Goal: Complete application form

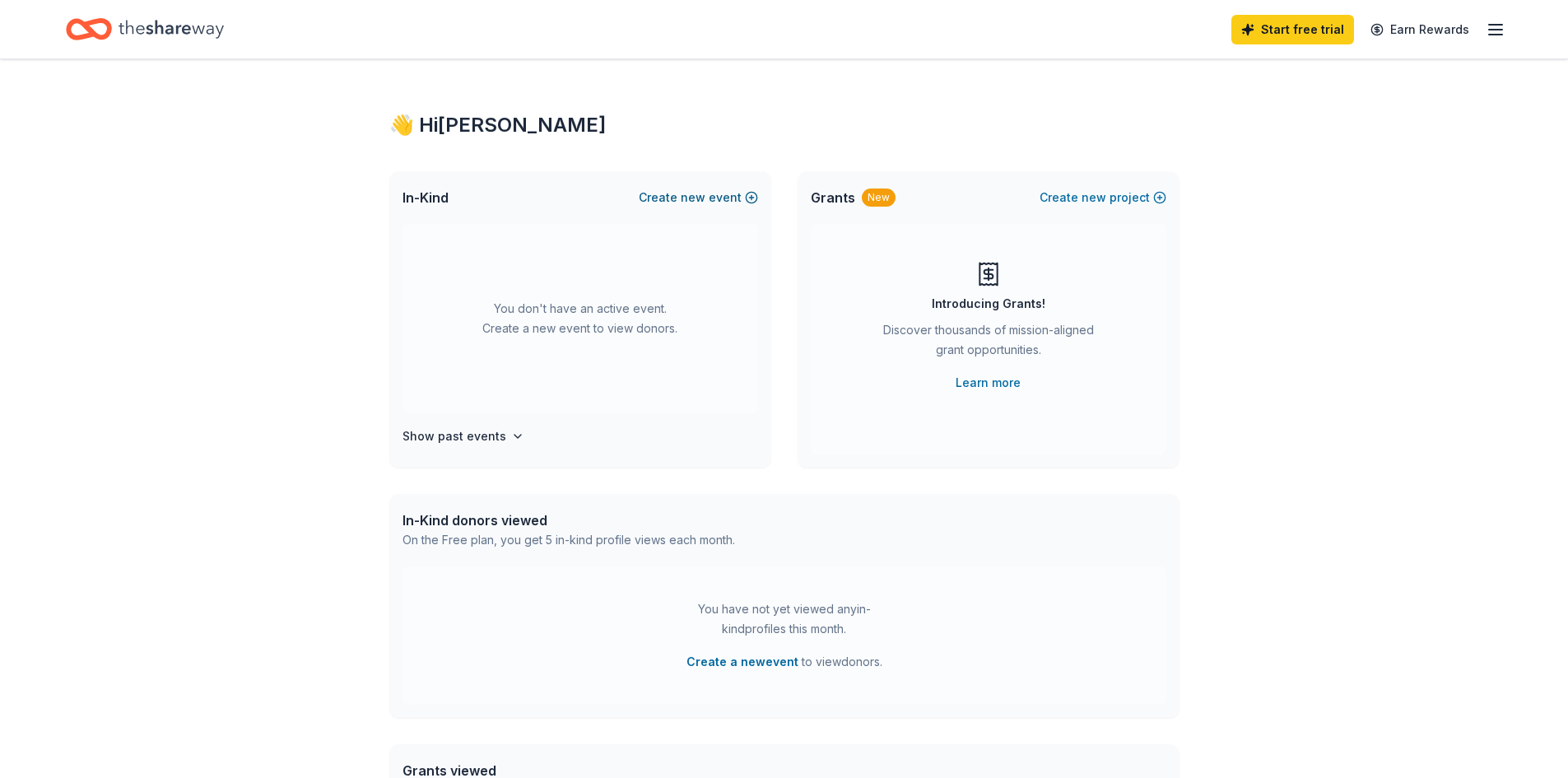
click at [715, 199] on button "Create new event" at bounding box center [698, 197] width 119 height 19
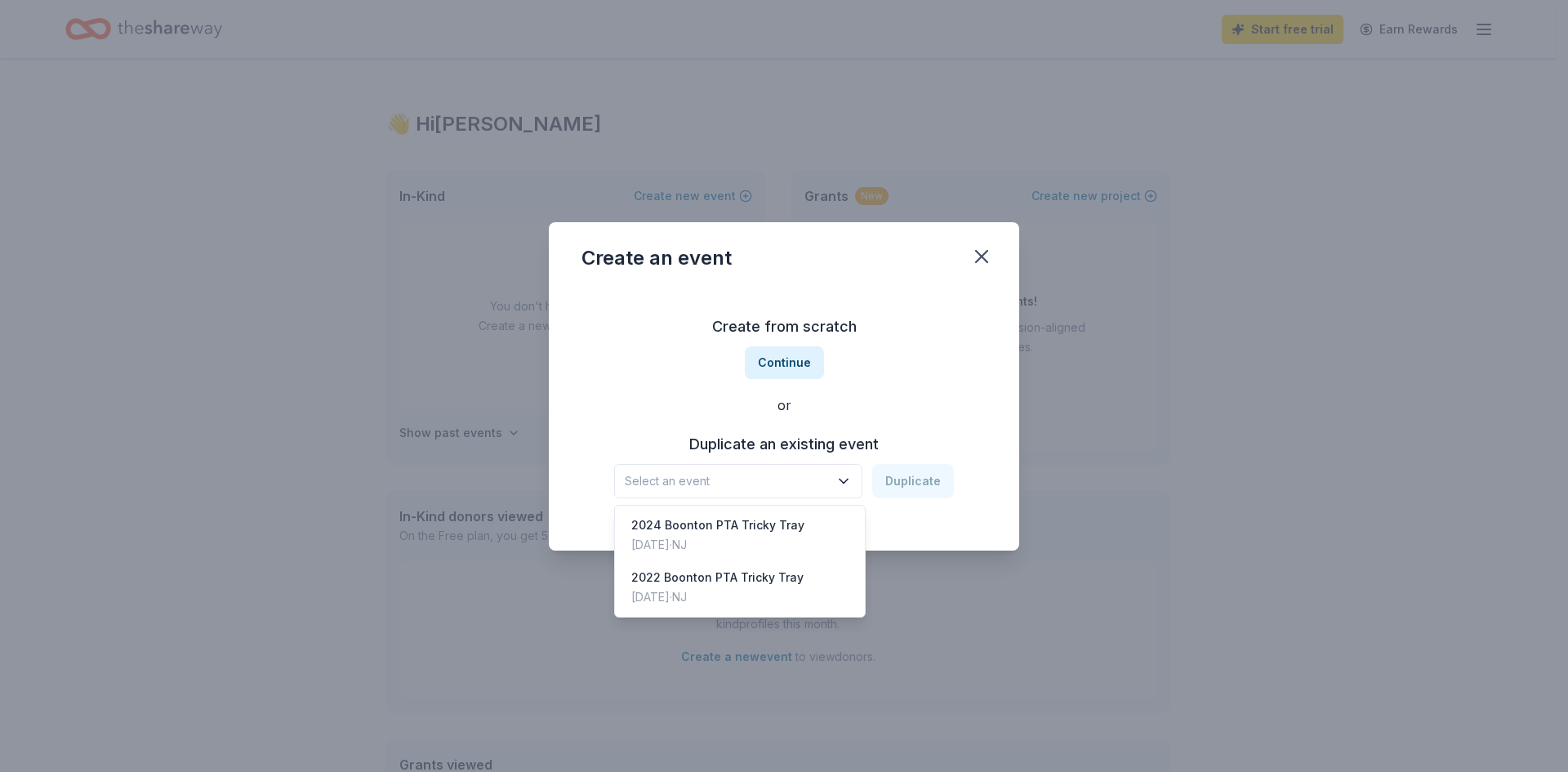
click at [742, 494] on button "Select an event" at bounding box center [739, 480] width 249 height 34
click at [739, 541] on div "Nov 16, 2024 · NJ" at bounding box center [717, 545] width 173 height 19
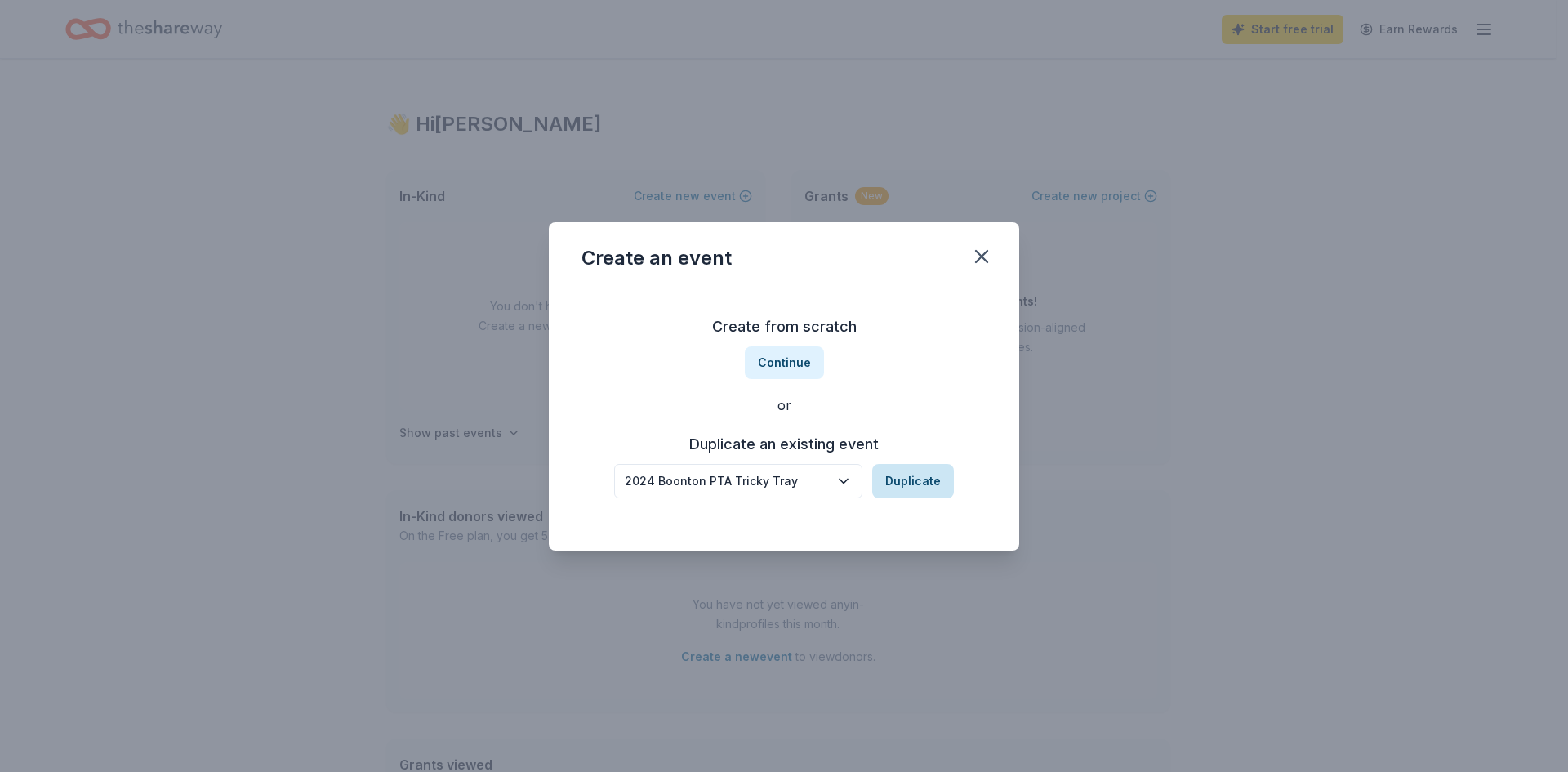
click at [908, 471] on button "Duplicate" at bounding box center [913, 480] width 81 height 34
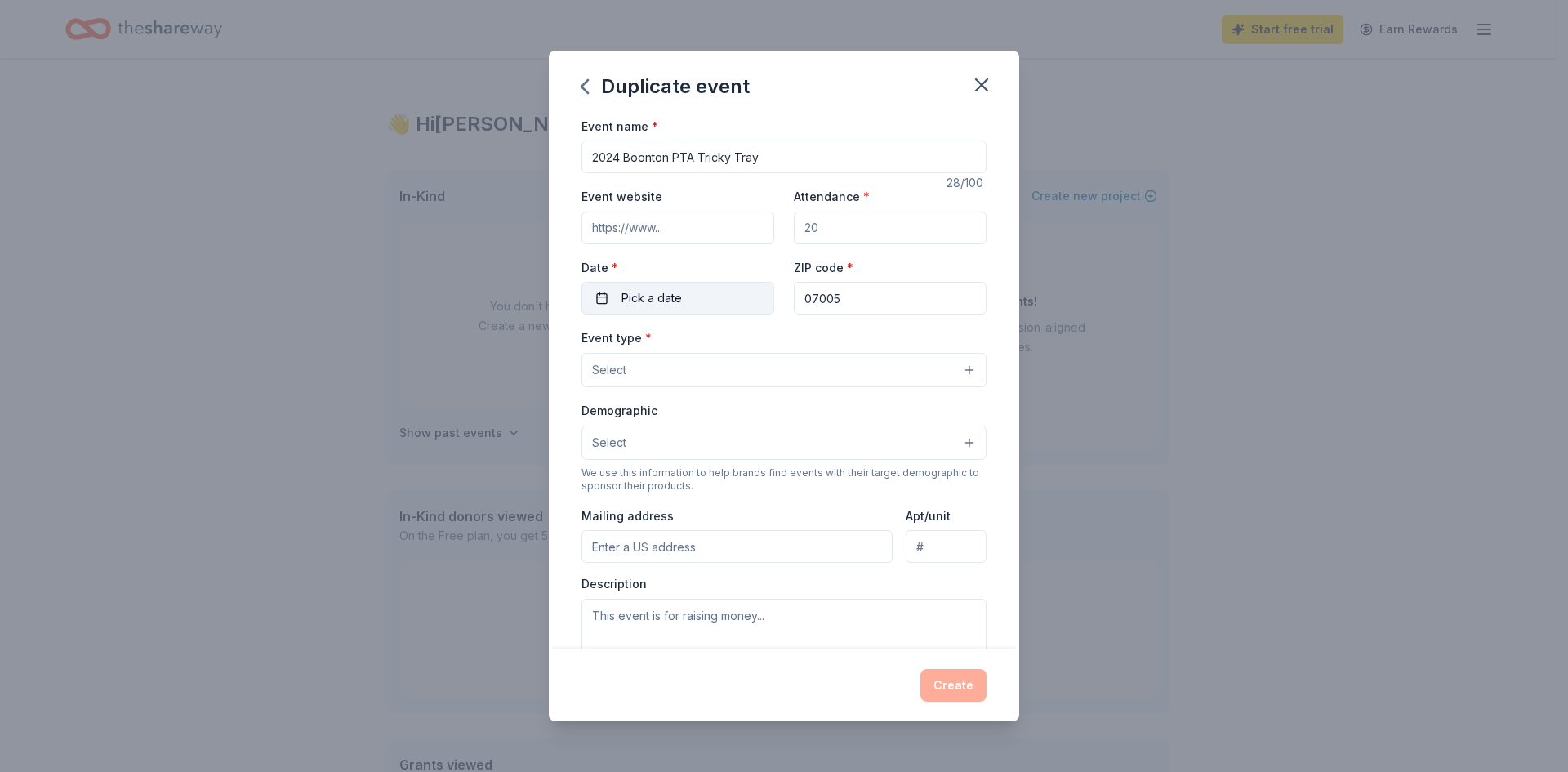
click at [712, 301] on button "Pick a date" at bounding box center [678, 298] width 193 height 33
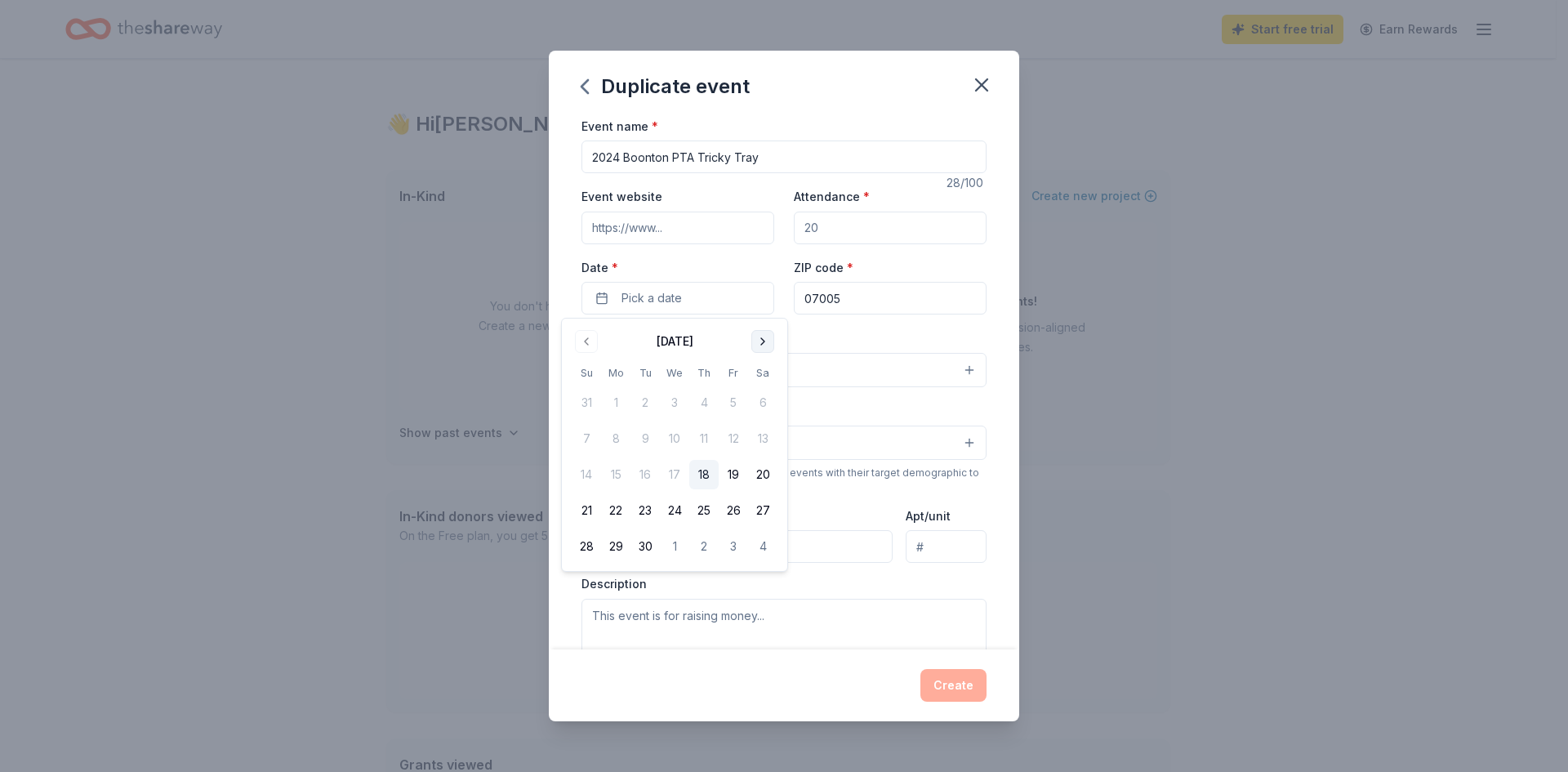
click at [765, 348] on button "Go to next month" at bounding box center [763, 341] width 23 height 23
click at [766, 343] on button "Go to next month" at bounding box center [763, 341] width 23 height 23
click at [766, 475] on button "15" at bounding box center [763, 474] width 29 height 29
click at [767, 471] on button "15" at bounding box center [763, 474] width 29 height 29
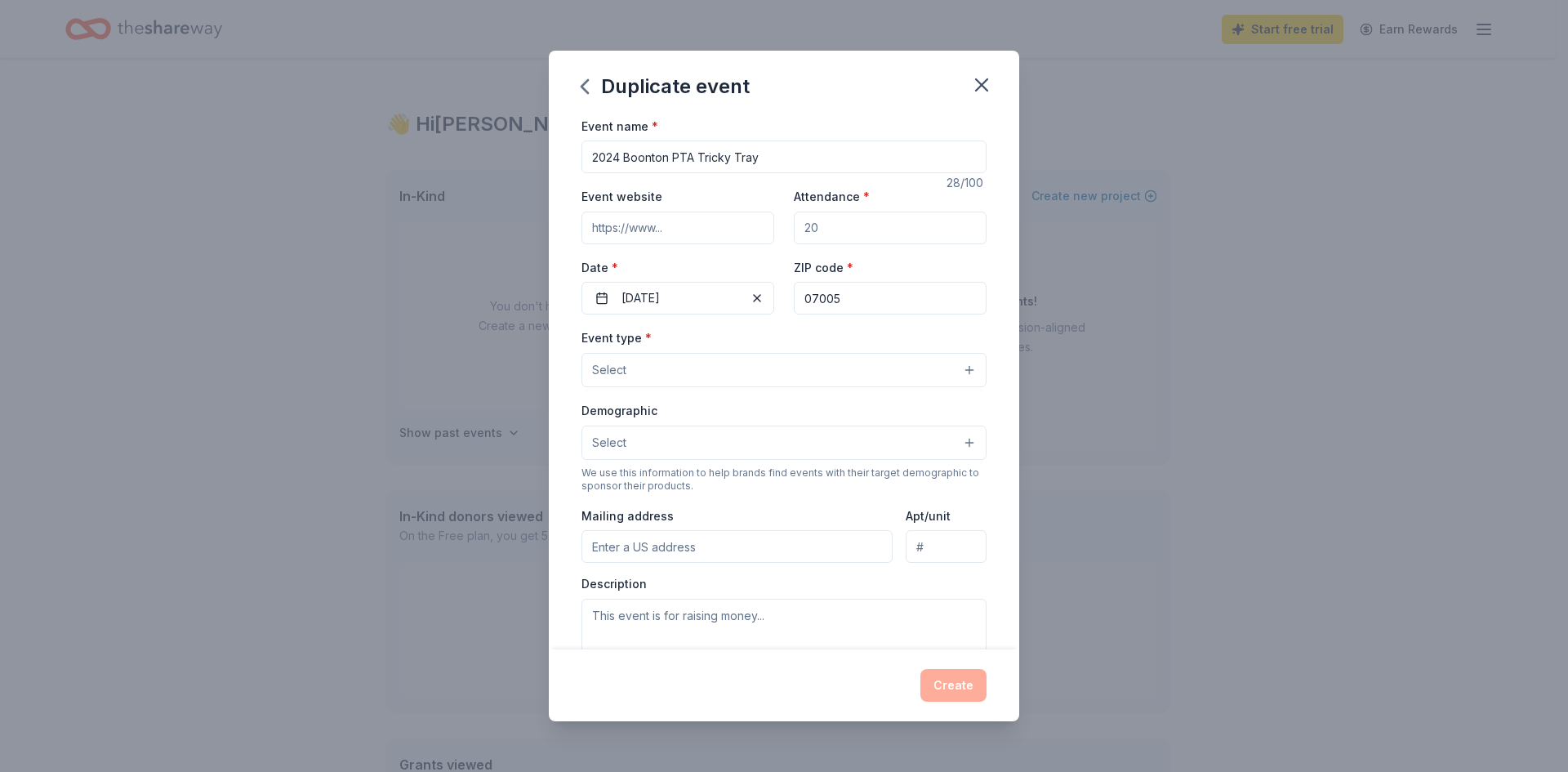
click at [725, 238] on input "Event website" at bounding box center [678, 228] width 193 height 33
click at [620, 162] on input "2024 Boonton PTA Tricky Tray" at bounding box center [784, 157] width 406 height 33
type input "2025 Boonton PTA Tricky Tray"
click at [834, 235] on input "Attendance *" at bounding box center [890, 228] width 193 height 33
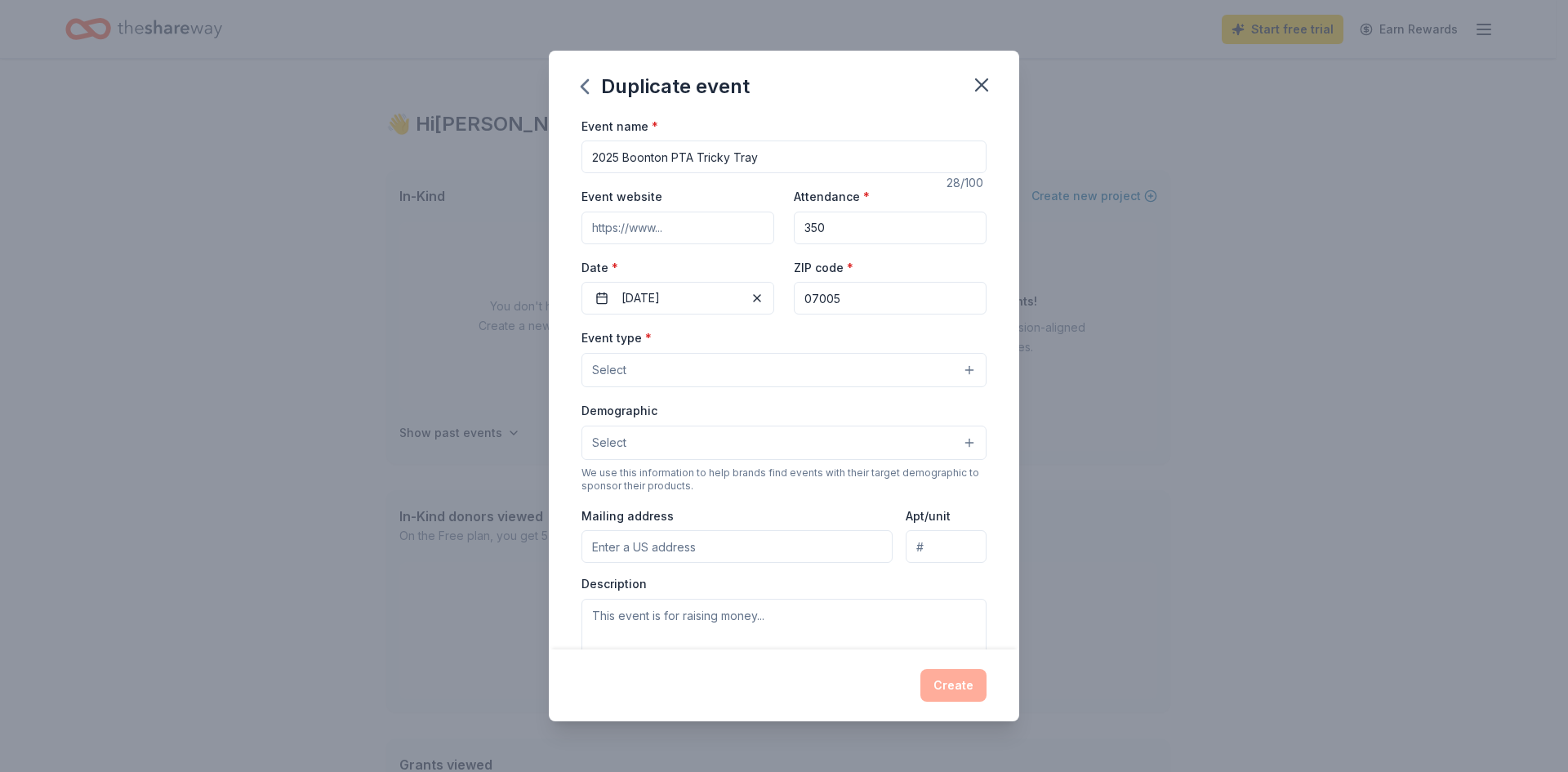
type input "350"
click at [693, 367] on button "Select" at bounding box center [784, 370] width 406 height 34
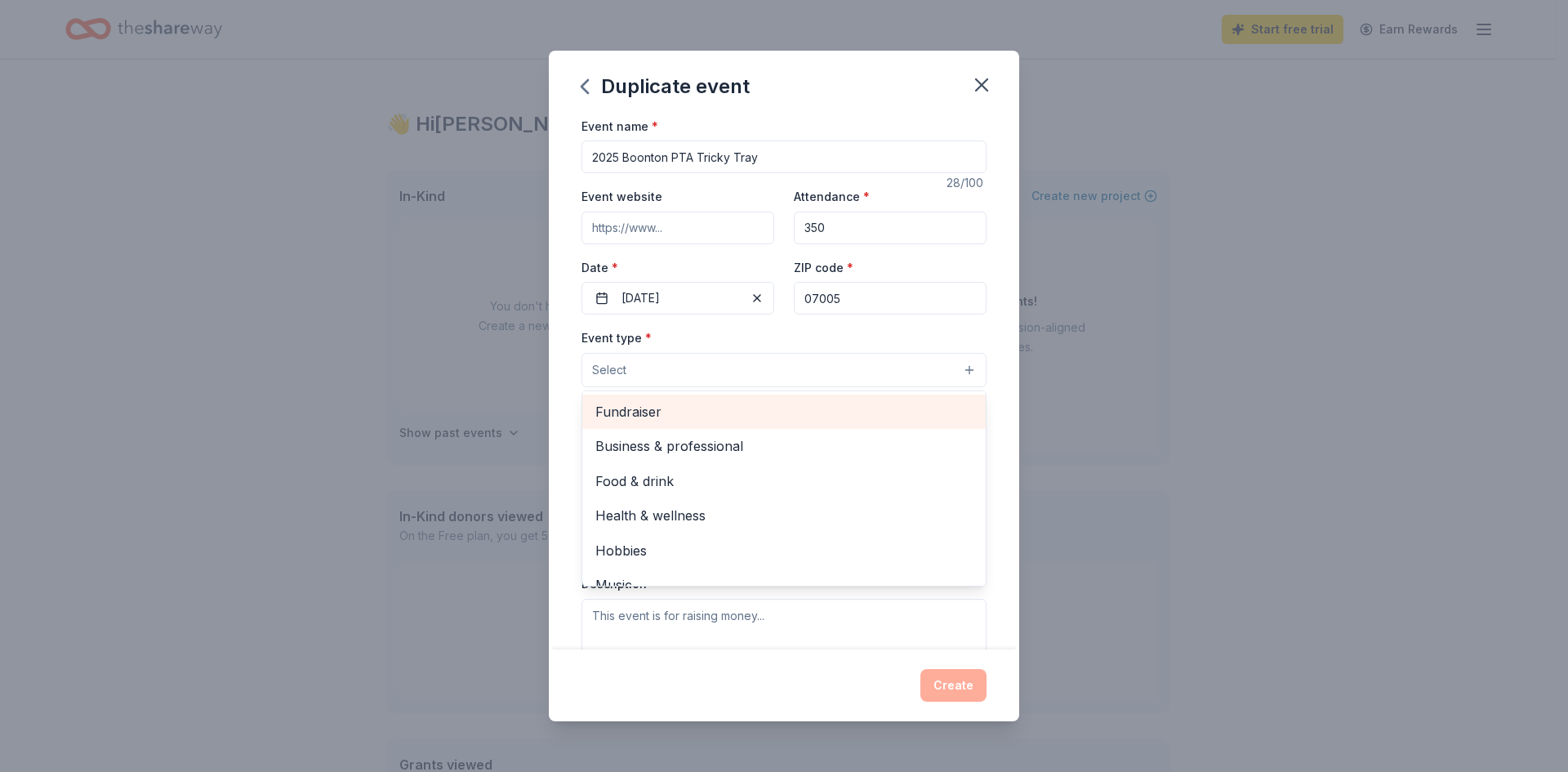
click at [683, 405] on span "Fundraiser" at bounding box center [784, 411] width 377 height 21
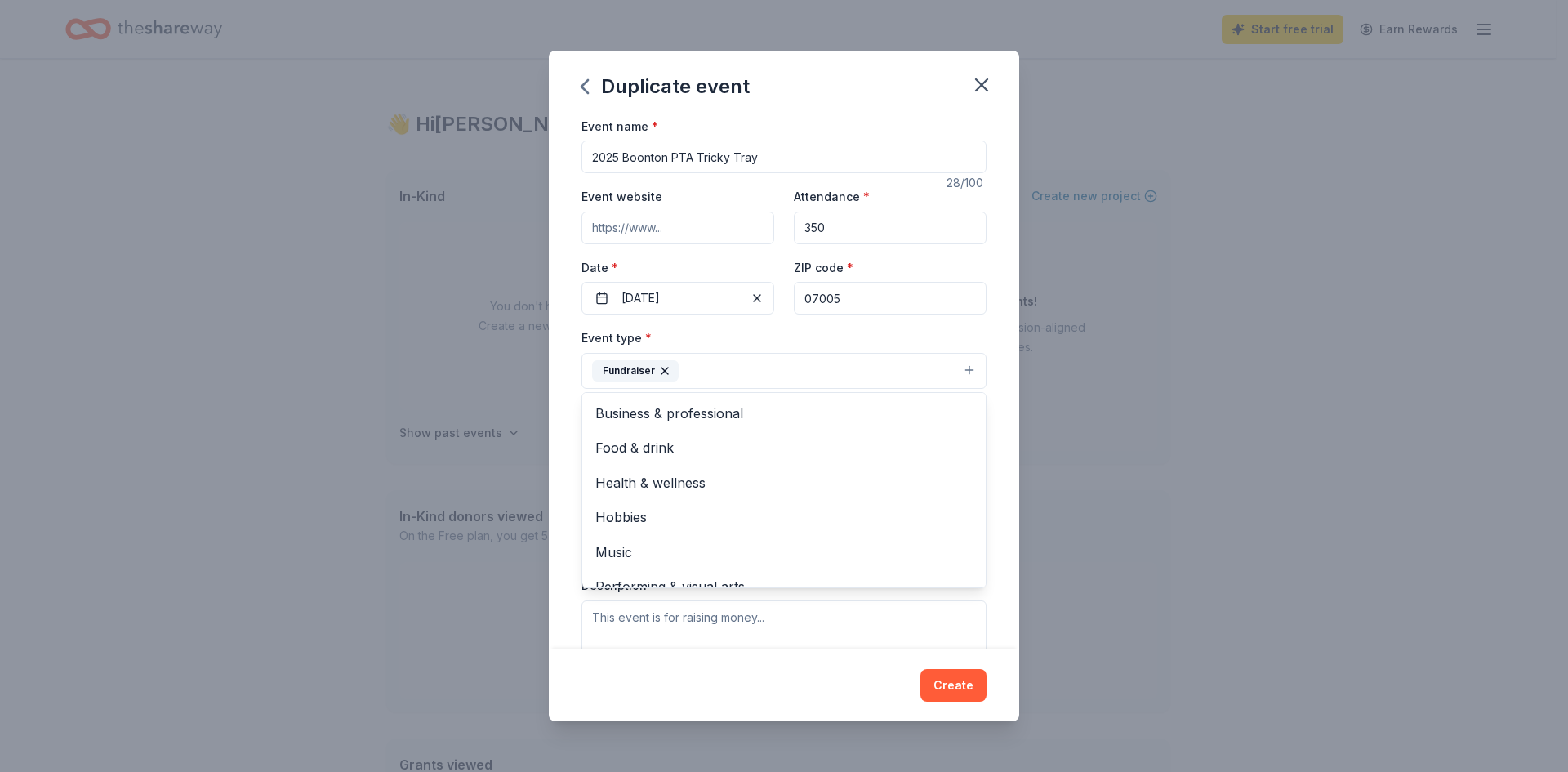
click at [571, 409] on div "Event name * 2025 Boonton PTA Tricky Tray 28 /100 Event website Attendance * 35…" at bounding box center [784, 383] width 470 height 534
click at [627, 444] on button "Select" at bounding box center [784, 443] width 406 height 34
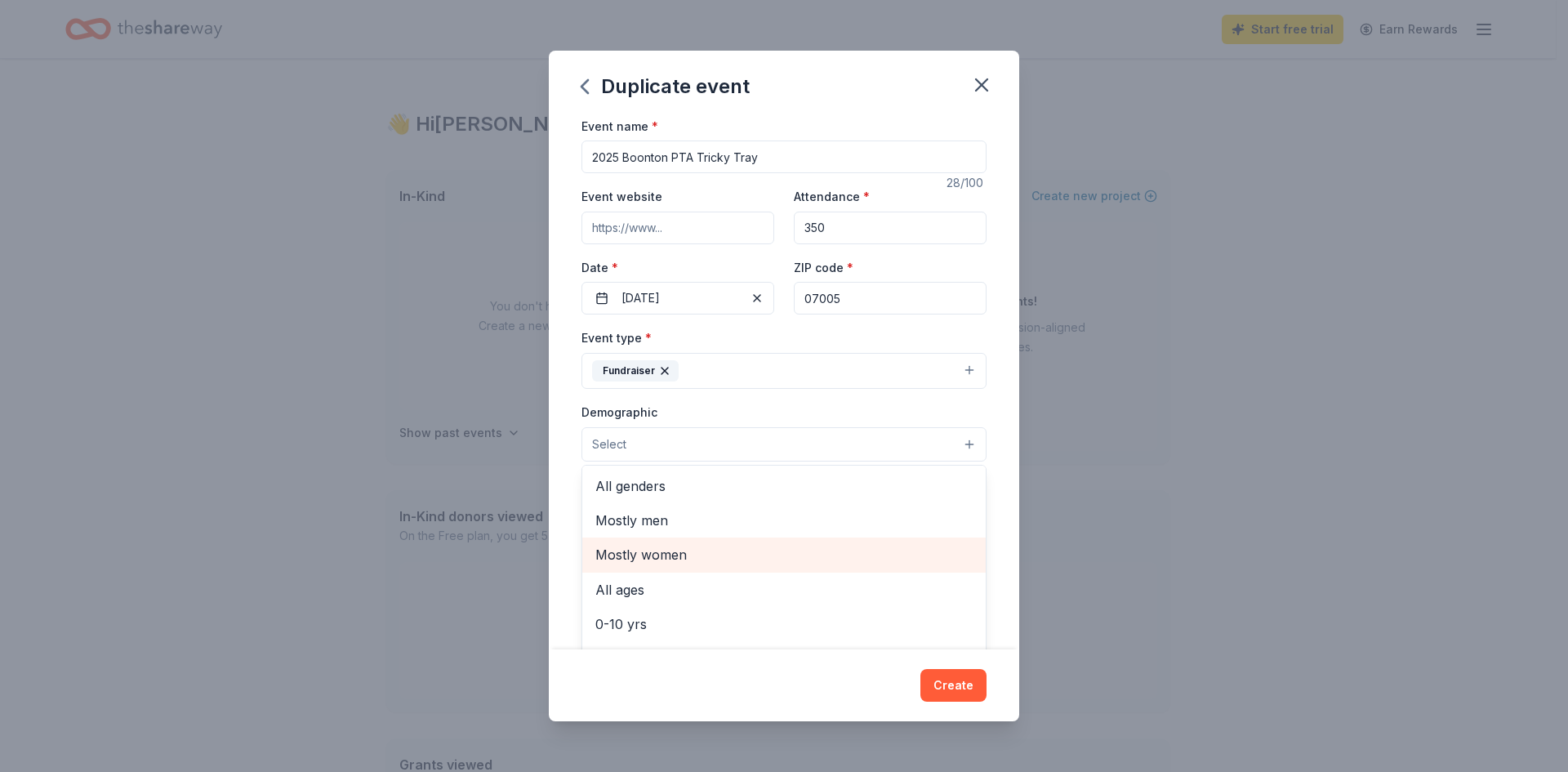
click at [637, 550] on span "Mostly women" at bounding box center [784, 554] width 377 height 21
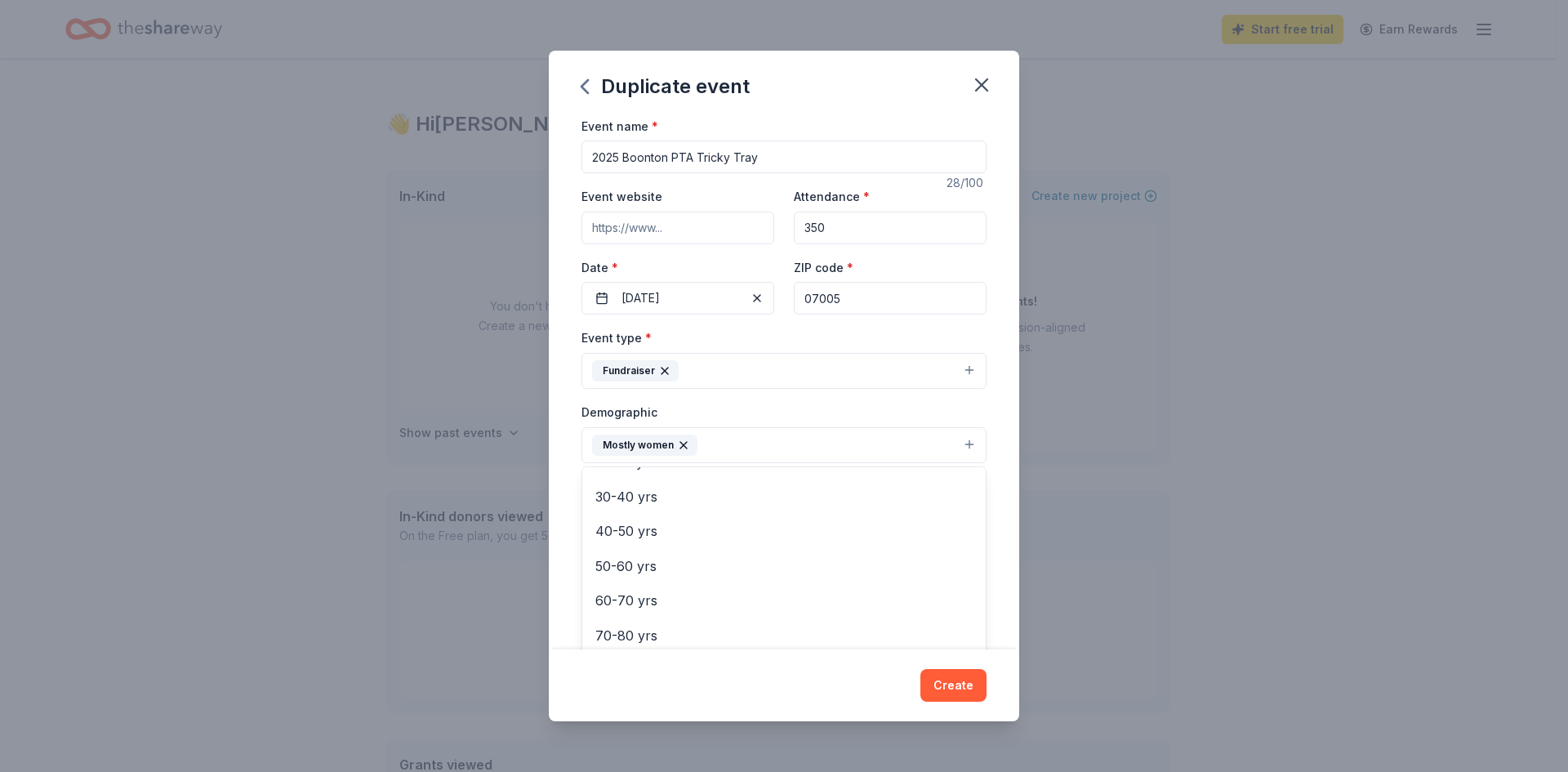
scroll to position [201, 0]
click at [733, 504] on span "30-40 yrs" at bounding box center [784, 494] width 377 height 21
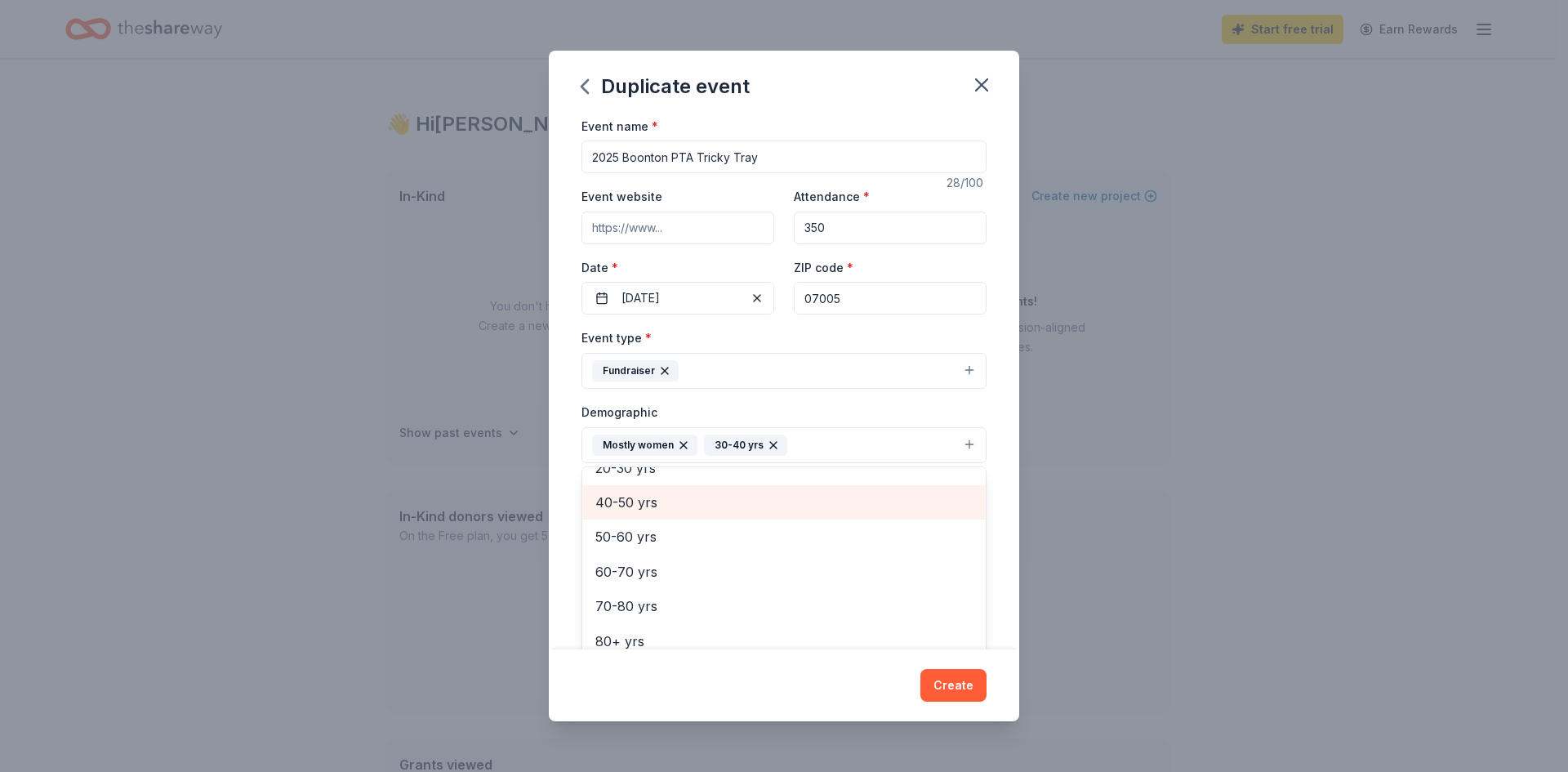
scroll to position [193, 0]
click at [704, 519] on div "40-50 yrs" at bounding box center [784, 501] width 404 height 34
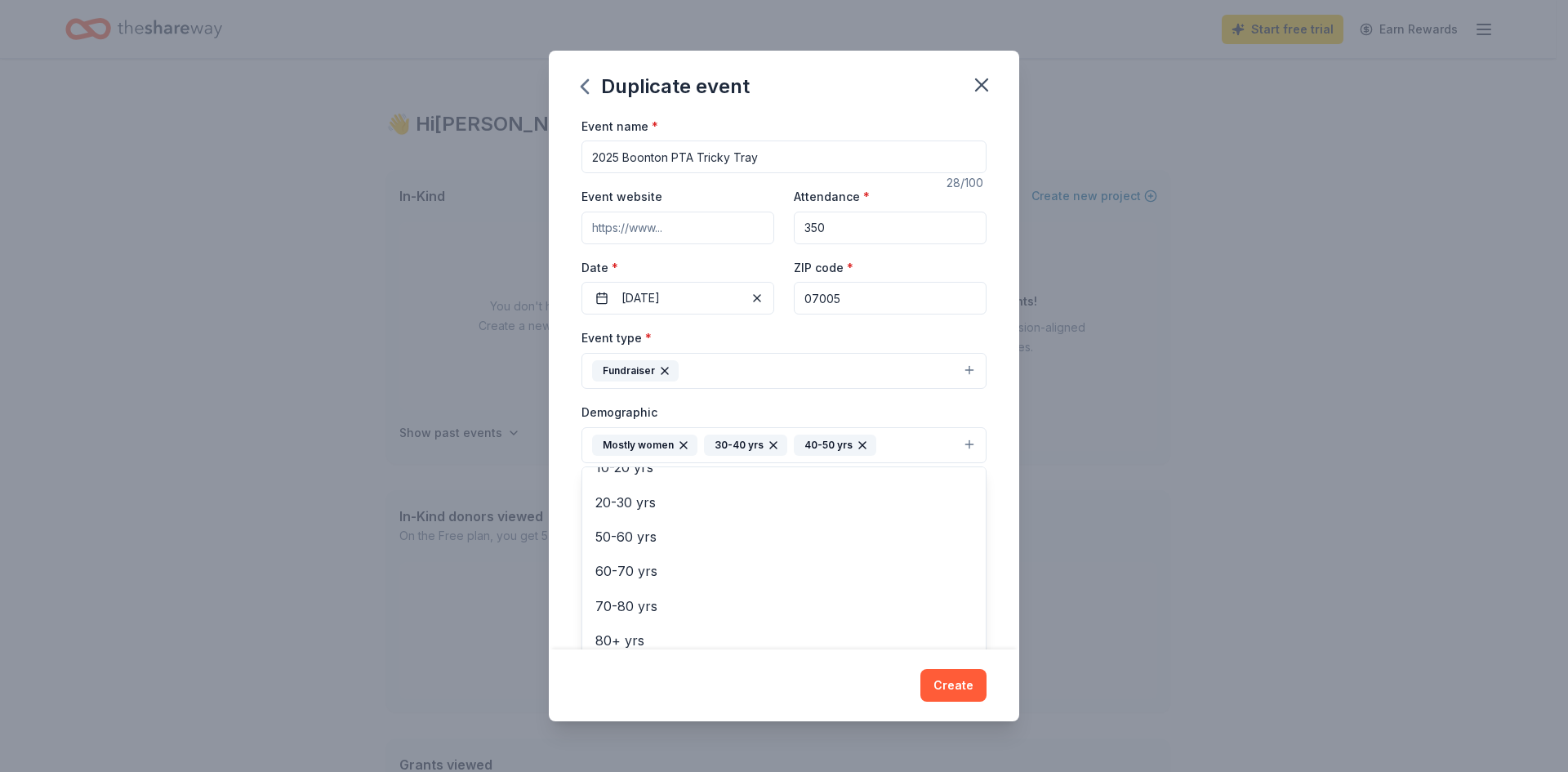
click at [568, 379] on div "Event name * 2025 Boonton PTA Tricky Tray 28 /100 Event website Attendance * 35…" at bounding box center [784, 383] width 470 height 534
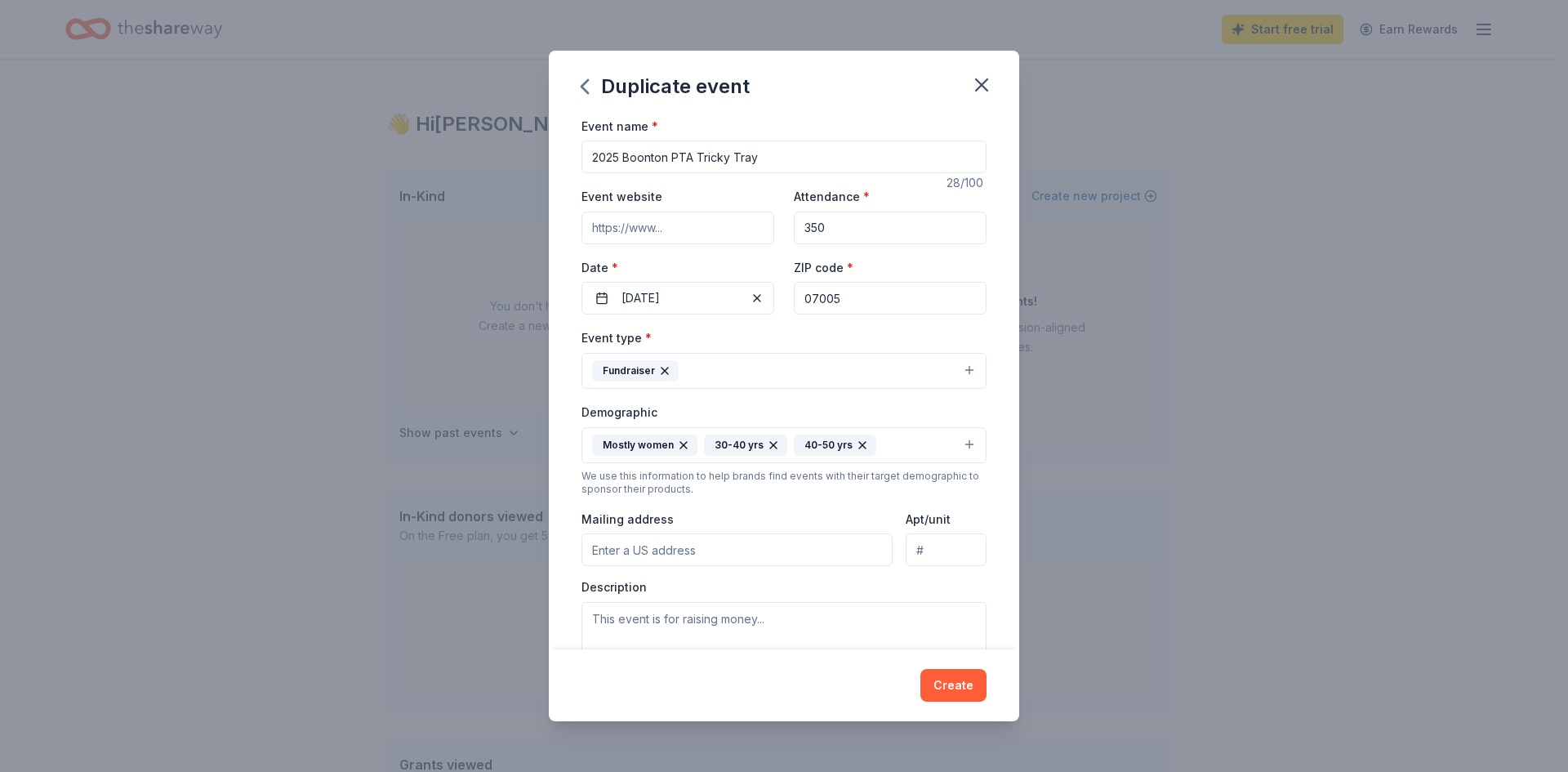
click at [733, 563] on input "Mailing address" at bounding box center [738, 549] width 312 height 33
type input "435 LATHROP AVE"
type input "JOHN HILL SCHOOL"
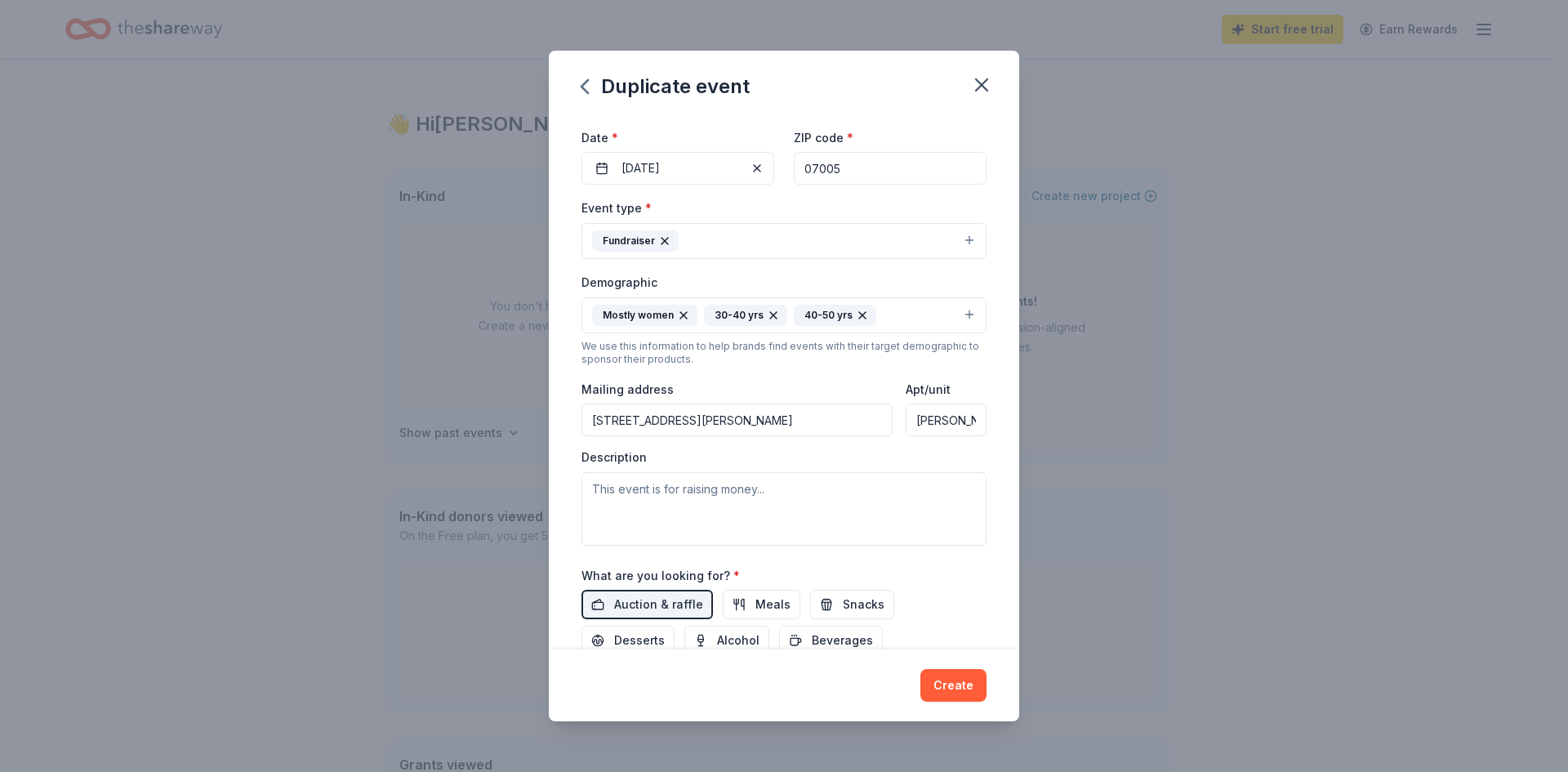
scroll to position [137, 0]
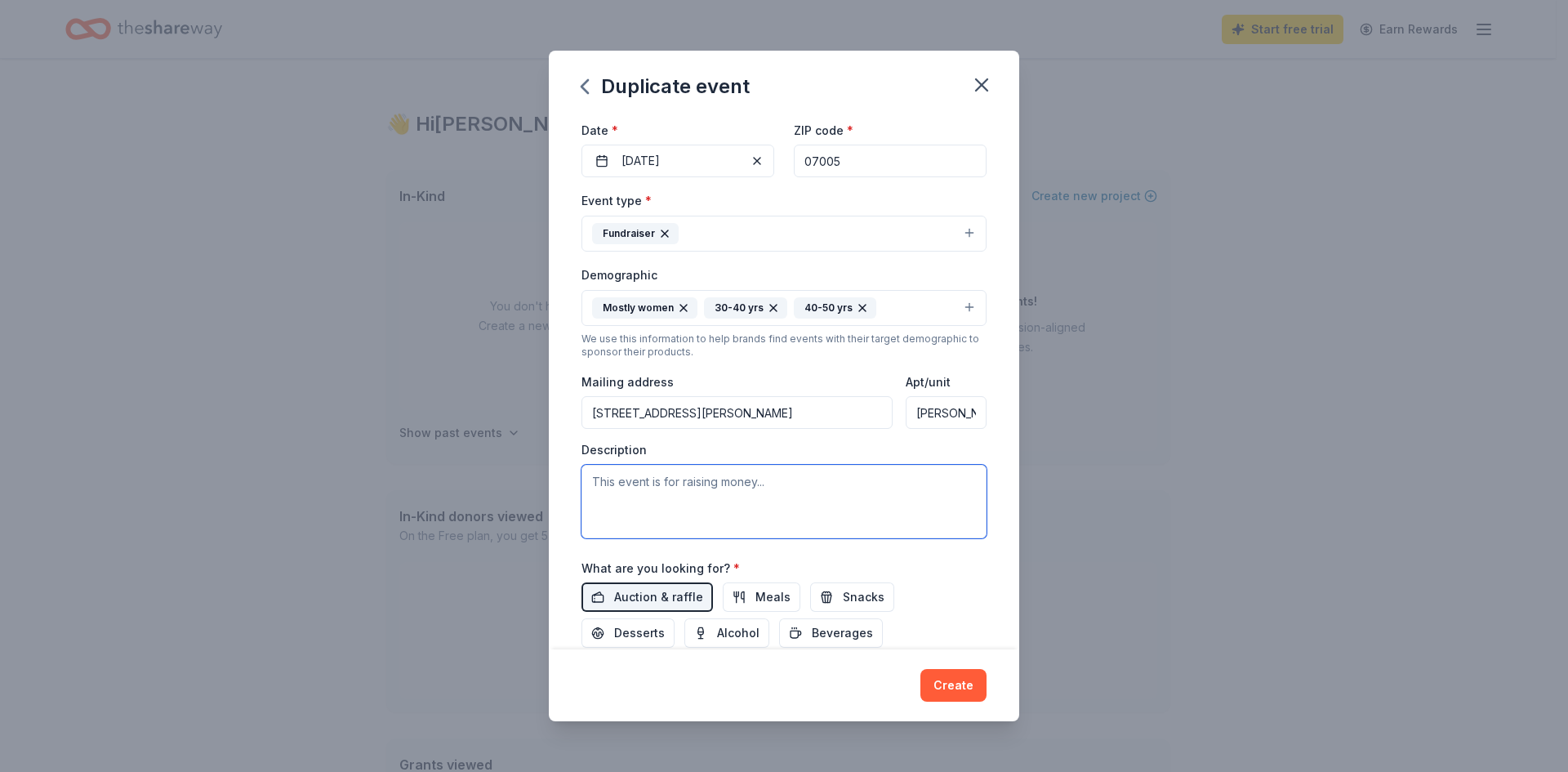
click at [767, 491] on textarea at bounding box center [784, 501] width 406 height 74
paste textarea "The Boonton PTA is striving to raise funds for programs and services benefiting…"
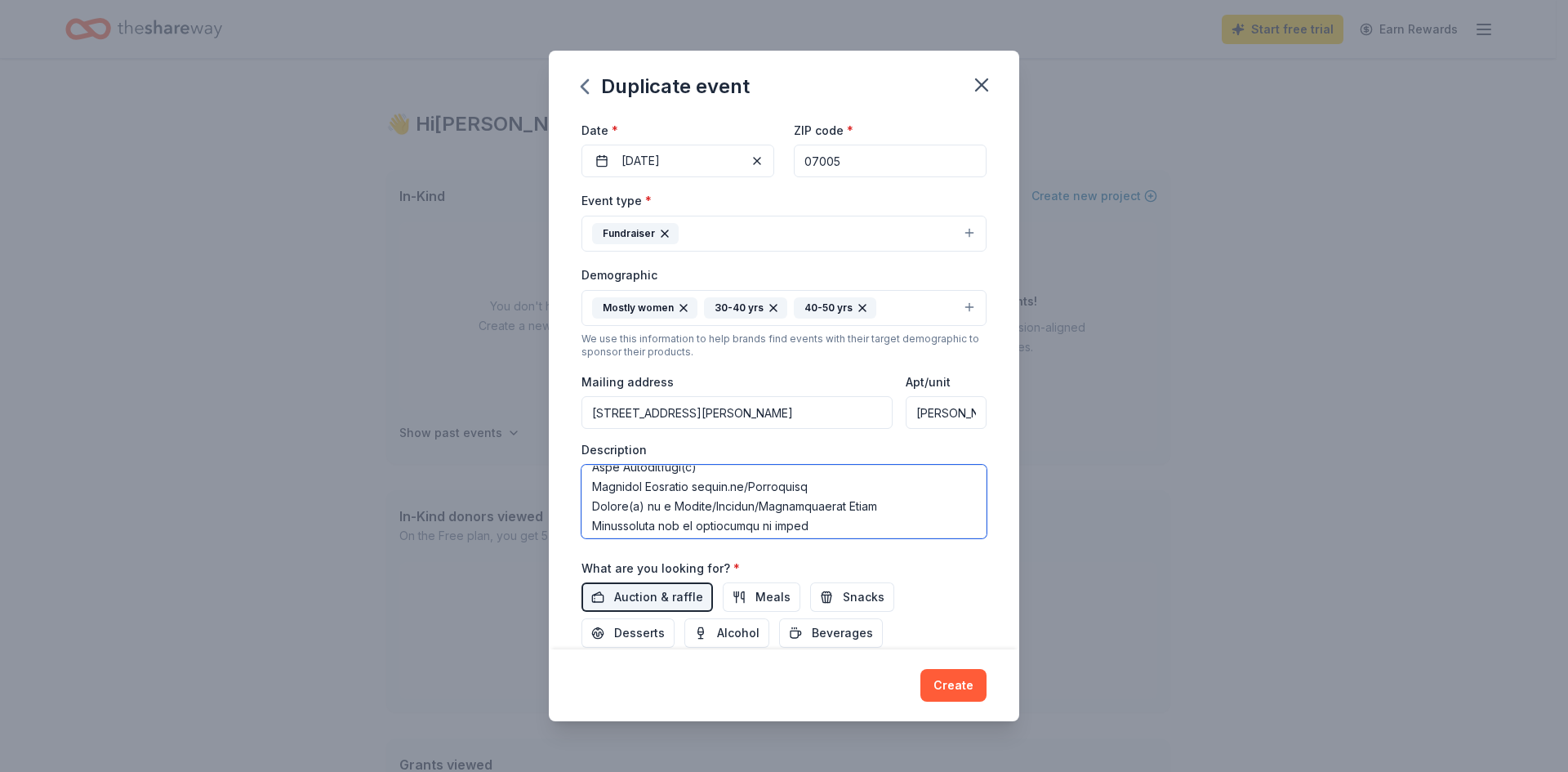
scroll to position [493, 0]
drag, startPoint x: 810, startPoint y: 520, endPoint x: 700, endPoint y: 514, distance: 110.2
click at [700, 514] on textarea at bounding box center [784, 501] width 406 height 74
type textarea "The Boonton PTA is striving to raise funds for programs and services benefiting…"
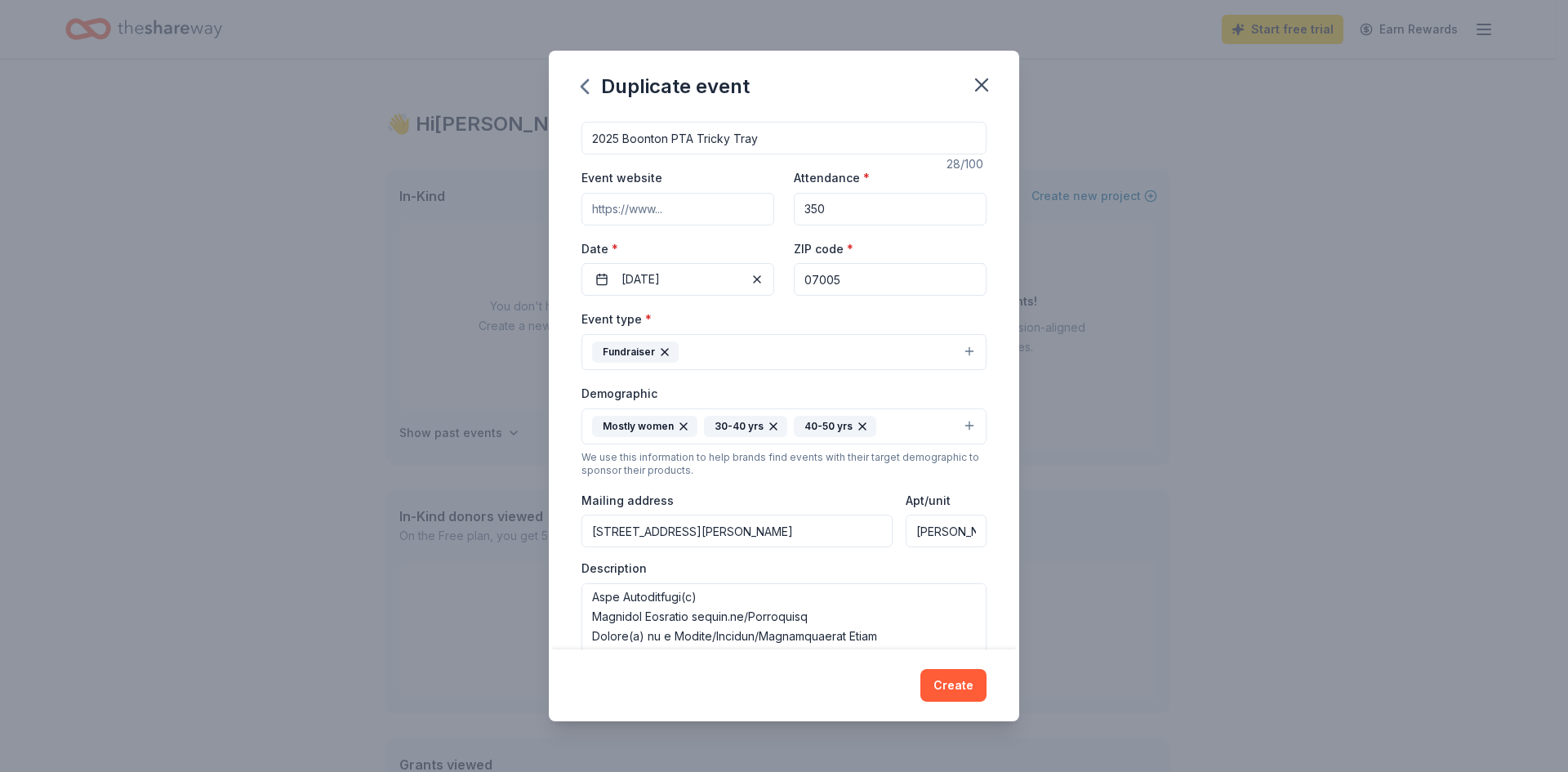
scroll to position [0, 0]
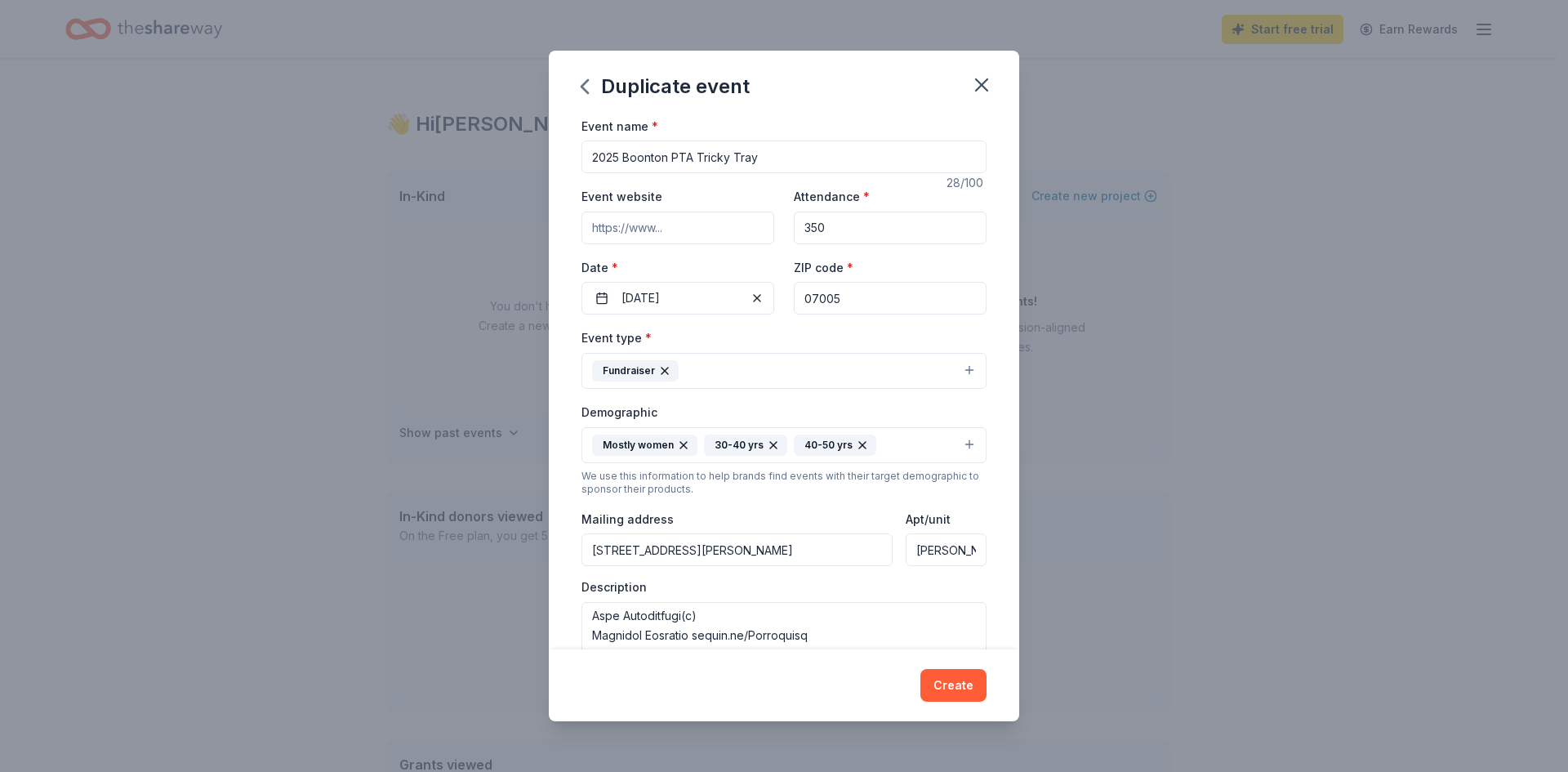
click at [629, 218] on input "Event website" at bounding box center [678, 228] width 193 height 33
paste input "[DOMAIN_NAME][URL]"
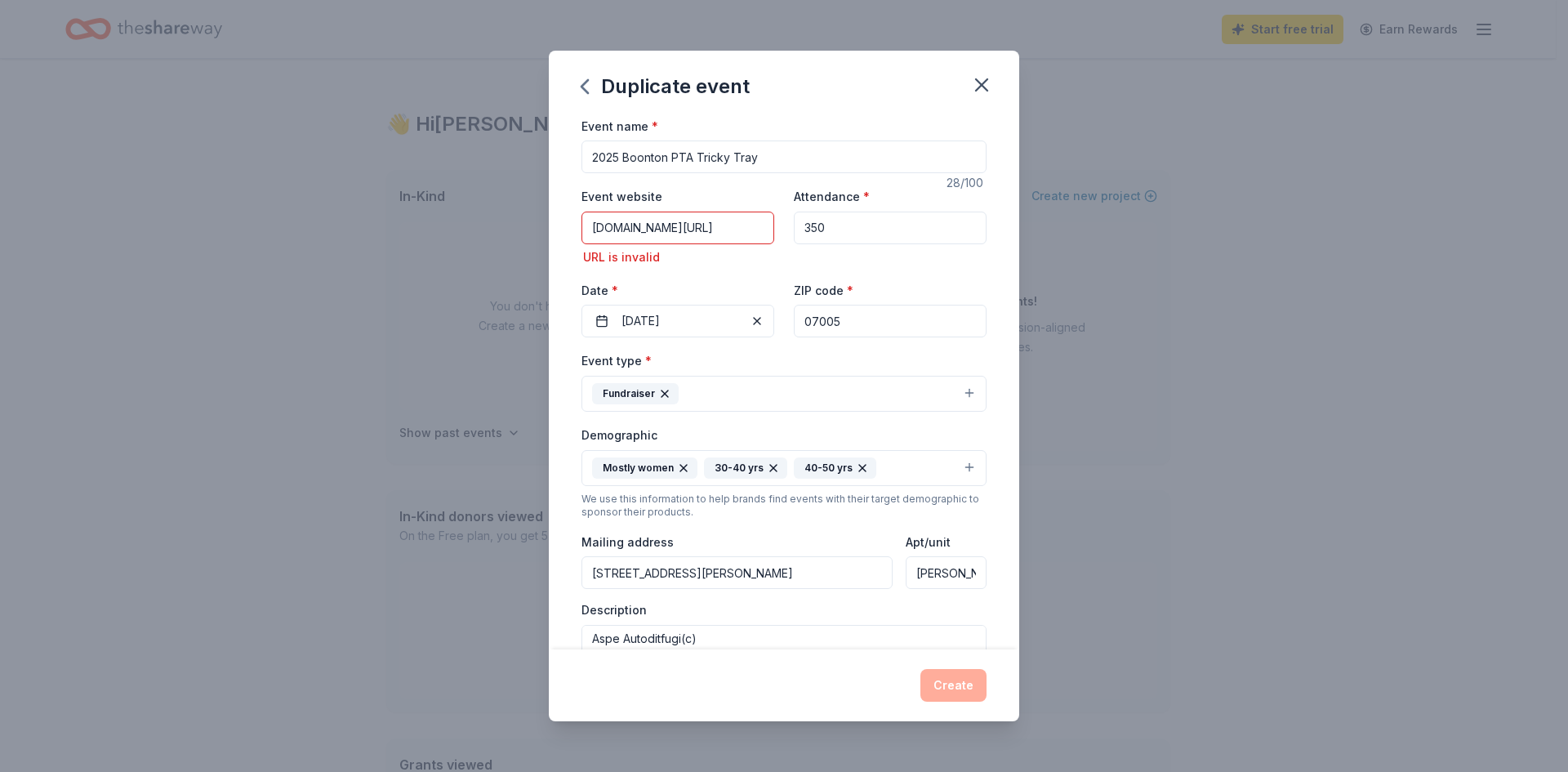
click at [938, 680] on div "Create" at bounding box center [784, 685] width 406 height 33
click at [590, 228] on input "[DOMAIN_NAME][URL]" at bounding box center [678, 228] width 193 height 33
click at [855, 678] on div "Create" at bounding box center [784, 685] width 406 height 33
click at [966, 675] on div "Create" at bounding box center [784, 685] width 406 height 33
click at [658, 227] on input "https://linktr.ee/Trickytray" at bounding box center [678, 228] width 193 height 33
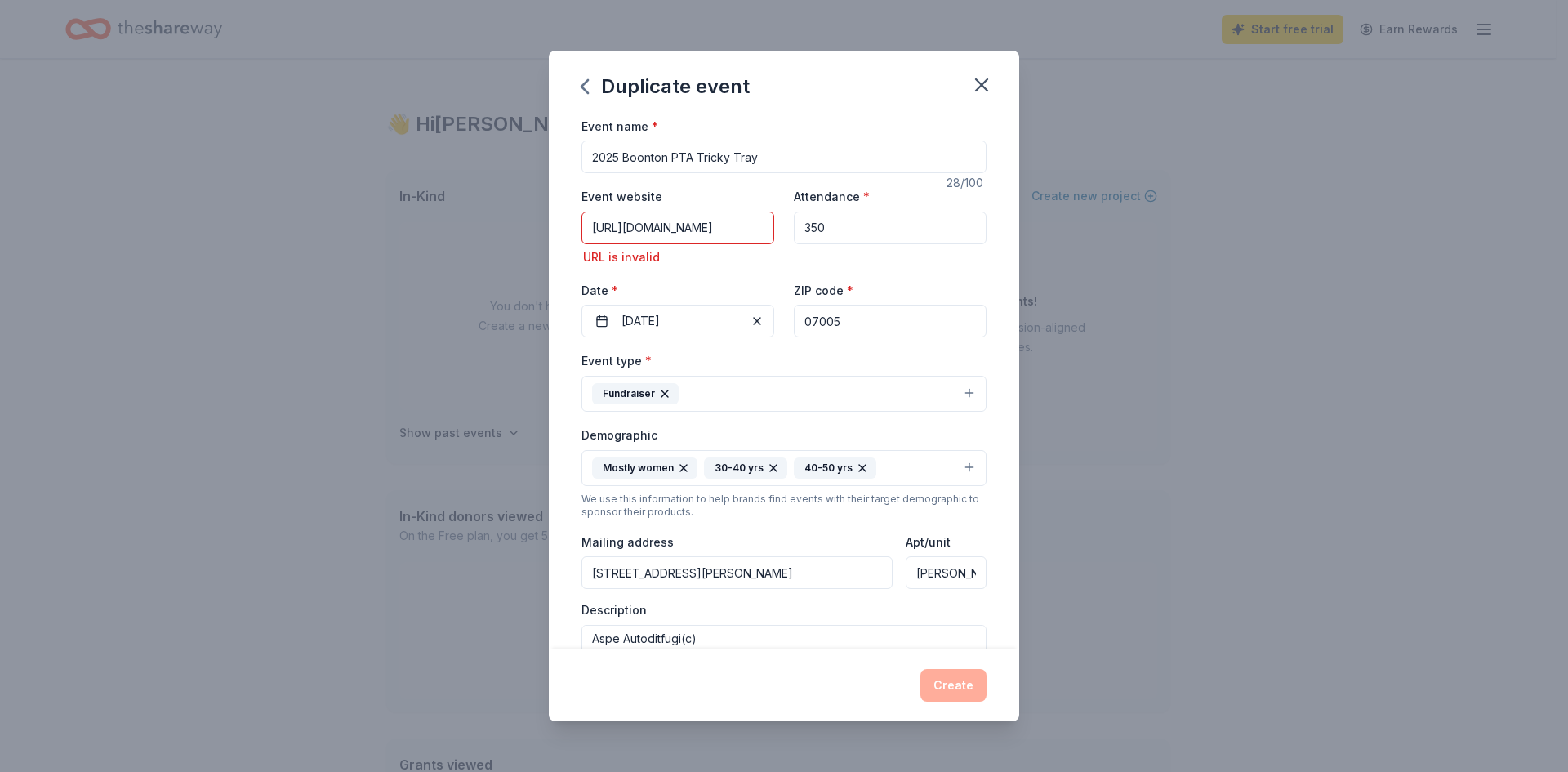
click at [849, 660] on div "Create" at bounding box center [784, 685] width 470 height 72
click at [860, 220] on input "350" at bounding box center [890, 228] width 193 height 33
click at [709, 232] on input "[URL][DOMAIN_NAME]" at bounding box center [678, 228] width 193 height 33
click at [750, 230] on input "[URL][DOMAIN_NAME]" at bounding box center [678, 228] width 193 height 33
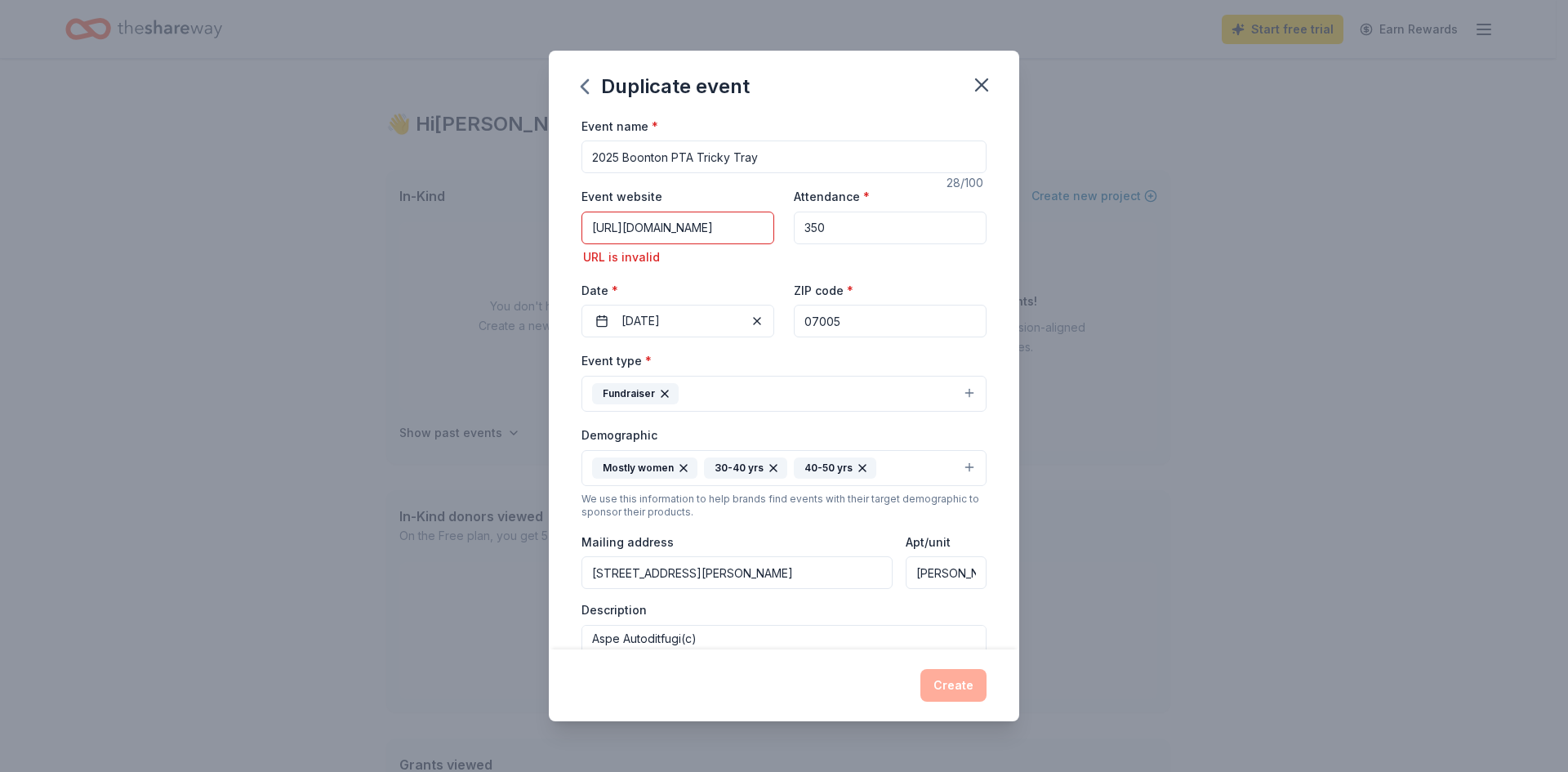
click at [728, 269] on div "Event website https://linktree.com/Trickytray URL is invalid Attendance * 350 D…" at bounding box center [784, 261] width 406 height 151
drag, startPoint x: 593, startPoint y: 227, endPoint x: 818, endPoint y: 237, distance: 225.2
click at [818, 237] on div "Event website https://linktree.com/Trickytray URL is invalid Attendance * 350 D…" at bounding box center [784, 261] width 406 height 151
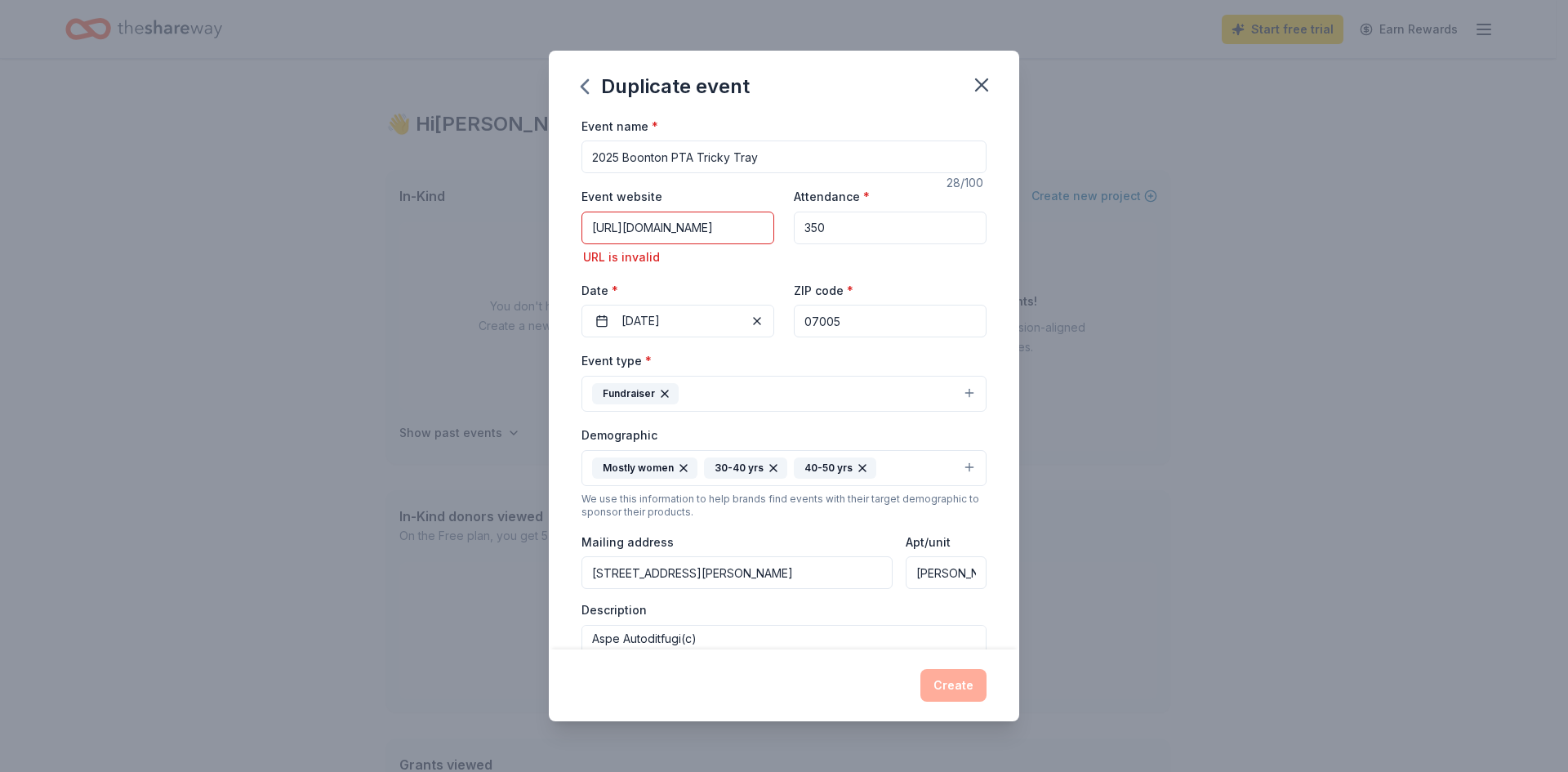
click at [715, 224] on input "[URL][DOMAIN_NAME]" at bounding box center [678, 228] width 193 height 33
drag, startPoint x: 756, startPoint y: 227, endPoint x: 476, endPoint y: 227, distance: 280.0
click at [476, 227] on div "Duplicate event Event name * 2025 Boonton PTA Tricky Tray 28 /100 Event website…" at bounding box center [784, 386] width 1568 height 772
click at [842, 228] on input "350" at bounding box center [890, 228] width 193 height 33
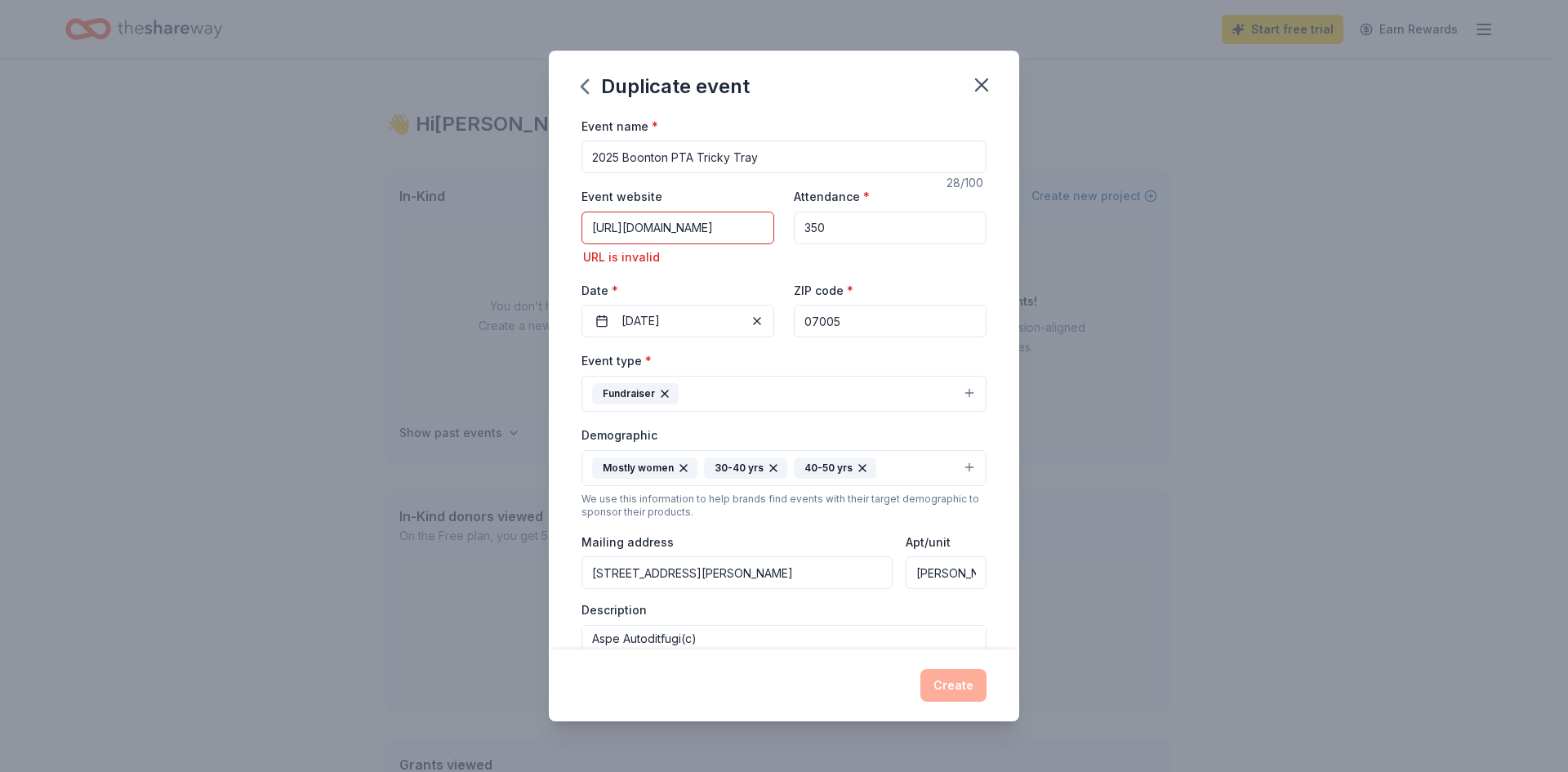
click at [725, 227] on input "[URL][DOMAIN_NAME]" at bounding box center [678, 228] width 193 height 33
drag, startPoint x: 761, startPoint y: 229, endPoint x: 448, endPoint y: 264, distance: 315.0
click at [448, 264] on div "Duplicate event Event name * 2025 Boonton PTA Tricky Tray 28 /100 Event website…" at bounding box center [784, 386] width 1568 height 772
paste input
type input "[URL][DOMAIN_NAME]"
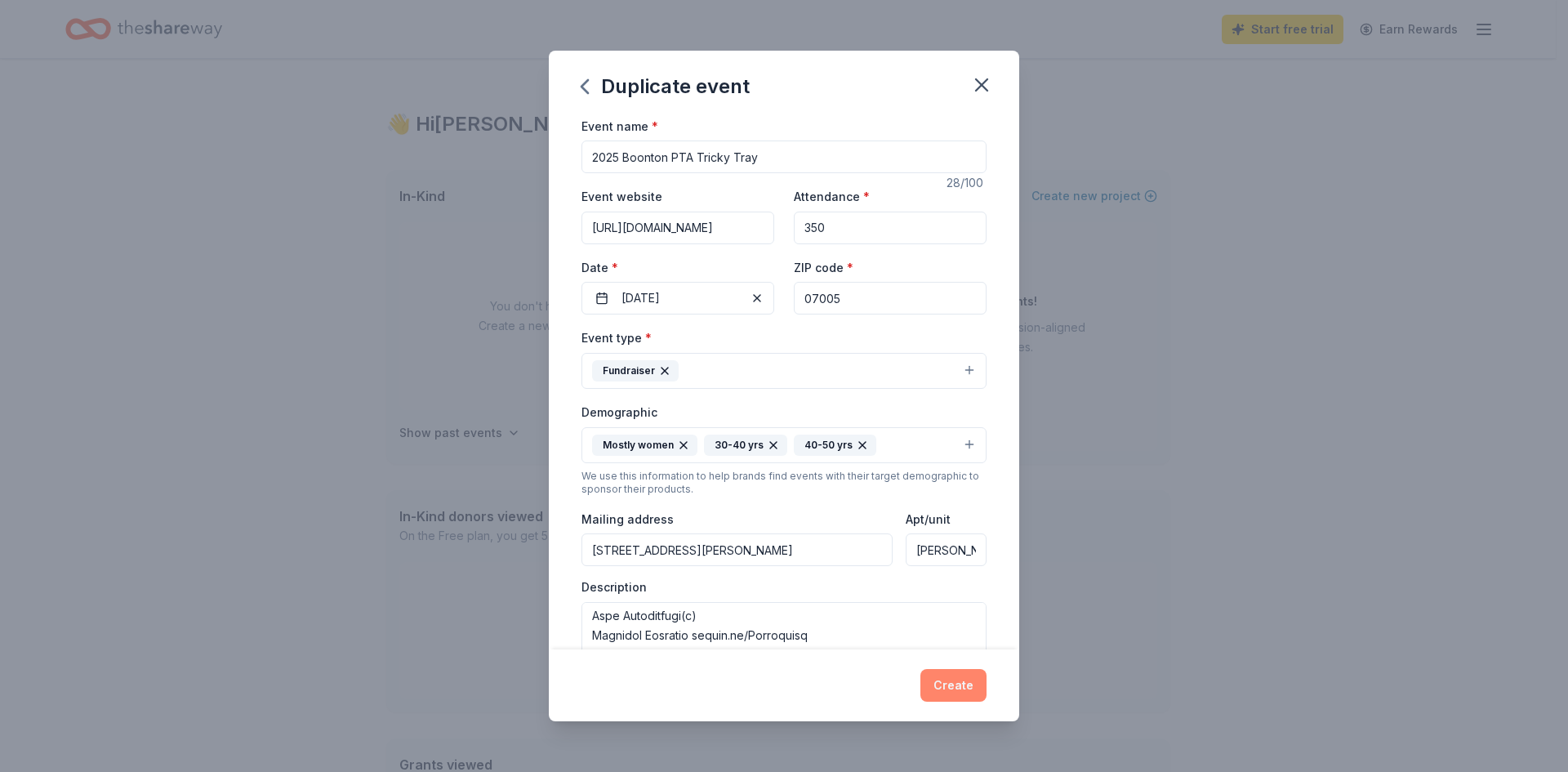
click at [943, 684] on button "Create" at bounding box center [953, 685] width 66 height 33
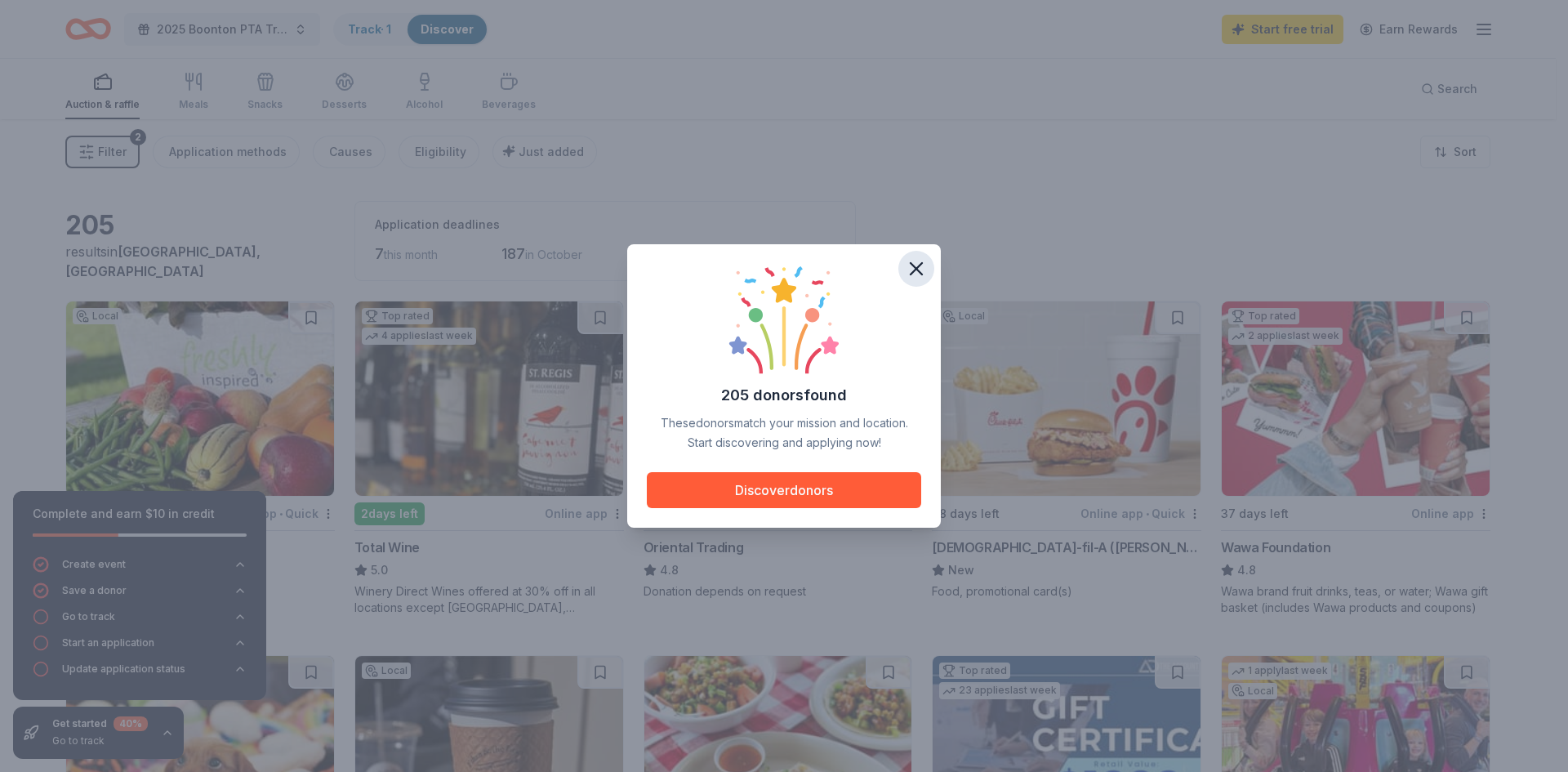
click at [921, 273] on icon "button" at bounding box center [917, 269] width 12 height 12
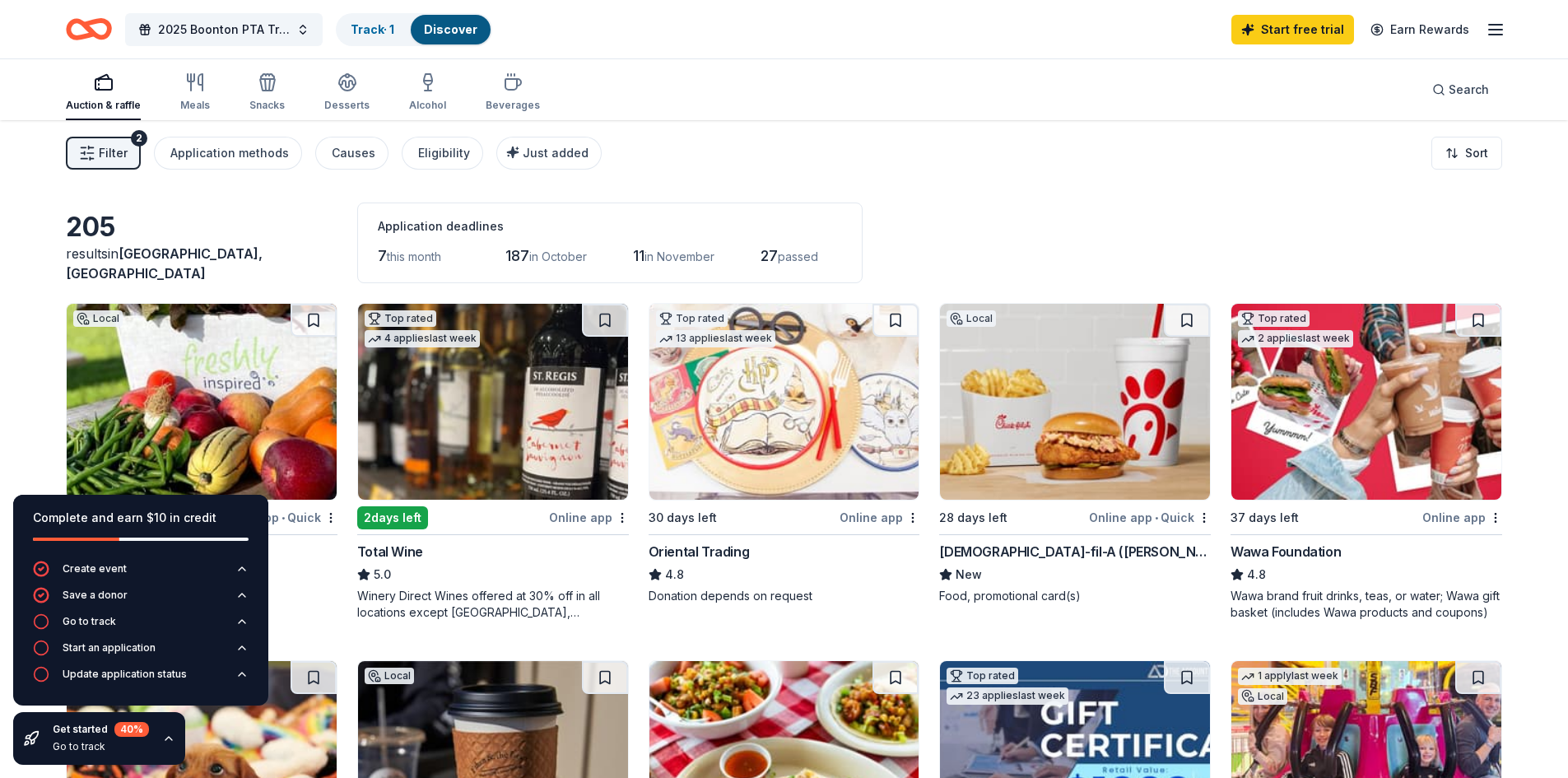
click at [496, 401] on img at bounding box center [492, 401] width 270 height 196
click at [419, 257] on span "this month" at bounding box center [414, 256] width 55 height 14
click at [108, 619] on div "Go to track" at bounding box center [89, 621] width 54 height 14
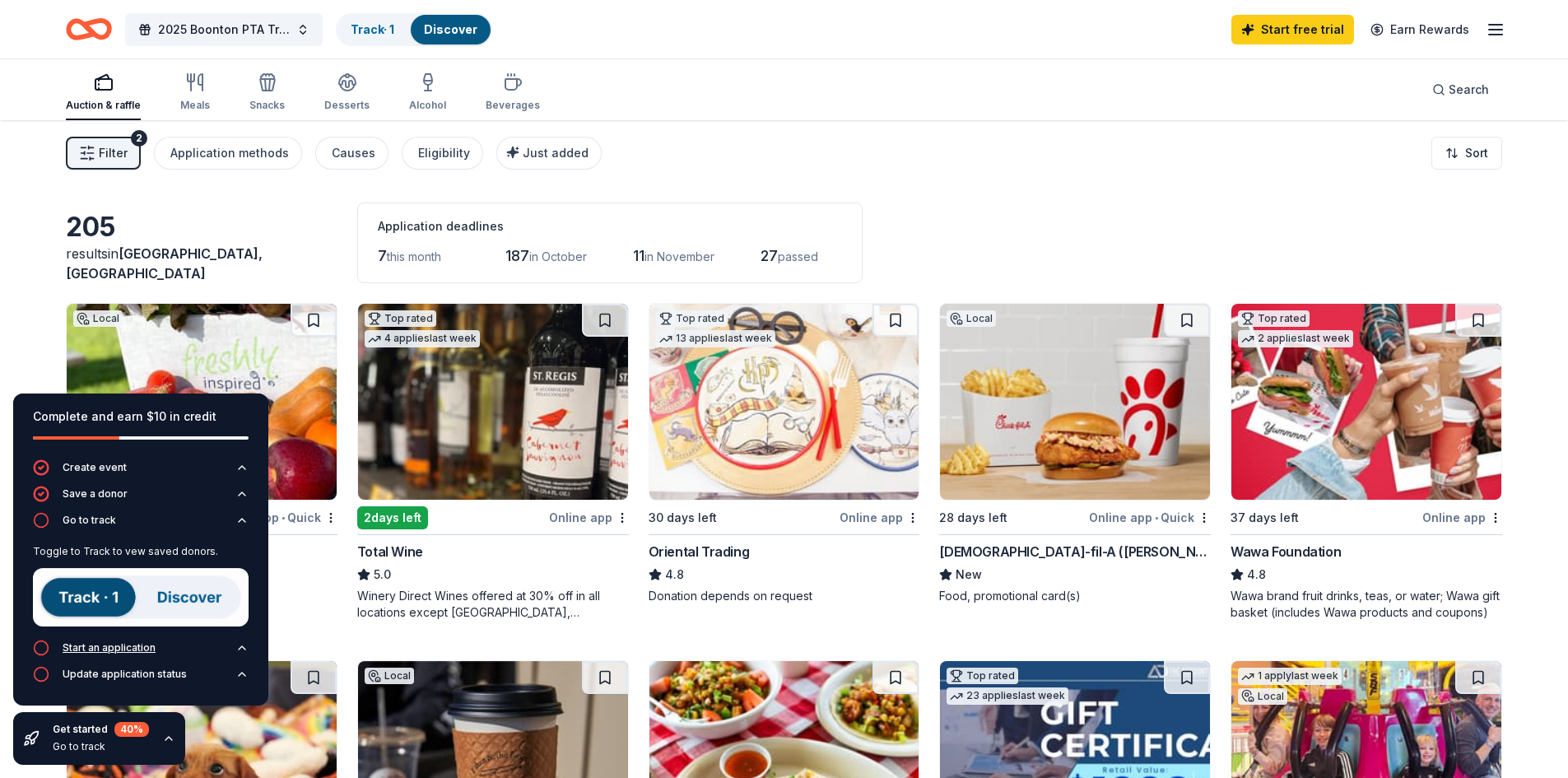
click at [126, 651] on div "Start an application" at bounding box center [108, 647] width 93 height 14
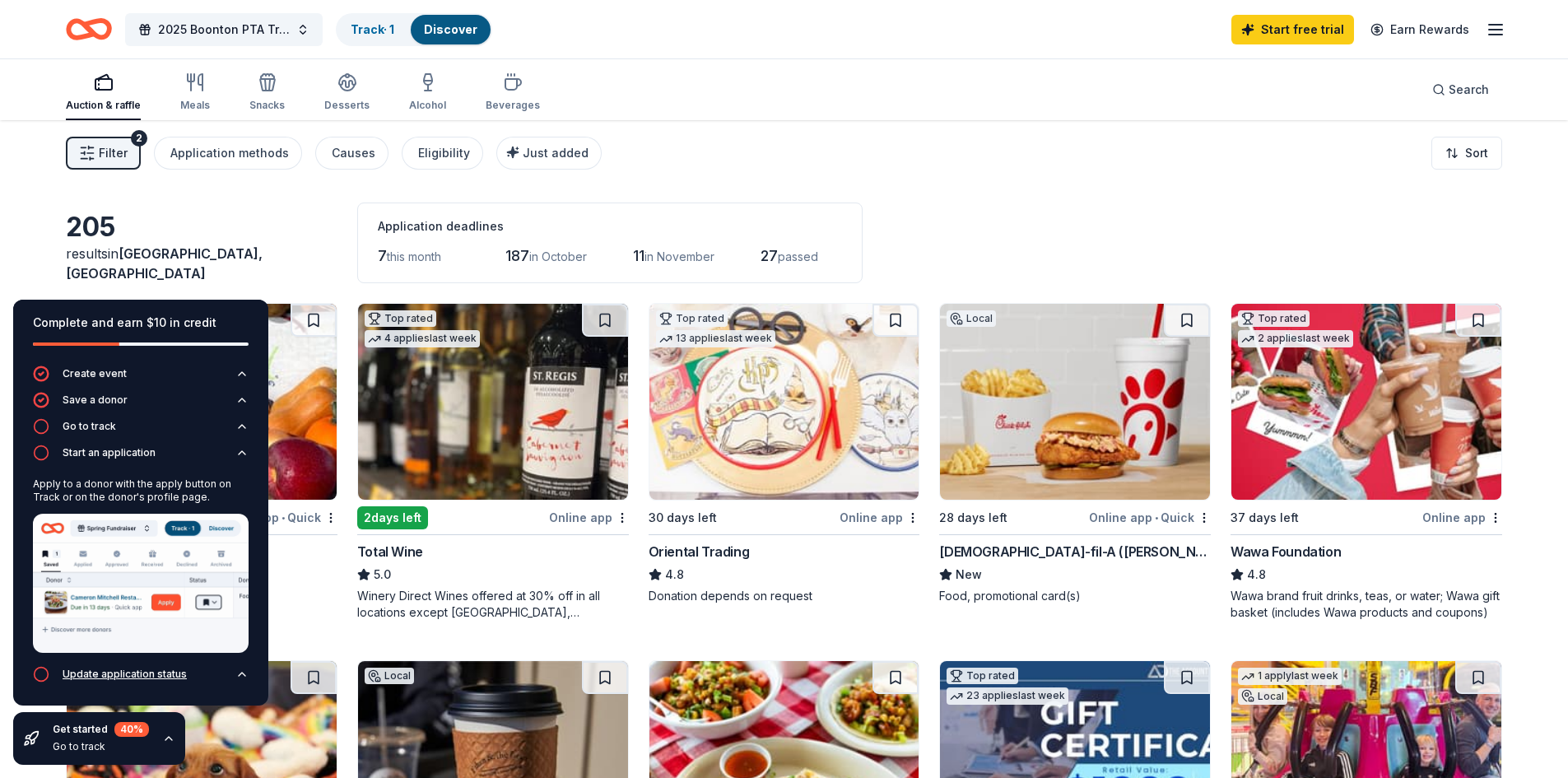
click at [117, 677] on div "Update application status" at bounding box center [124, 674] width 124 height 14
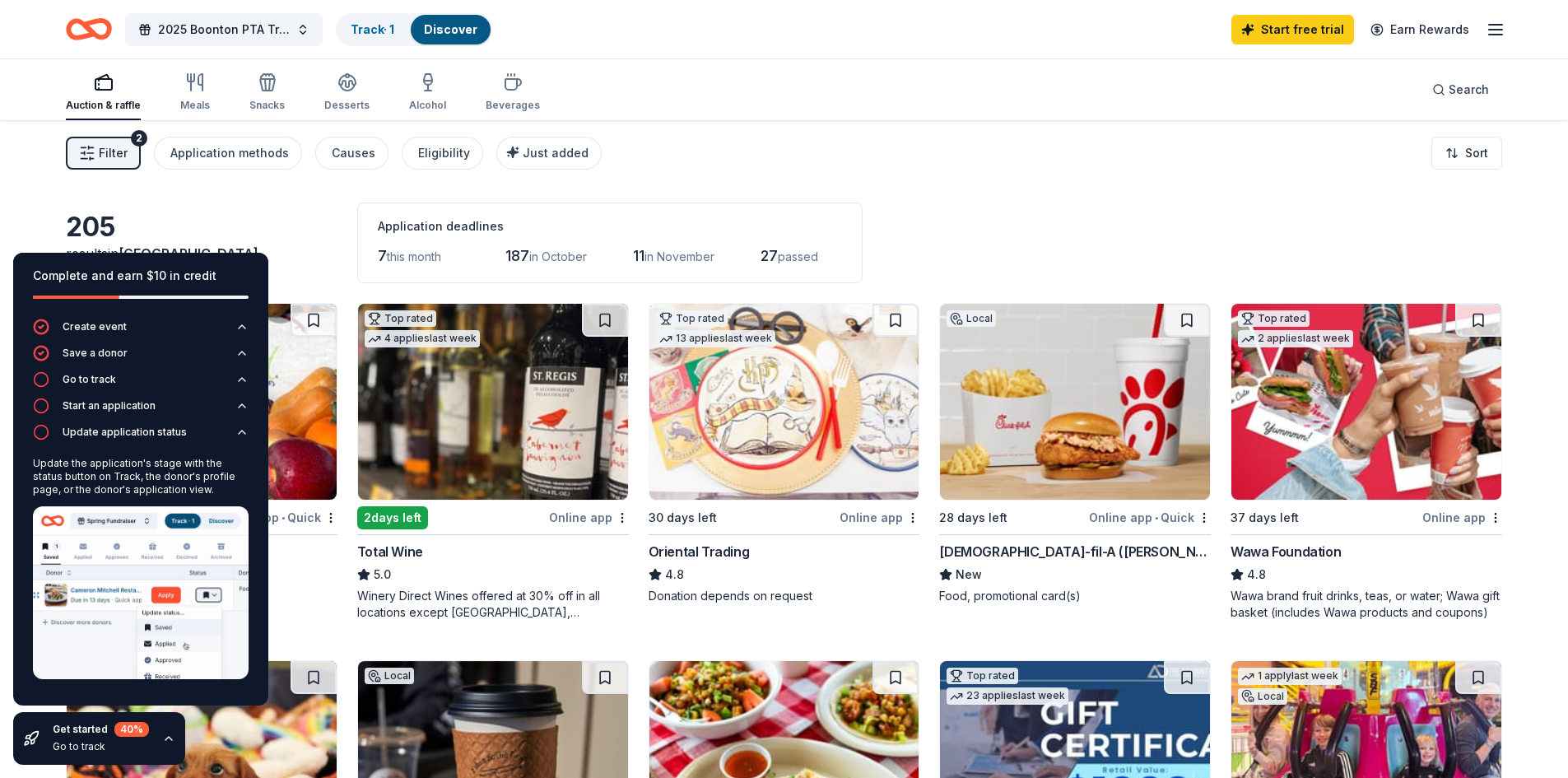
click at [163, 738] on icon "button" at bounding box center [169, 738] width 14 height 14
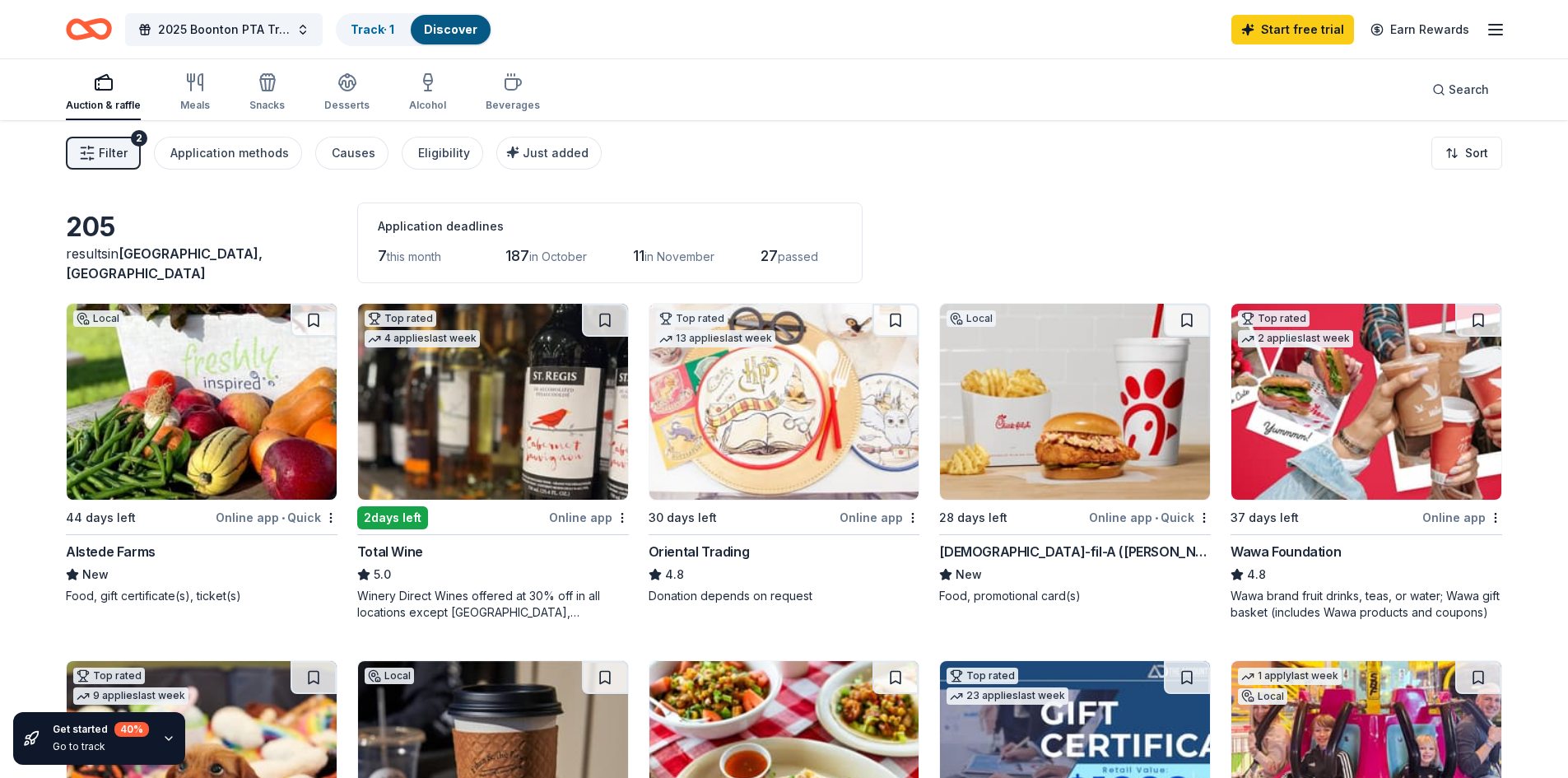
click at [406, 251] on span "this month" at bounding box center [414, 256] width 55 height 14
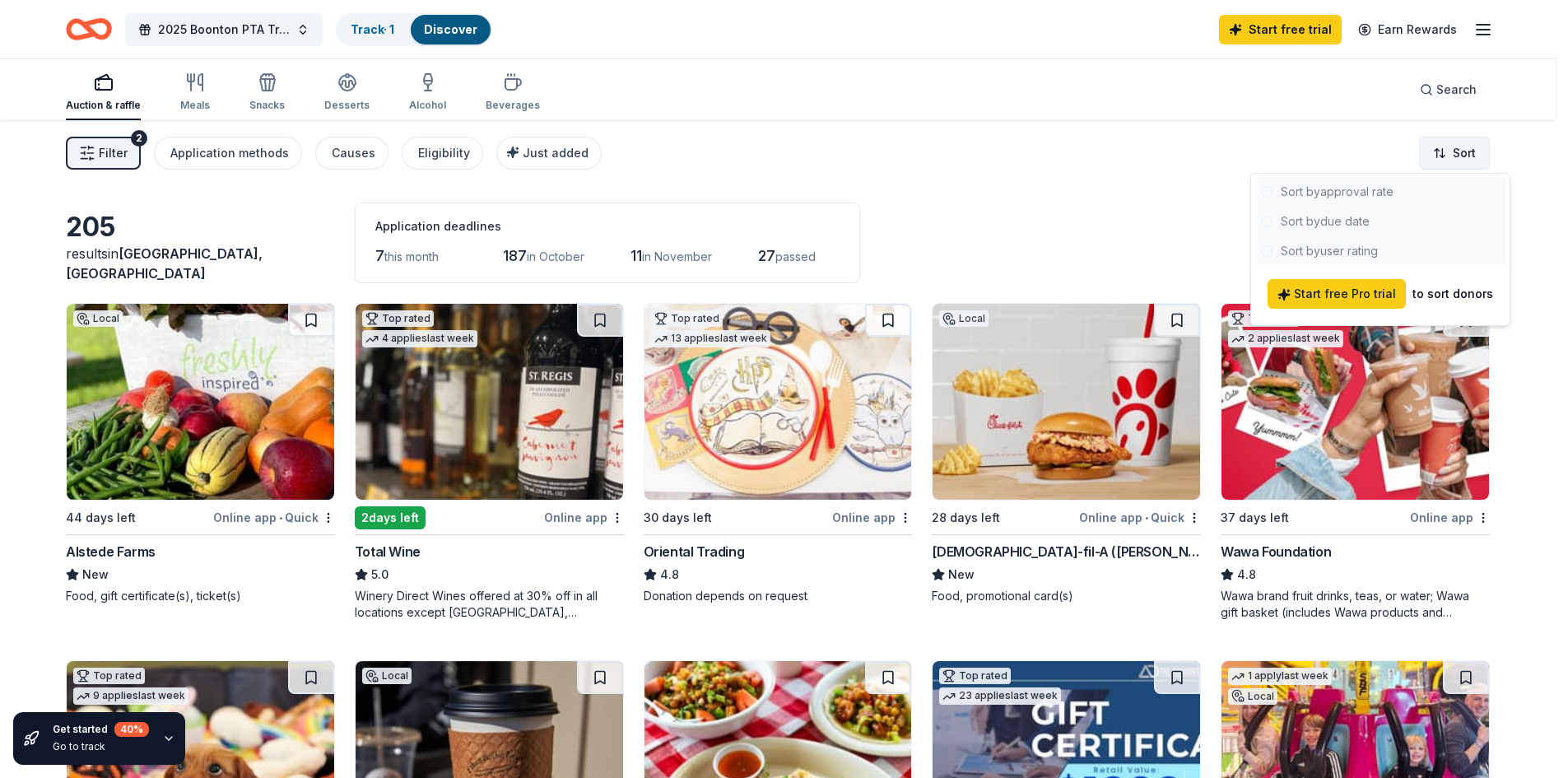
click at [1476, 155] on html "2025 Boonton PTA Tricky Tray Track · 1 Discover Start free trial Earn Rewards A…" at bounding box center [784, 389] width 1568 height 778
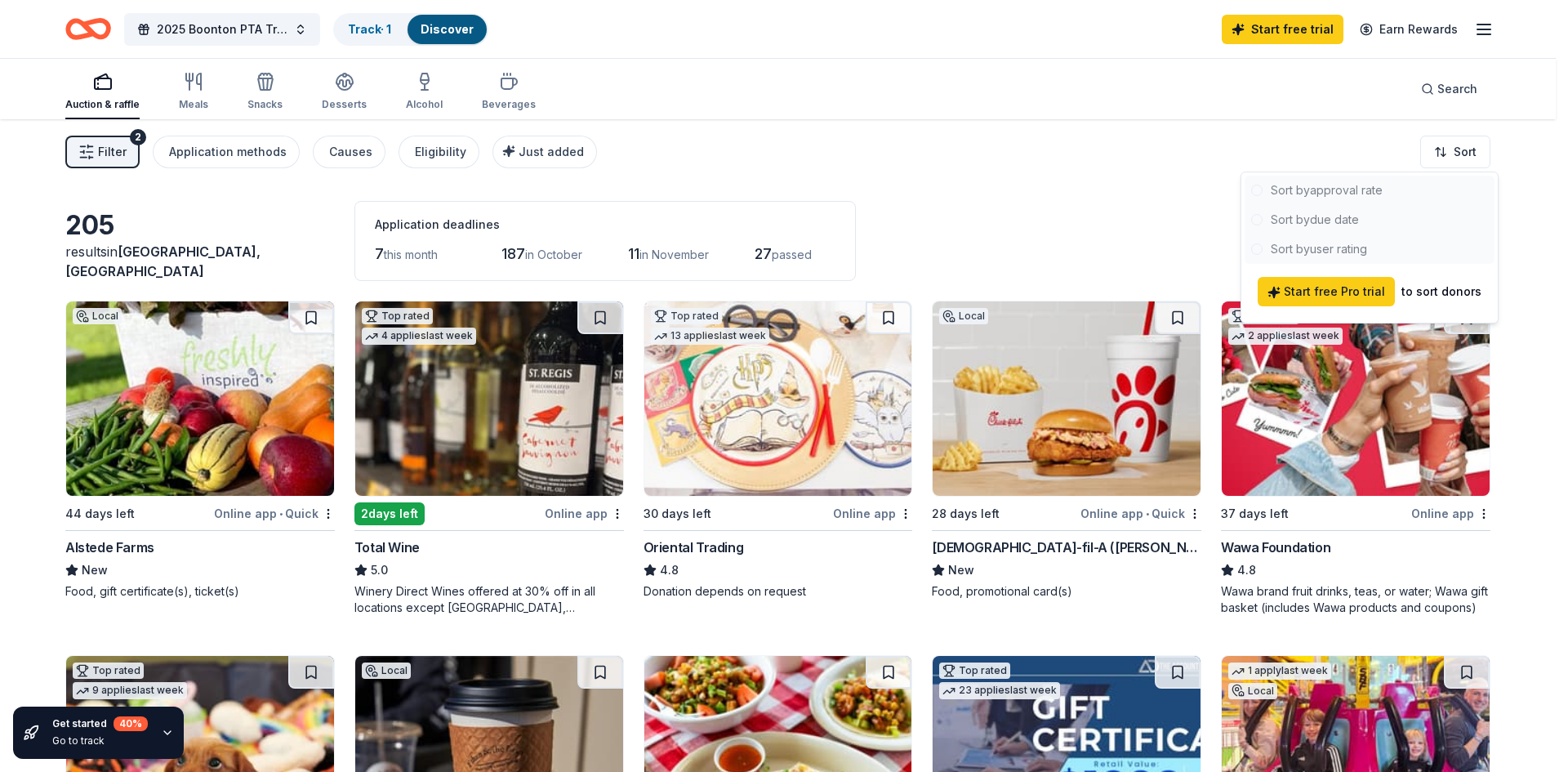
click at [1312, 217] on div at bounding box center [1370, 219] width 250 height 88
click at [1115, 196] on html "2025 Boonton PTA Tricky Tray Track · 1 Discover Start free trial Earn Rewards A…" at bounding box center [784, 386] width 1568 height 772
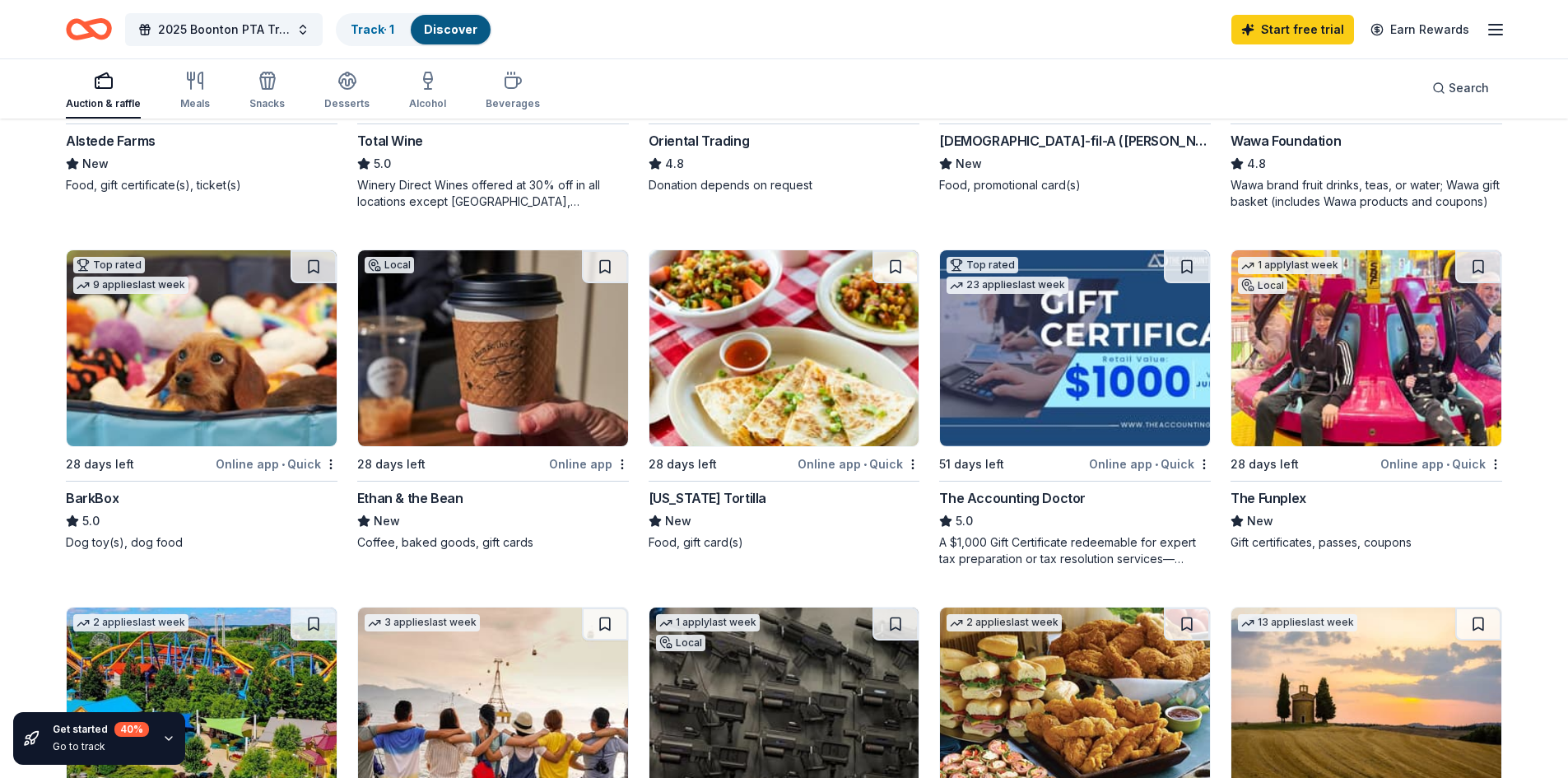
scroll to position [421, 0]
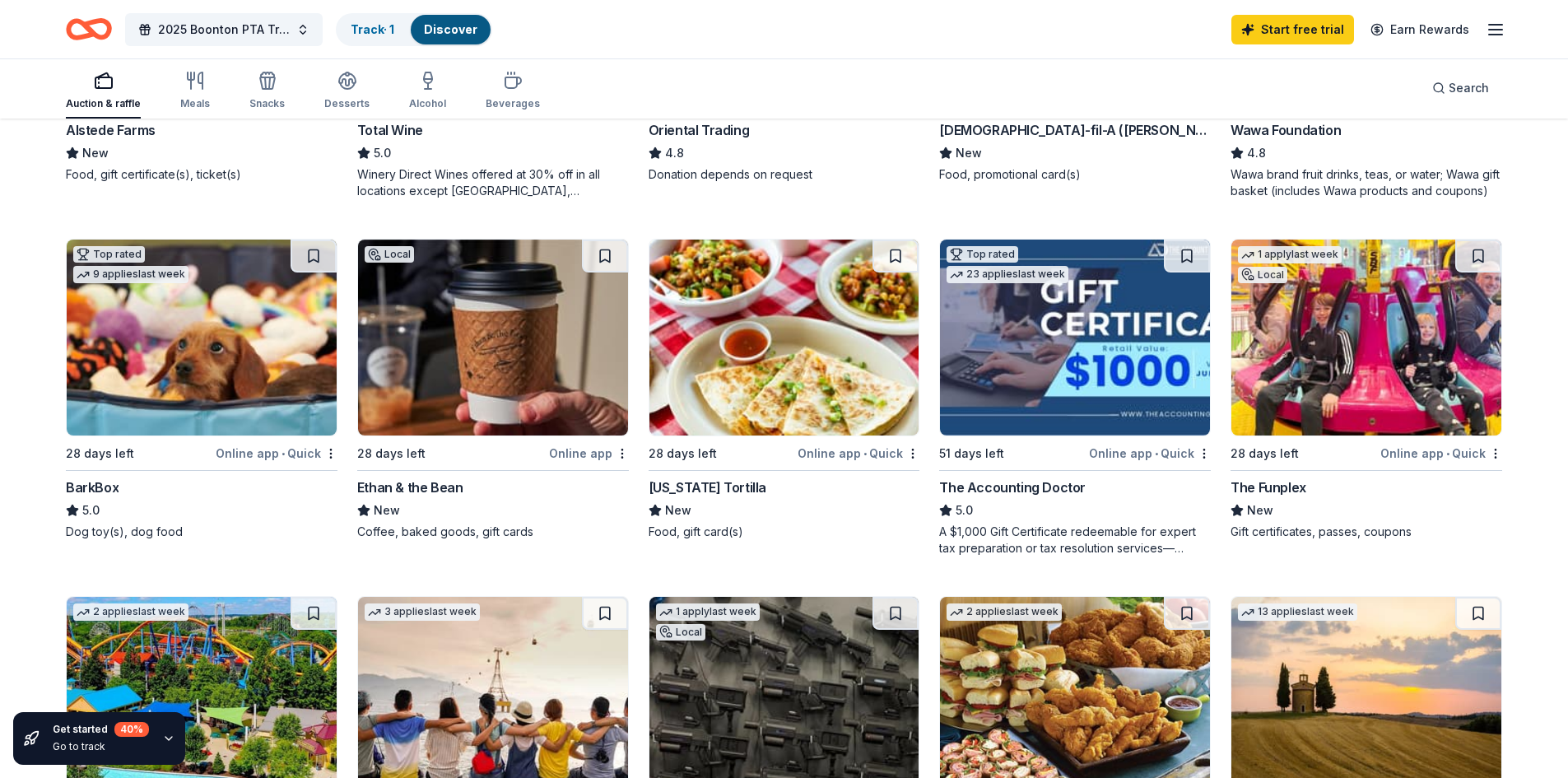
click at [1394, 419] on img at bounding box center [1366, 337] width 270 height 196
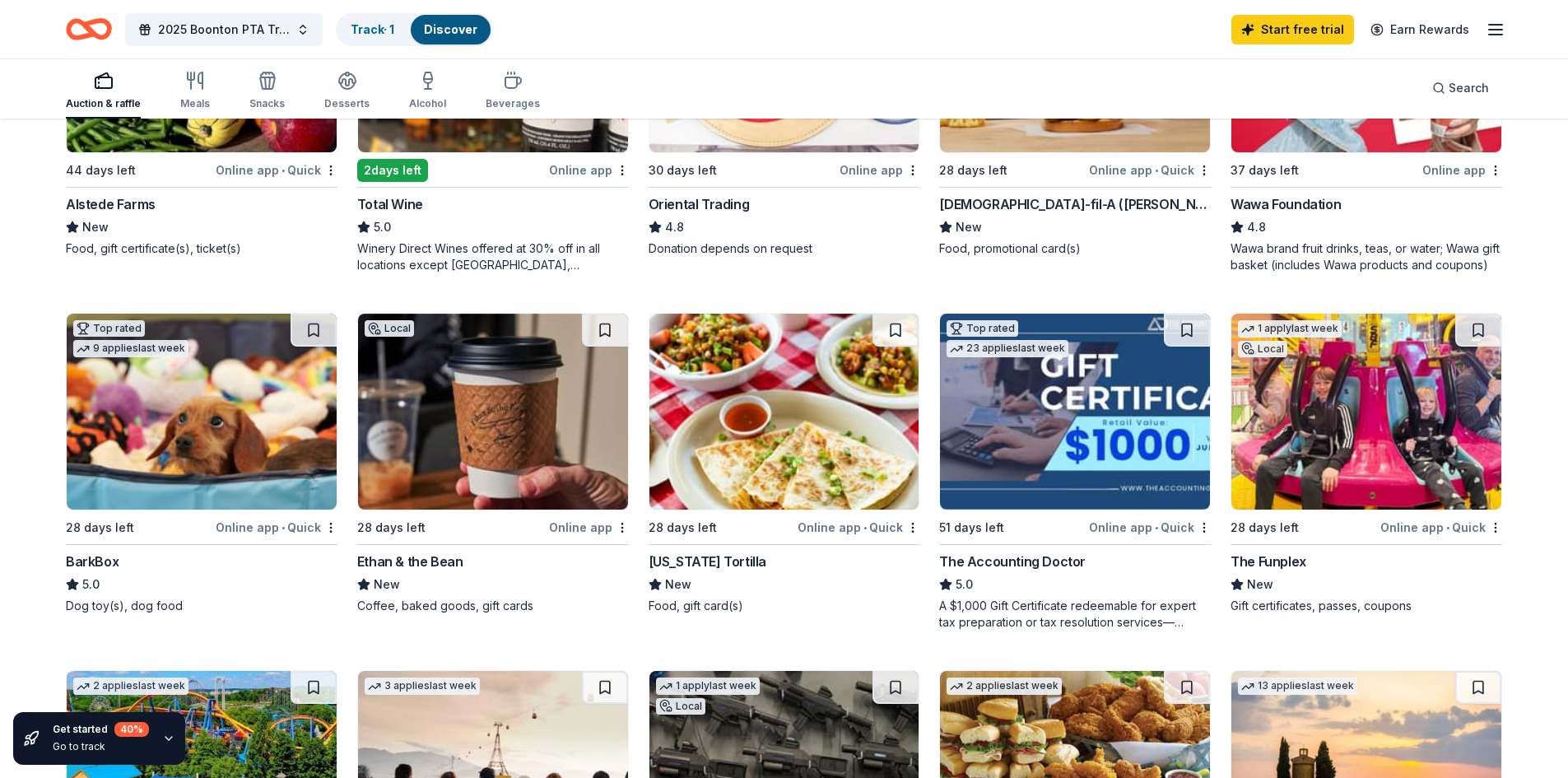
scroll to position [353, 0]
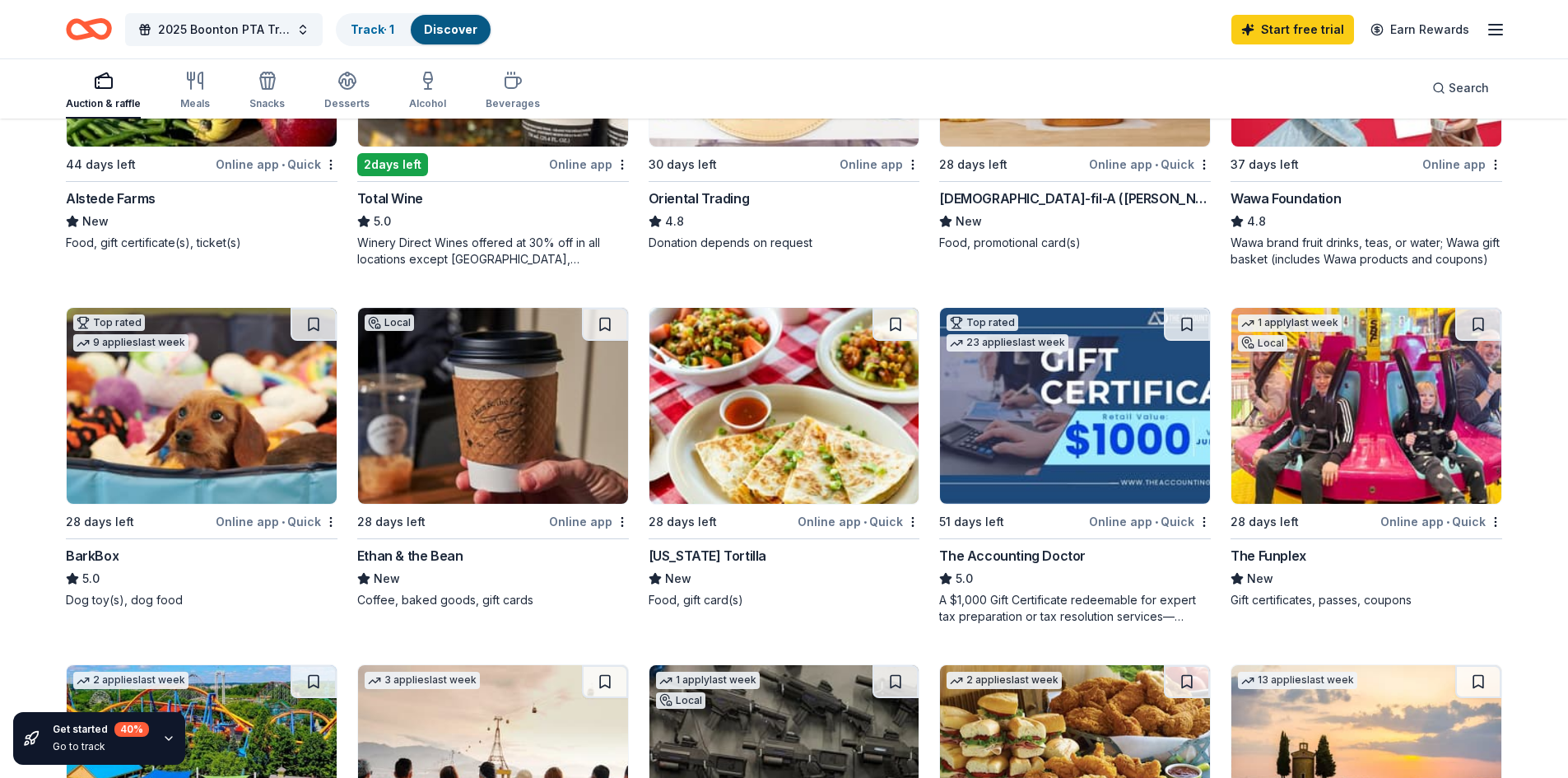
click at [1130, 521] on div "Online app • Quick" at bounding box center [1150, 521] width 122 height 20
click at [1028, 608] on div "A $1,000 Gift Certificate redeemable for expert tax preparation or tax resoluti…" at bounding box center [1075, 608] width 271 height 33
click at [221, 19] on span "2025 Boonton PTA Tricky Tray" at bounding box center [223, 29] width 132 height 19
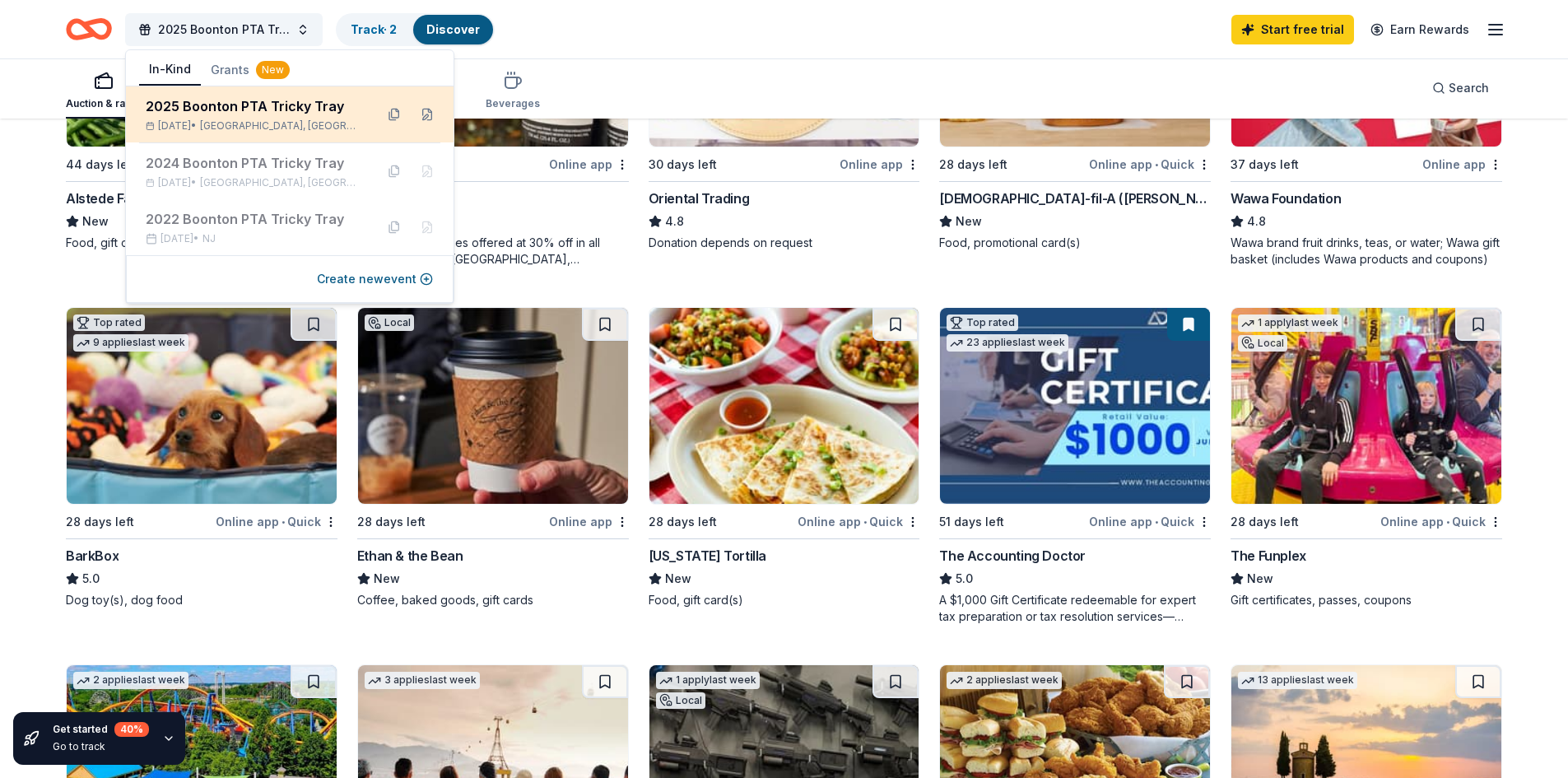
click at [214, 113] on div "2025 Boonton PTA Tricky Tray" at bounding box center [253, 106] width 216 height 19
click at [198, 118] on div "2025 Boonton PTA Tricky Tray Nov 15, 2025 • Boonton, NJ" at bounding box center [253, 114] width 216 height 36
click at [178, 122] on div "Nov 15, 2025 • Boonton, NJ" at bounding box center [253, 126] width 216 height 14
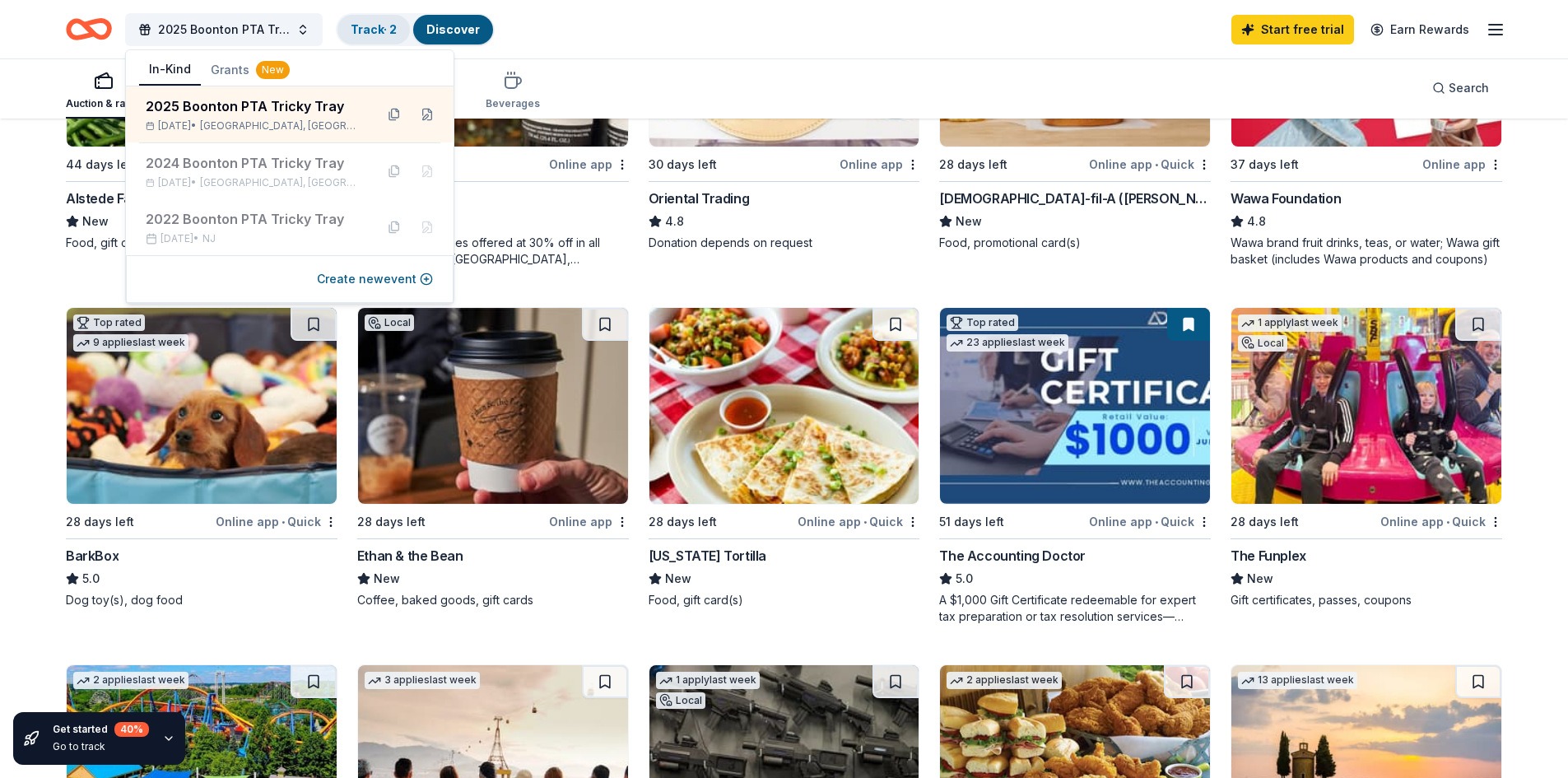
click at [378, 30] on link "Track · 2" at bounding box center [373, 29] width 46 height 14
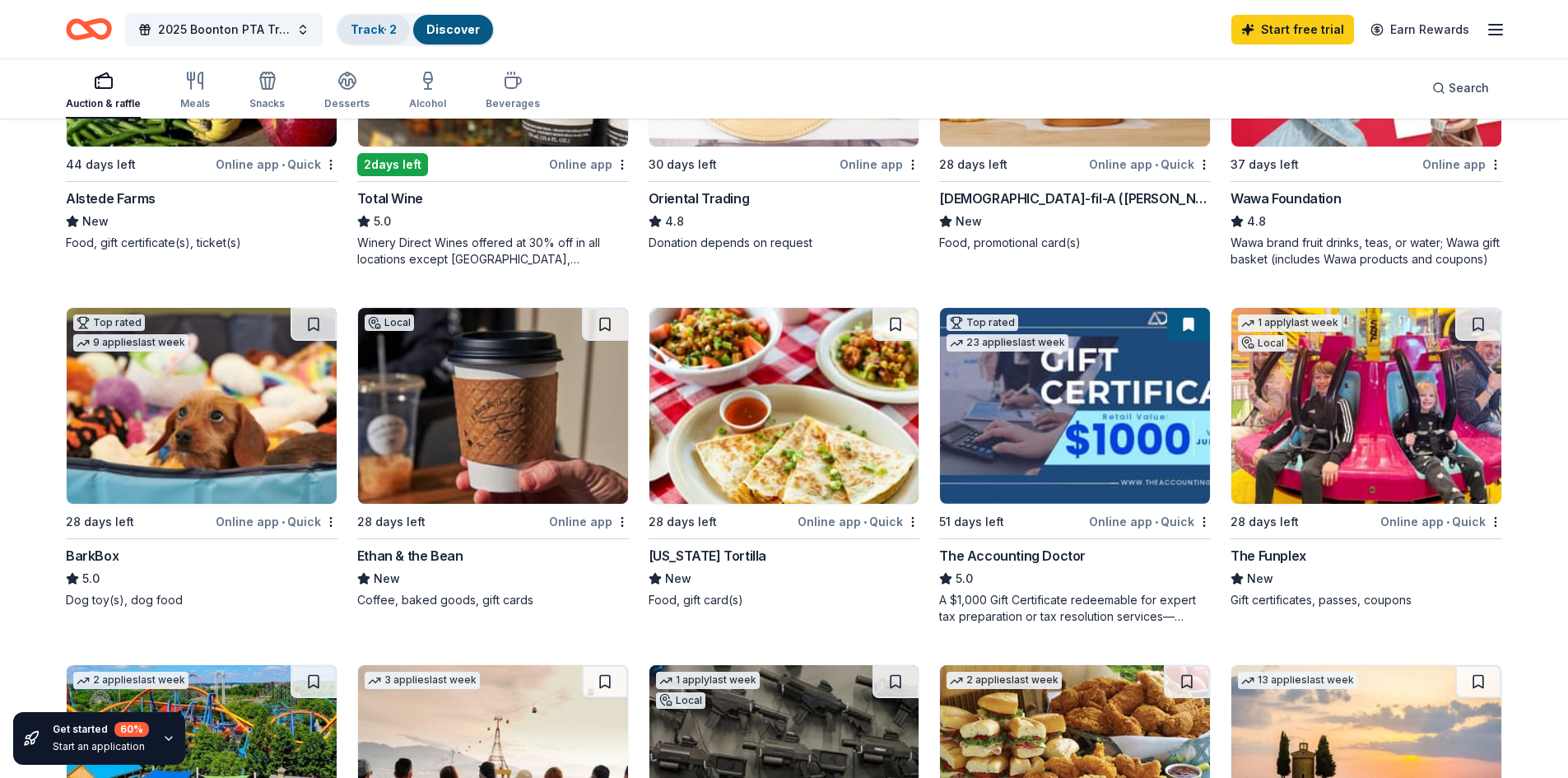
click at [378, 30] on link "Track · 2" at bounding box center [373, 29] width 46 height 14
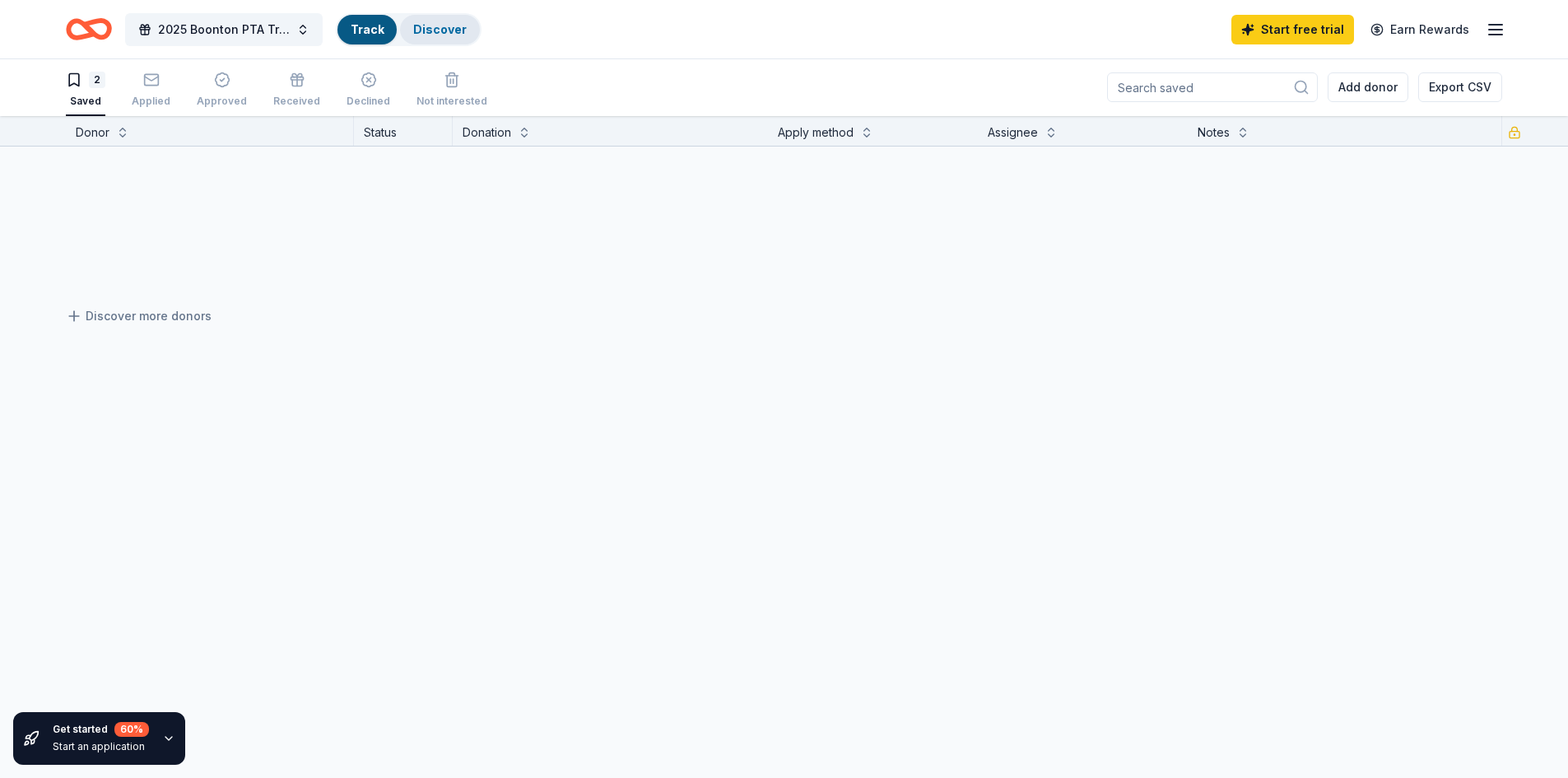
scroll to position [1, 0]
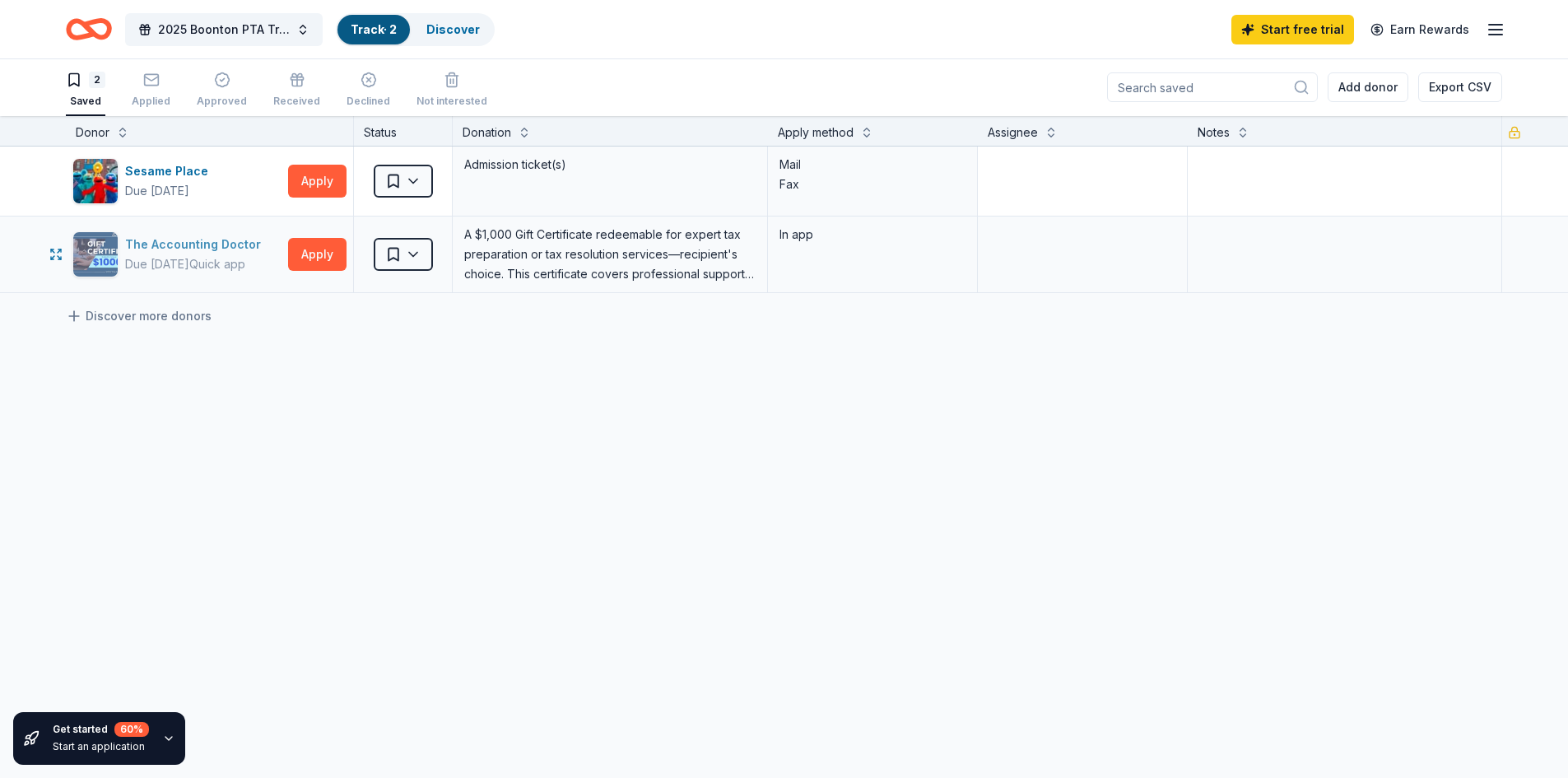
click at [189, 272] on div "Due [DATE]" at bounding box center [157, 264] width 64 height 19
click at [887, 250] on div "In app" at bounding box center [872, 254] width 210 height 76
click at [854, 187] on div "Fax" at bounding box center [872, 184] width 186 height 19
click at [846, 188] on div "Fax" at bounding box center [872, 184] width 186 height 19
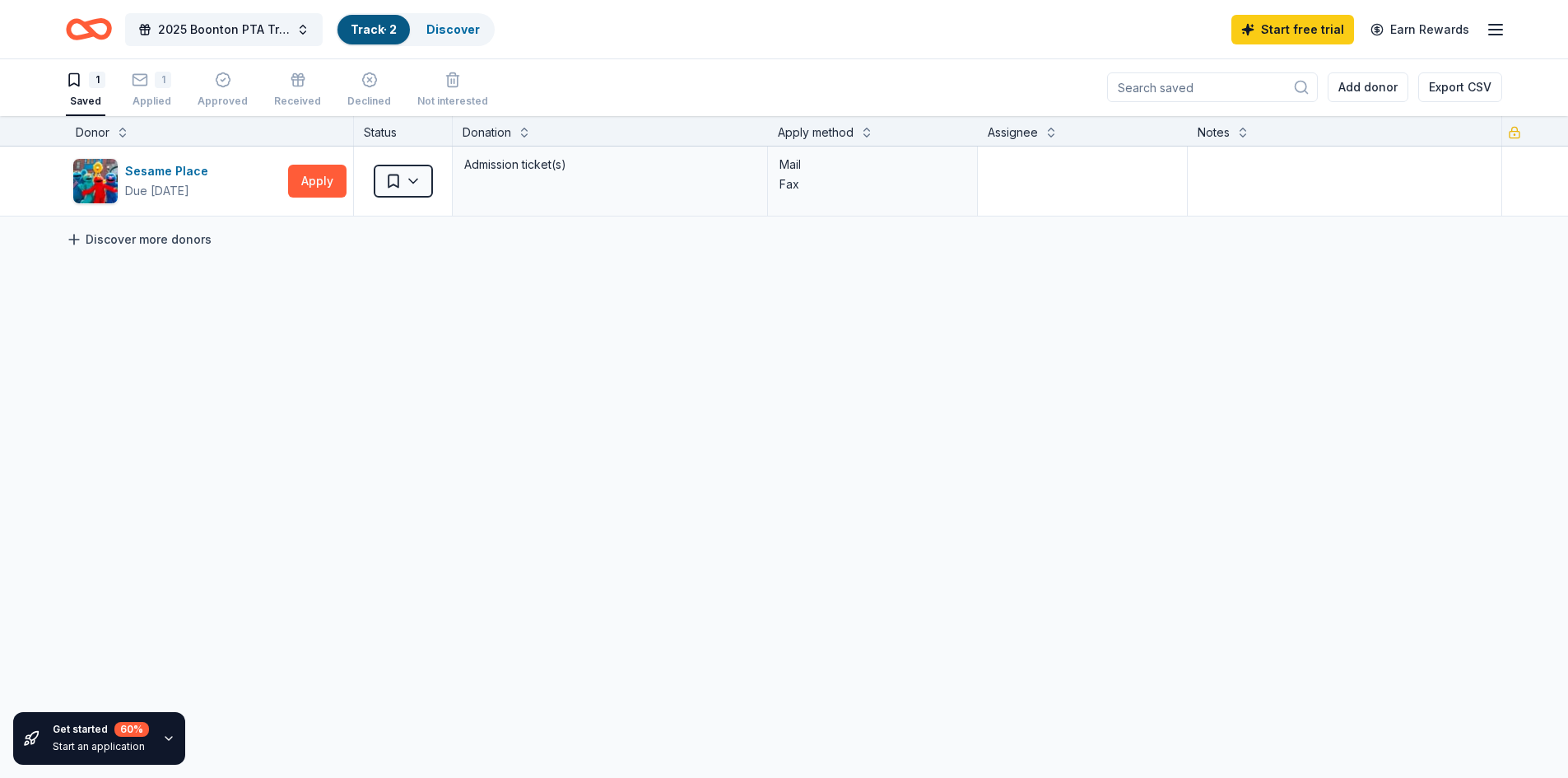
click at [150, 244] on link "Discover more donors" at bounding box center [138, 239] width 145 height 19
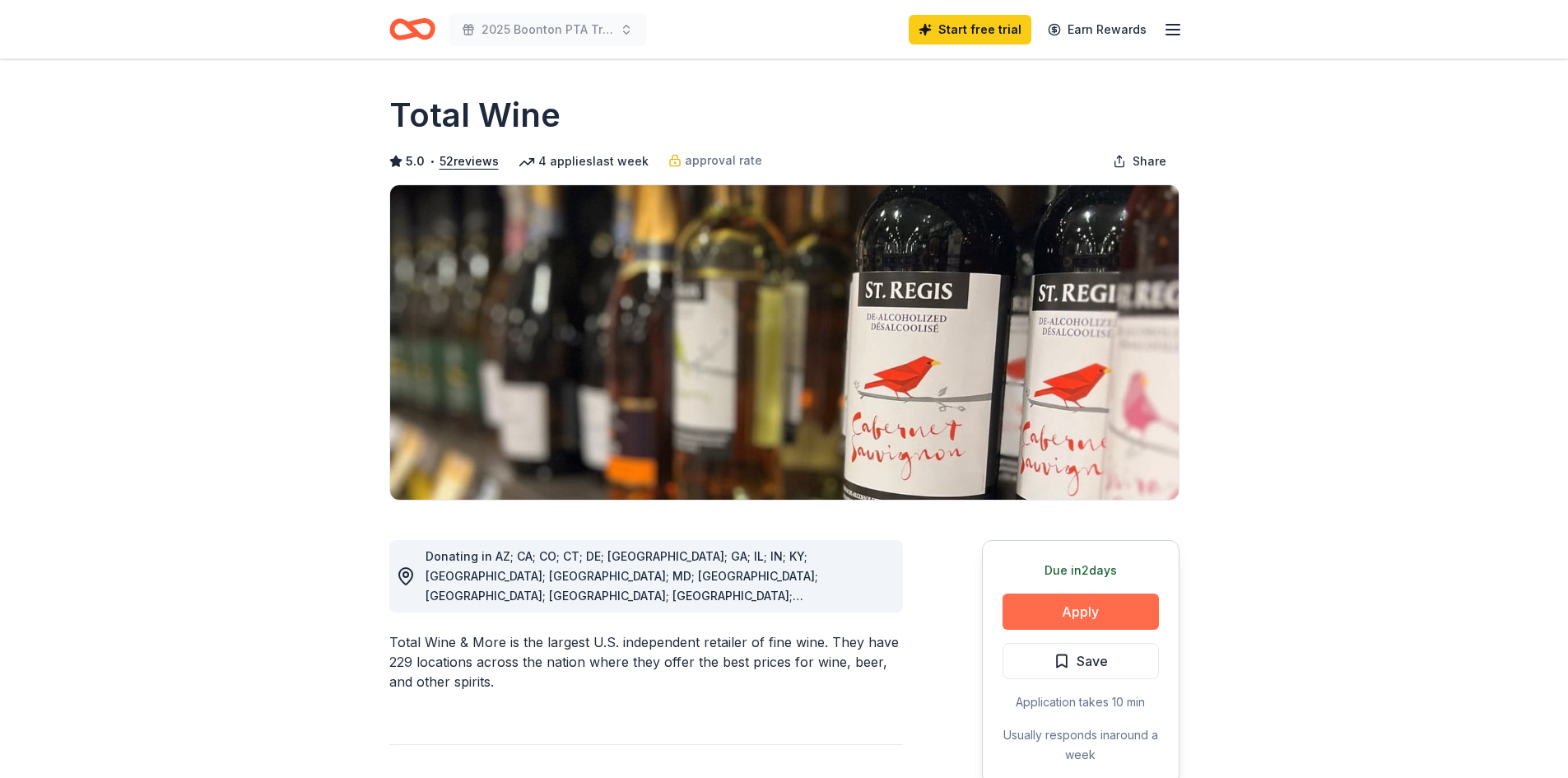
click at [1066, 613] on button "Apply" at bounding box center [1080, 610] width 156 height 36
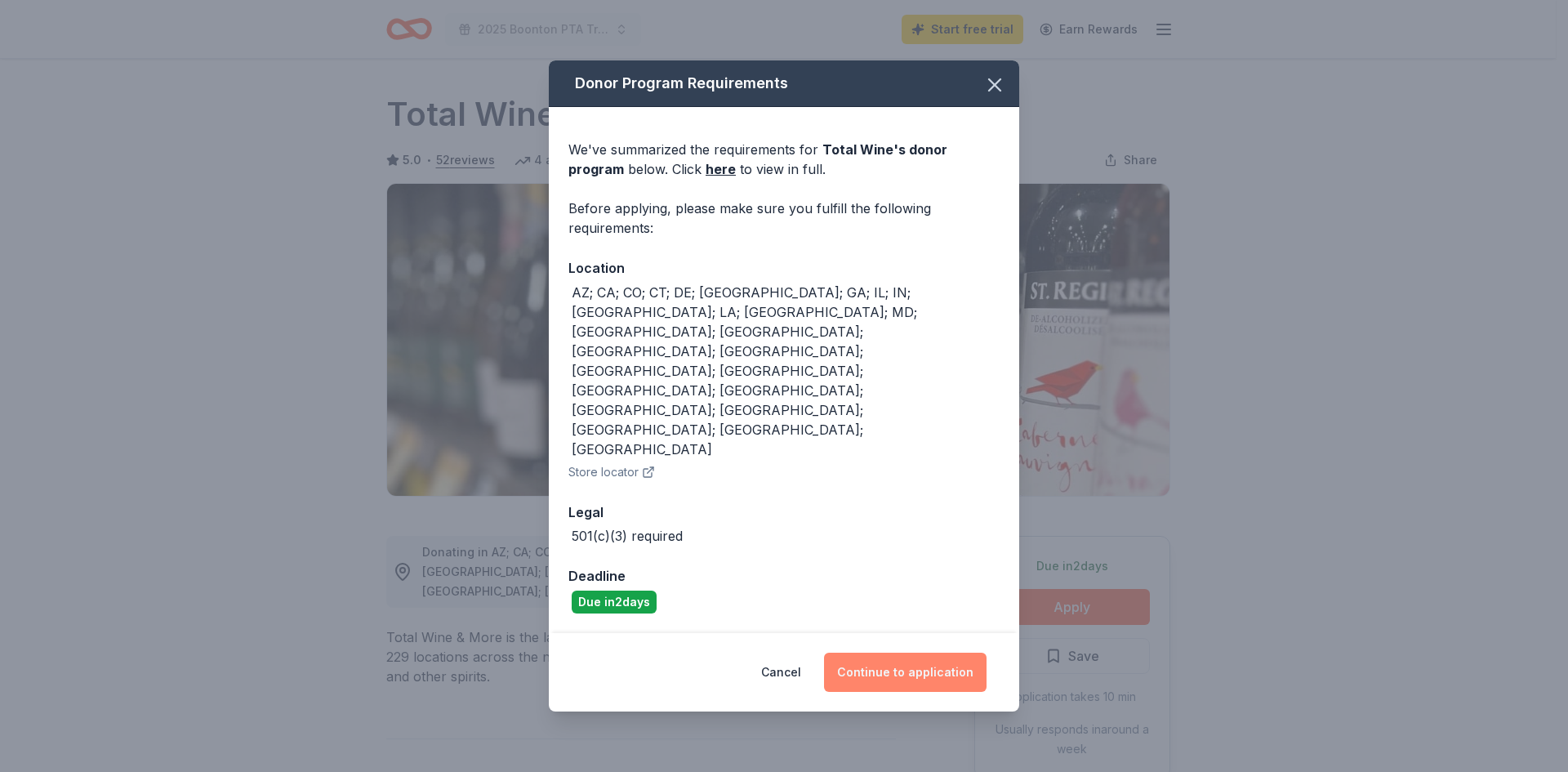
click at [904, 652] on button "Continue to application" at bounding box center [906, 671] width 163 height 40
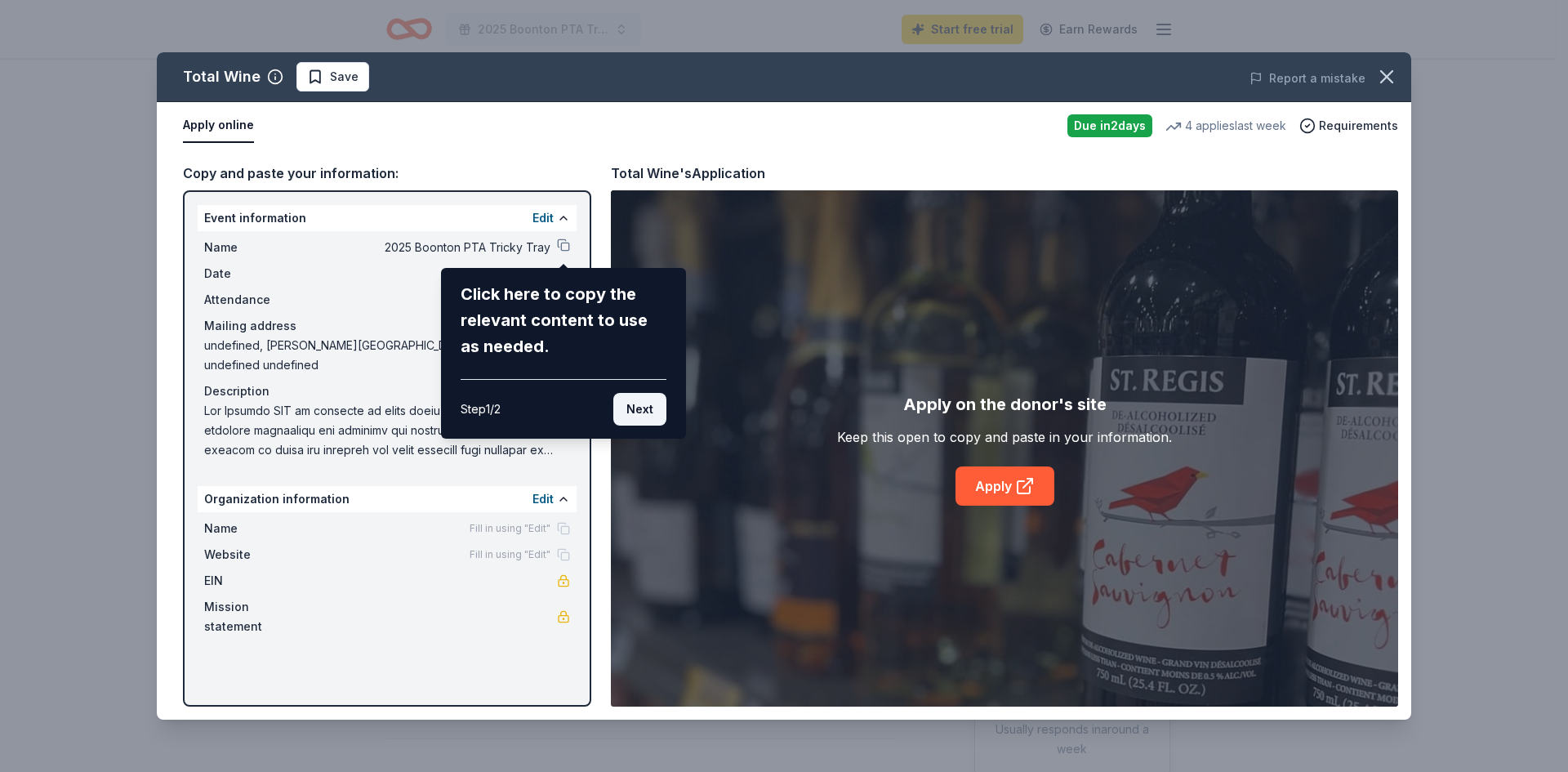
click at [641, 408] on button "Next" at bounding box center [640, 409] width 53 height 33
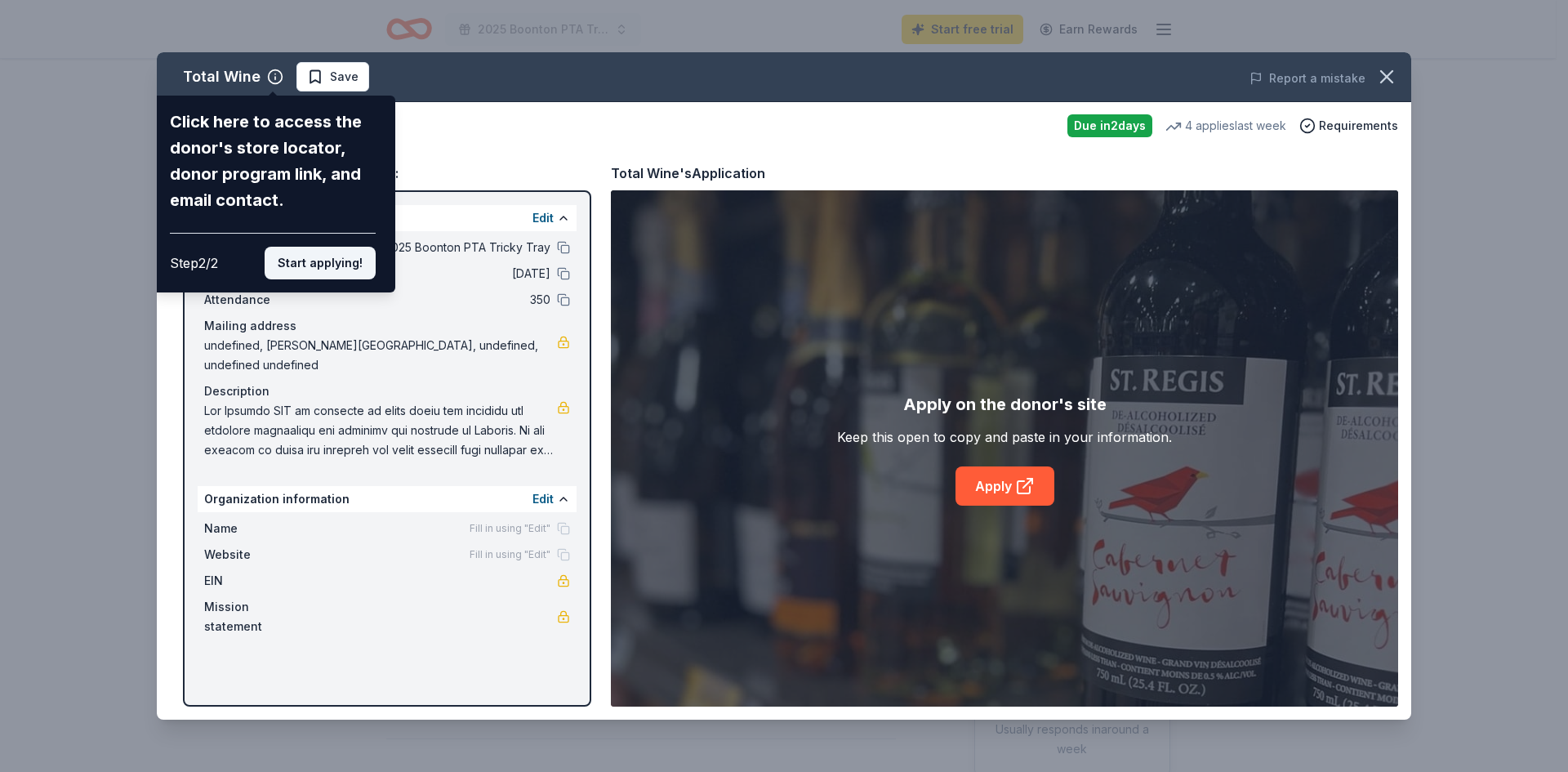
click at [305, 255] on button "Start applying!" at bounding box center [319, 263] width 111 height 33
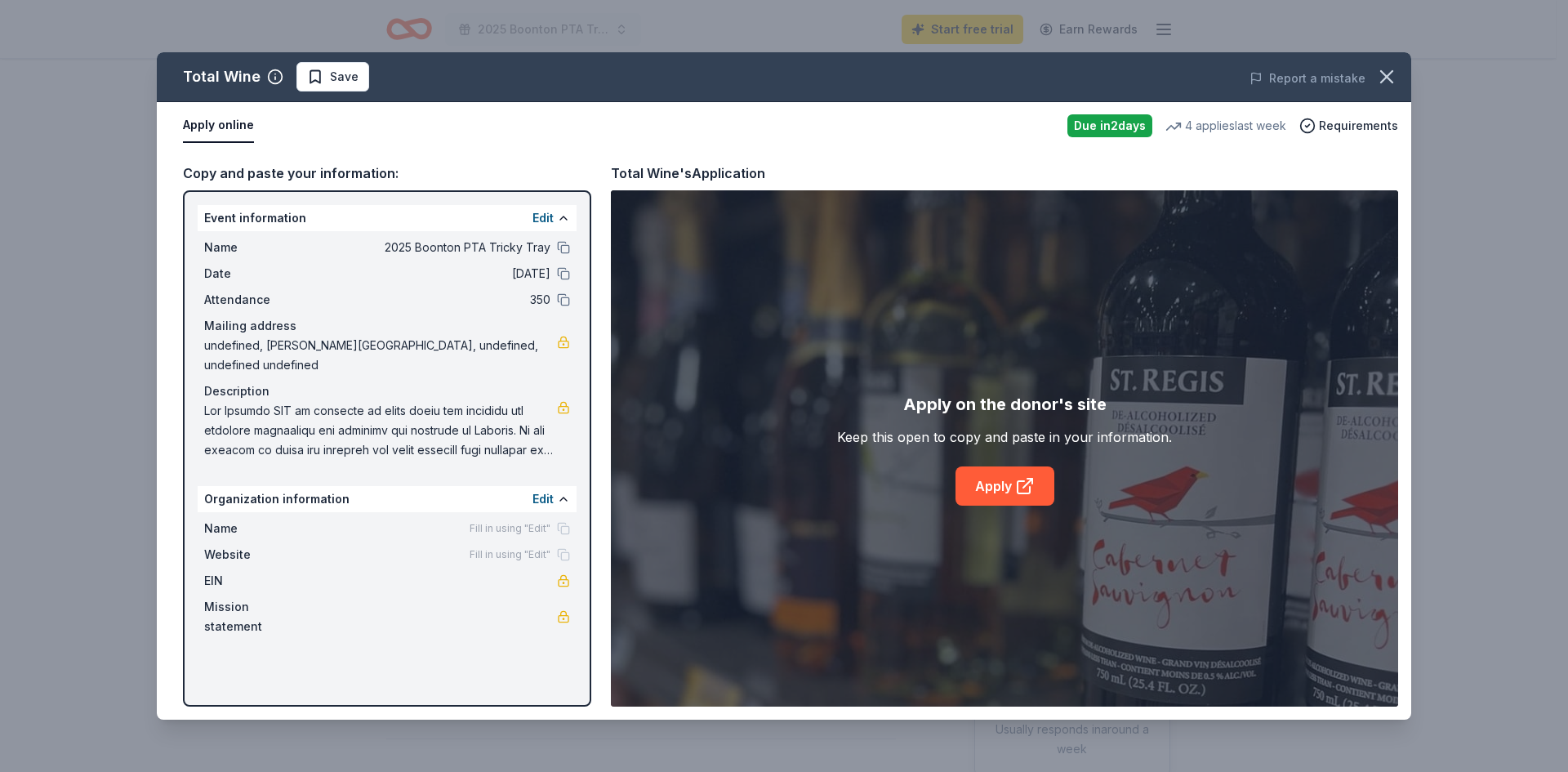
click at [217, 125] on button "Apply online" at bounding box center [218, 125] width 71 height 34
click at [1002, 491] on link "Apply" at bounding box center [1005, 486] width 99 height 40
click at [558, 574] on link at bounding box center [564, 580] width 14 height 14
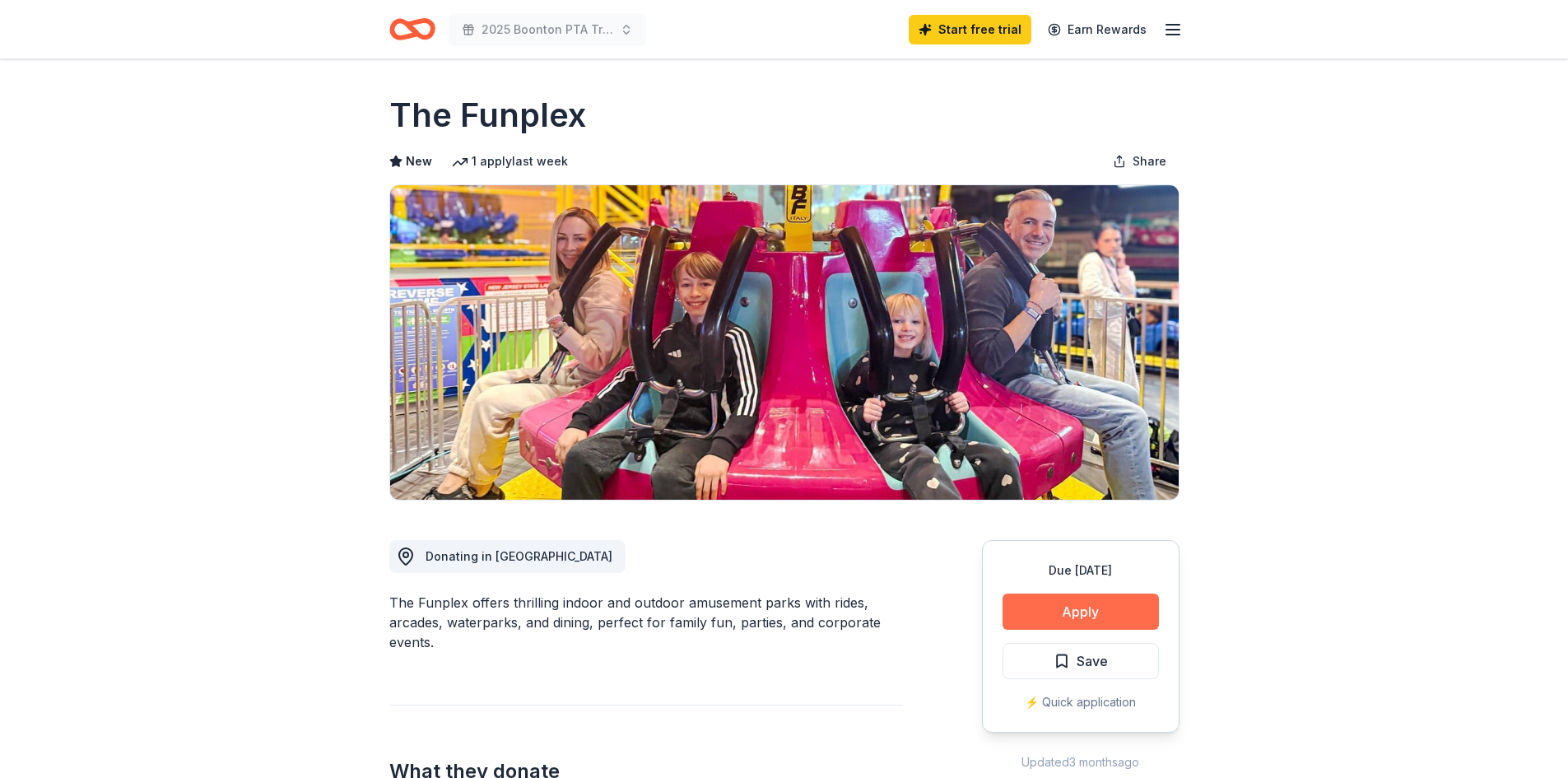
click at [1074, 604] on button "Apply" at bounding box center [1080, 610] width 156 height 36
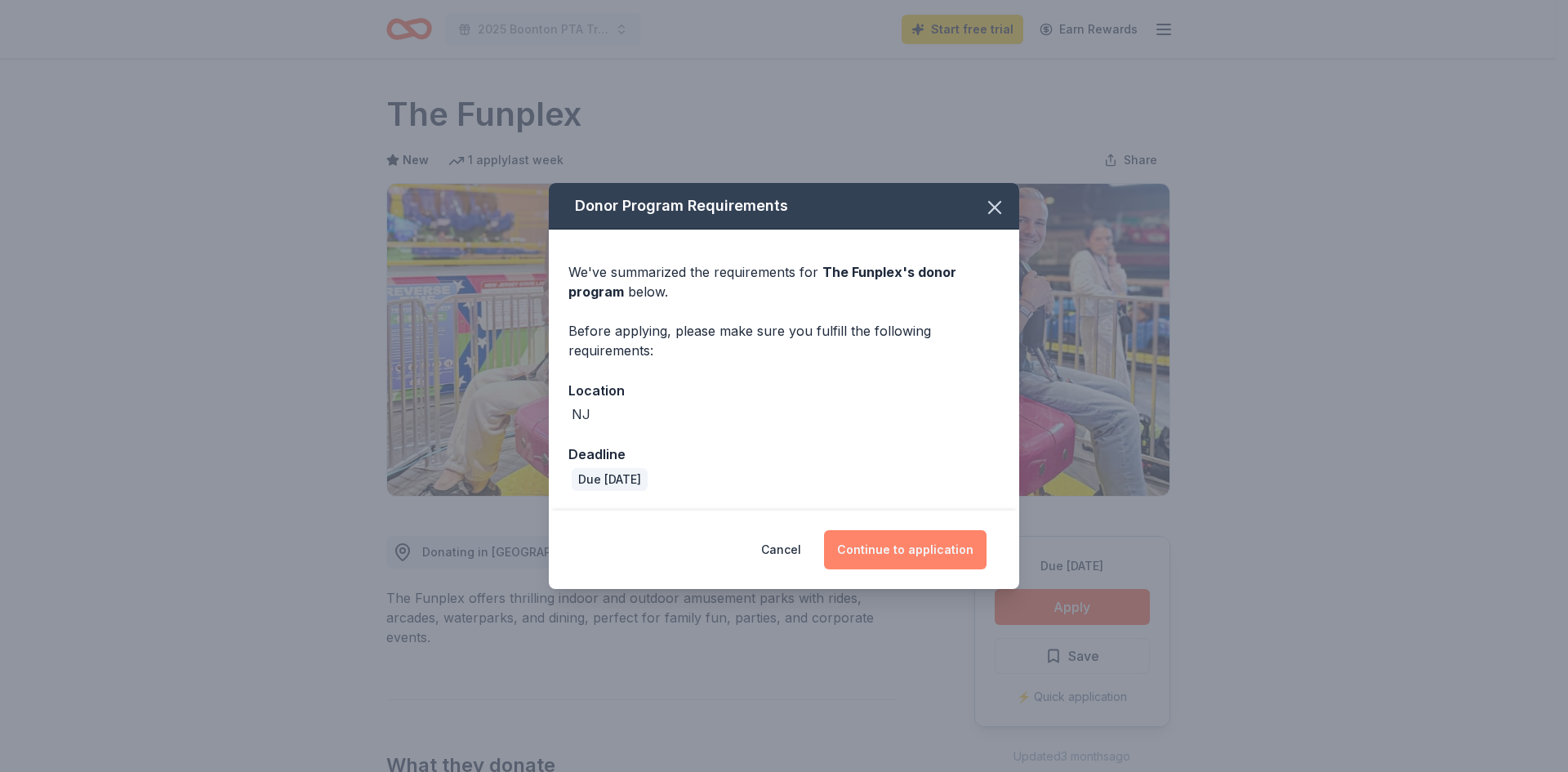
click at [872, 548] on button "Continue to application" at bounding box center [906, 549] width 163 height 40
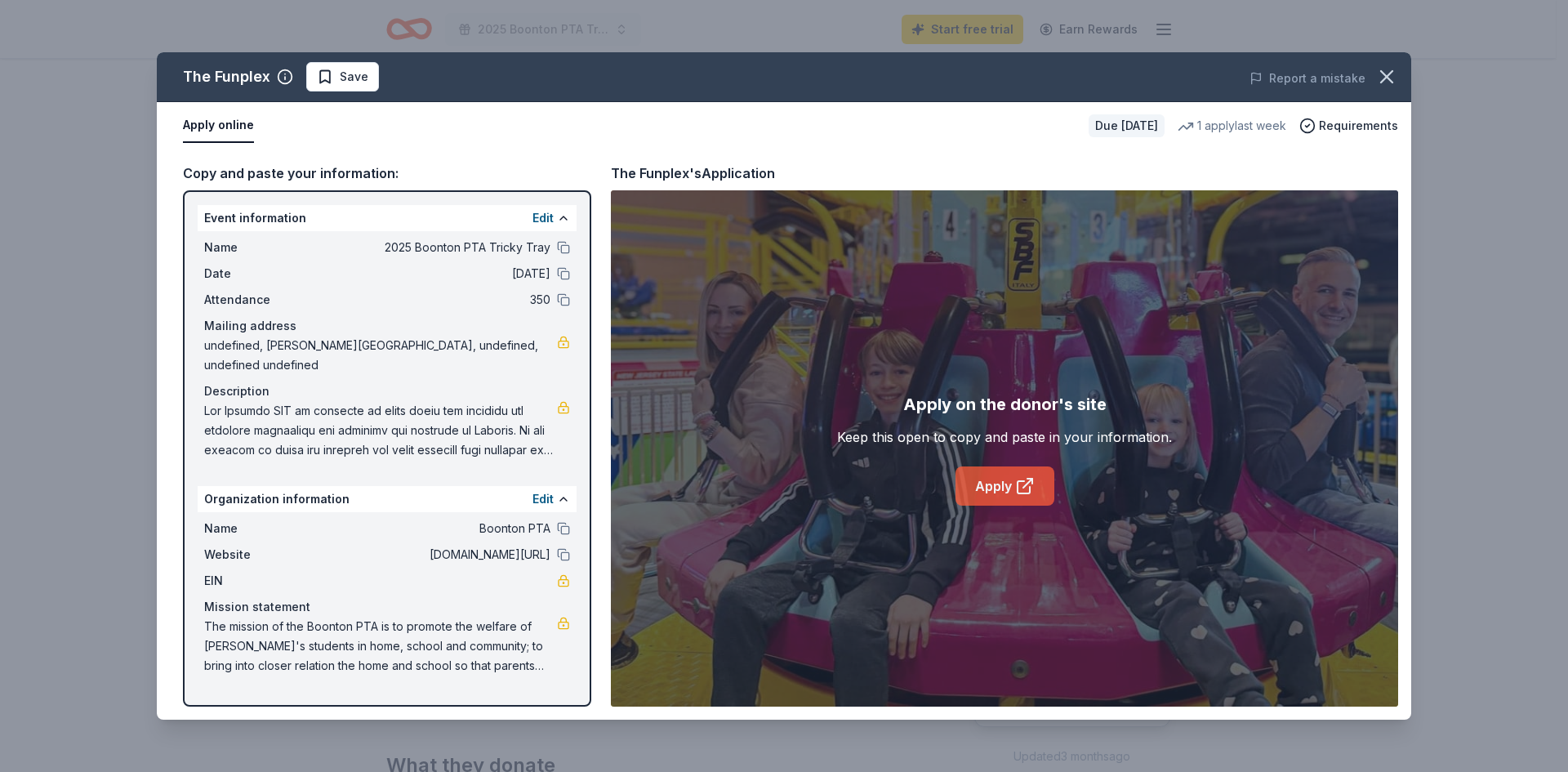
click at [979, 483] on link "Apply" at bounding box center [1005, 486] width 99 height 40
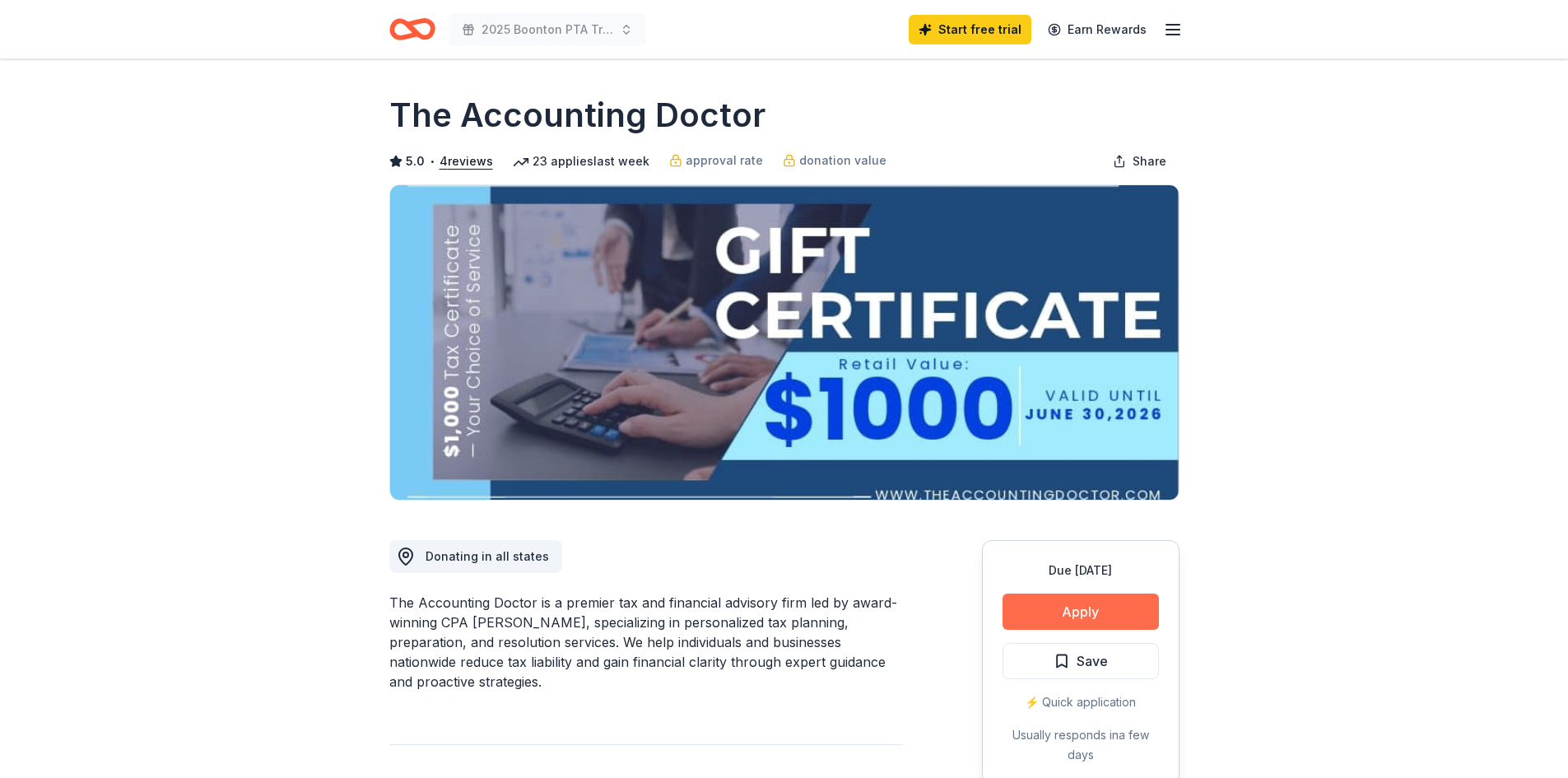
click at [1049, 603] on button "Apply" at bounding box center [1080, 610] width 156 height 36
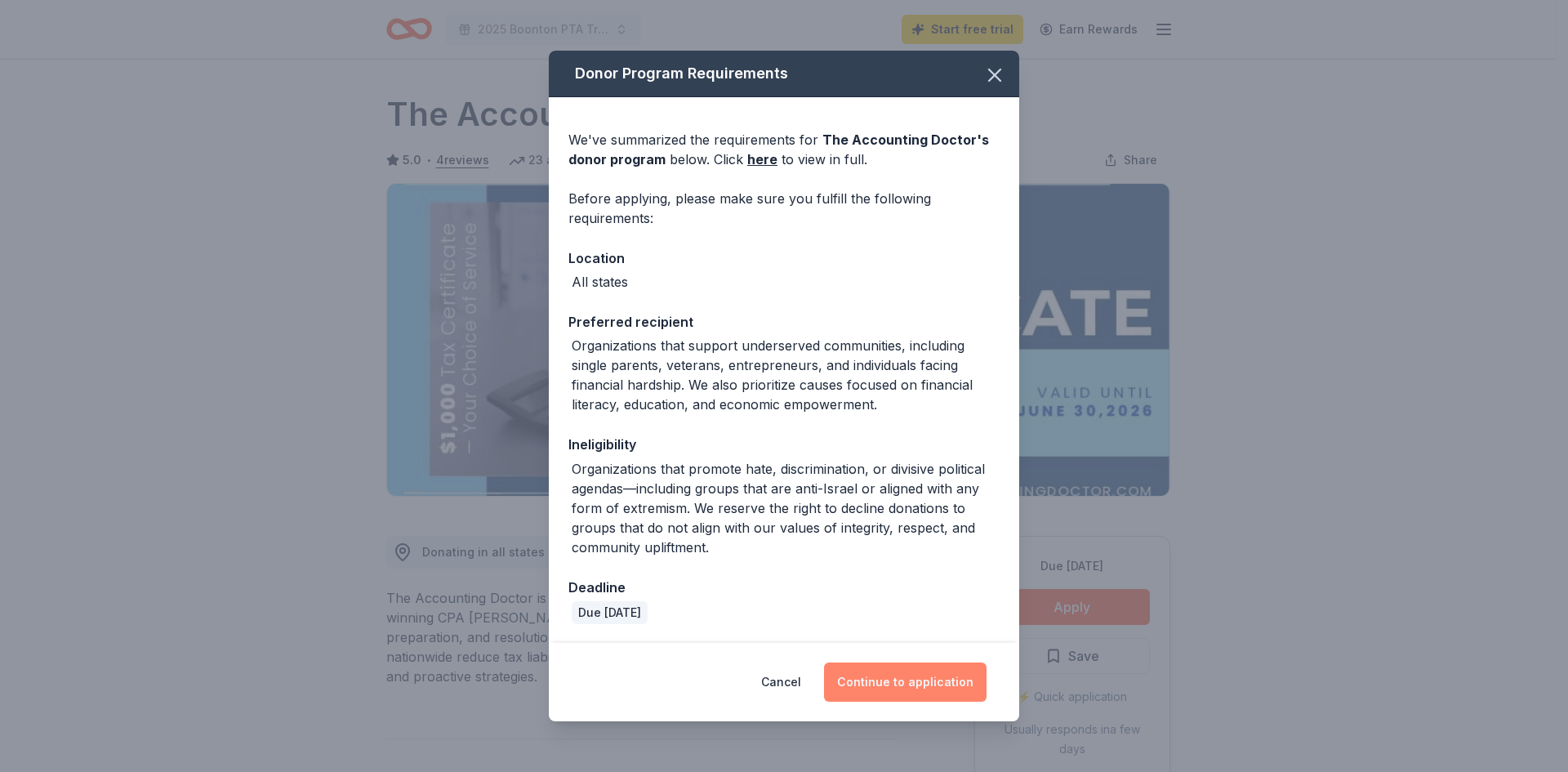
click at [907, 685] on button "Continue to application" at bounding box center [906, 681] width 163 height 40
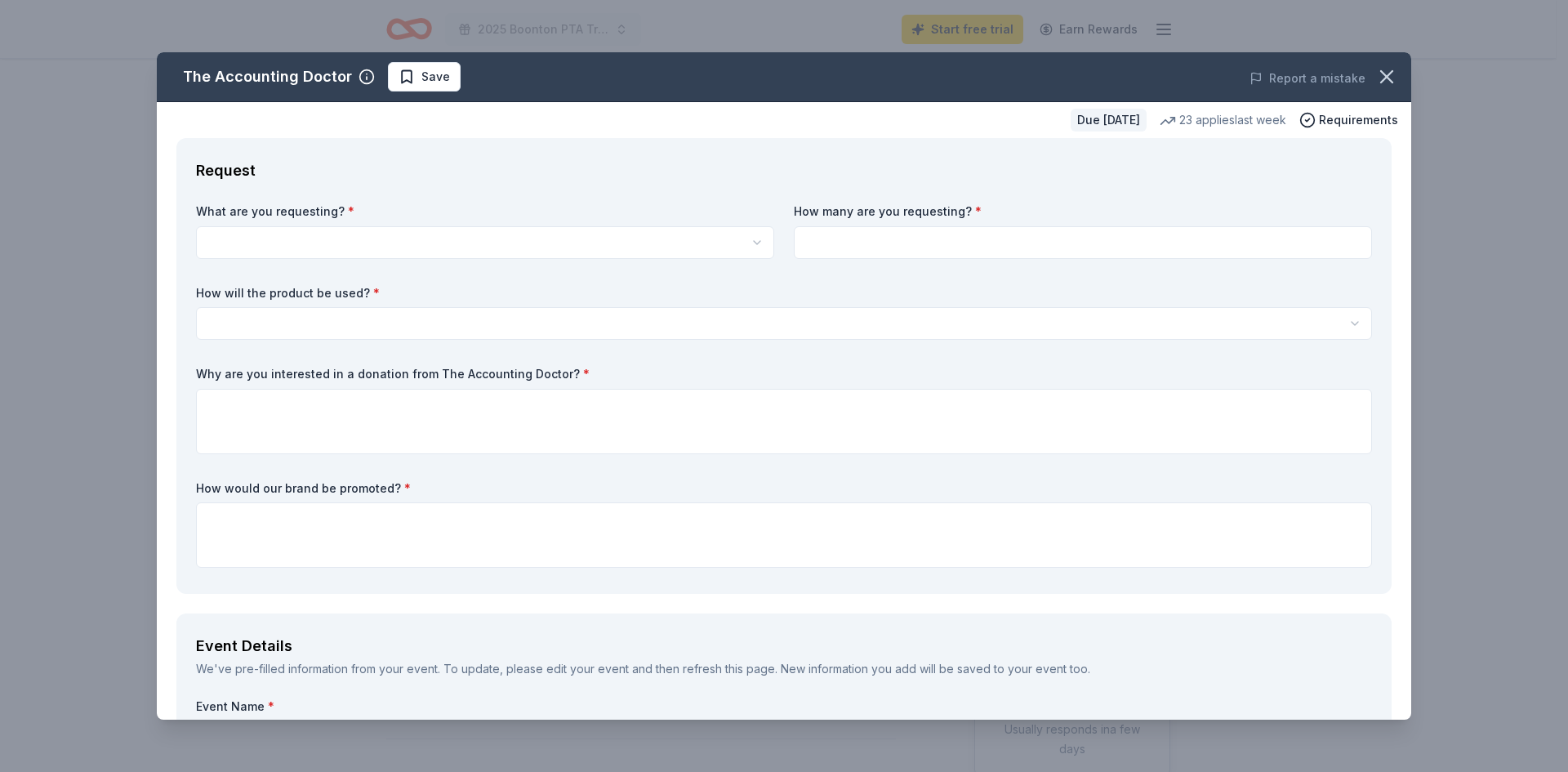
click at [606, 262] on div "What are you requesting? * A $1,000 Gift Certificate redeemable for expert tax …" at bounding box center [784, 388] width 1176 height 371
click at [615, 255] on html "2025 Boonton PTA Tricky Tray Start free trial Earn Rewards Due [DATE] Share The…" at bounding box center [784, 386] width 1568 height 772
select select "A $1,000 Gift Certificate redeemable for expert tax preparation or tax resoluti…"
click at [845, 241] on input at bounding box center [1082, 243] width 578 height 33
type input "1"
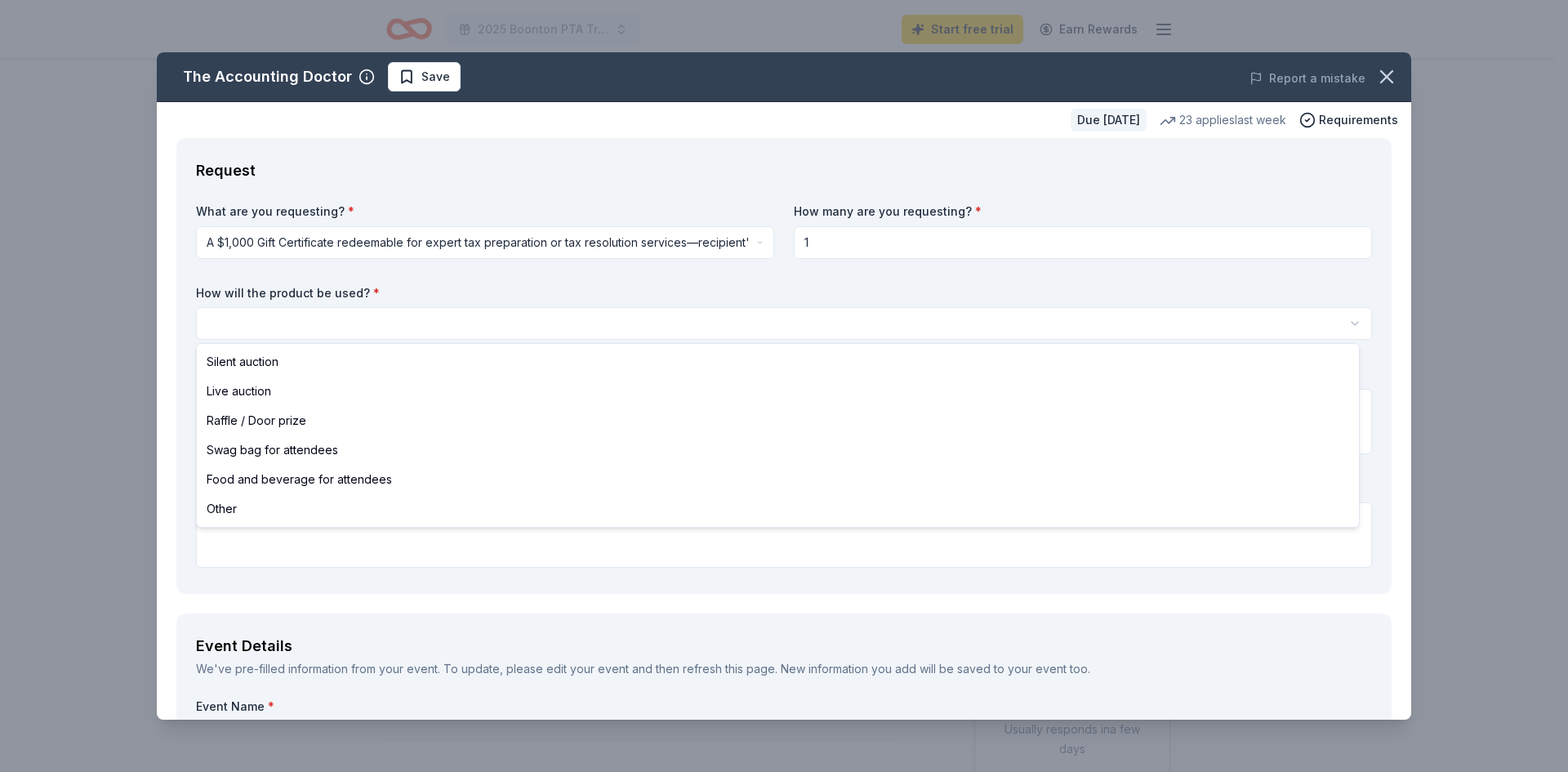
click at [779, 319] on html "2025 Boonton PTA Tricky Tray Start free trial Earn Rewards Due [DATE] Share The…" at bounding box center [784, 386] width 1568 height 772
select select "raffleDoorPrize"
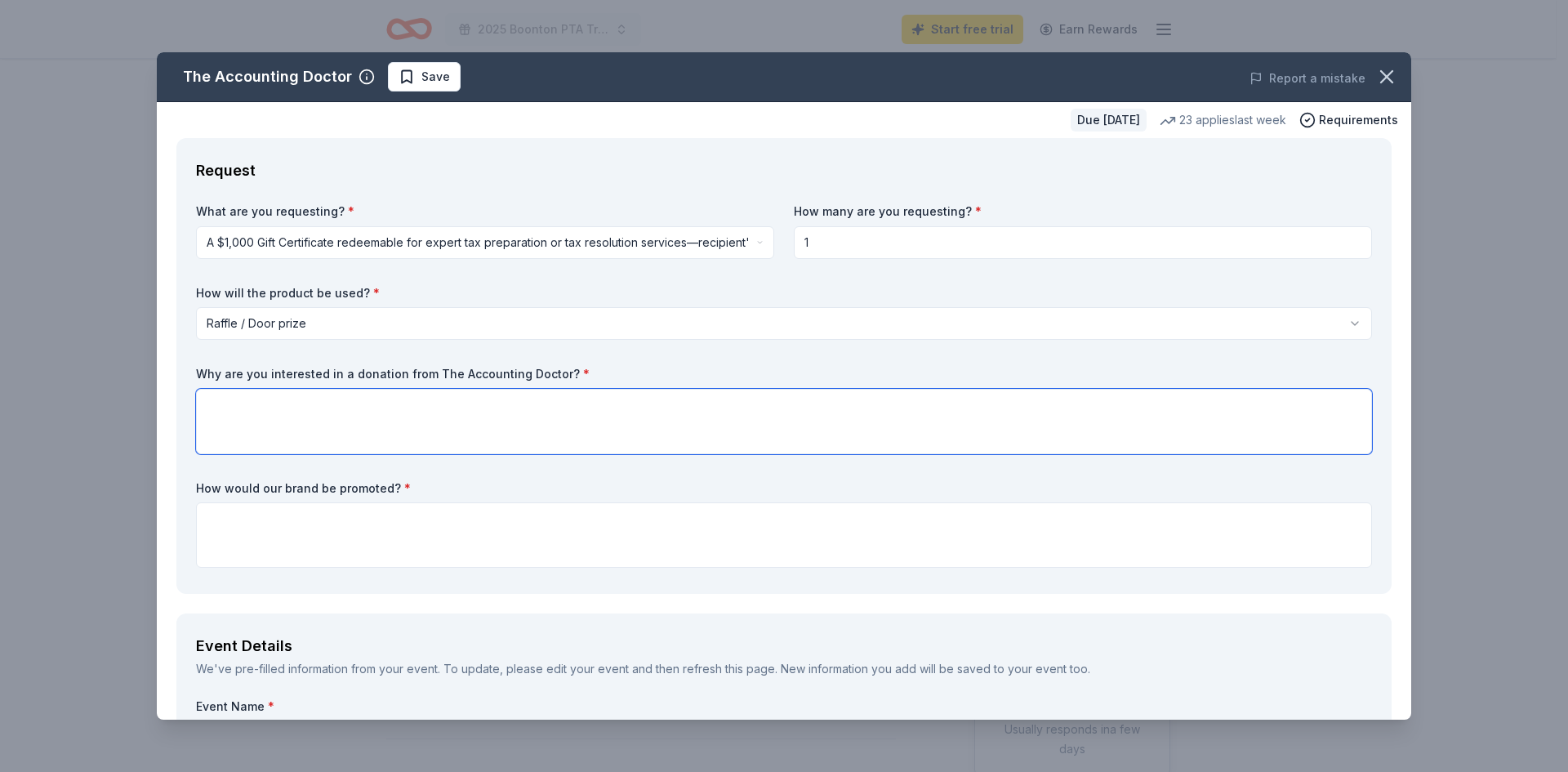
click at [652, 425] on textarea at bounding box center [784, 422] width 1176 height 66
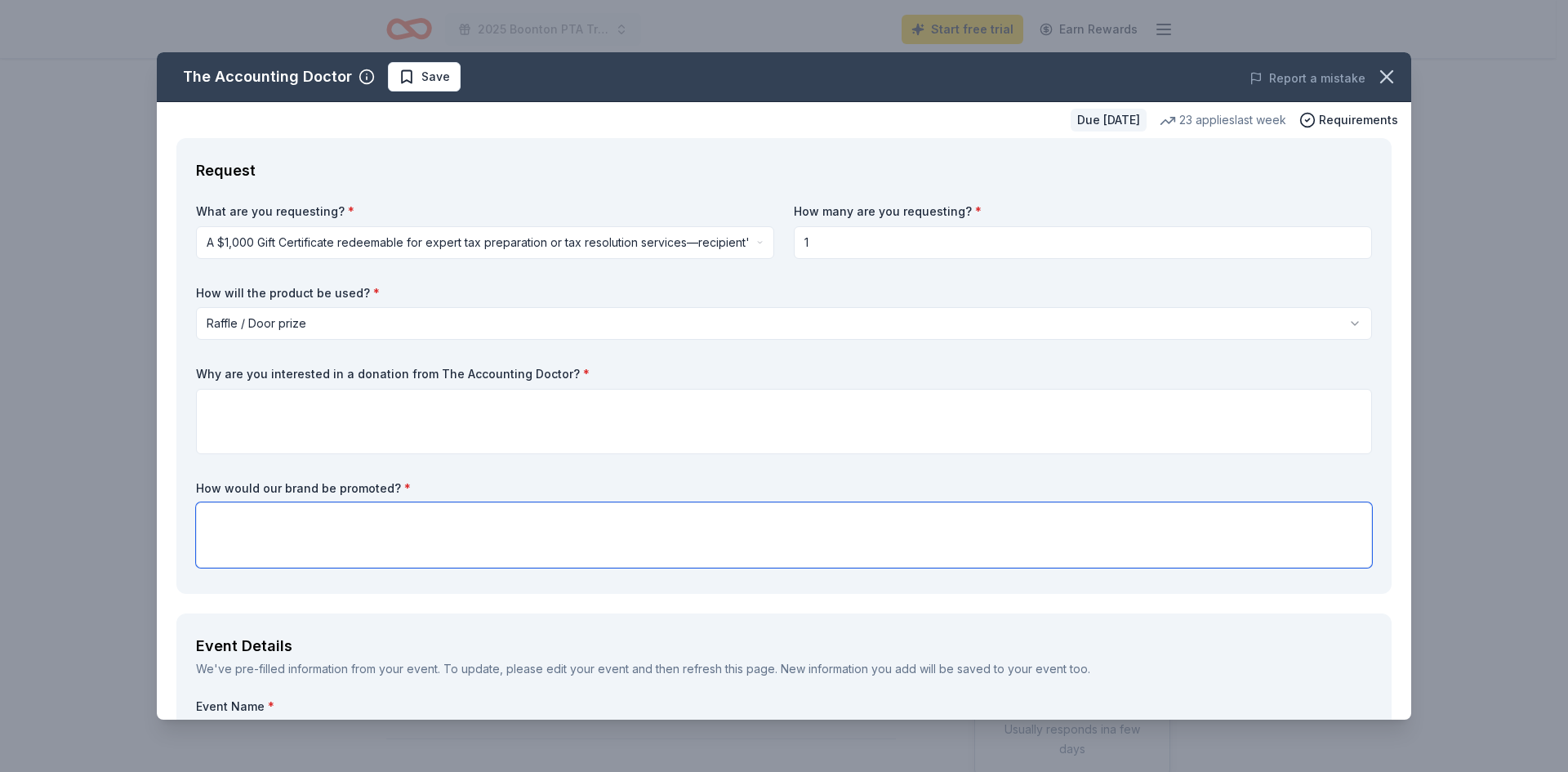
click at [615, 520] on textarea at bounding box center [784, 535] width 1176 height 66
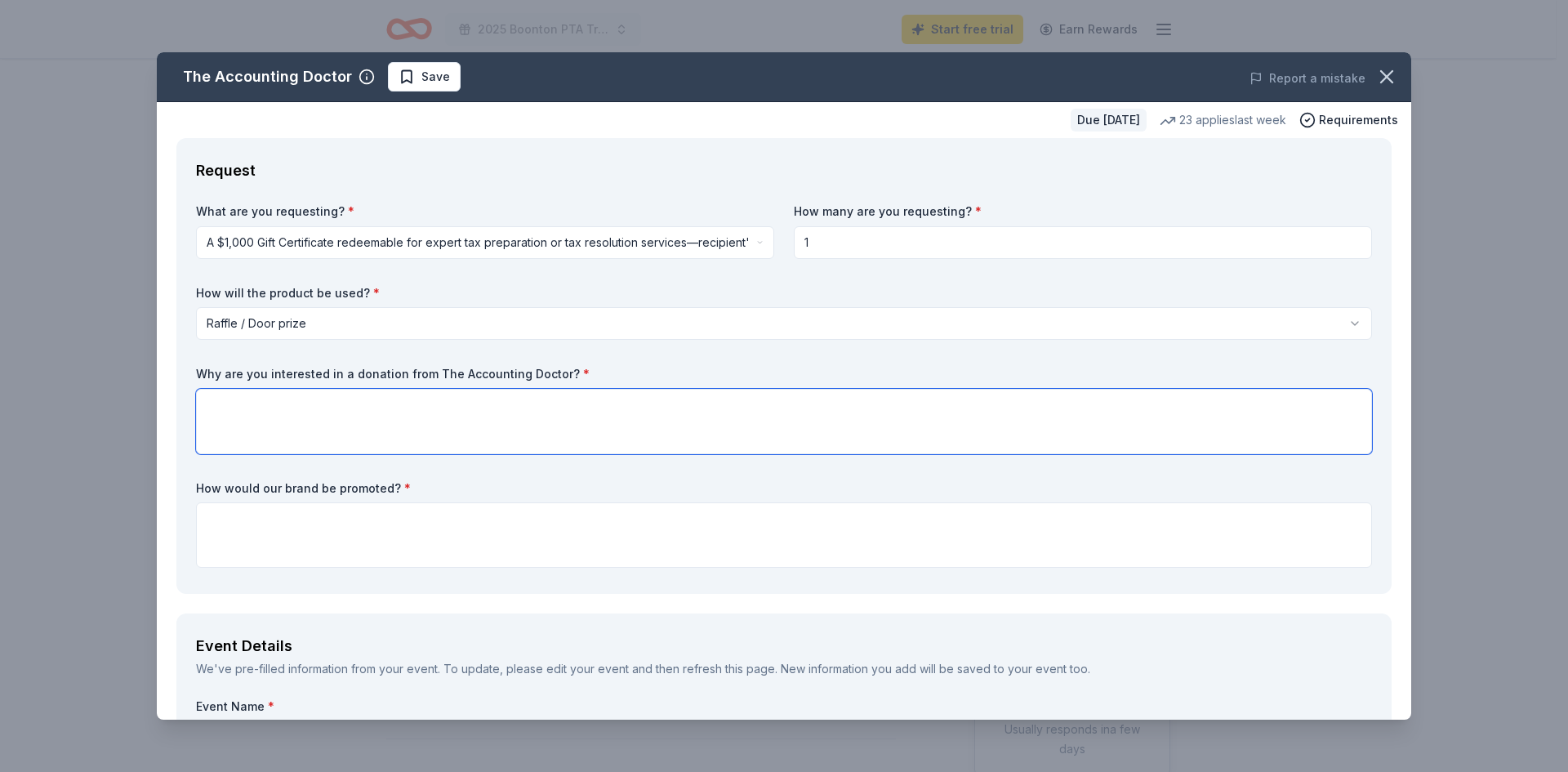
click at [458, 411] on textarea at bounding box center [784, 422] width 1176 height 66
paste textarea "The Boonton PTA is striving to raise funds for programs and services benefiting…"
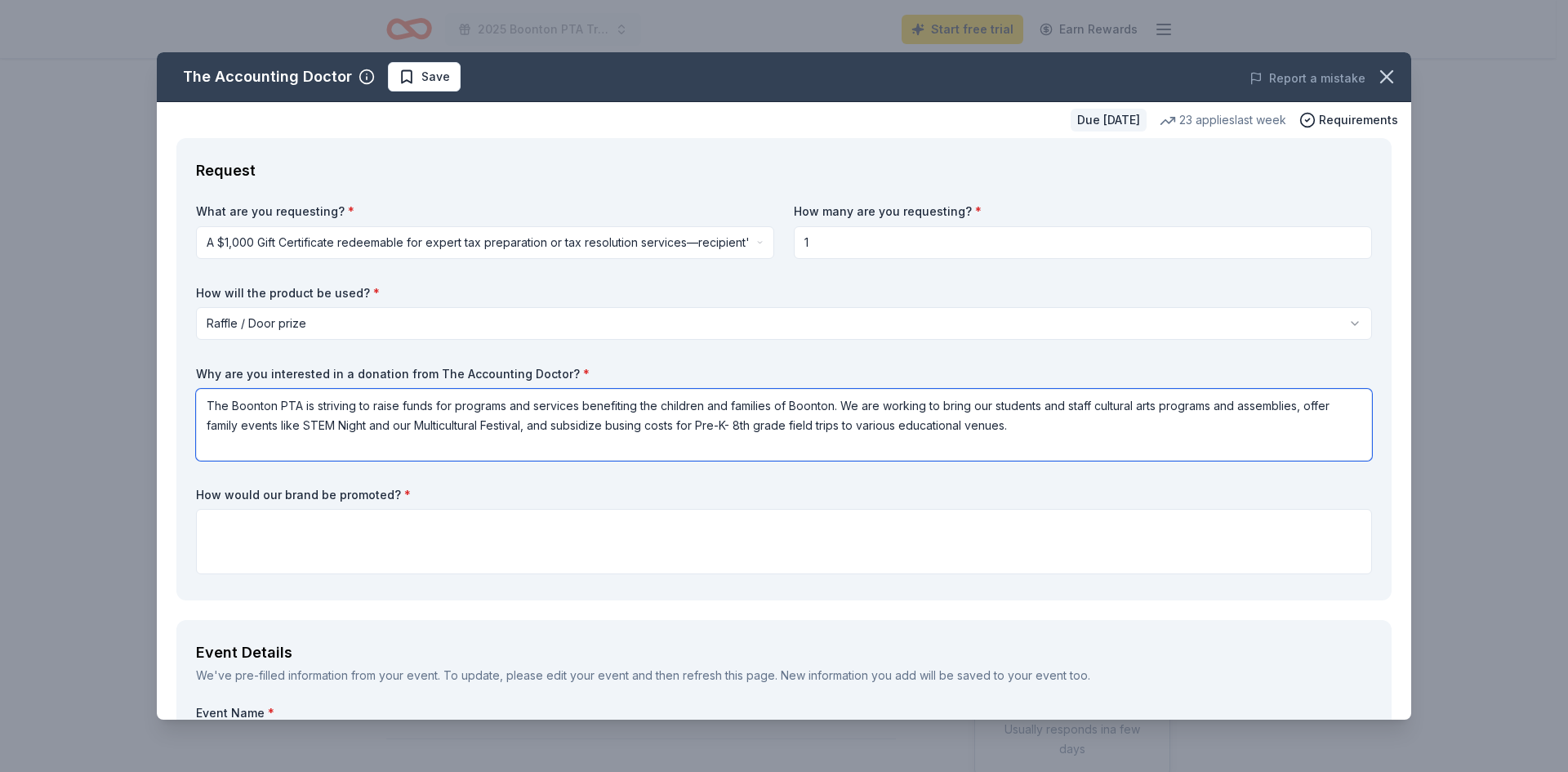
type textarea "The Boonton PTA is striving to raise funds for programs and services benefiting…"
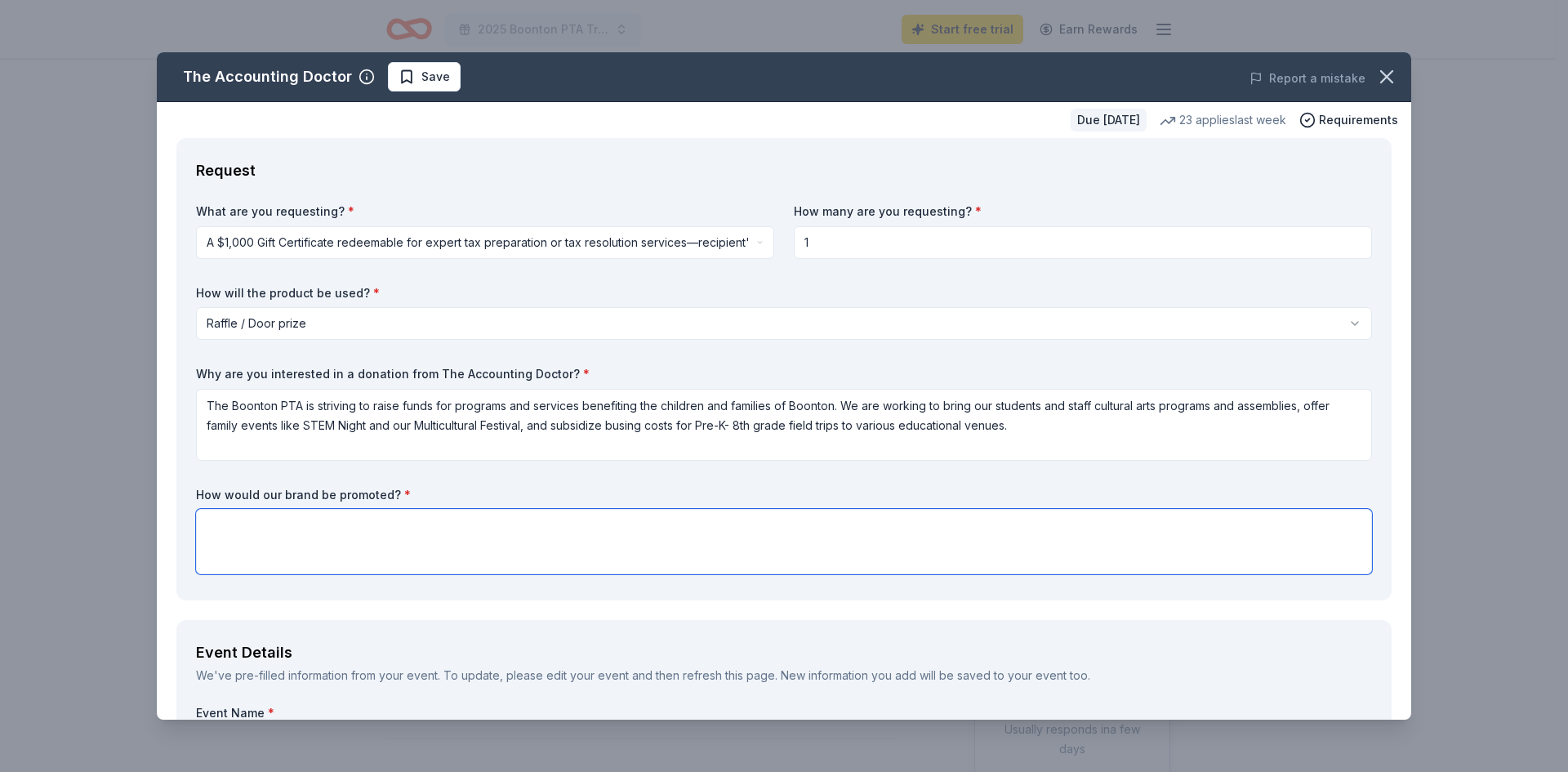
click at [563, 546] on textarea at bounding box center [784, 542] width 1176 height 66
paste textarea "We will be hosting a Tricky Tray event [DATE][DATE] at [PERSON_NAME][GEOGRAPHIC…"
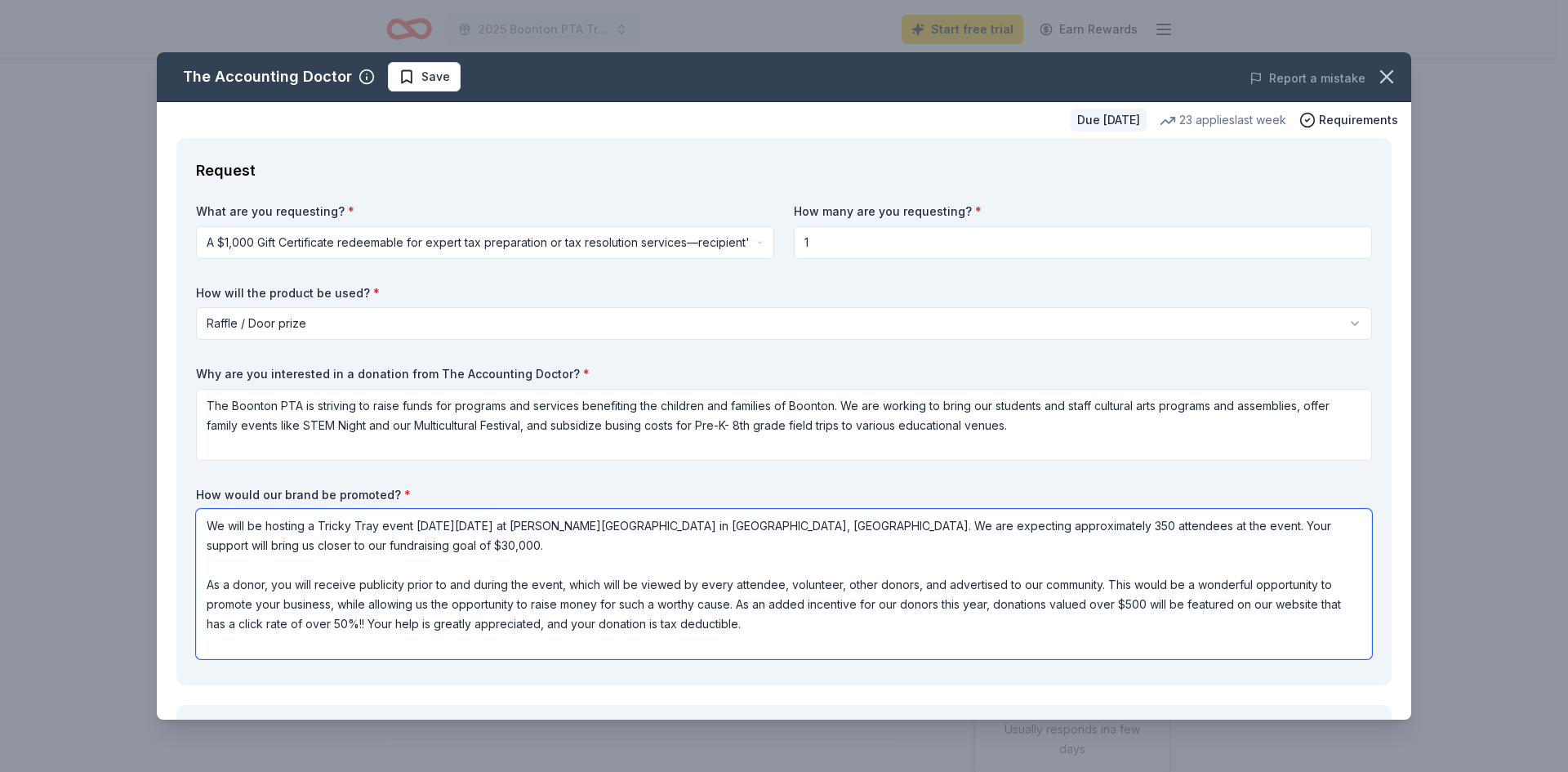
drag, startPoint x: 784, startPoint y: 525, endPoint x: 170, endPoint y: 505, distance: 614.3
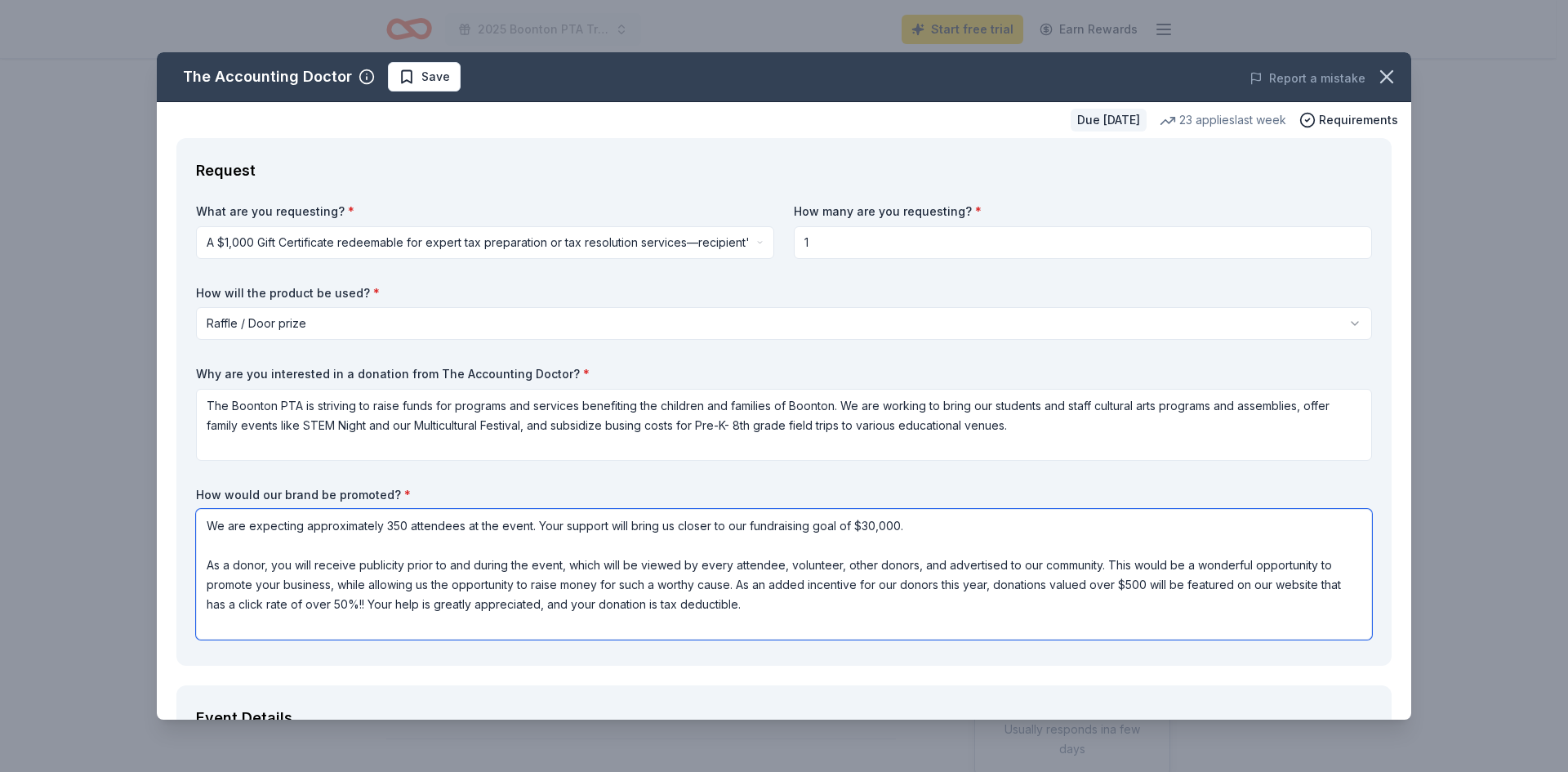
drag, startPoint x: 202, startPoint y: 562, endPoint x: 537, endPoint y: 517, distance: 338.0
click at [537, 517] on textarea "We are expecting approximately 350 attendees at the event. Your support will br…" at bounding box center [784, 574] width 1176 height 131
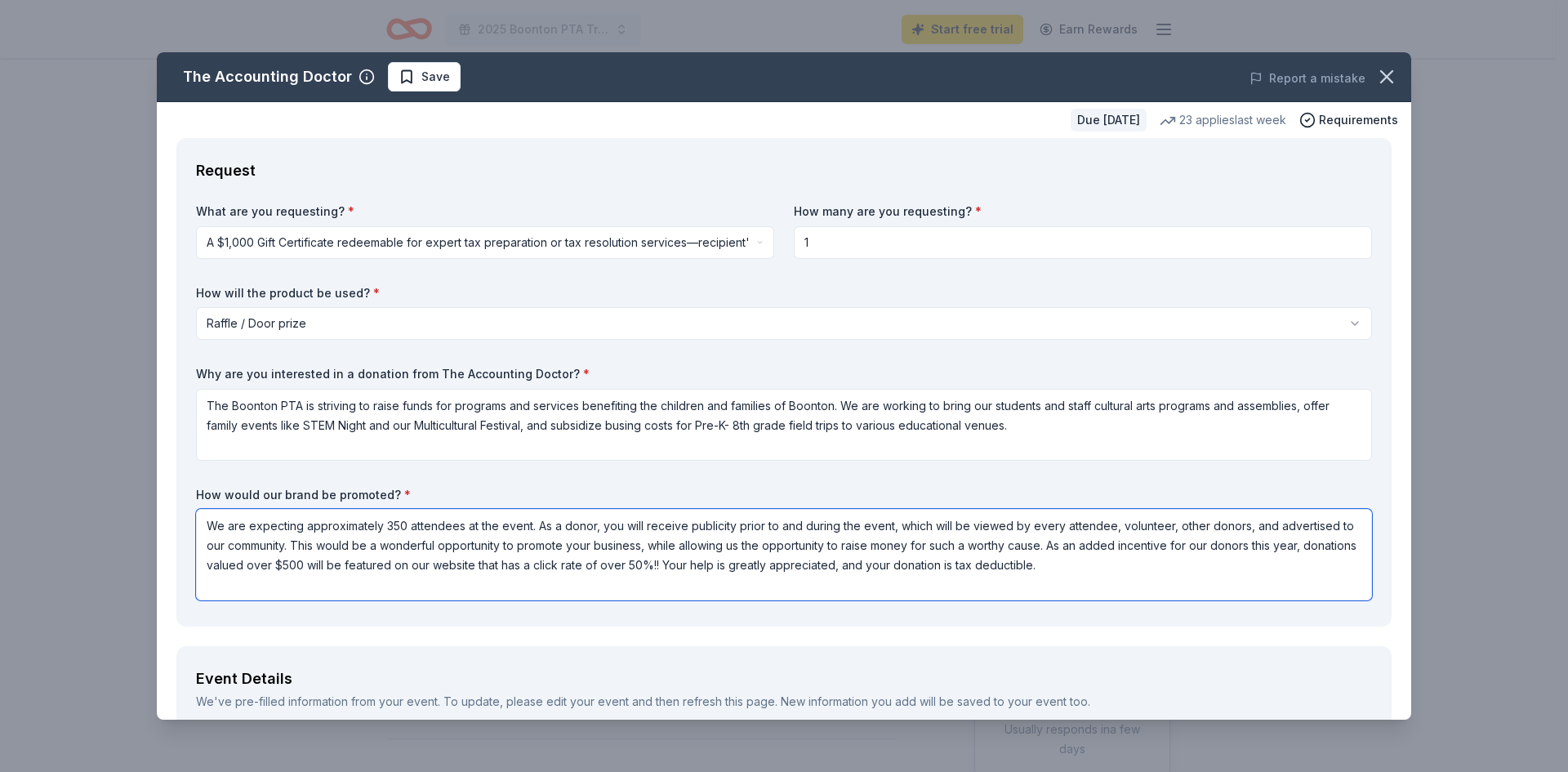
click at [778, 562] on textarea "We are expecting approximately 350 attendees at the event. As a donor, you will…" at bounding box center [784, 554] width 1176 height 92
click at [1140, 558] on textarea "We are expecting approximately 350 attendees at the event. As a donor, you will…" at bounding box center [784, 554] width 1176 height 92
type textarea "We are expecting approximately 350 attendees at the event. As a donor, you will…"
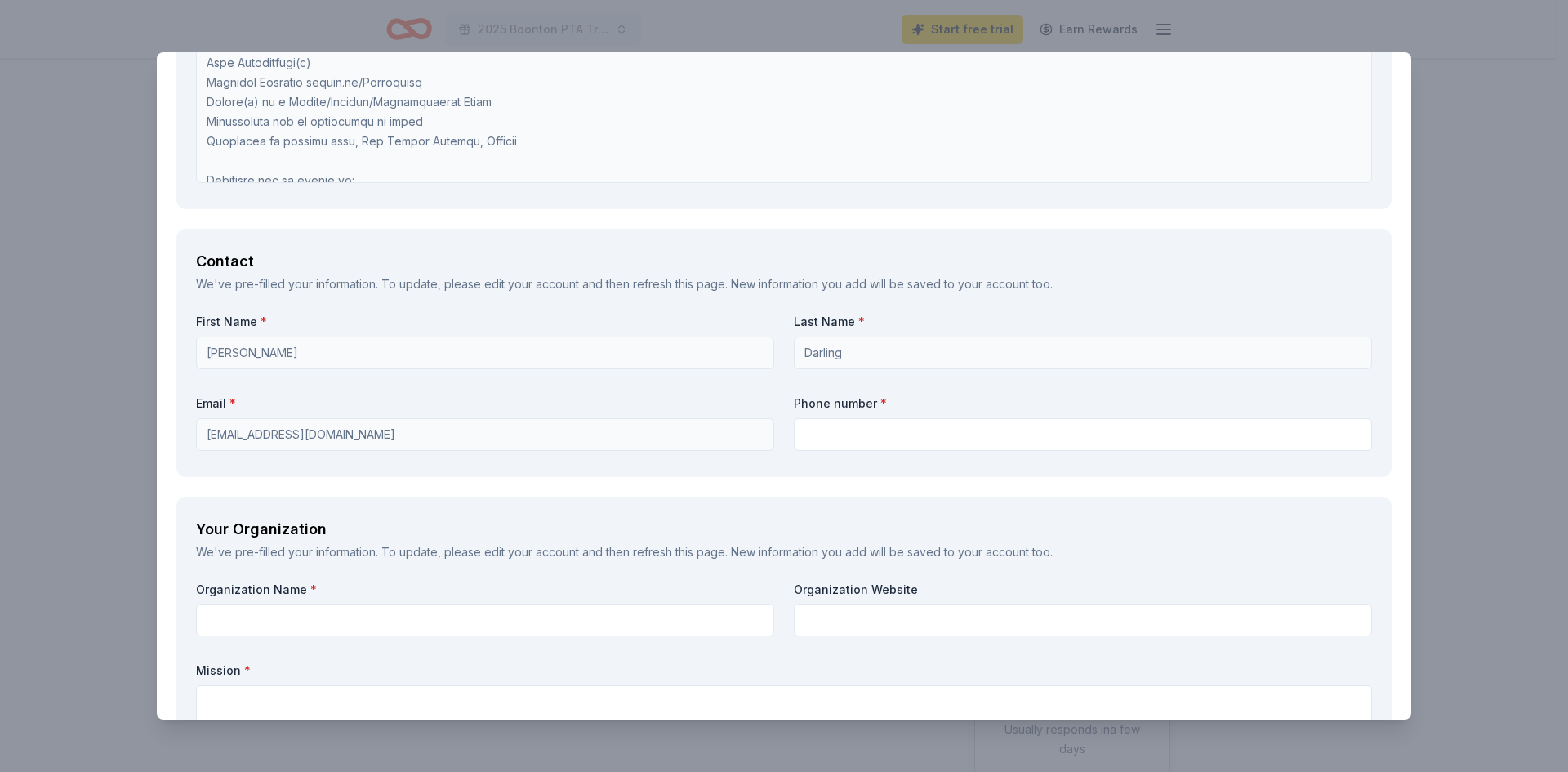
scroll to position [1294, 0]
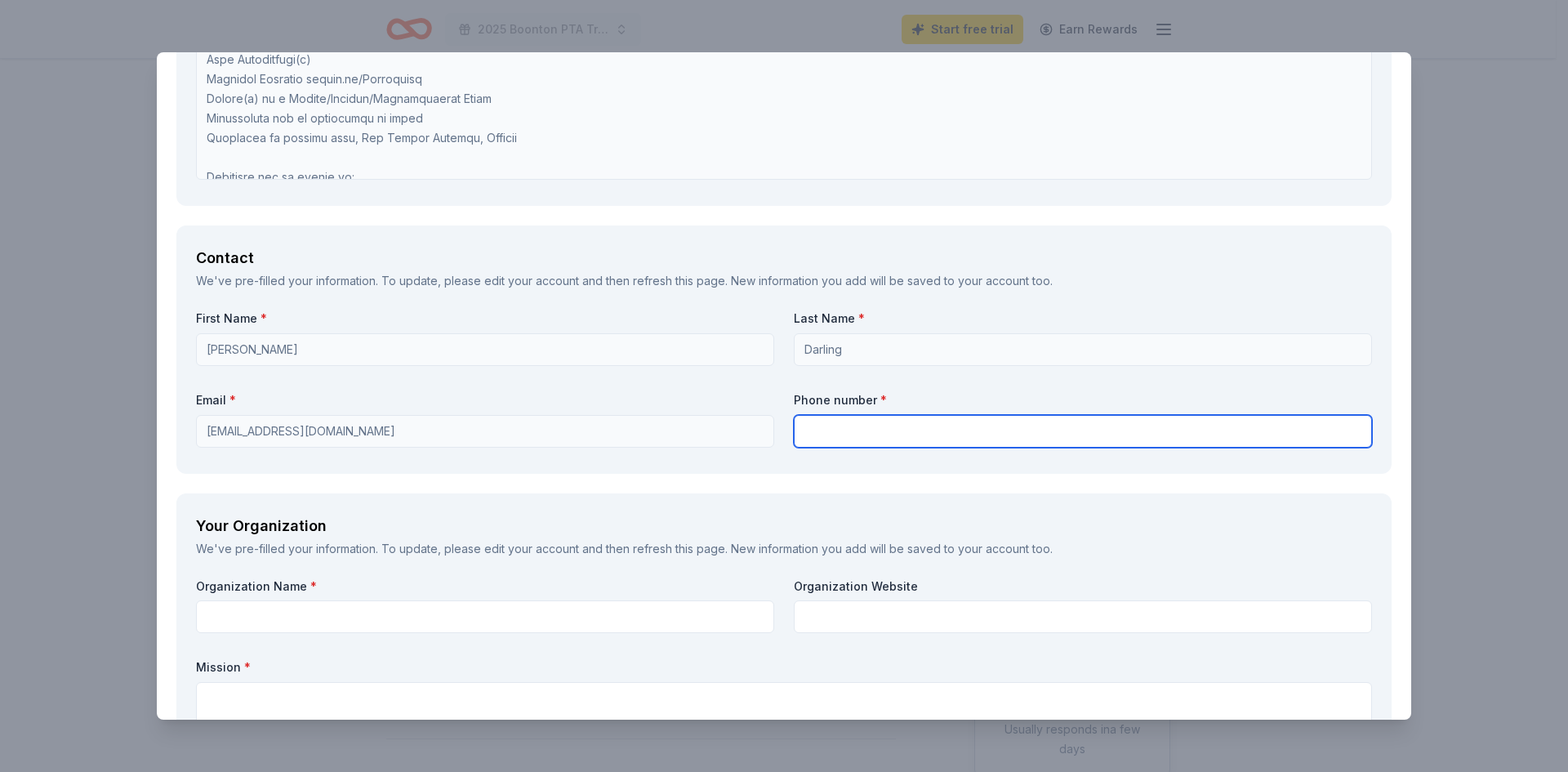
click at [856, 421] on input "text" at bounding box center [1082, 431] width 578 height 33
type input "9738514423"
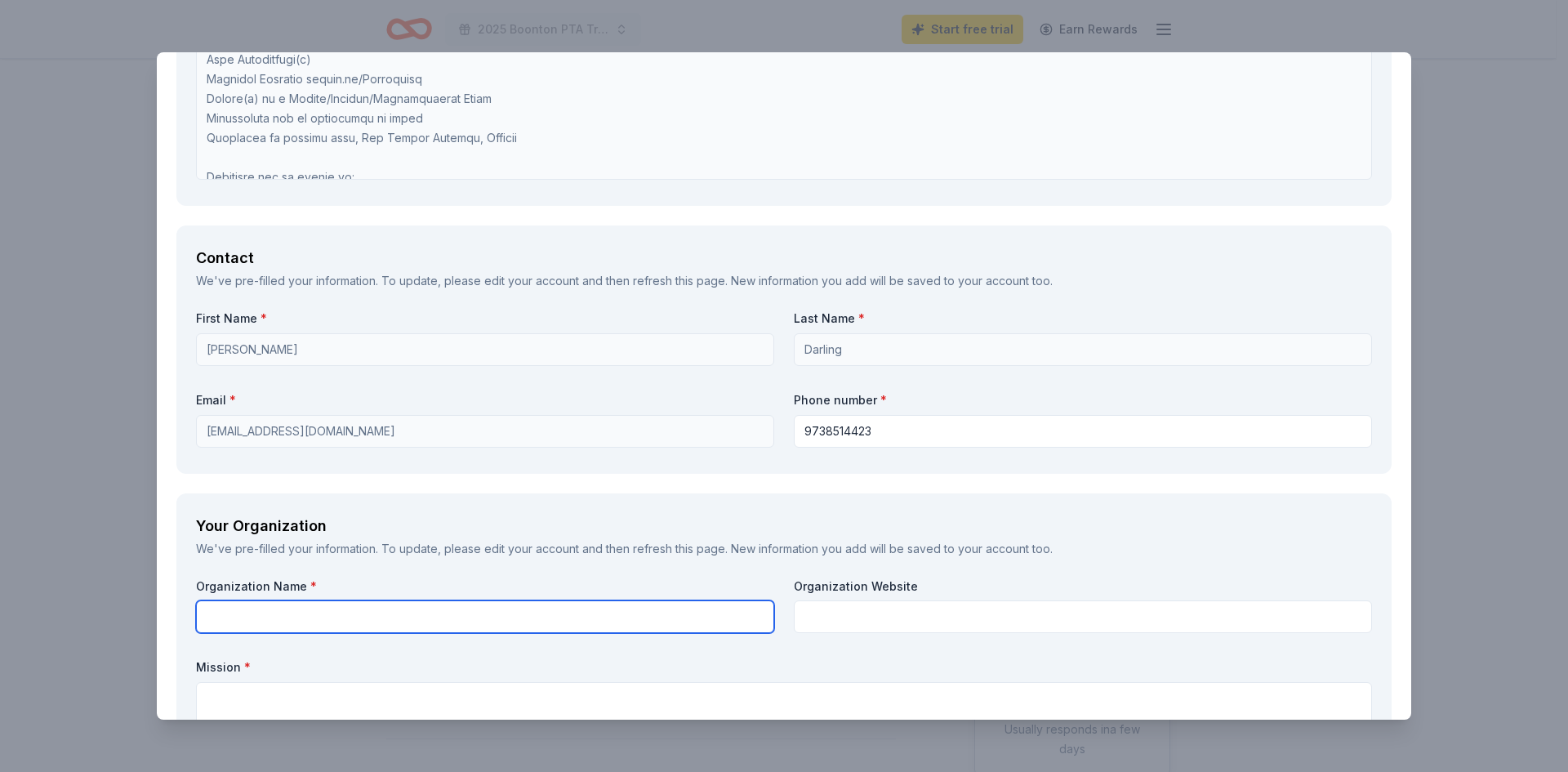
type input "[DOMAIN_NAME]"
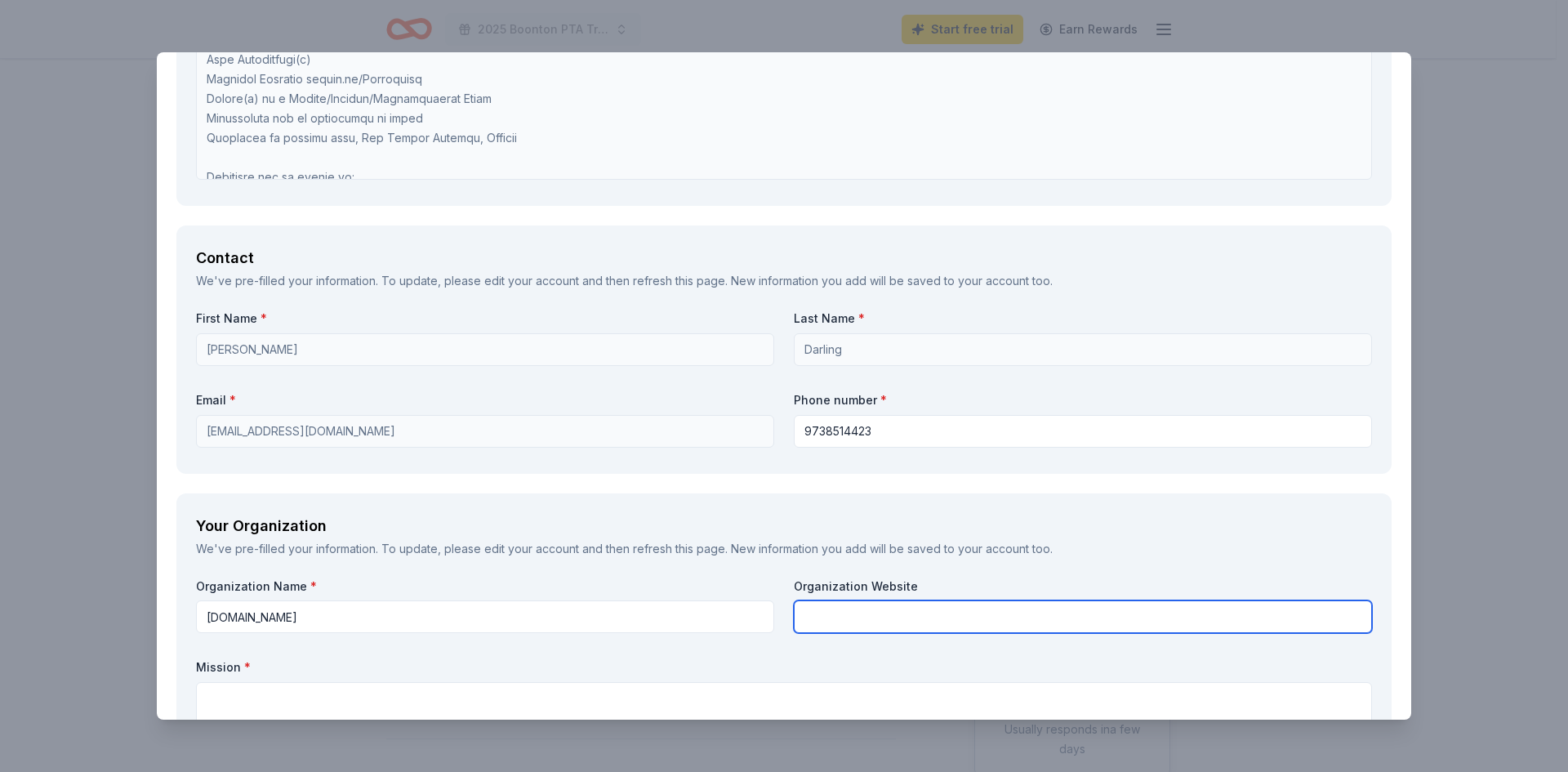
type input "[DOMAIN_NAME]"
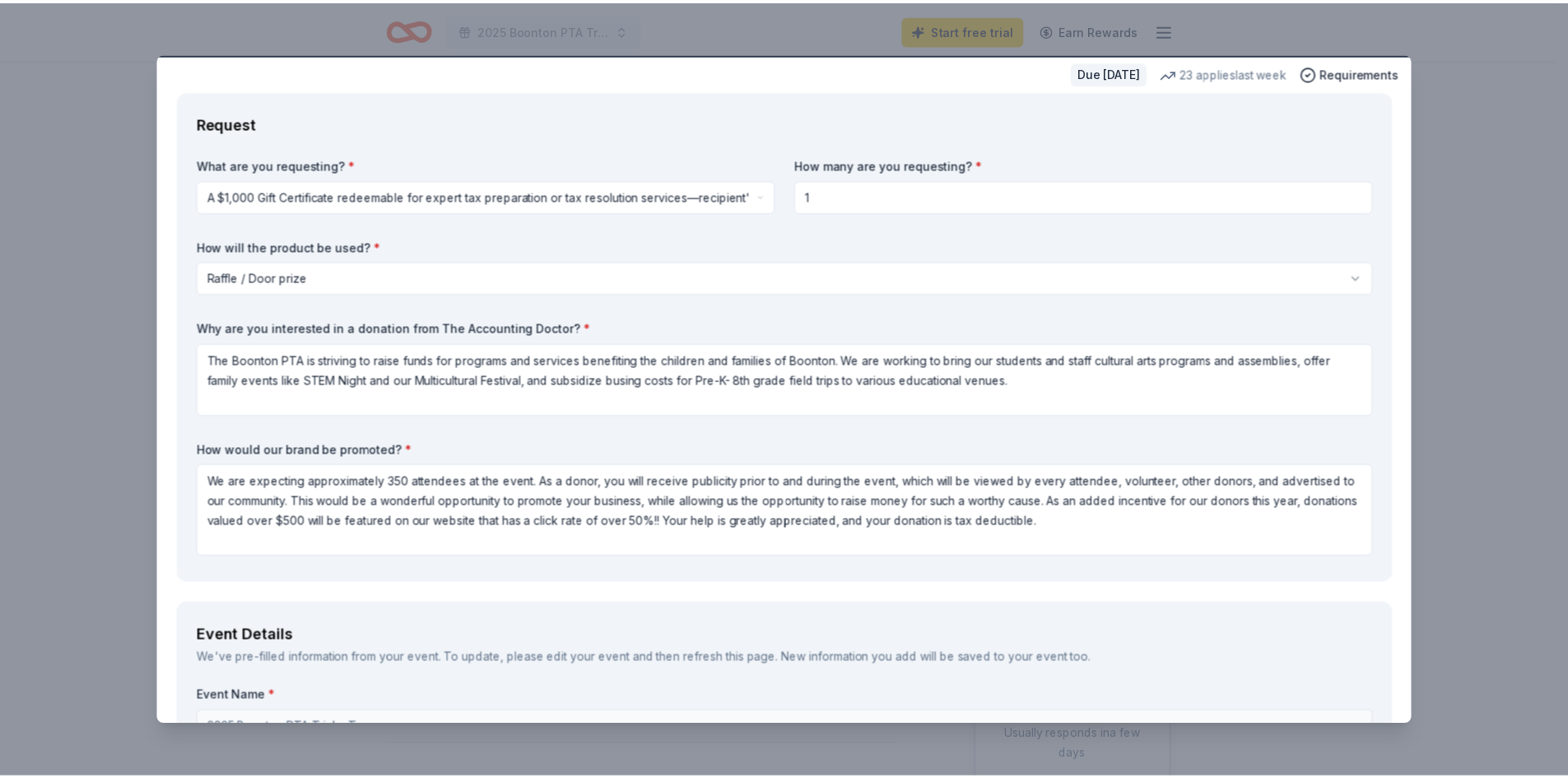
scroll to position [0, 0]
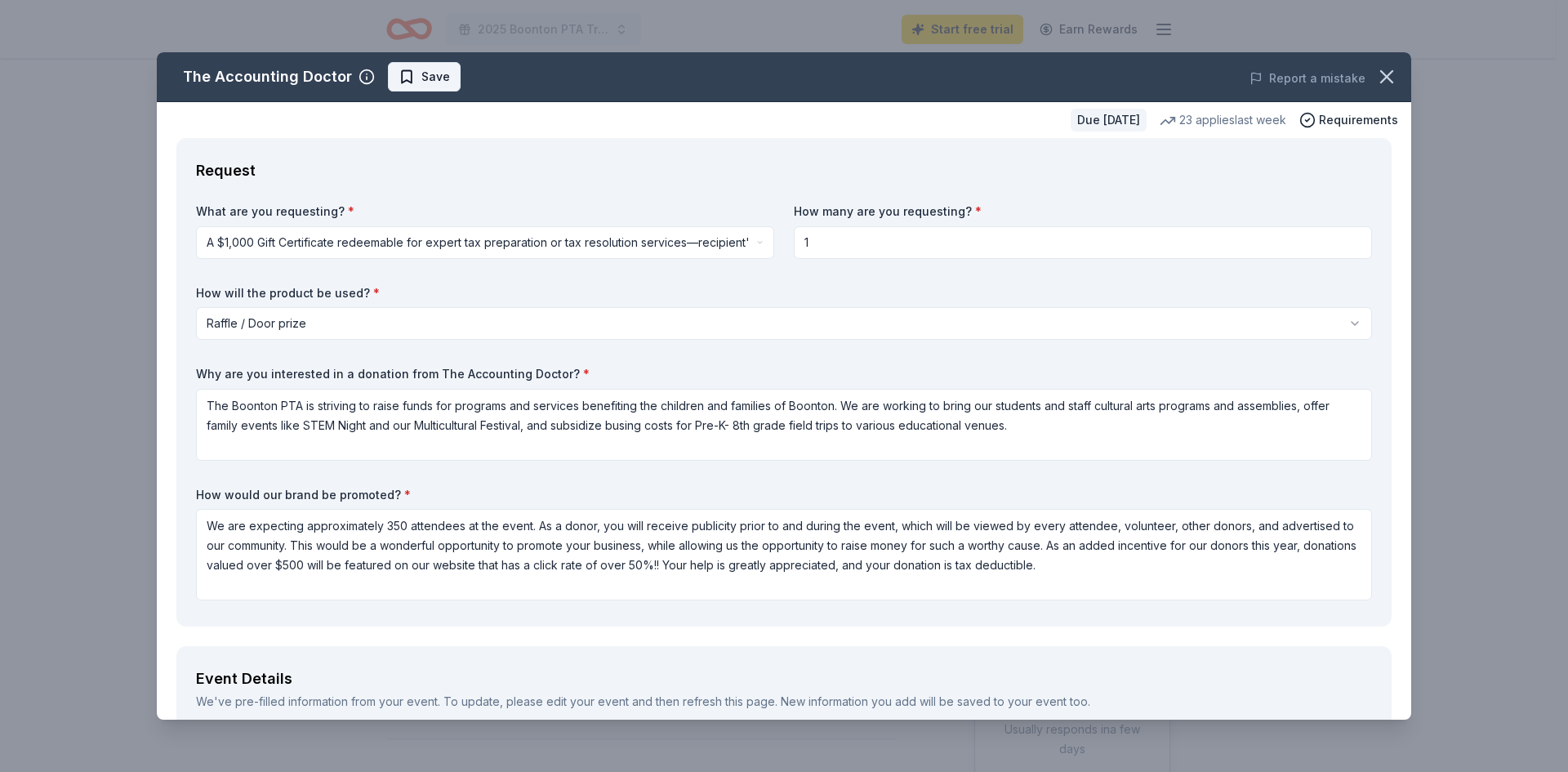
click at [436, 75] on span "Save" at bounding box center [436, 76] width 29 height 19
click at [1375, 81] on icon "button" at bounding box center [1387, 77] width 23 height 23
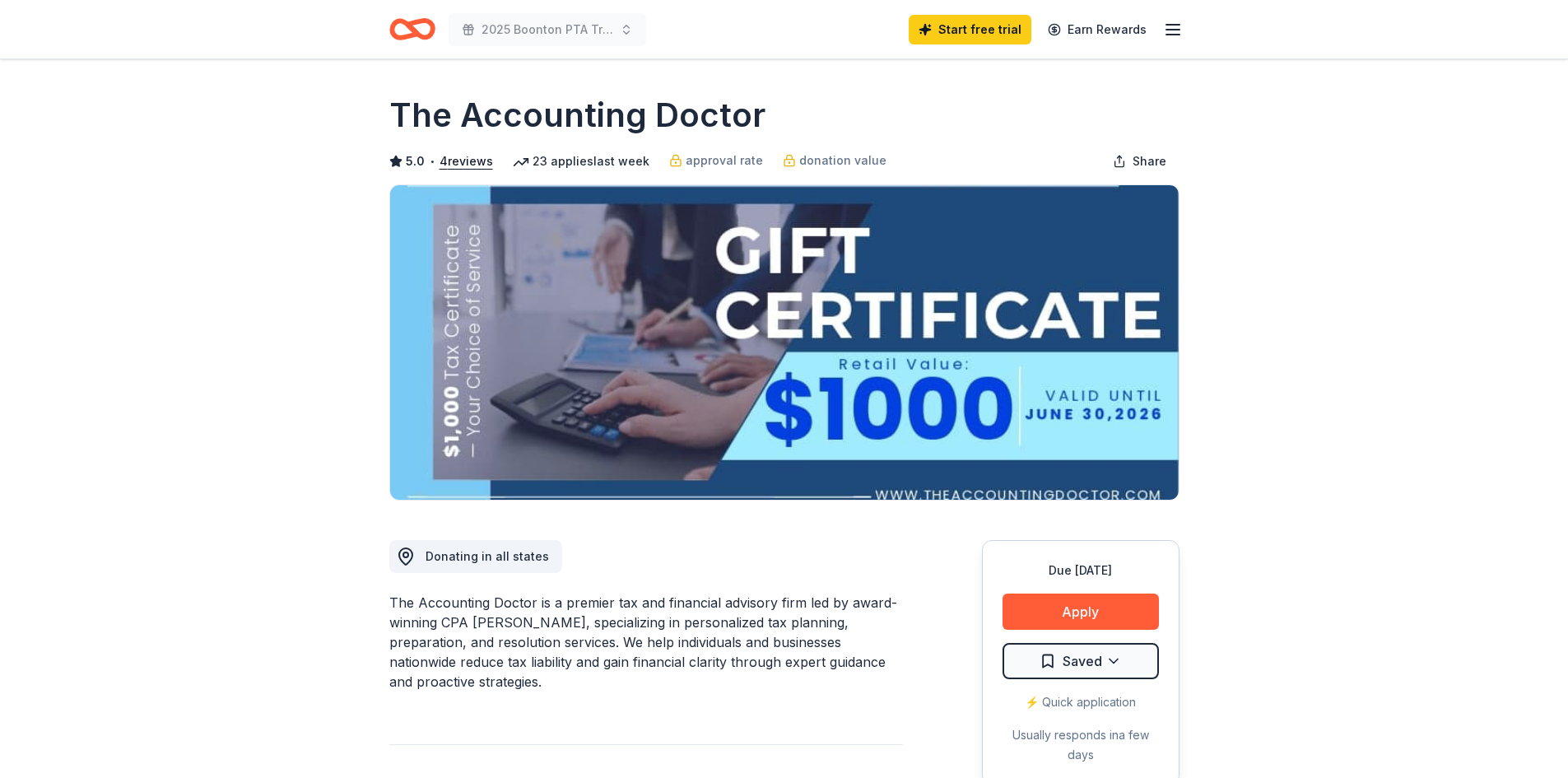
click at [1176, 25] on icon "button" at bounding box center [1172, 29] width 20 height 19
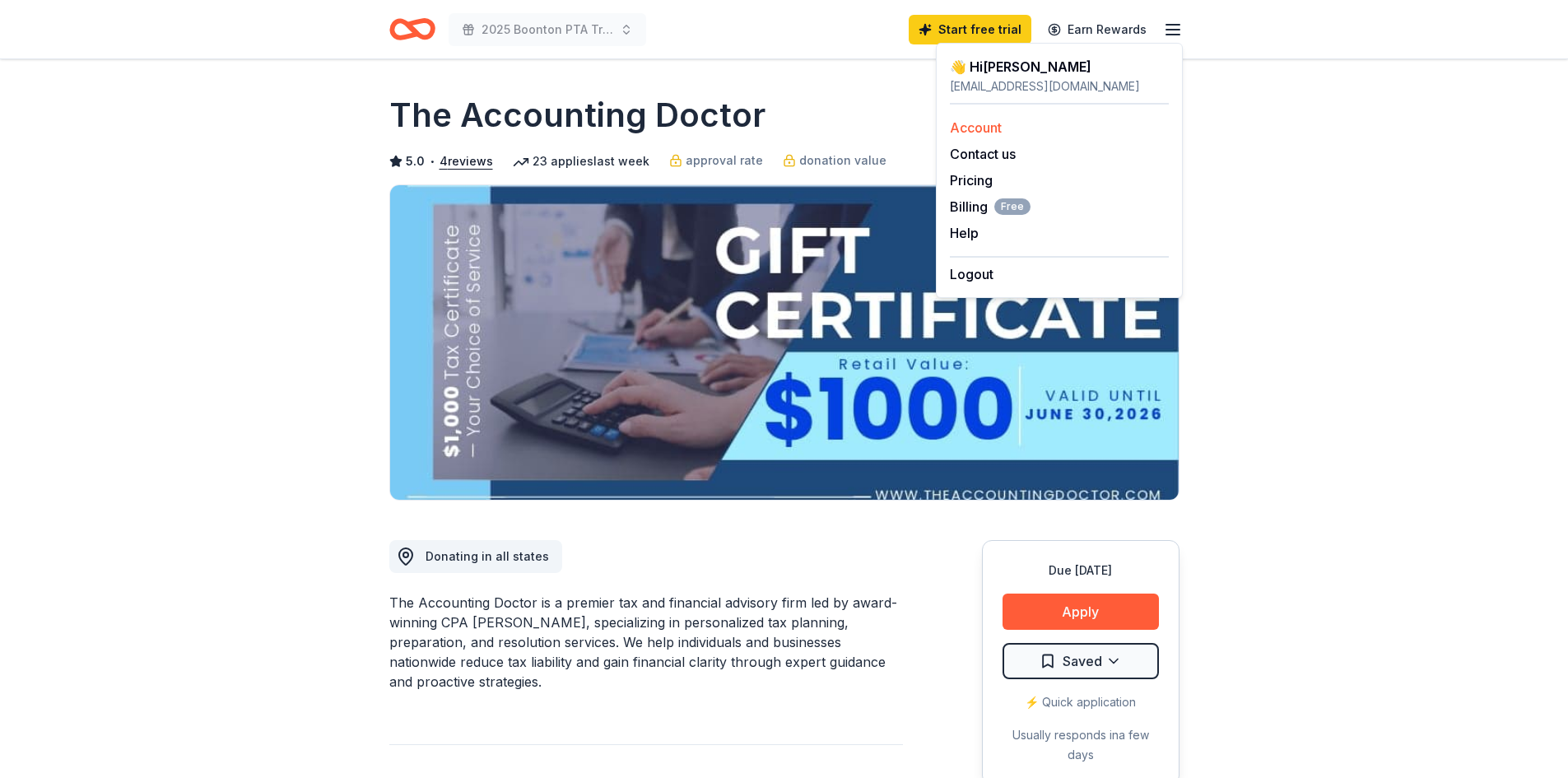
click at [996, 128] on link "Account" at bounding box center [975, 127] width 52 height 17
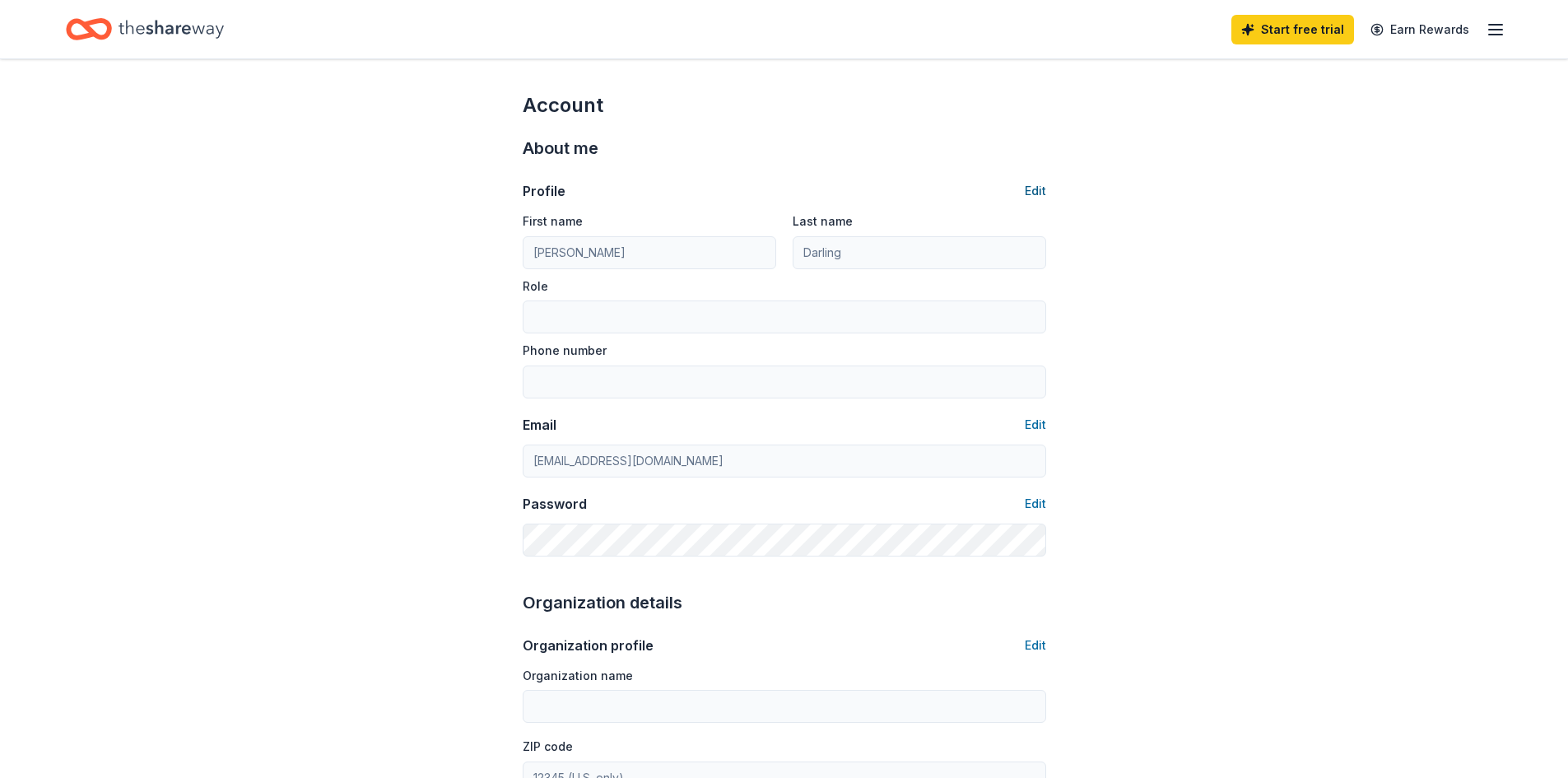
click at [1026, 187] on button "Edit" at bounding box center [1036, 191] width 21 height 19
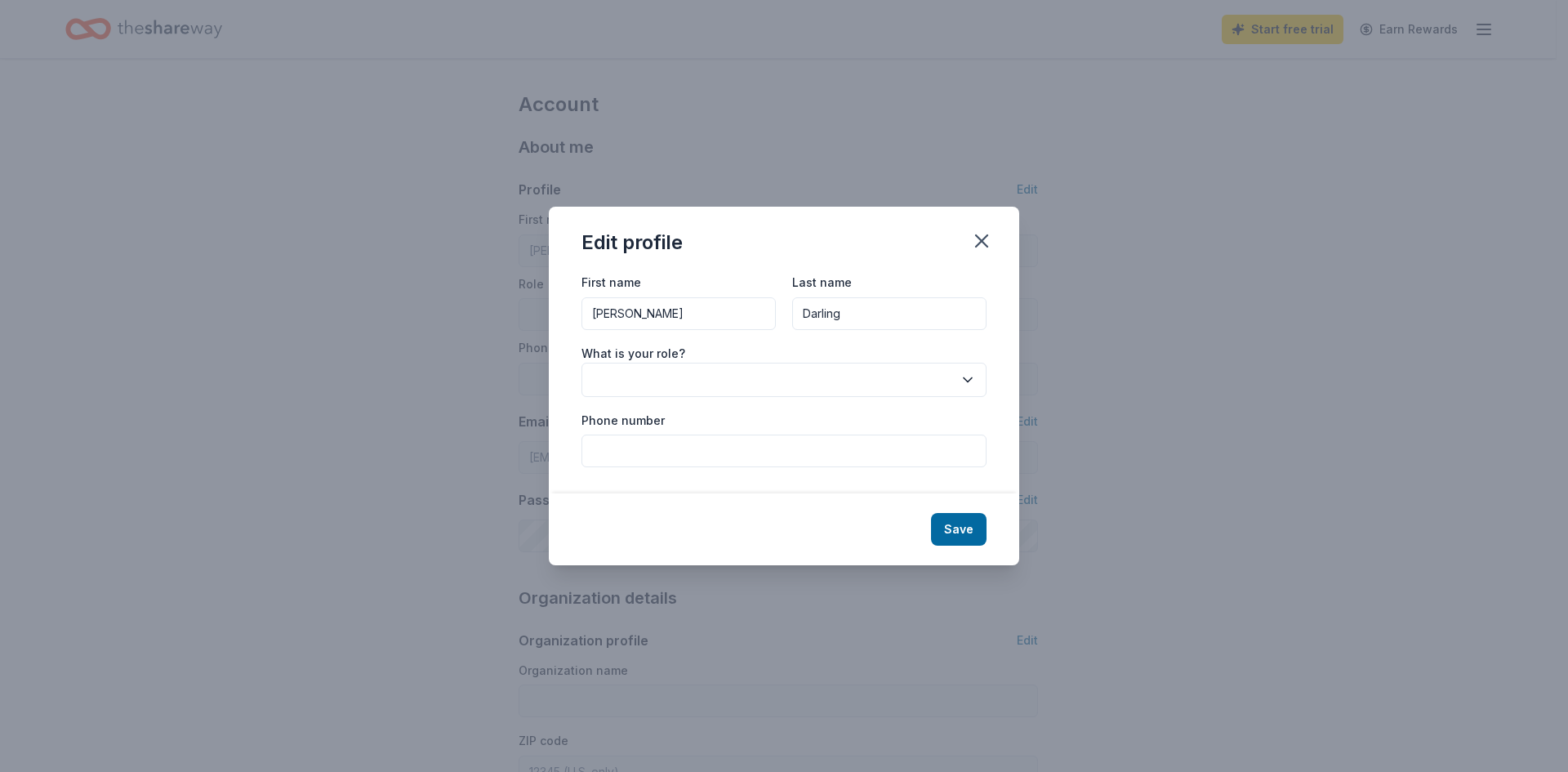
click at [687, 304] on input "[PERSON_NAME]" at bounding box center [678, 313] width 195 height 33
type input "J"
type input "[PERSON_NAME]"
type input "9738514423"
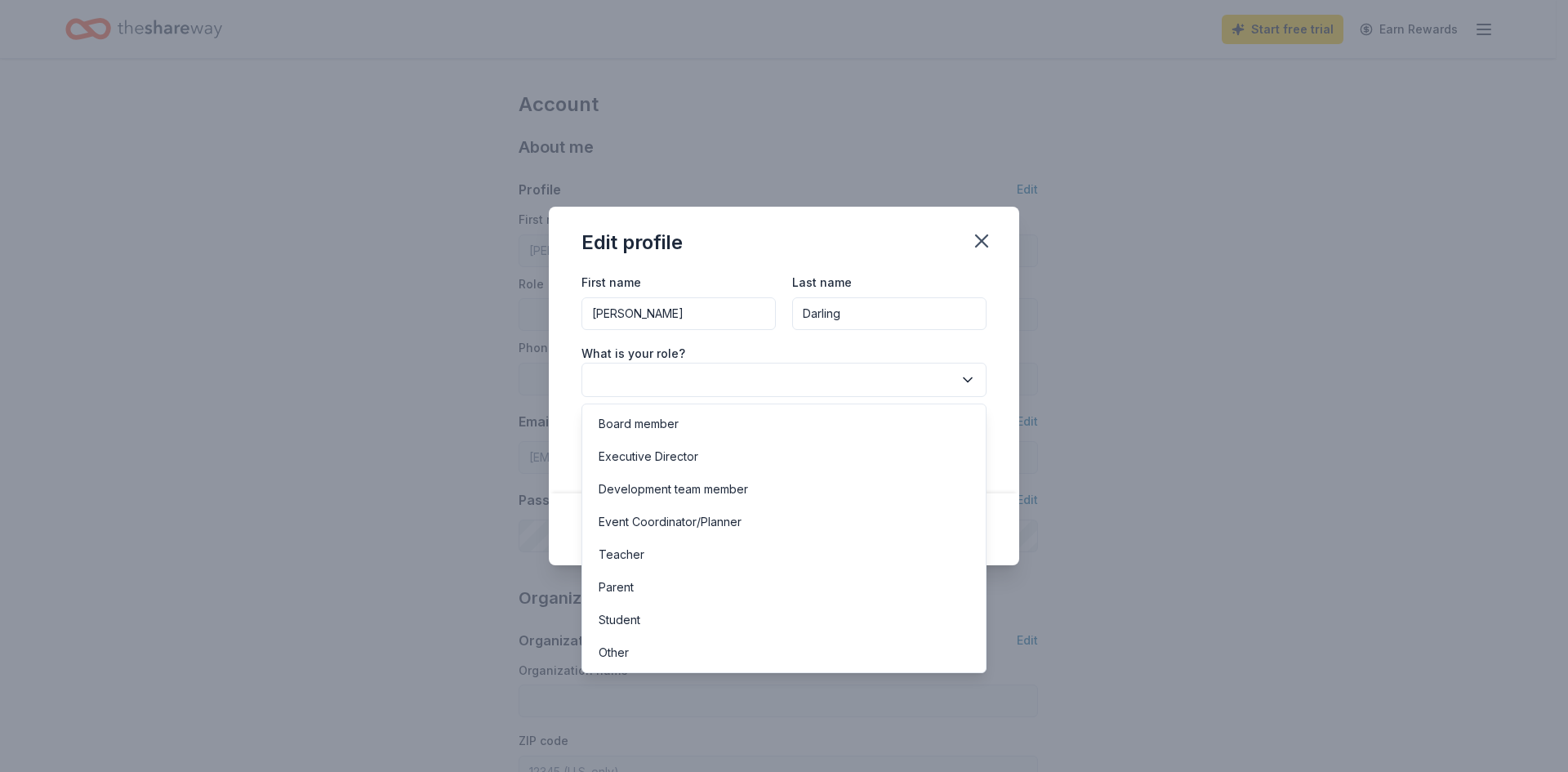
click at [735, 376] on button "button" at bounding box center [784, 379] width 406 height 34
click at [769, 525] on div "Event Coordinator/Planner" at bounding box center [784, 521] width 397 height 33
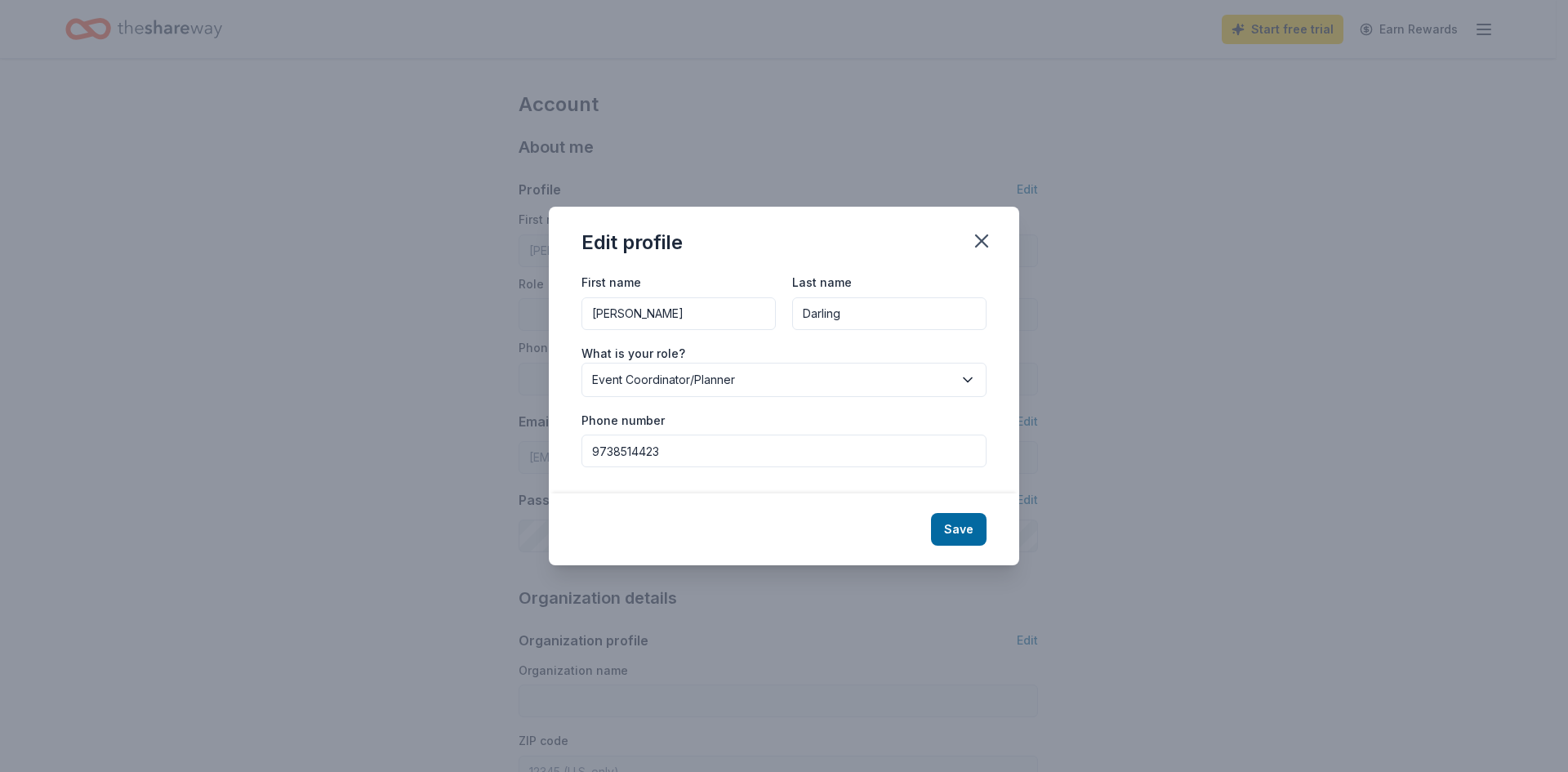
click at [902, 322] on input "Darling" at bounding box center [890, 313] width 195 height 33
drag, startPoint x: 902, startPoint y: 322, endPoint x: 745, endPoint y: 321, distance: 157.0
click at [745, 321] on div "First name [PERSON_NAME] Last name [PERSON_NAME]" at bounding box center [784, 301] width 406 height 58
type input "Cook"
click at [754, 374] on span "Event Coordinator/Planner" at bounding box center [772, 379] width 361 height 19
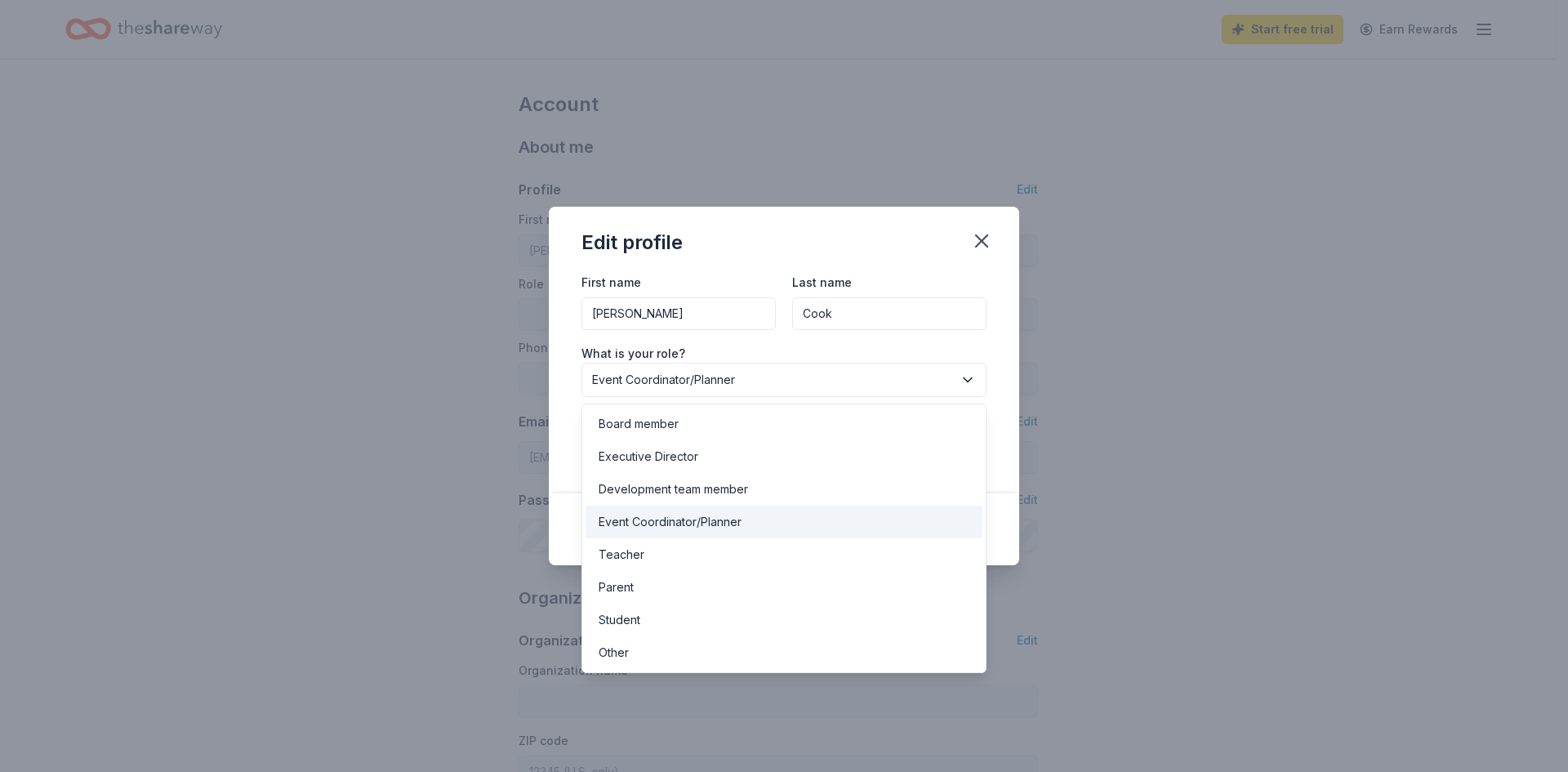
click at [894, 249] on div "Edit profile First name [PERSON_NAME] Last name [PERSON_NAME] What is your role…" at bounding box center [784, 386] width 470 height 358
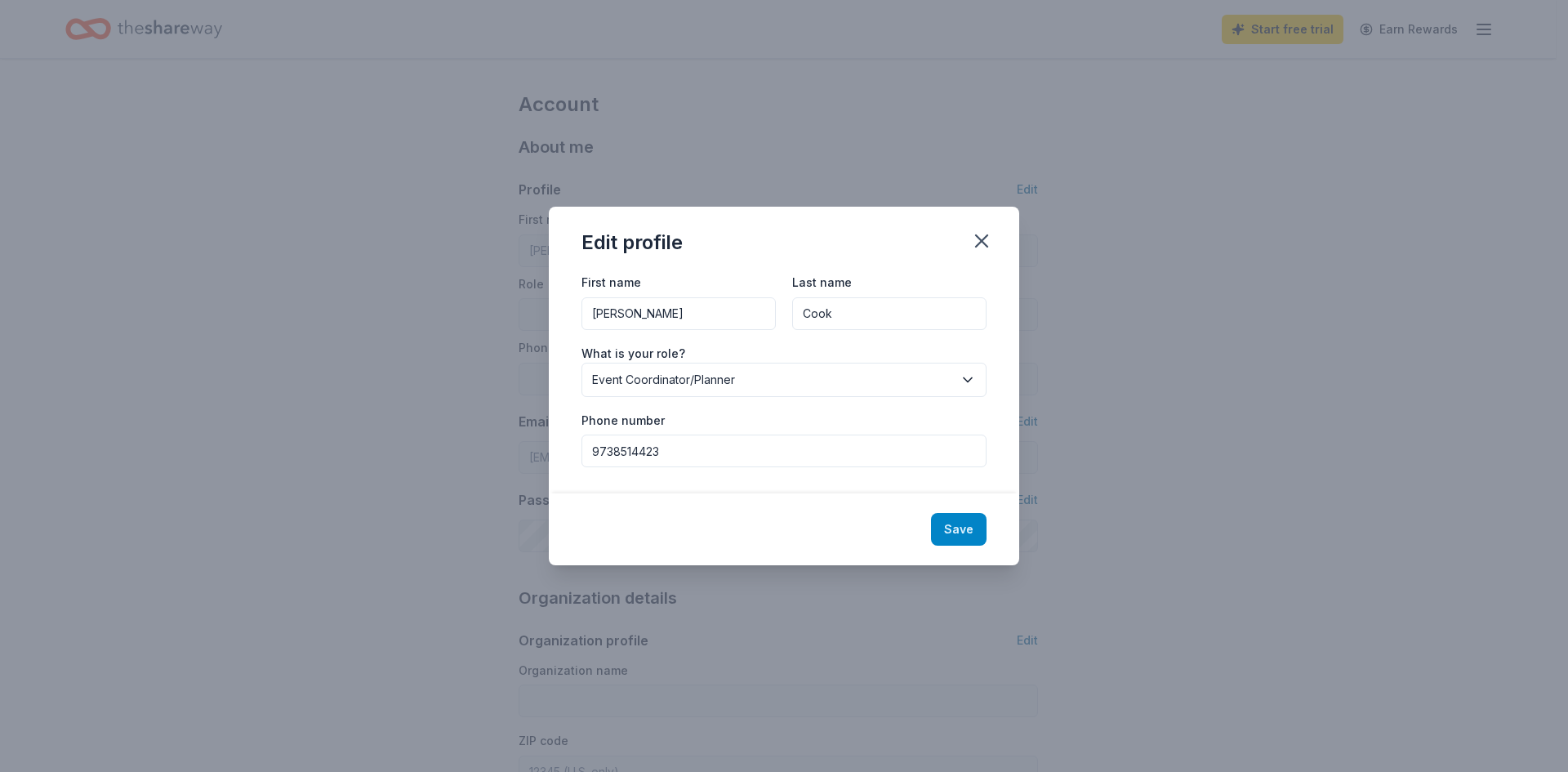
click at [940, 525] on button "Save" at bounding box center [958, 529] width 55 height 33
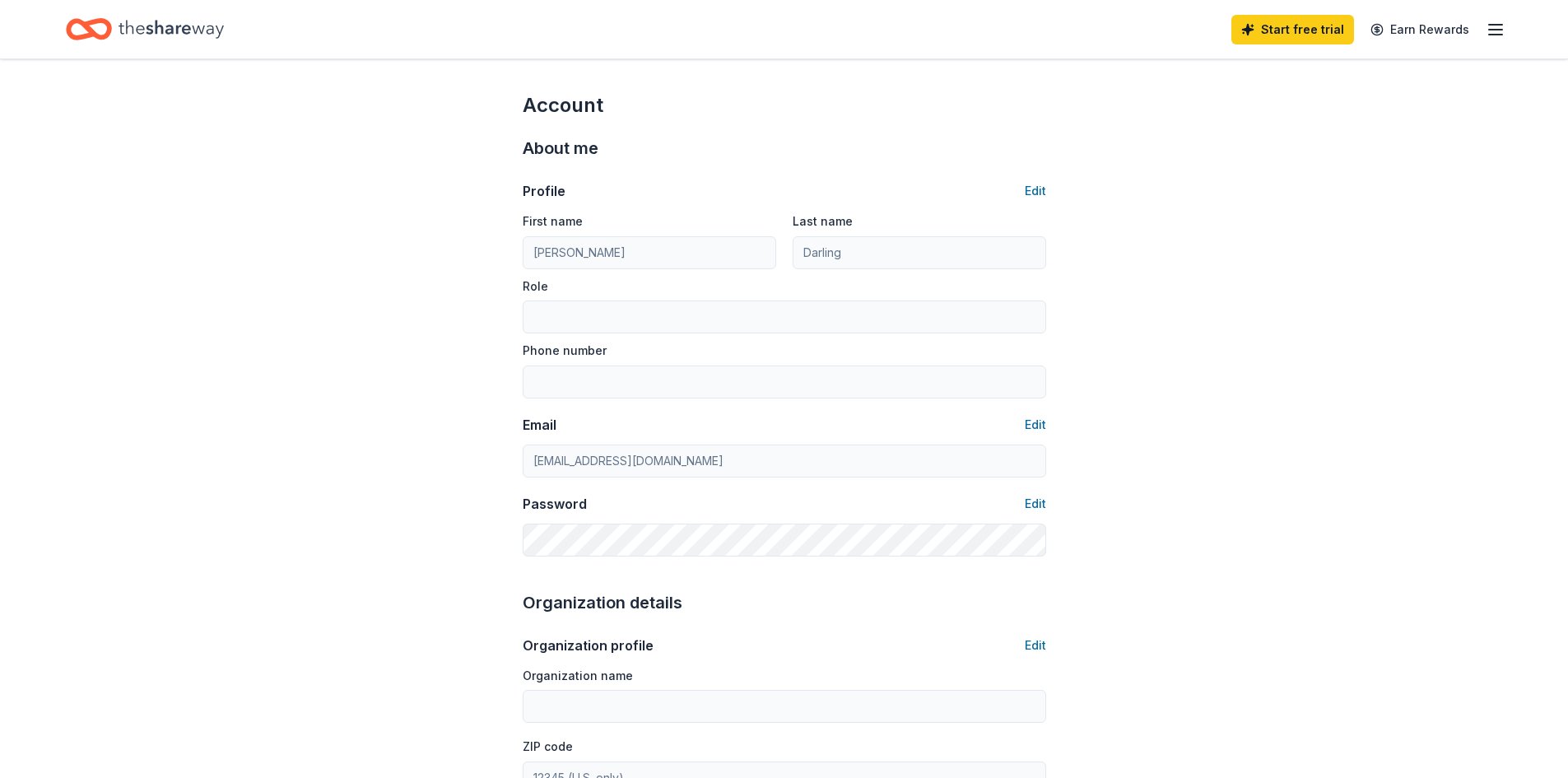
type input "[PERSON_NAME]"
type input "Cook"
type input "Event Coordinator/Planner"
type input "9738514423"
click at [1039, 645] on button "Edit" at bounding box center [1036, 645] width 21 height 19
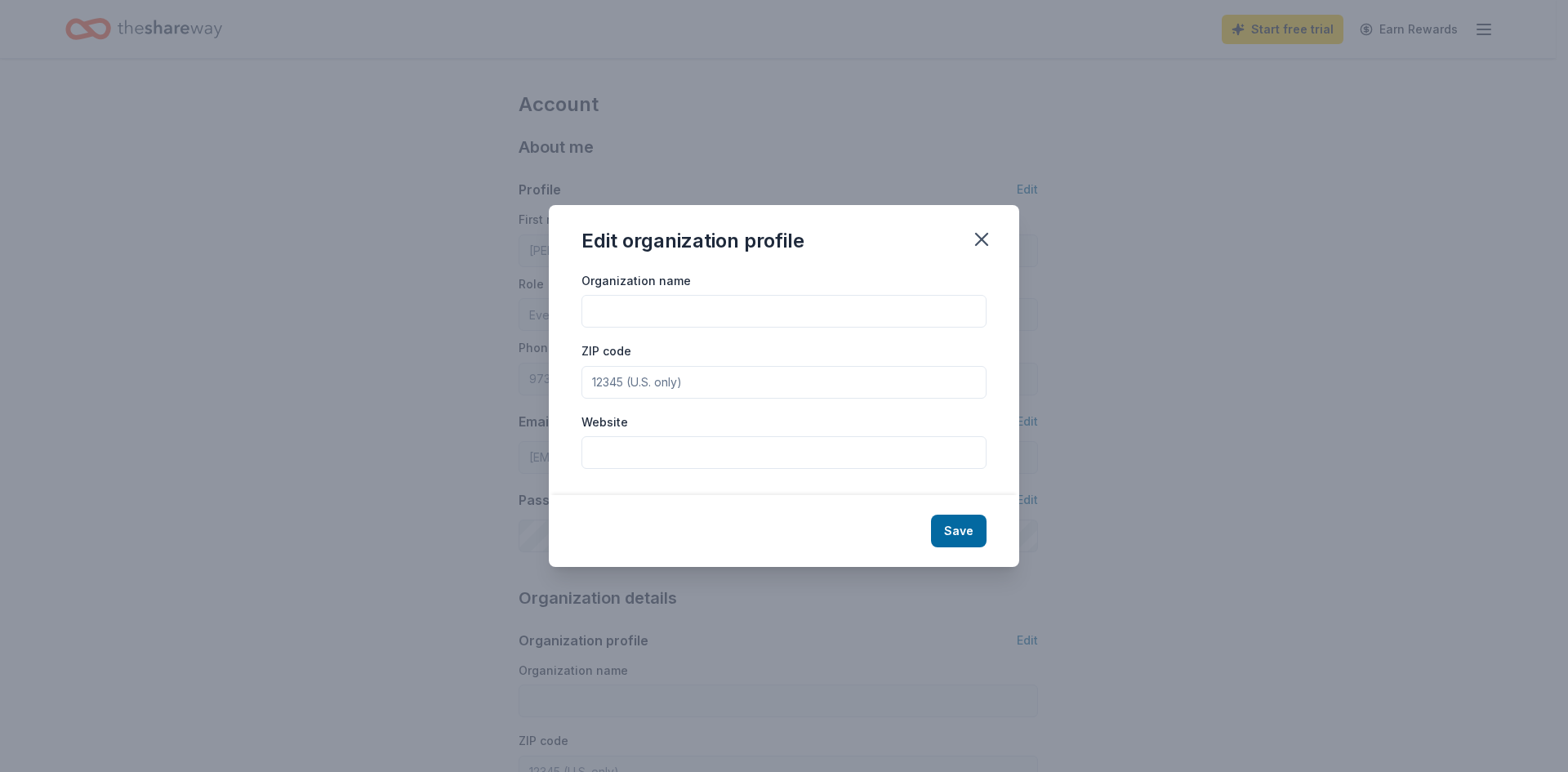
click at [789, 321] on input "Organization name" at bounding box center [784, 312] width 406 height 33
type input "Boonton PTA"
click at [737, 442] on input "Website" at bounding box center [784, 453] width 406 height 33
click at [746, 379] on input "ZIP code" at bounding box center [784, 382] width 406 height 33
type input "07005"
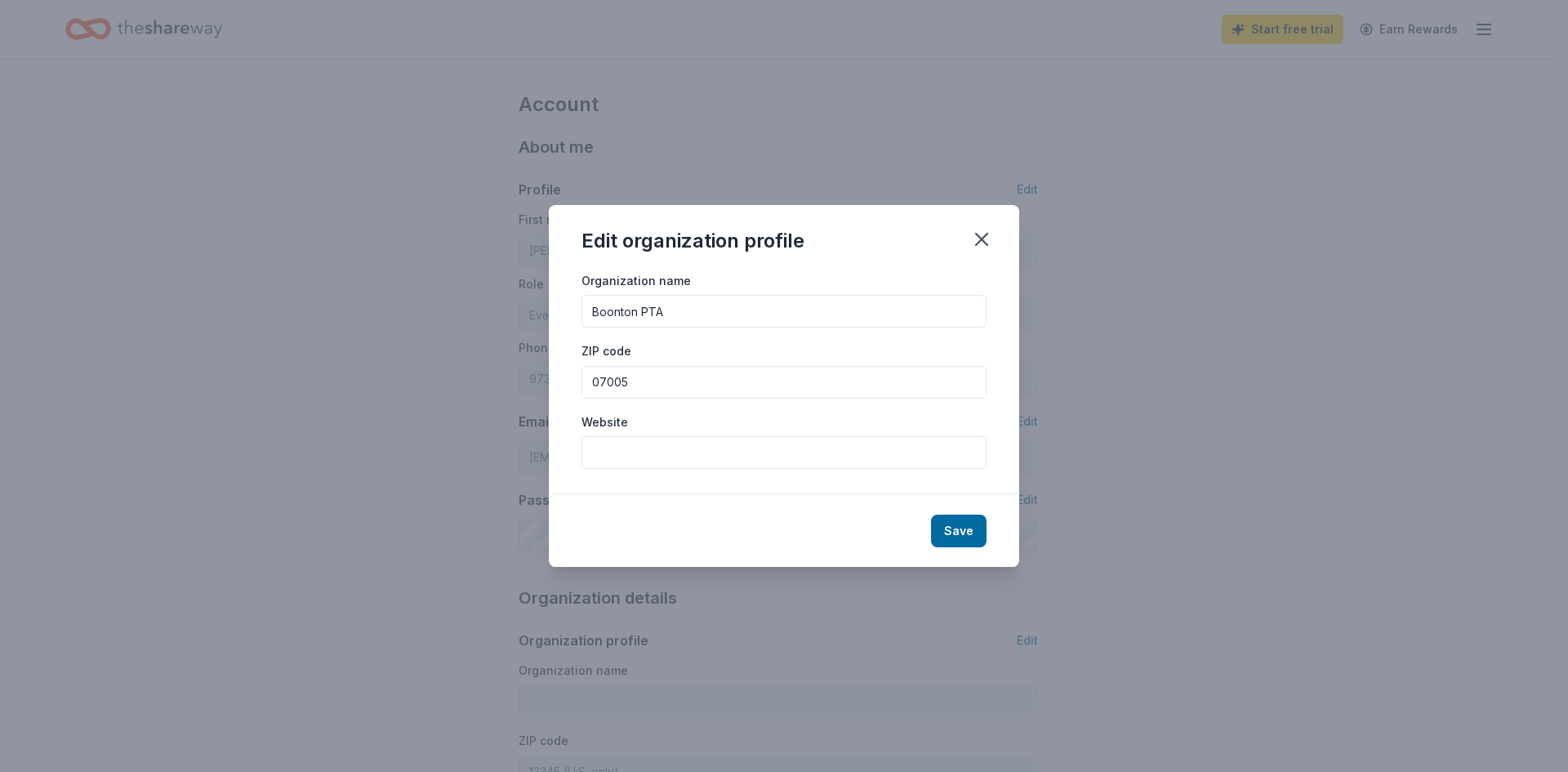
click at [682, 458] on input "Website" at bounding box center [784, 453] width 406 height 33
paste input "[DOMAIN_NAME][URL]"
type input "[DOMAIN_NAME][URL]"
click at [955, 528] on button "Save" at bounding box center [958, 531] width 55 height 33
type input "Boonton PTA"
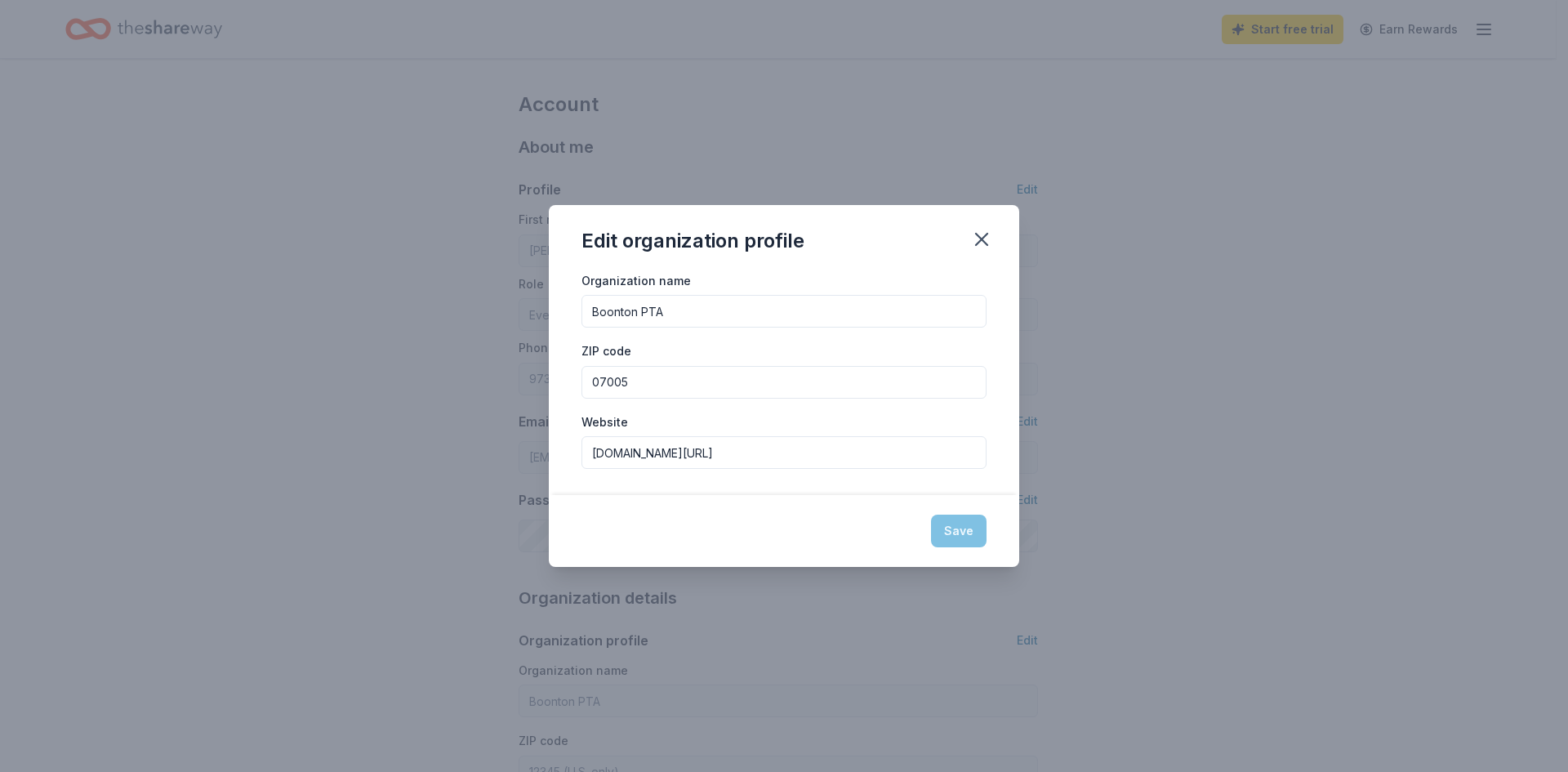
type input "07005"
type input "[DOMAIN_NAME][URL]"
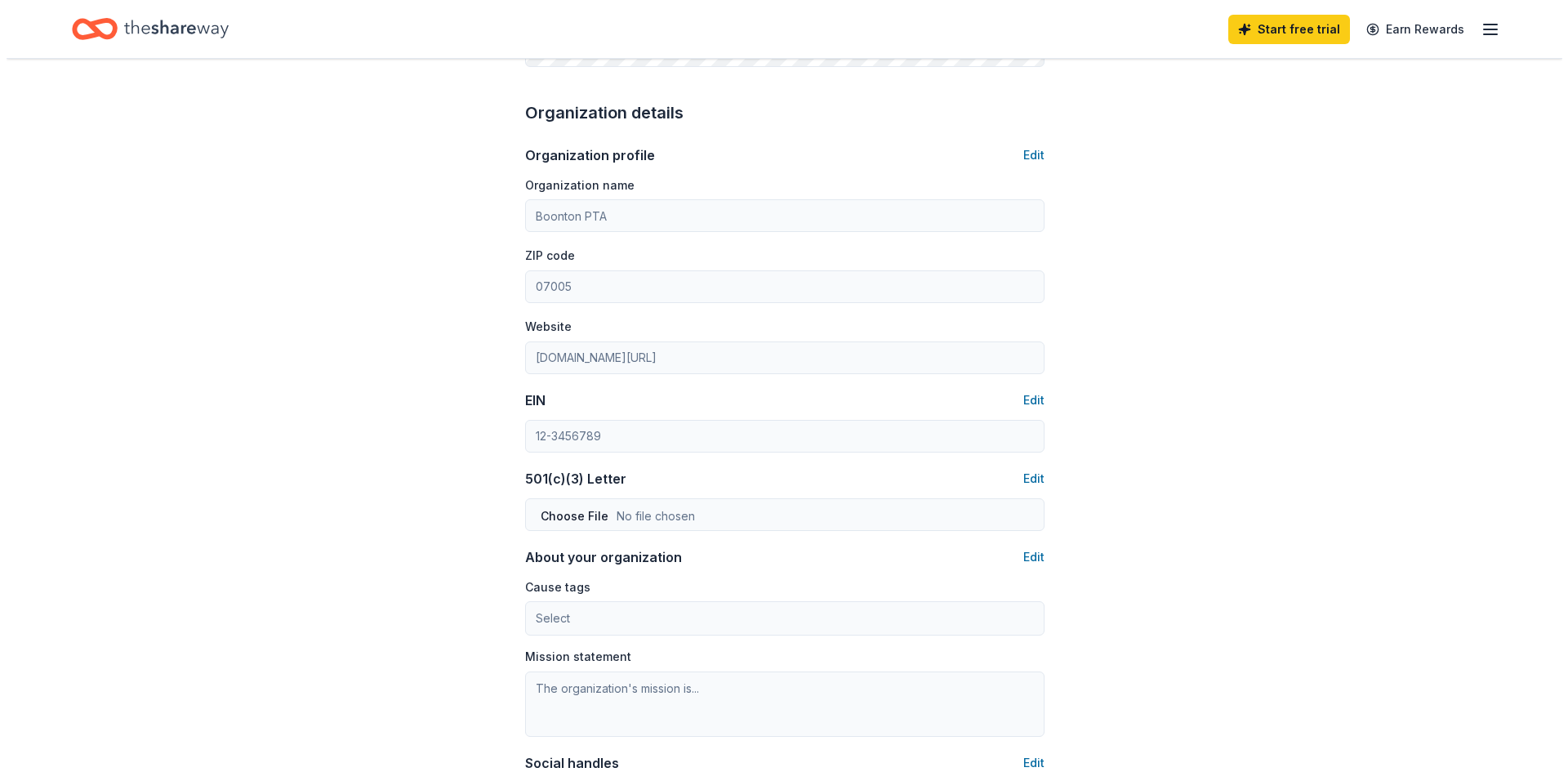
scroll to position [499, 0]
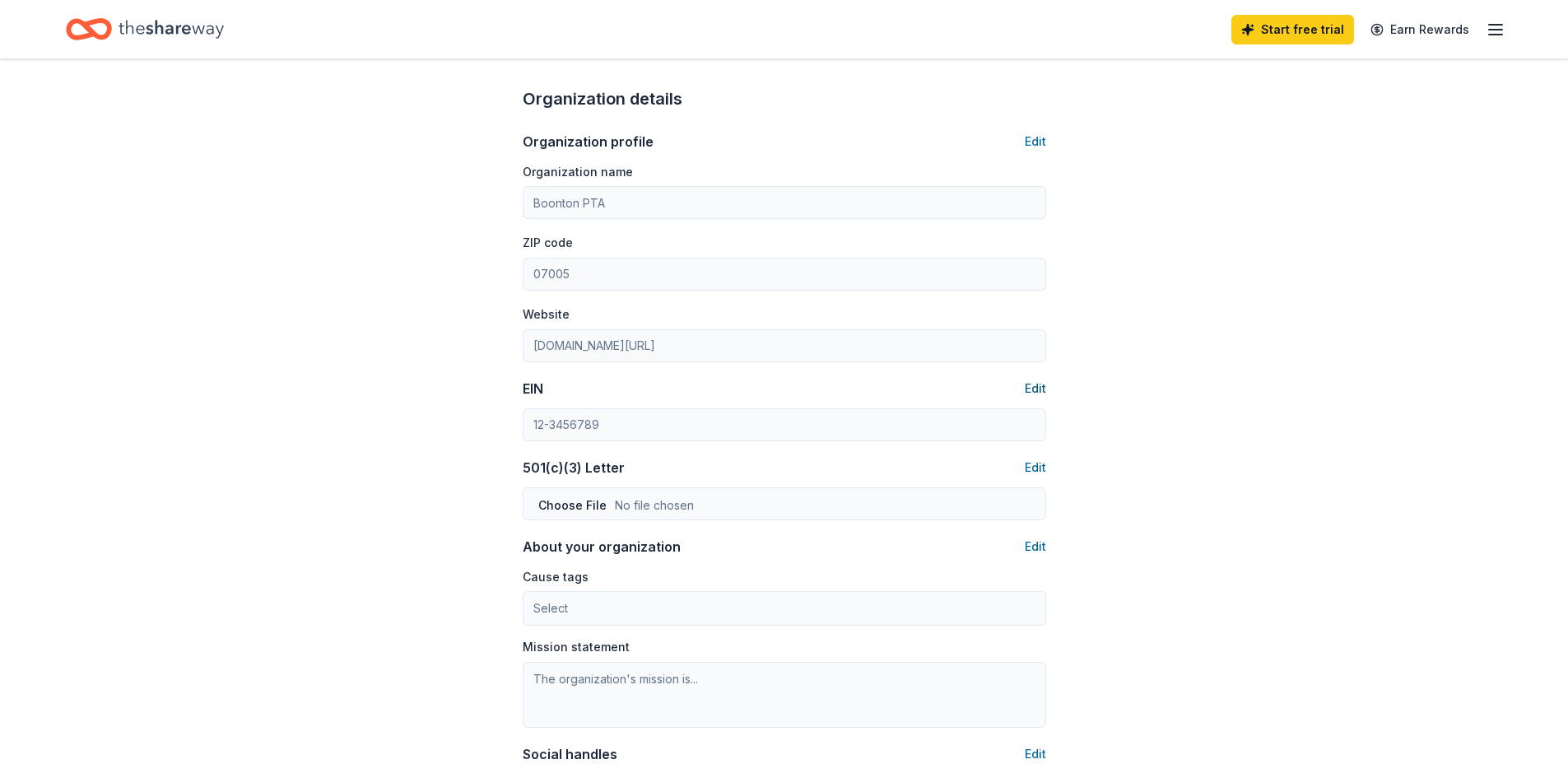
click at [1039, 387] on button "Edit" at bounding box center [1036, 388] width 21 height 19
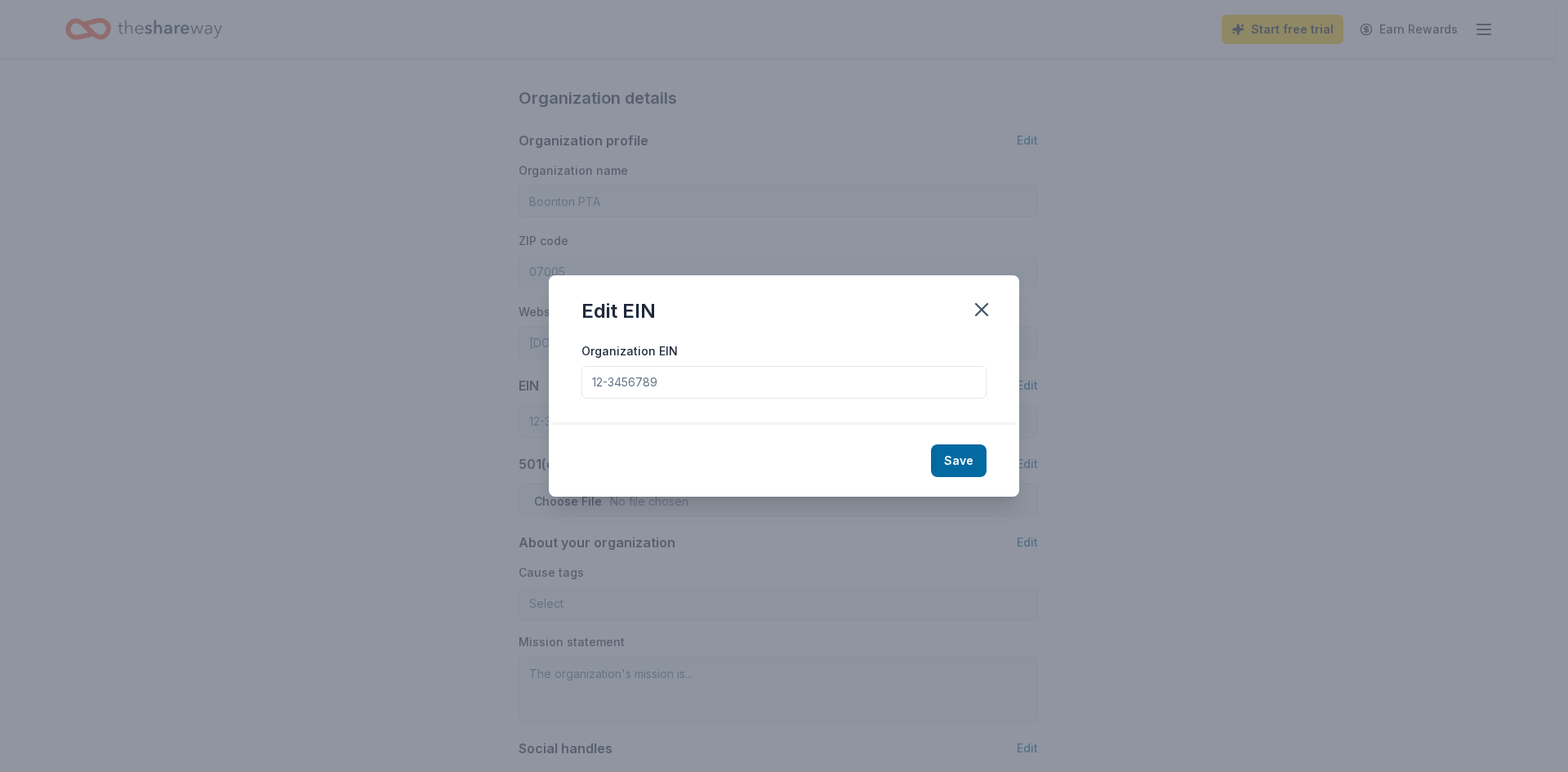
click at [774, 384] on input "Organization EIN" at bounding box center [784, 382] width 406 height 33
type input "[US_EMPLOYER_IDENTIFICATION_NUMBER]"
click at [955, 463] on button "Save" at bounding box center [958, 460] width 55 height 33
type input "[US_EMPLOYER_IDENTIFICATION_NUMBER]"
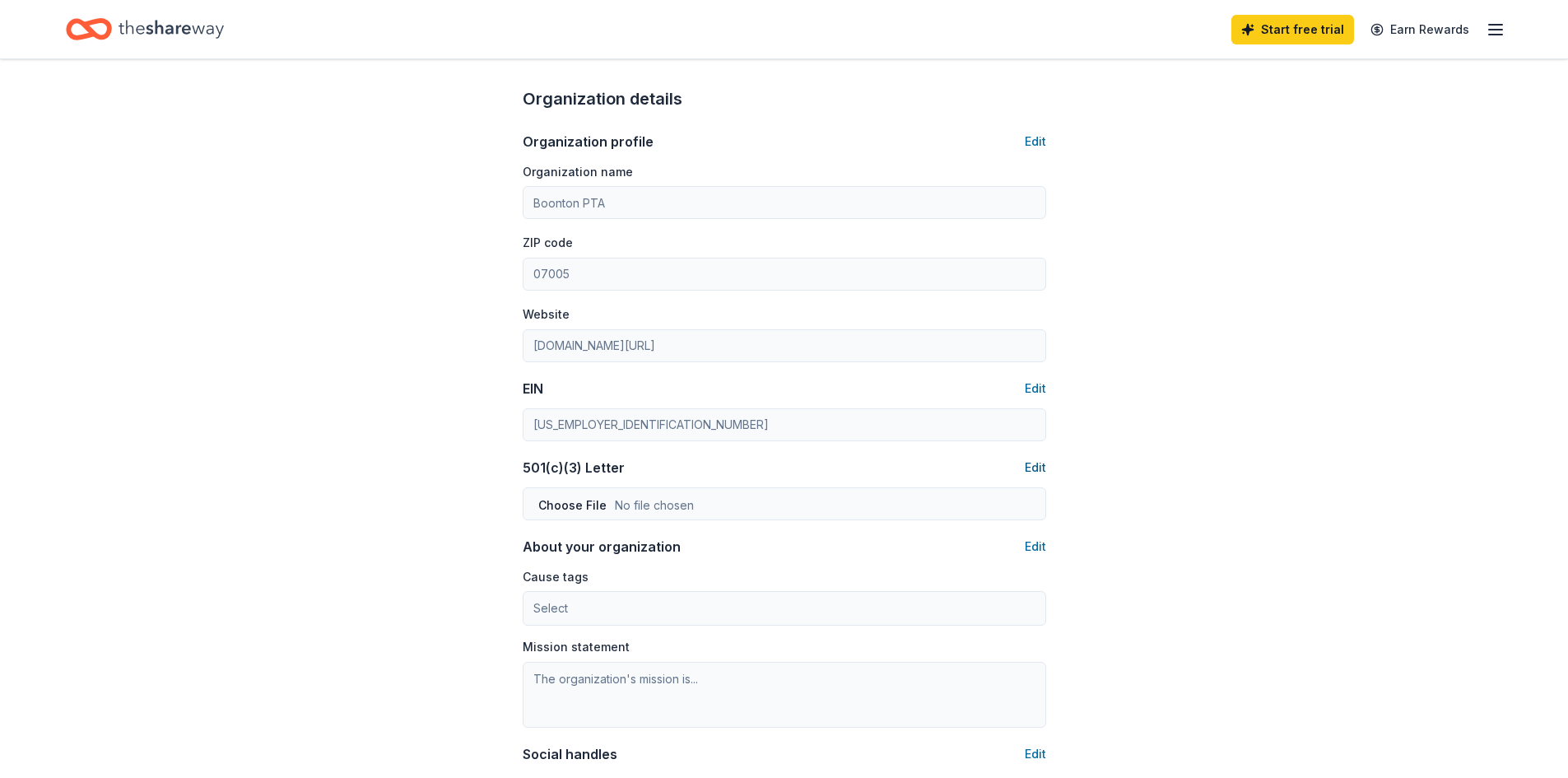
click at [1044, 467] on button "Edit" at bounding box center [1036, 467] width 21 height 19
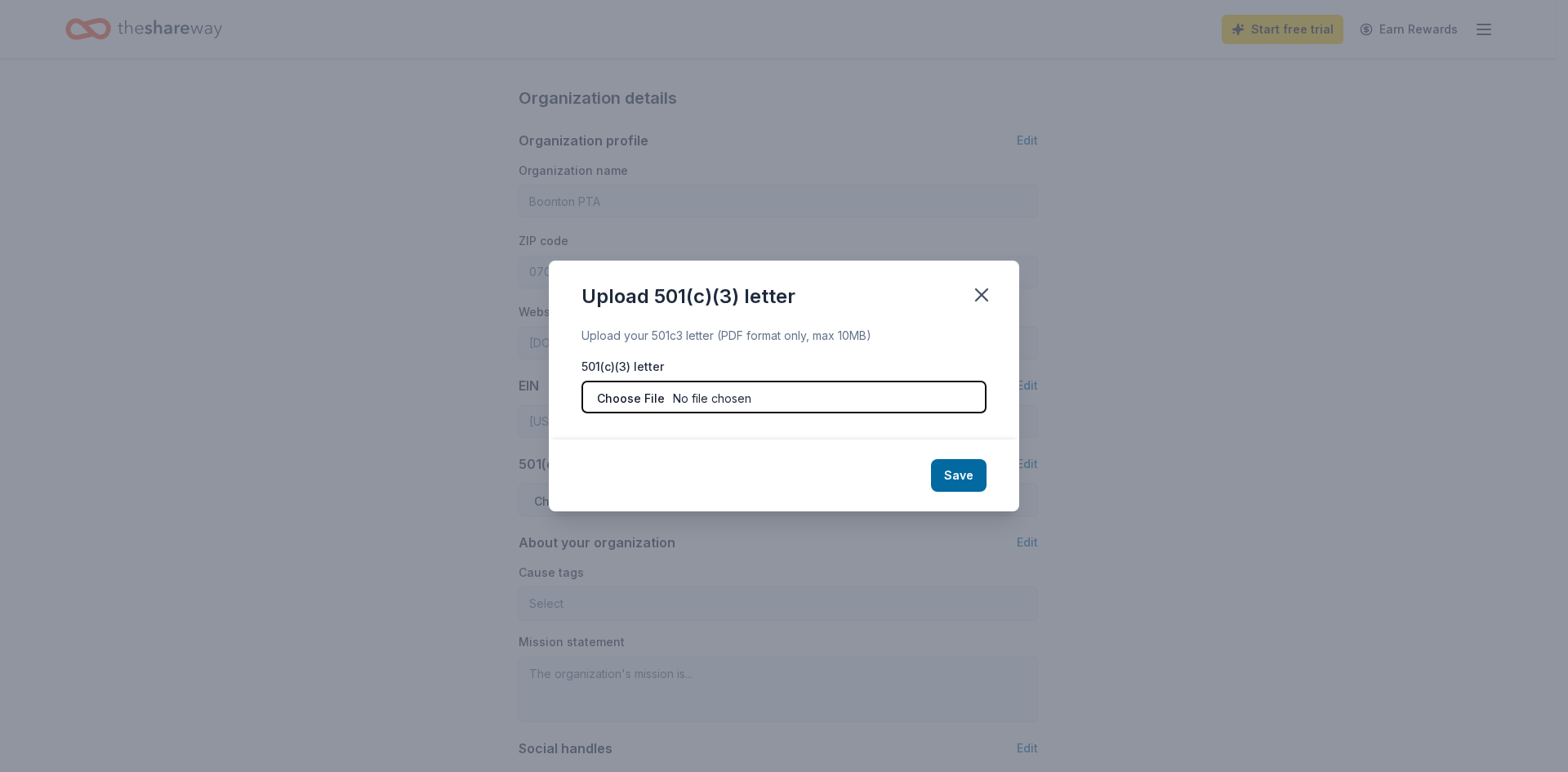
click at [753, 404] on input "file" at bounding box center [784, 397] width 406 height 33
type input "C:\fakepath\IRS501c3Letter.pdf"
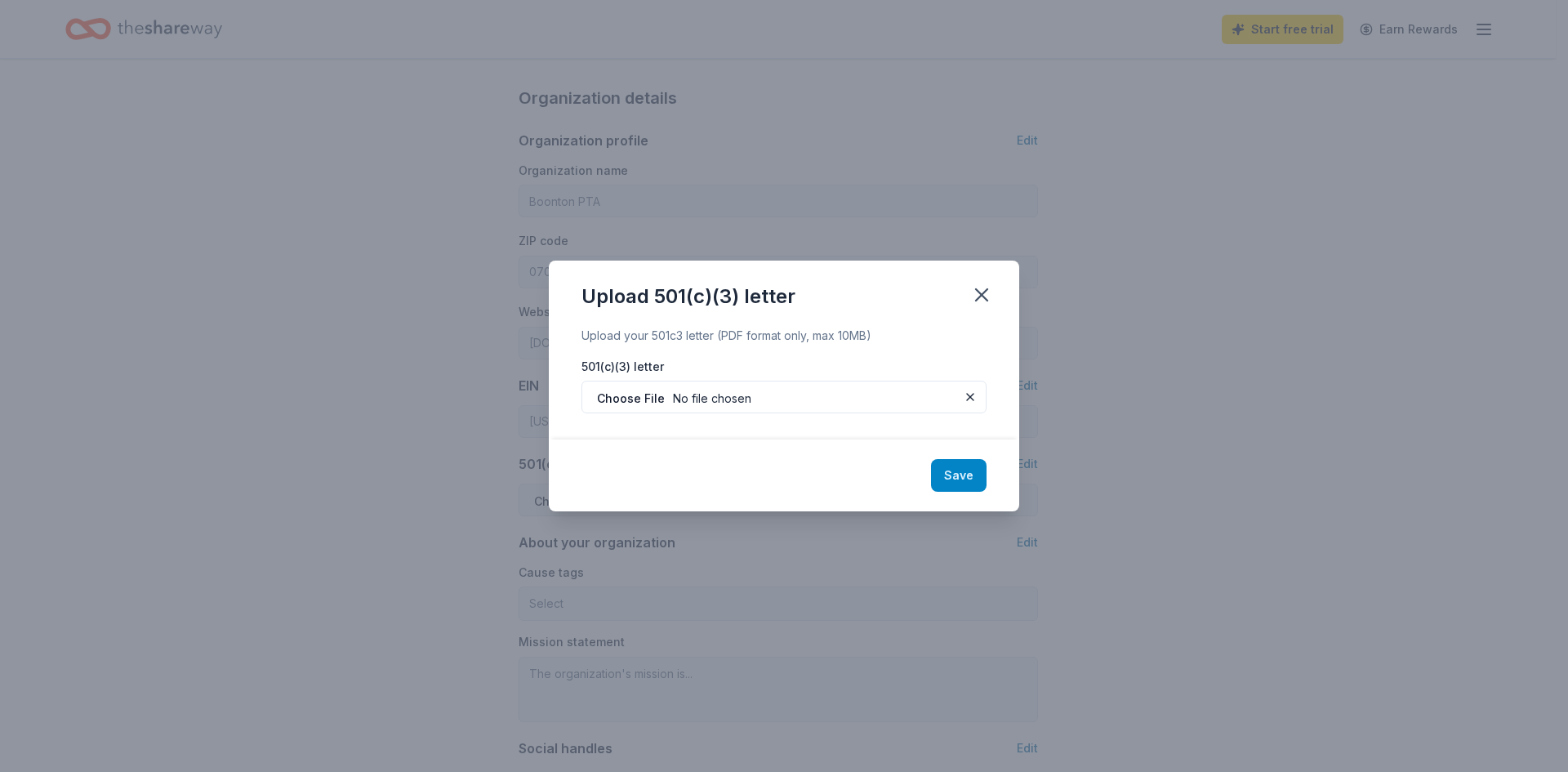
click at [960, 473] on button "Save" at bounding box center [958, 475] width 55 height 33
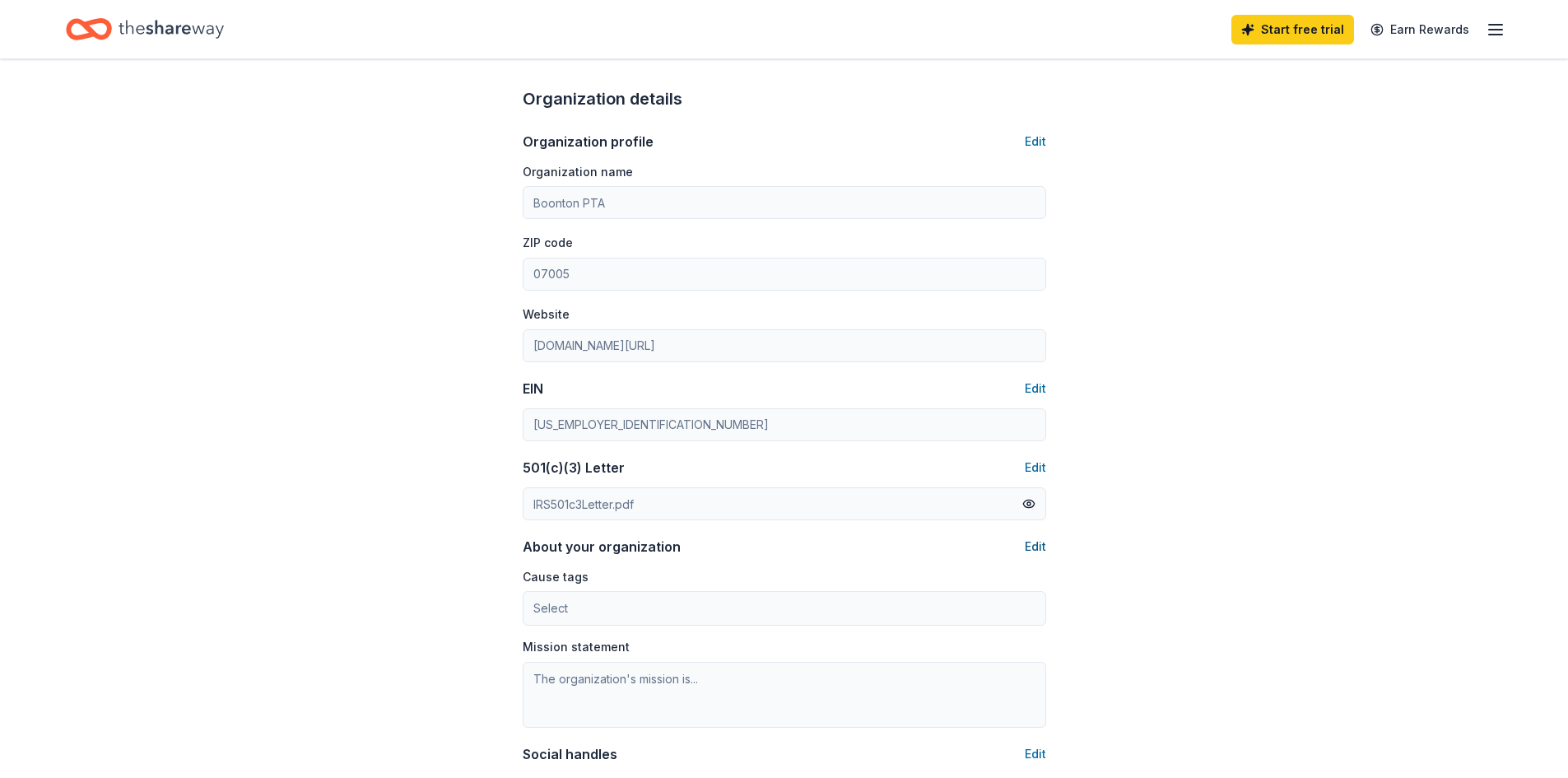
click at [1035, 541] on button "Edit" at bounding box center [1036, 546] width 21 height 19
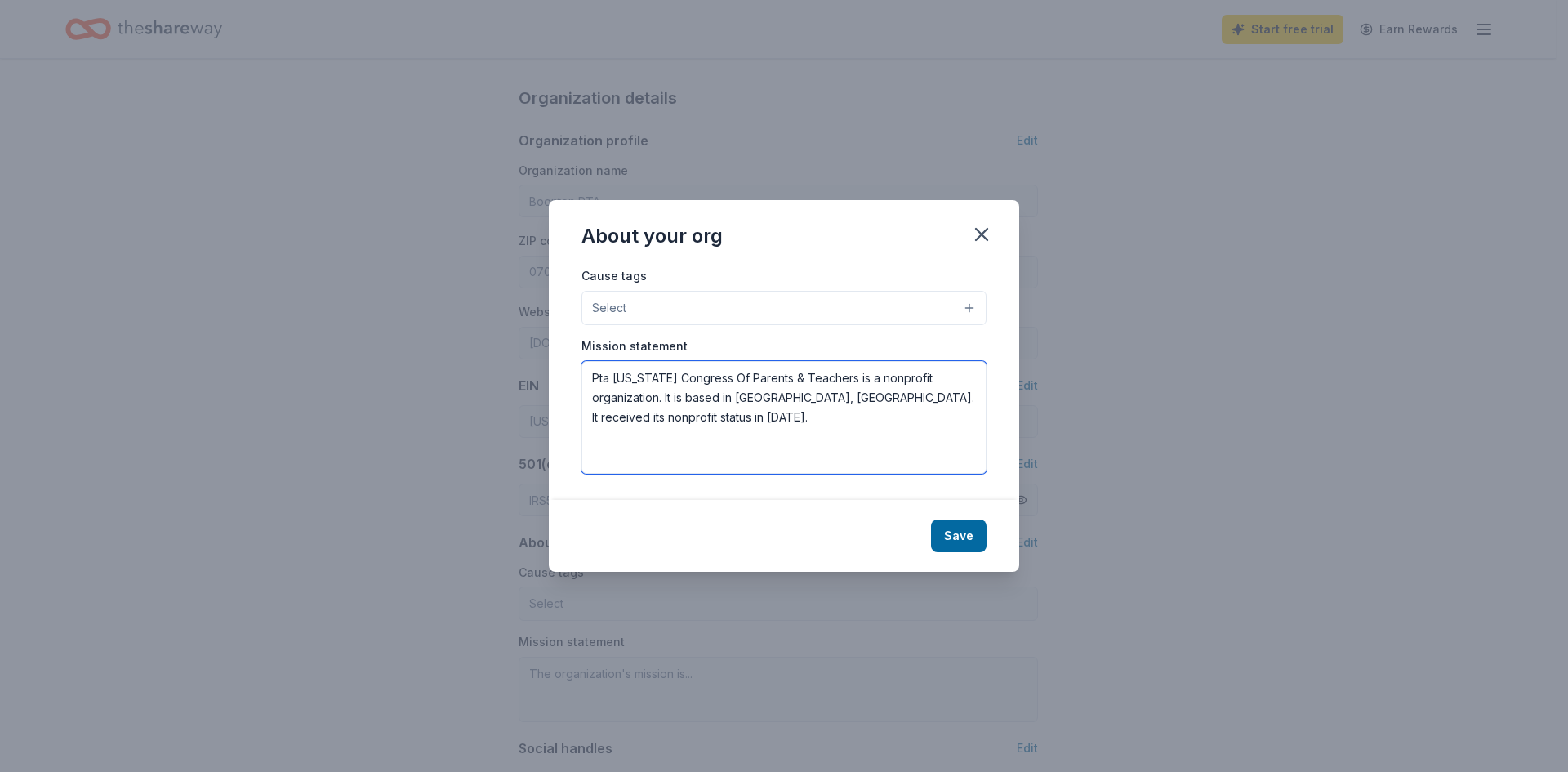
click at [739, 426] on textarea "Pta [US_STATE] Congress Of Parents & Teachers is a nonprofit organization. It i…" at bounding box center [784, 417] width 406 height 112
drag, startPoint x: 719, startPoint y: 428, endPoint x: 567, endPoint y: 374, distance: 161.3
click at [567, 374] on div "Cause tags Select Mission statement Pta [US_STATE] Congress Of Parents & Teache…" at bounding box center [784, 381] width 470 height 233
paste textarea "The mission of the Boonton PTA is to promote the welfare of [PERSON_NAME]'s stu…"
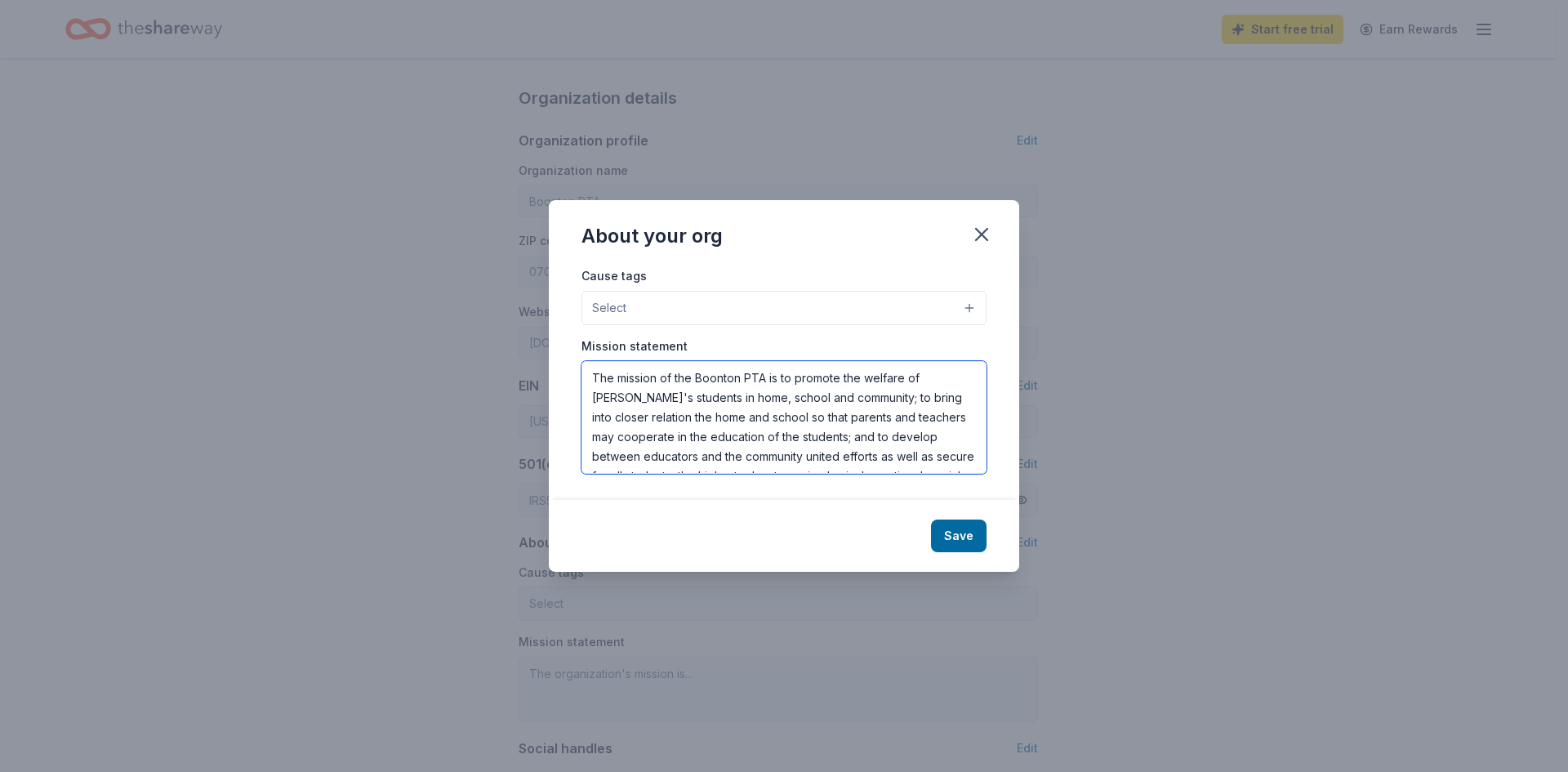
scroll to position [69, 0]
type textarea "The mission of the Boonton PTA is to promote the welfare of [PERSON_NAME]'s stu…"
click at [730, 302] on button "Select" at bounding box center [784, 307] width 406 height 34
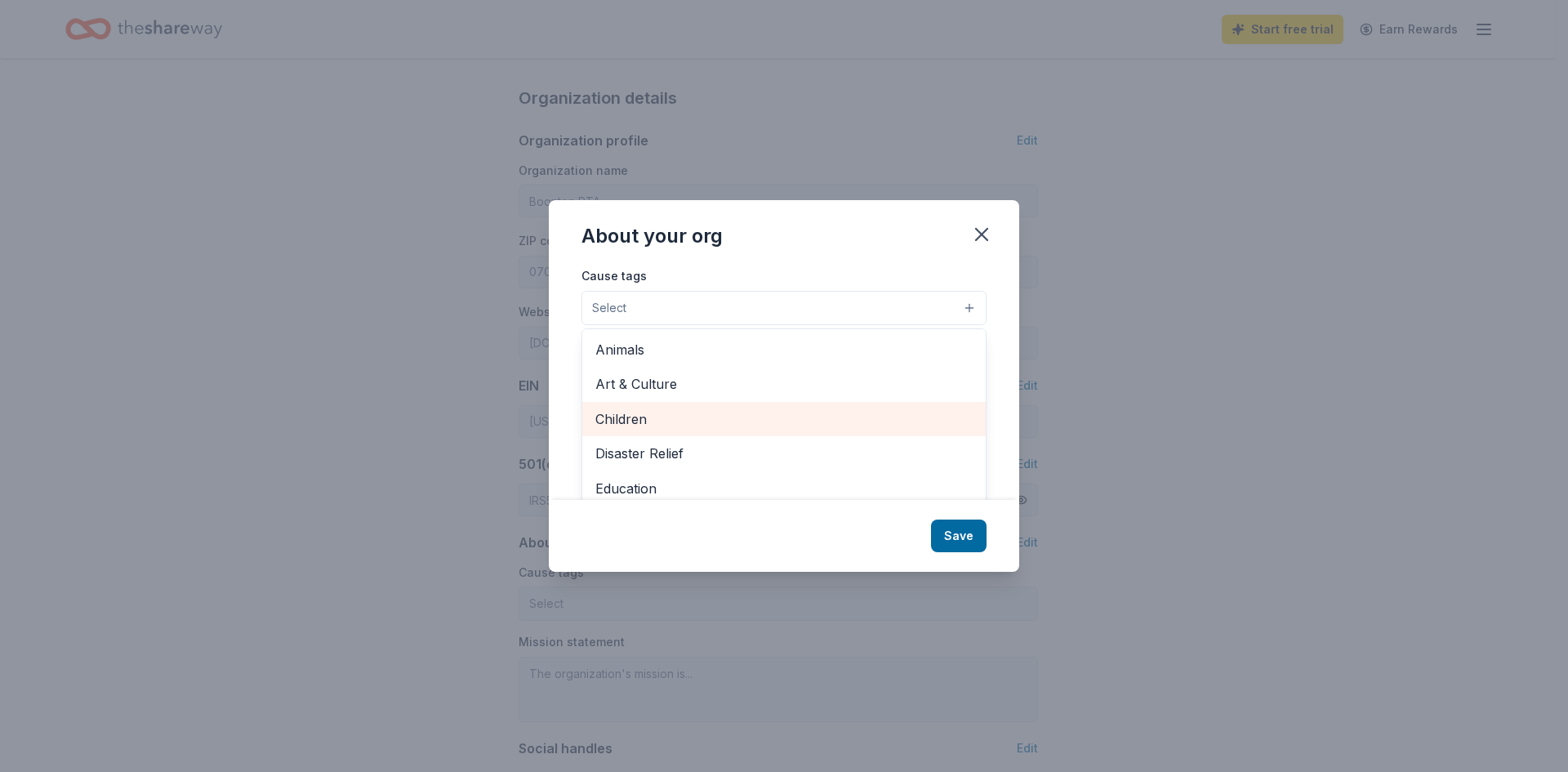
click at [743, 431] on div "Children" at bounding box center [784, 418] width 404 height 34
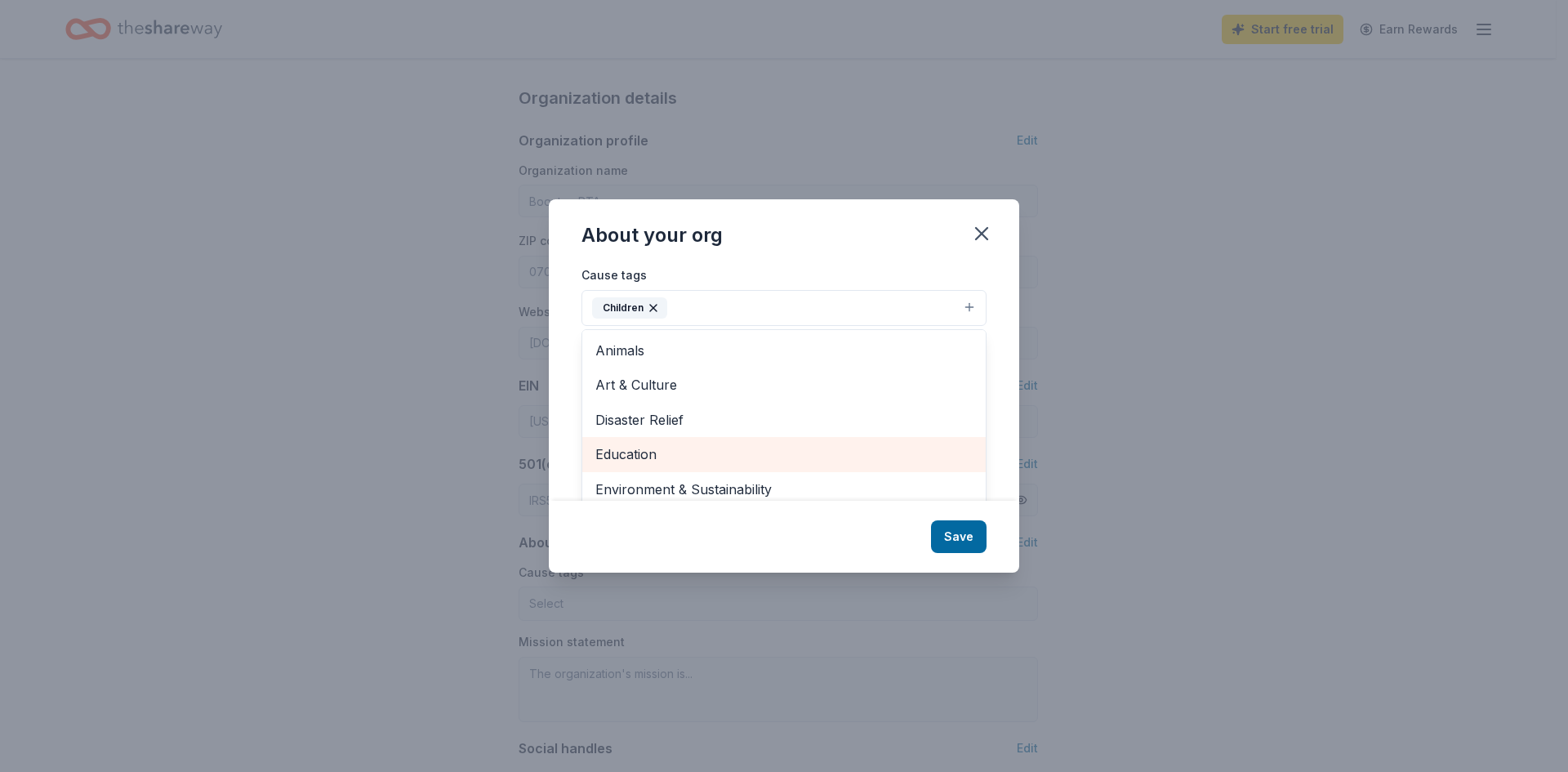
click at [728, 456] on span "Education" at bounding box center [784, 454] width 377 height 21
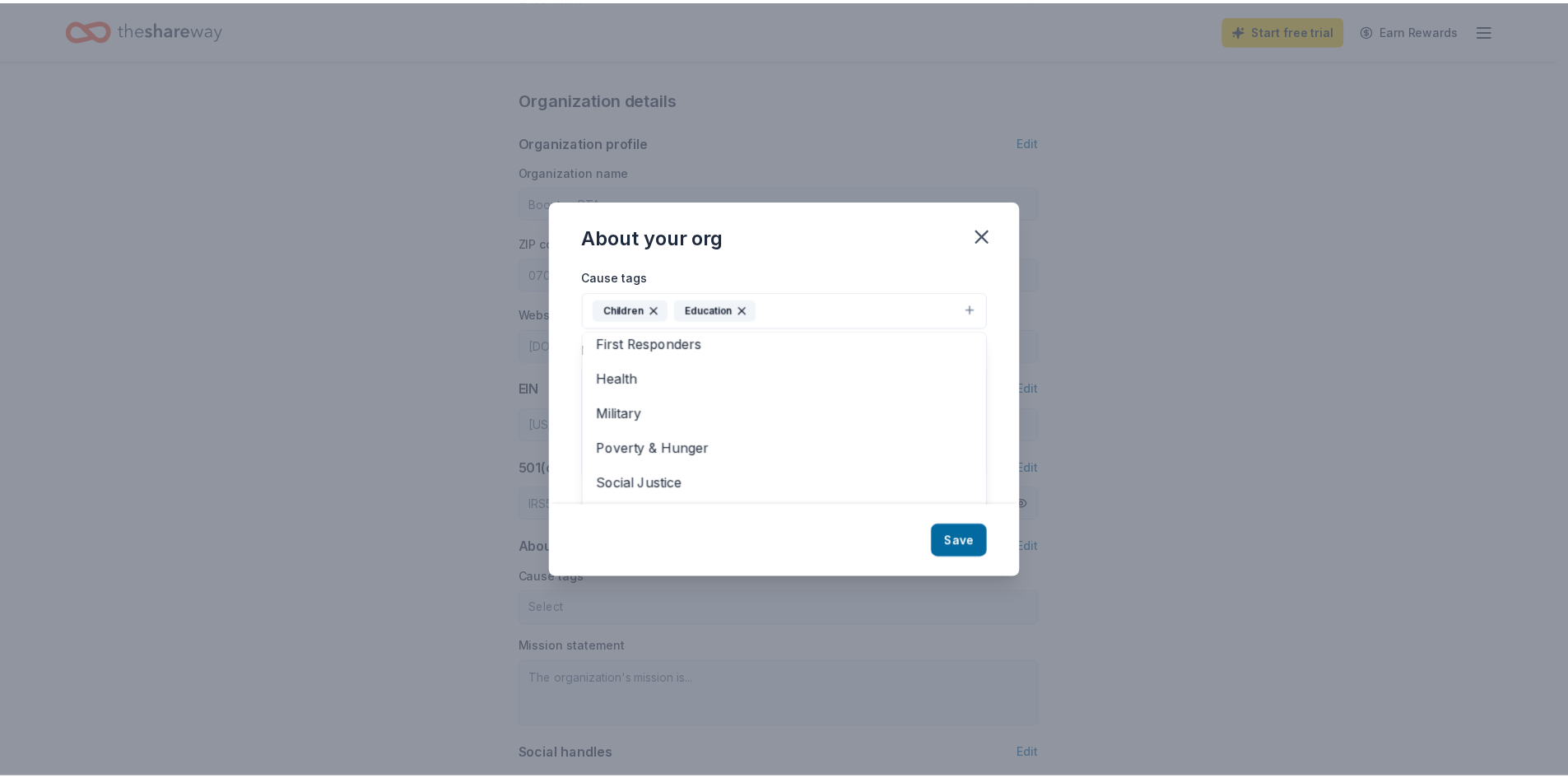
scroll to position [160, 0]
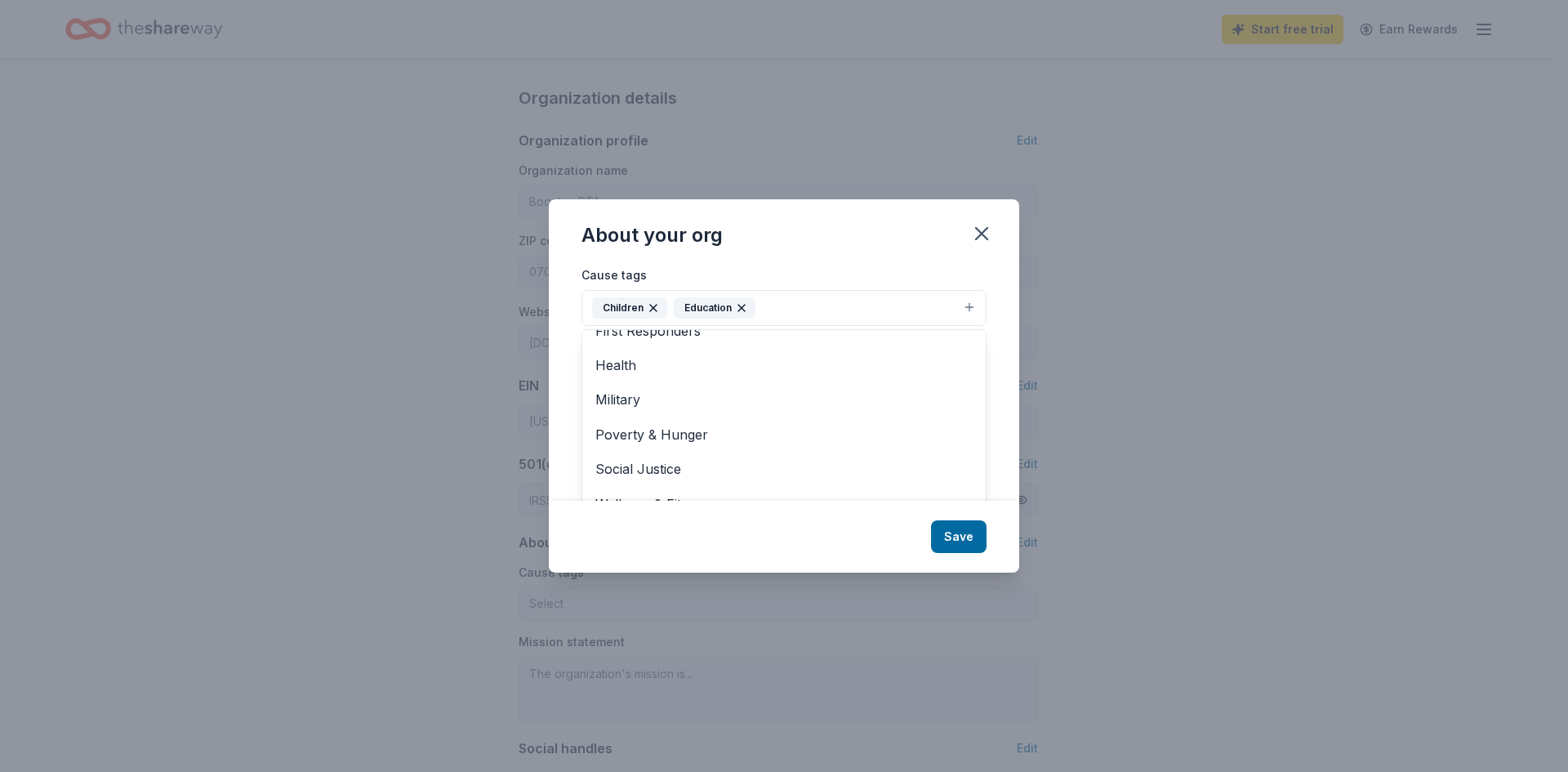
click at [954, 539] on div "About your org Cause tags Children Education Animals Art & Culture Disaster Rel…" at bounding box center [784, 385] width 470 height 372
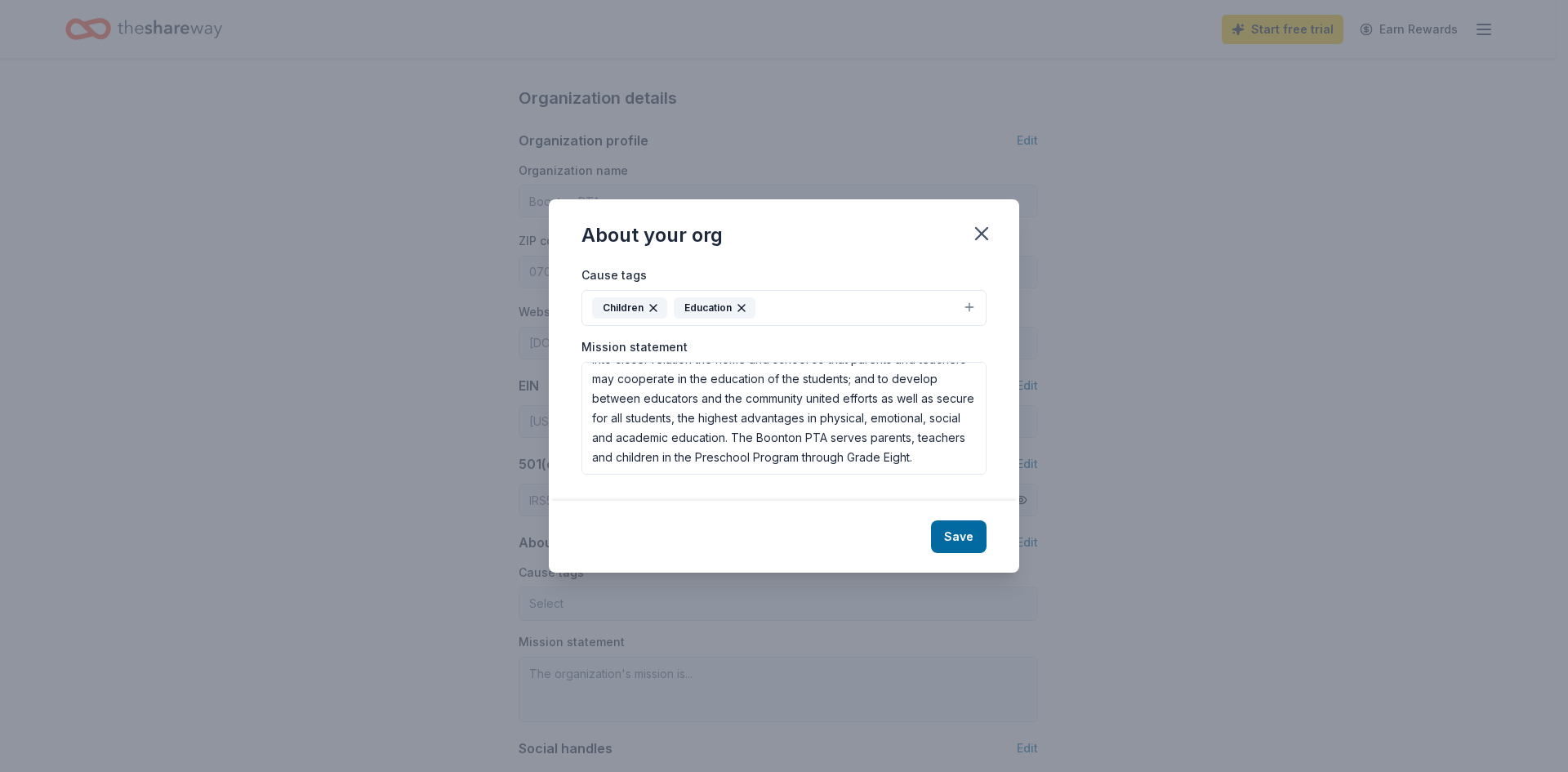
click at [954, 539] on button "Save" at bounding box center [958, 537] width 55 height 33
type textarea "The mission of the Boonton PTA is to promote the welfare of [PERSON_NAME]'s stu…"
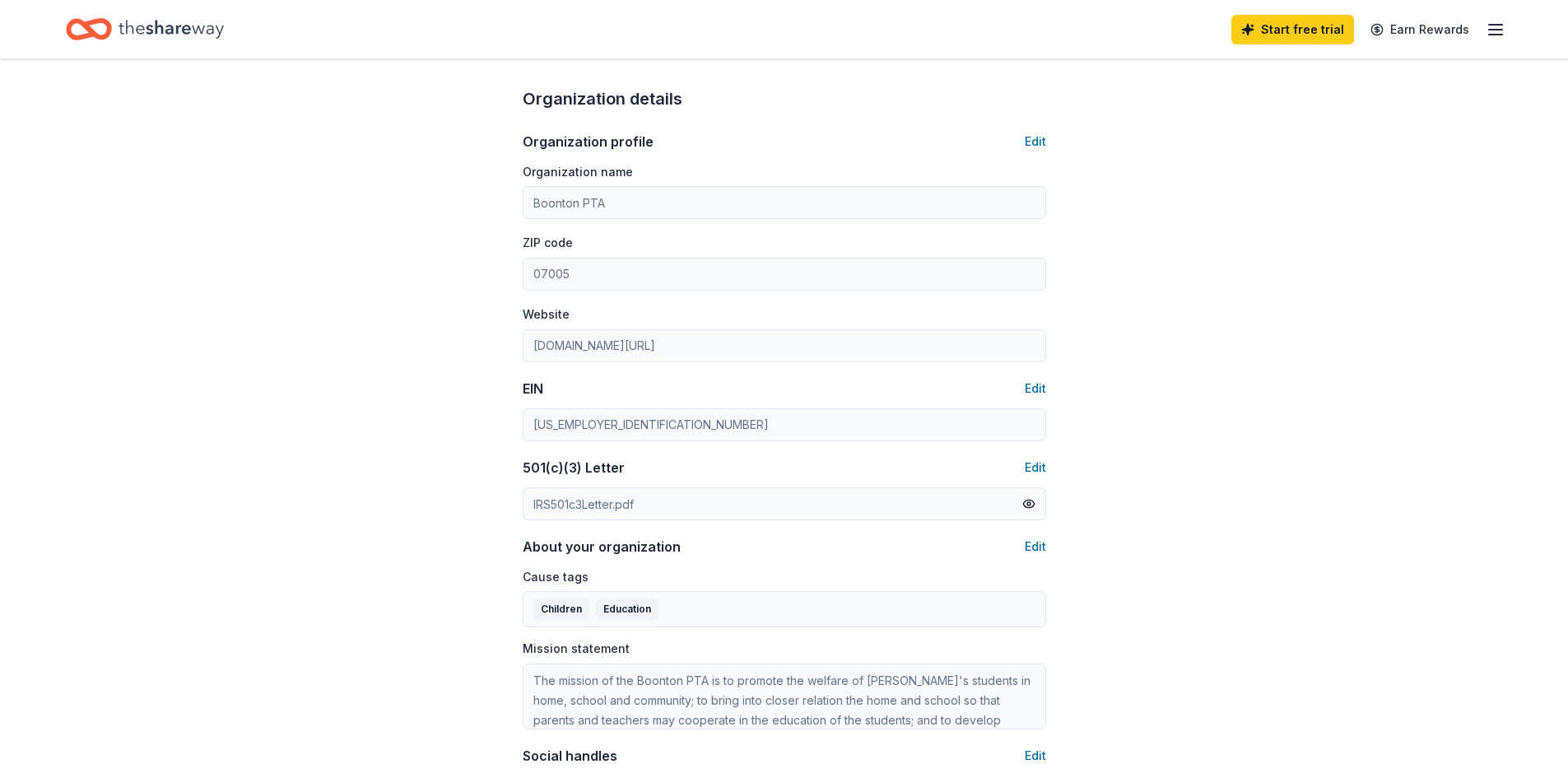
scroll to position [871, 0]
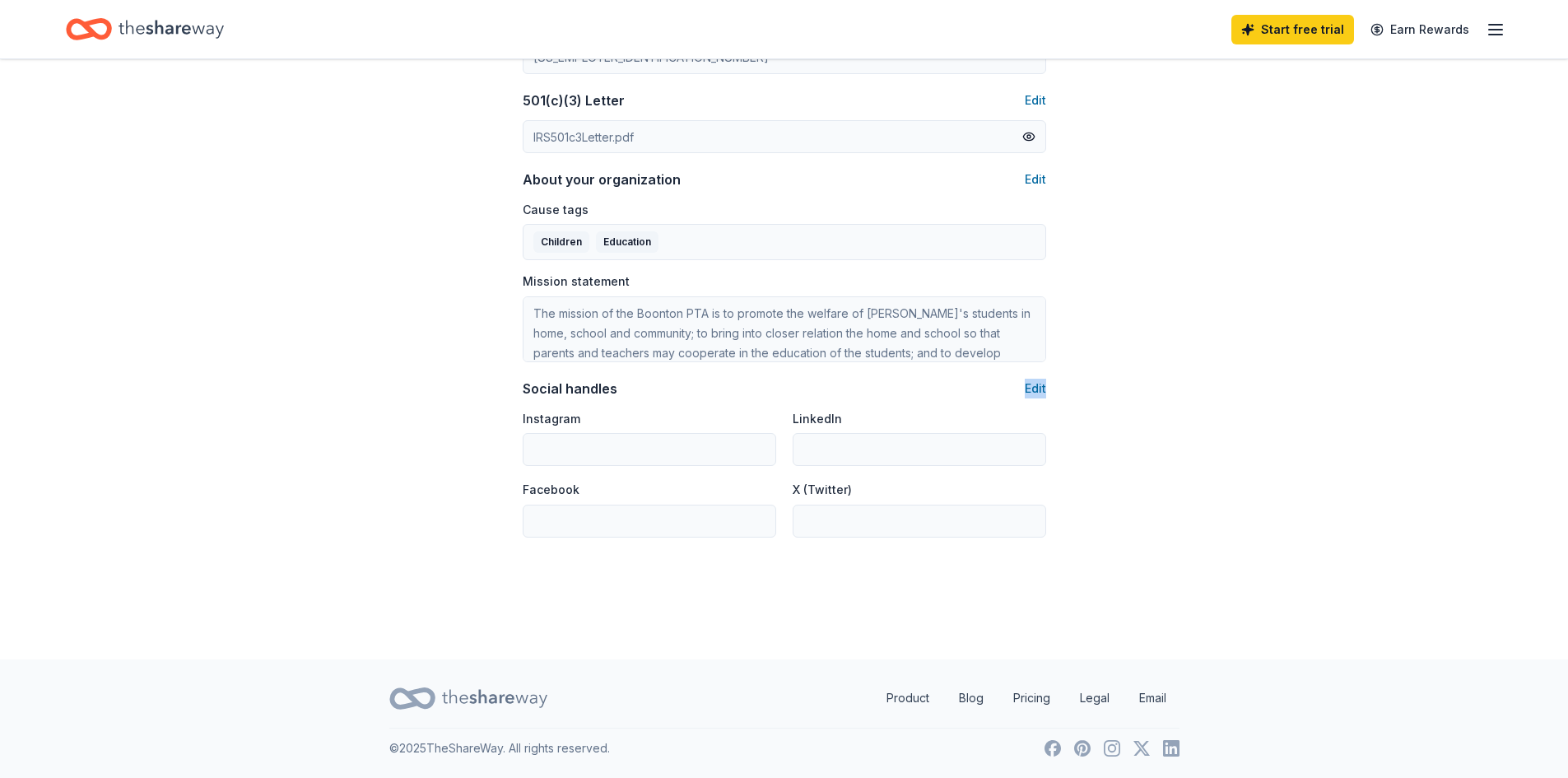
drag, startPoint x: 1023, startPoint y: 387, endPoint x: 1046, endPoint y: 398, distance: 25.5
click at [1039, 392] on button "Edit" at bounding box center [1036, 388] width 21 height 19
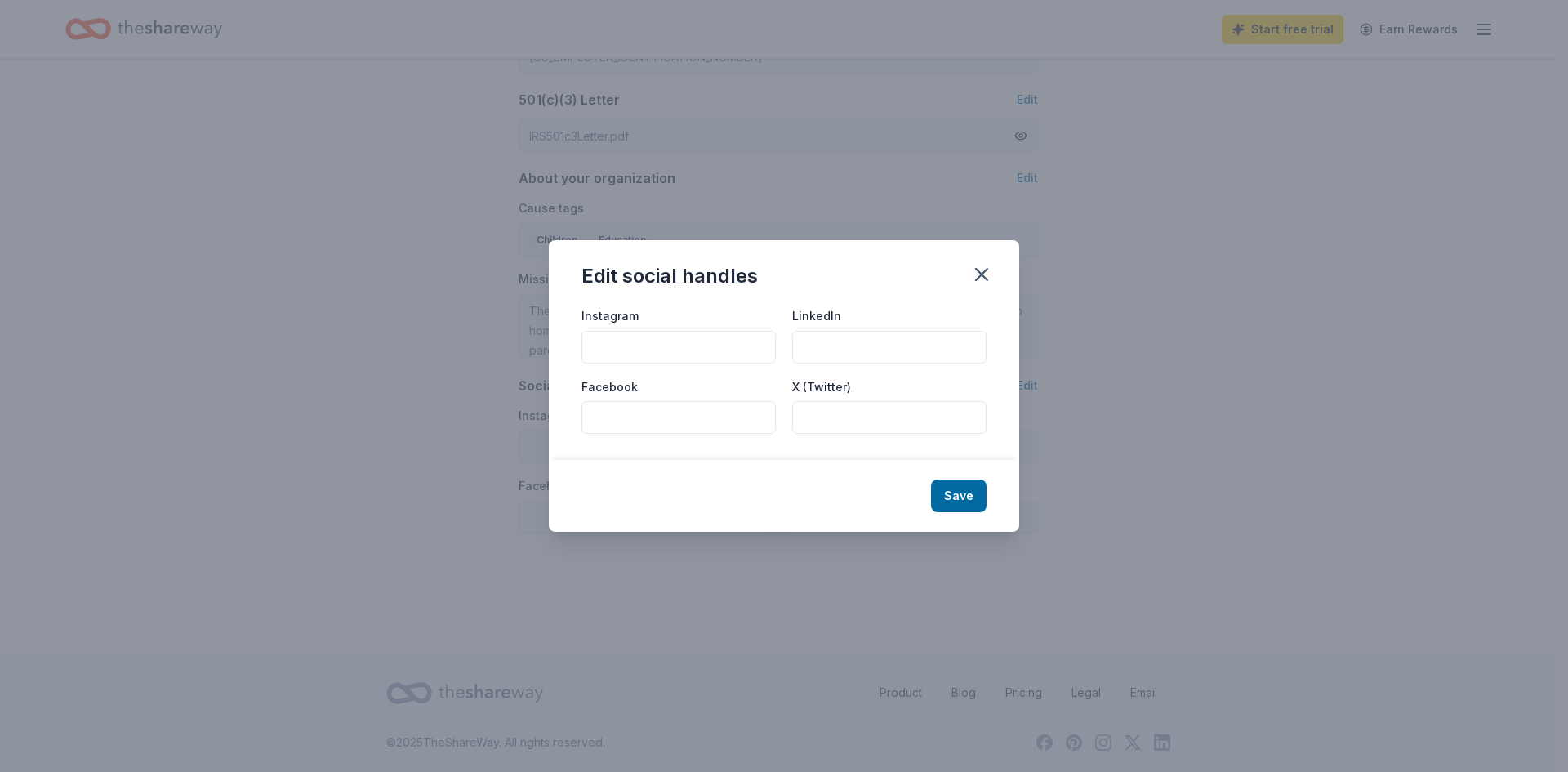
click at [727, 412] on input "Facebook" at bounding box center [678, 417] width 195 height 33
type input "Boonton PTA"
click at [938, 503] on button "Save" at bounding box center [958, 495] width 55 height 33
click at [938, 503] on div "Save" at bounding box center [784, 495] width 470 height 72
type input "Boonton PTA"
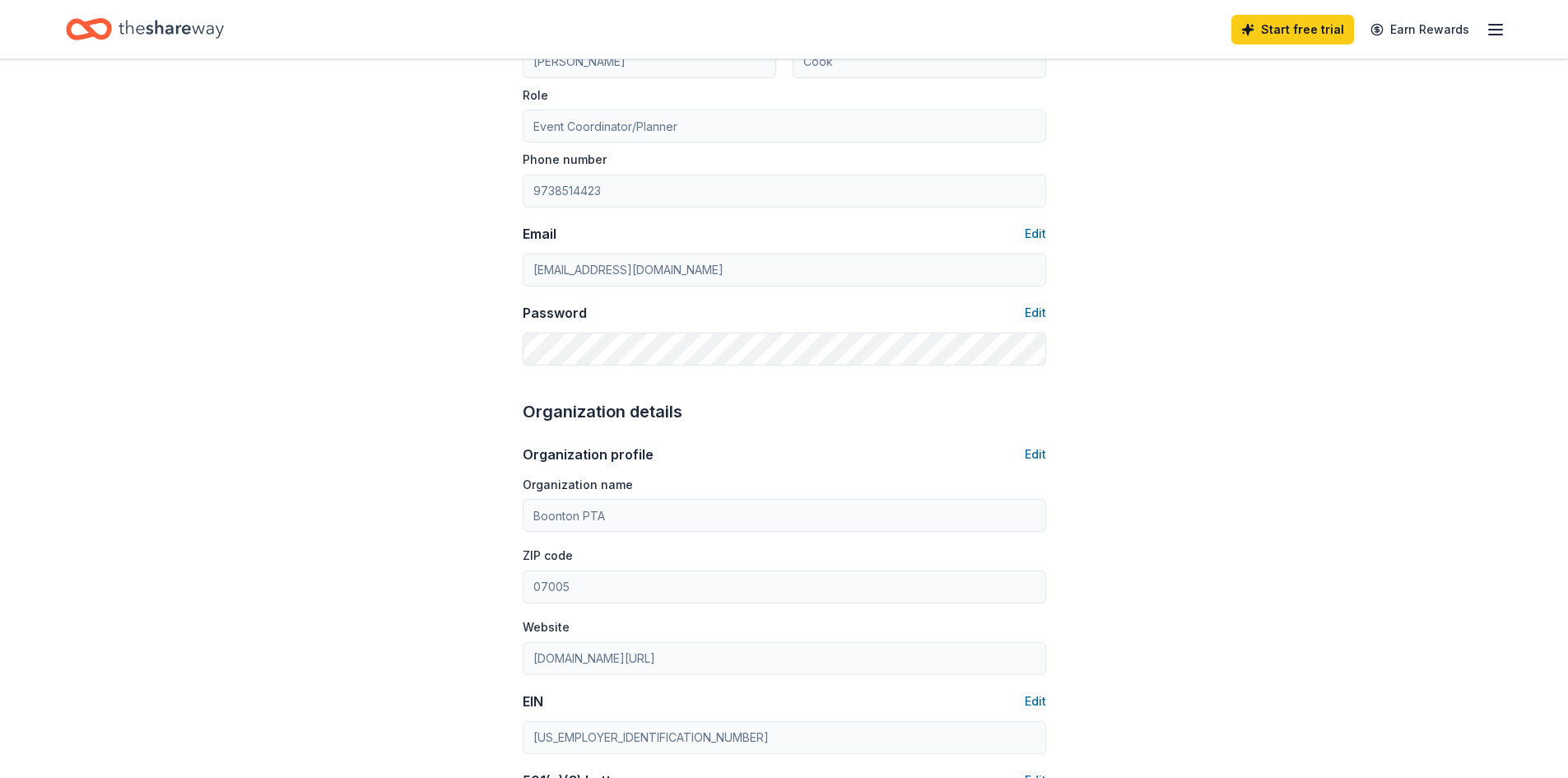
scroll to position [0, 0]
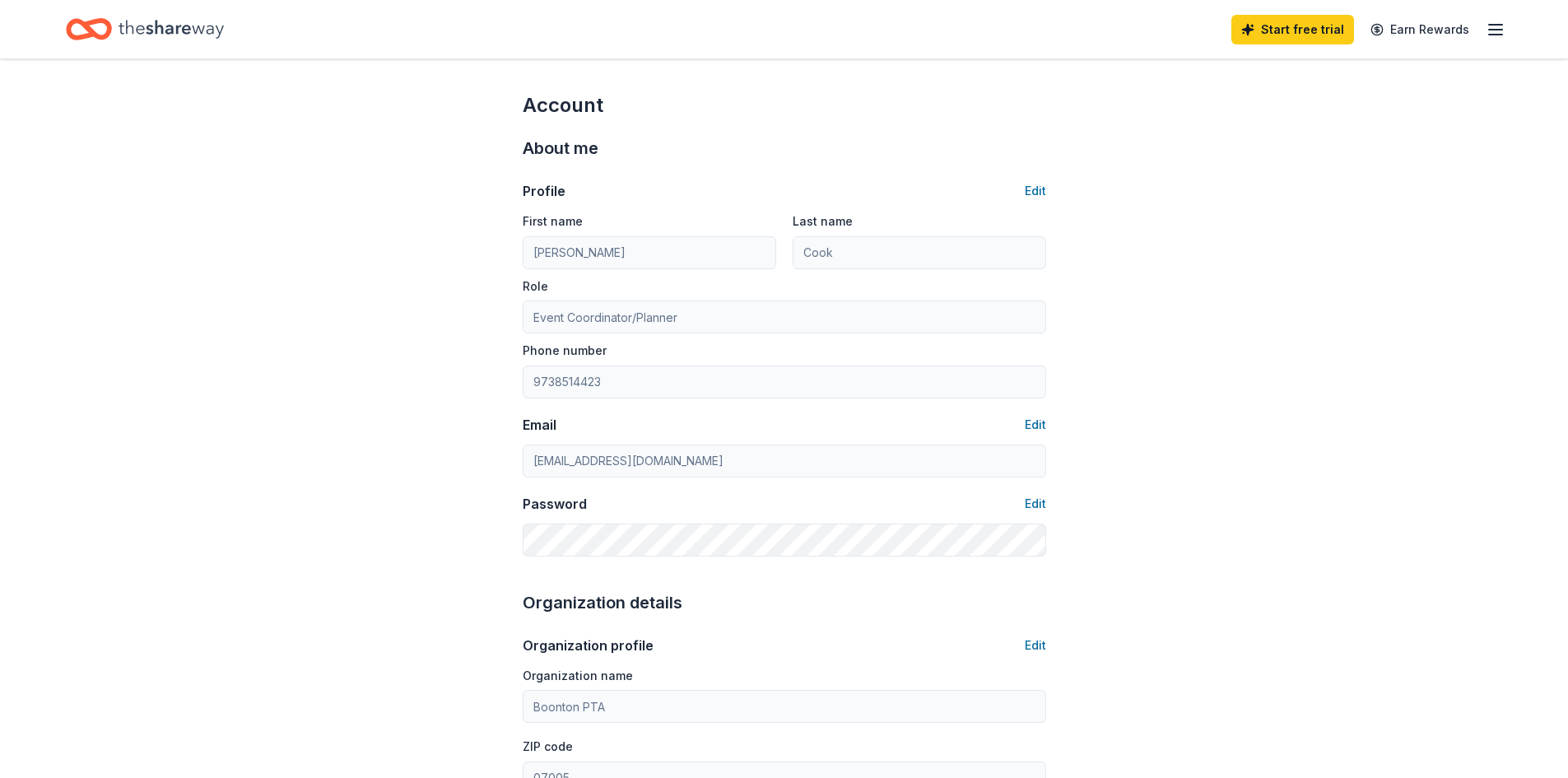
click at [1493, 29] on line "button" at bounding box center [1496, 29] width 14 height 0
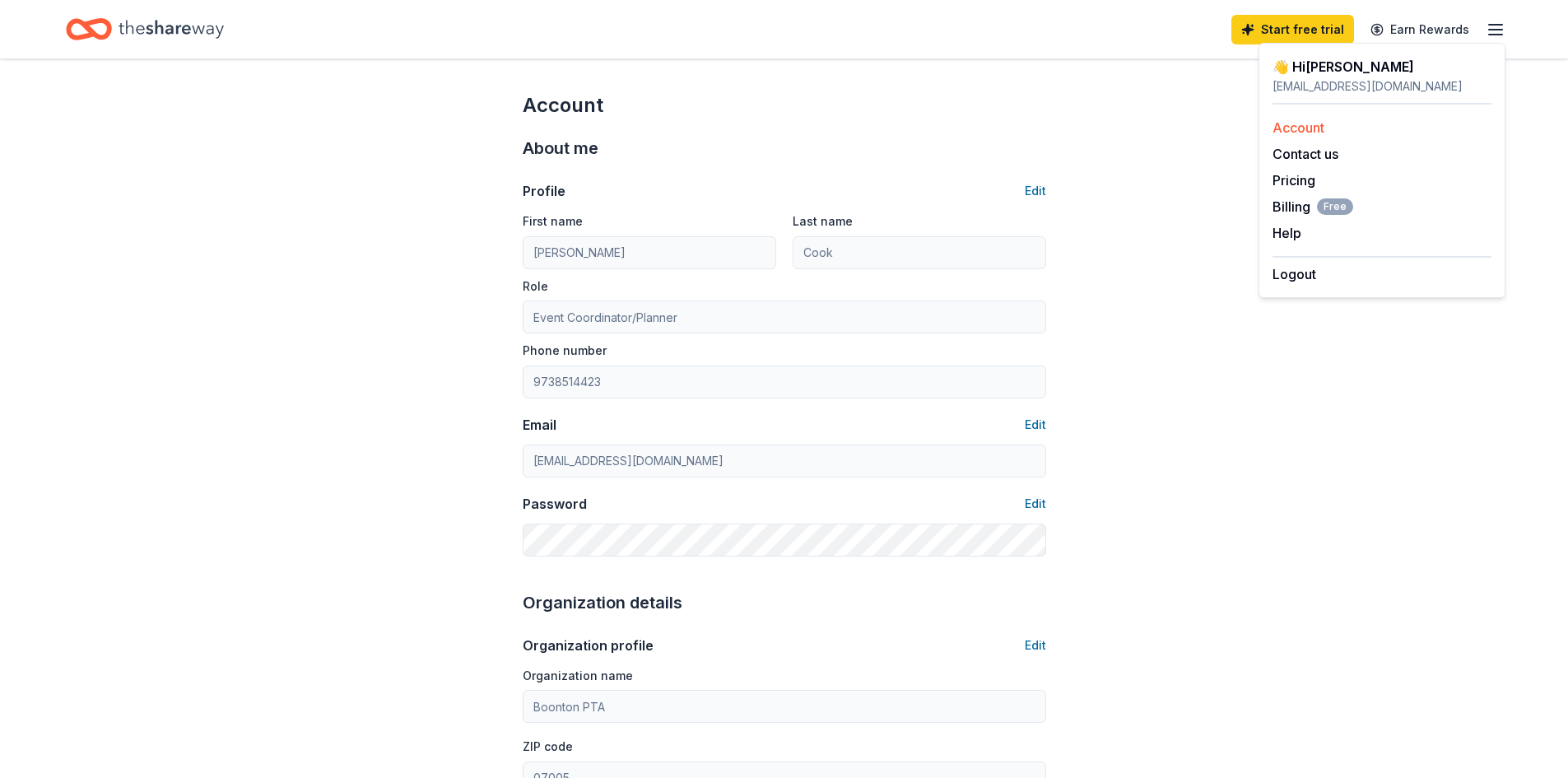
click at [1314, 125] on link "Account" at bounding box center [1298, 127] width 52 height 17
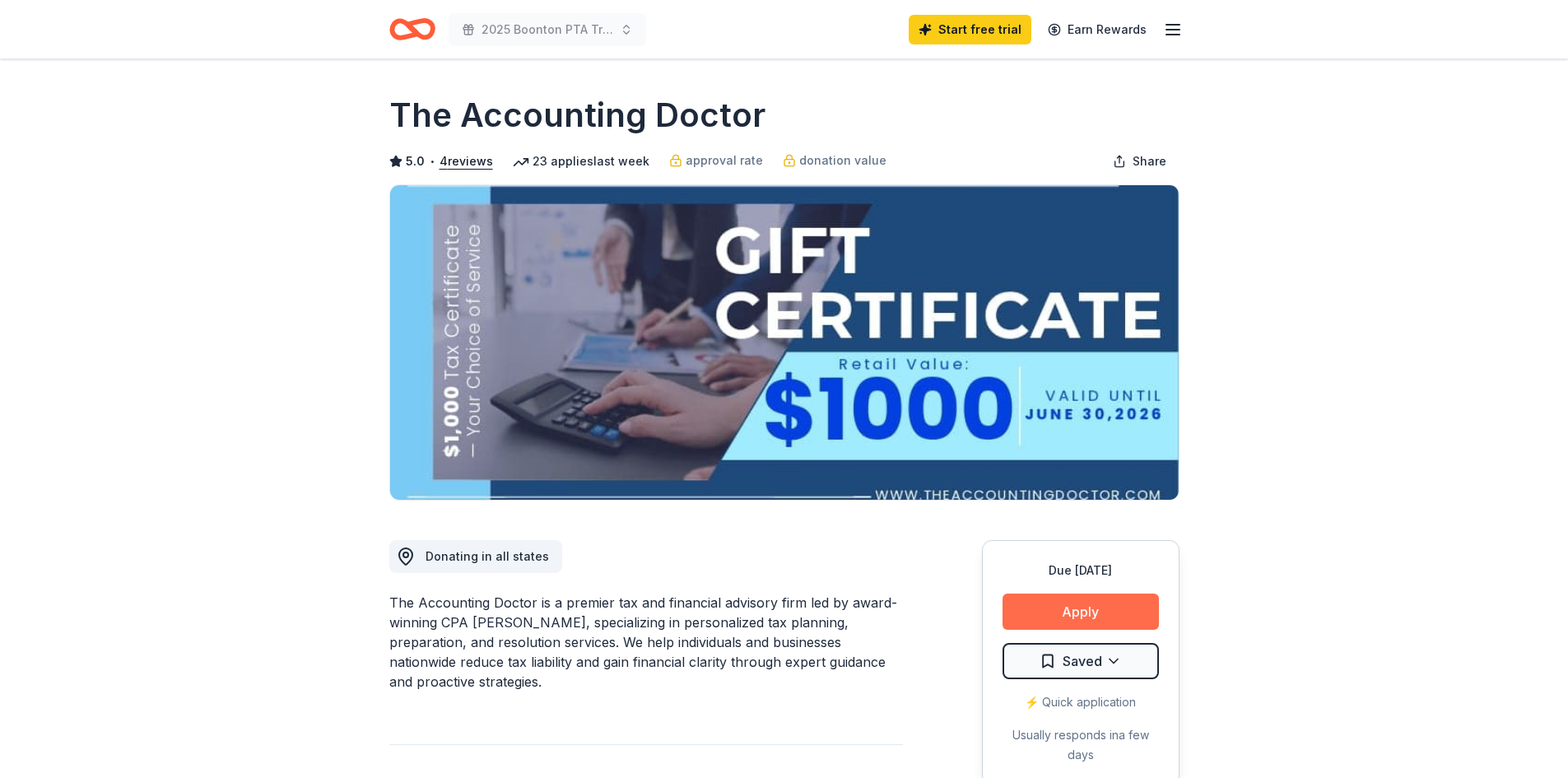
click at [1120, 608] on button "Apply" at bounding box center [1080, 610] width 156 height 36
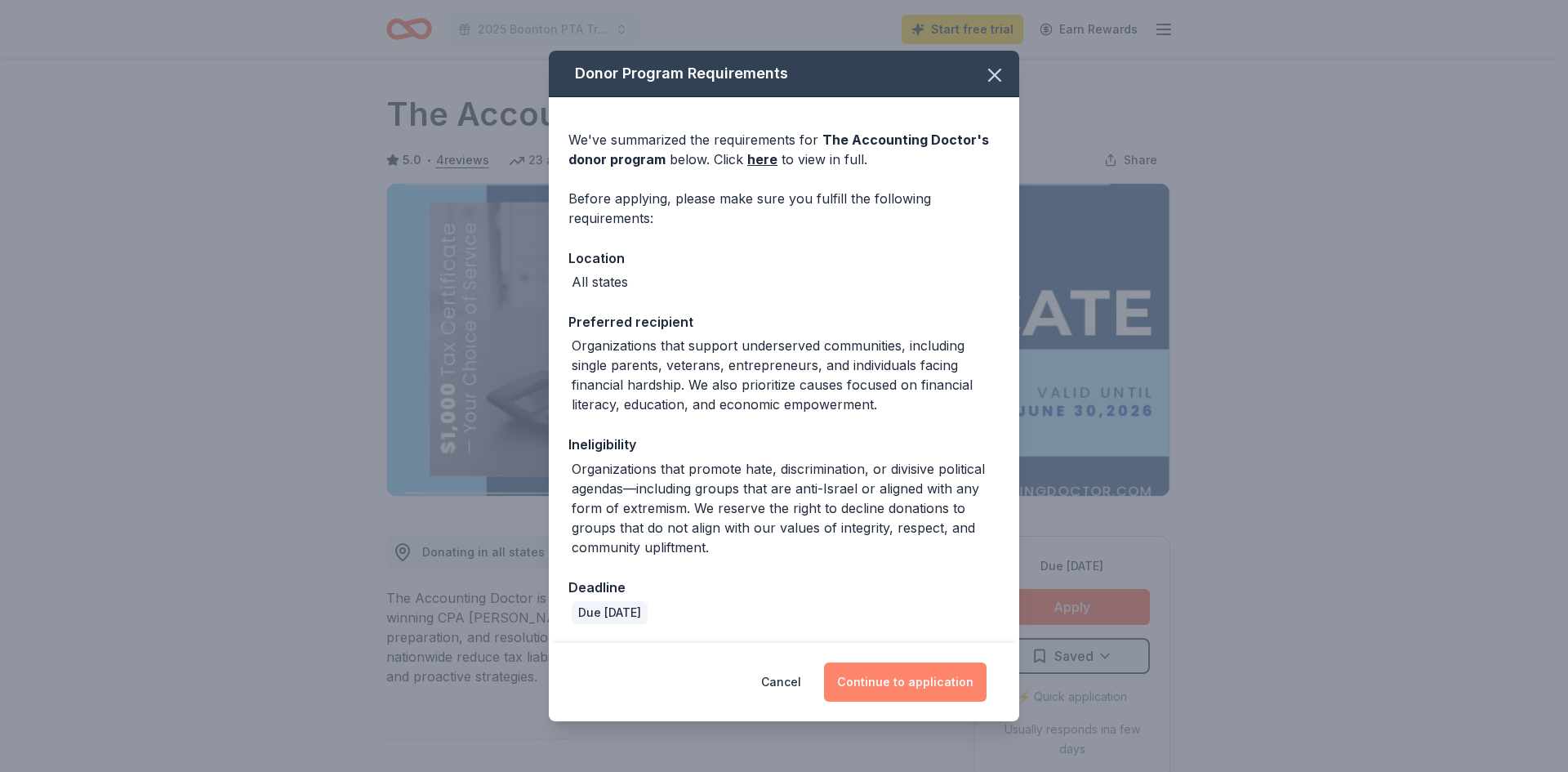
click at [867, 683] on button "Continue to application" at bounding box center [906, 681] width 163 height 40
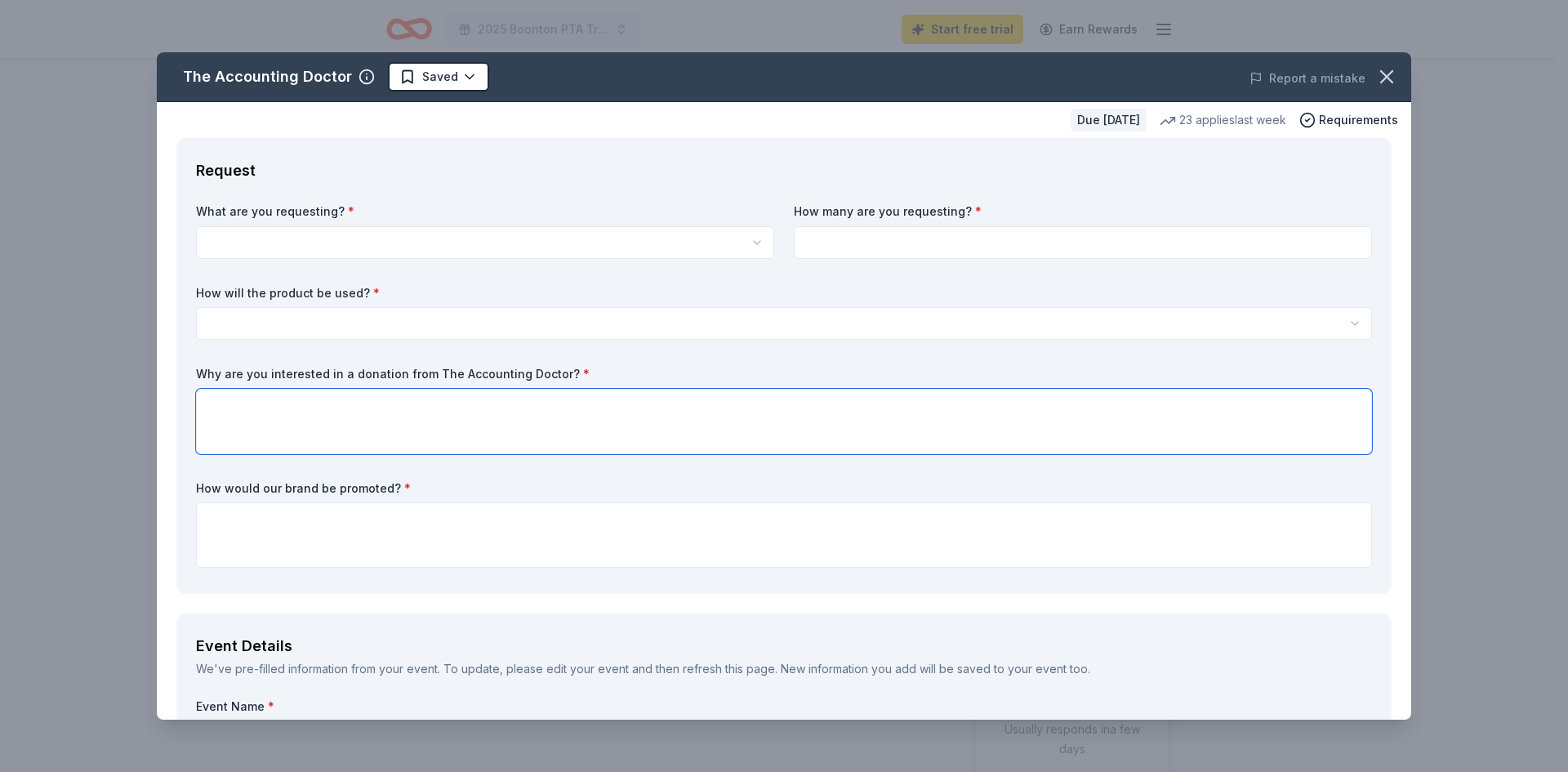
click at [1026, 407] on textarea at bounding box center [784, 422] width 1176 height 66
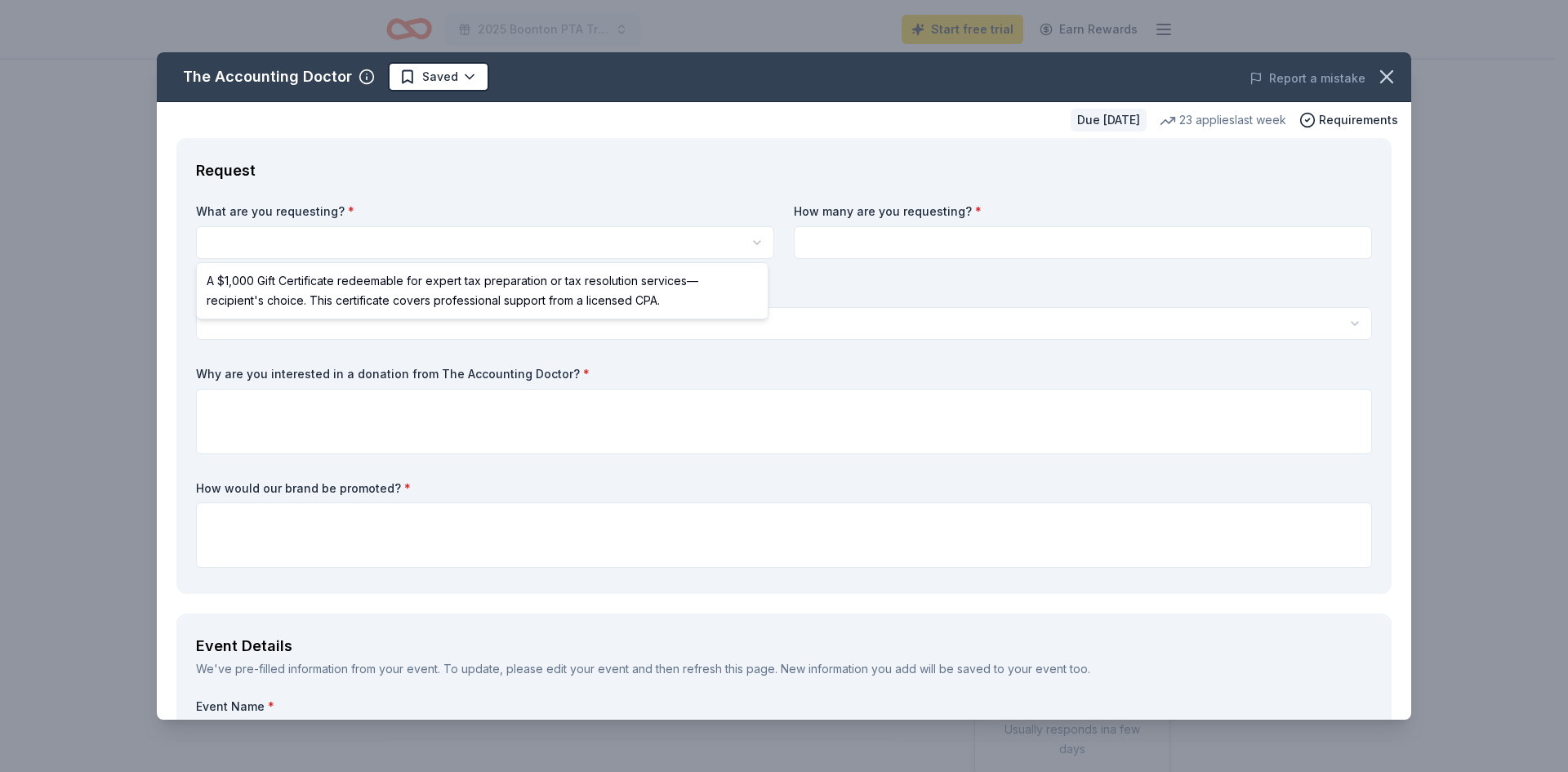
click at [598, 235] on html "2025 Boonton PTA Tricky Tray Start free trial Earn Rewards Due in 51 days Share…" at bounding box center [784, 386] width 1568 height 772
select select "A $1,000 Gift Certificate redeemable for expert tax preparation or tax resoluti…"
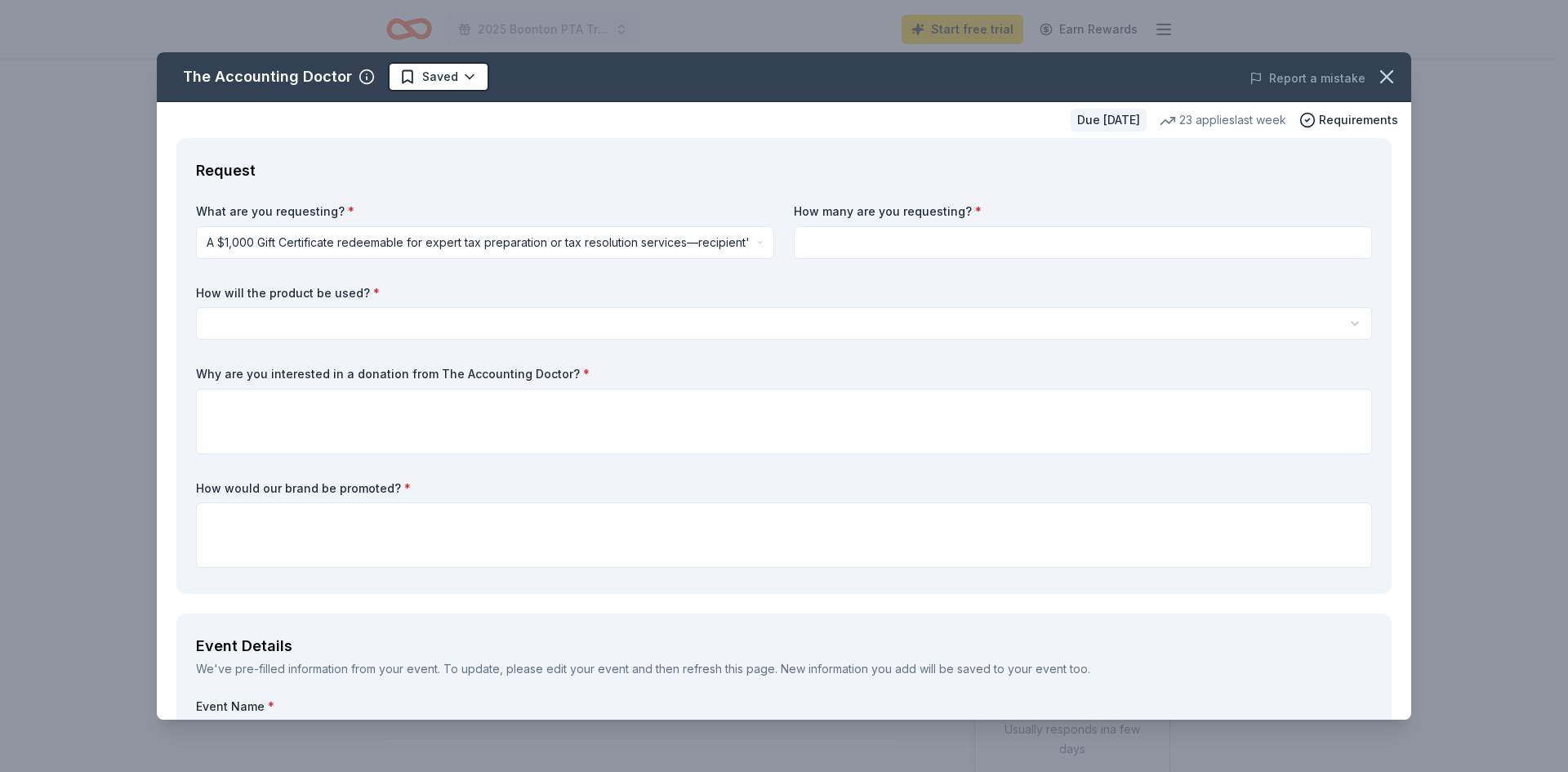
click at [873, 235] on input at bounding box center [1082, 243] width 578 height 33
type input "1"
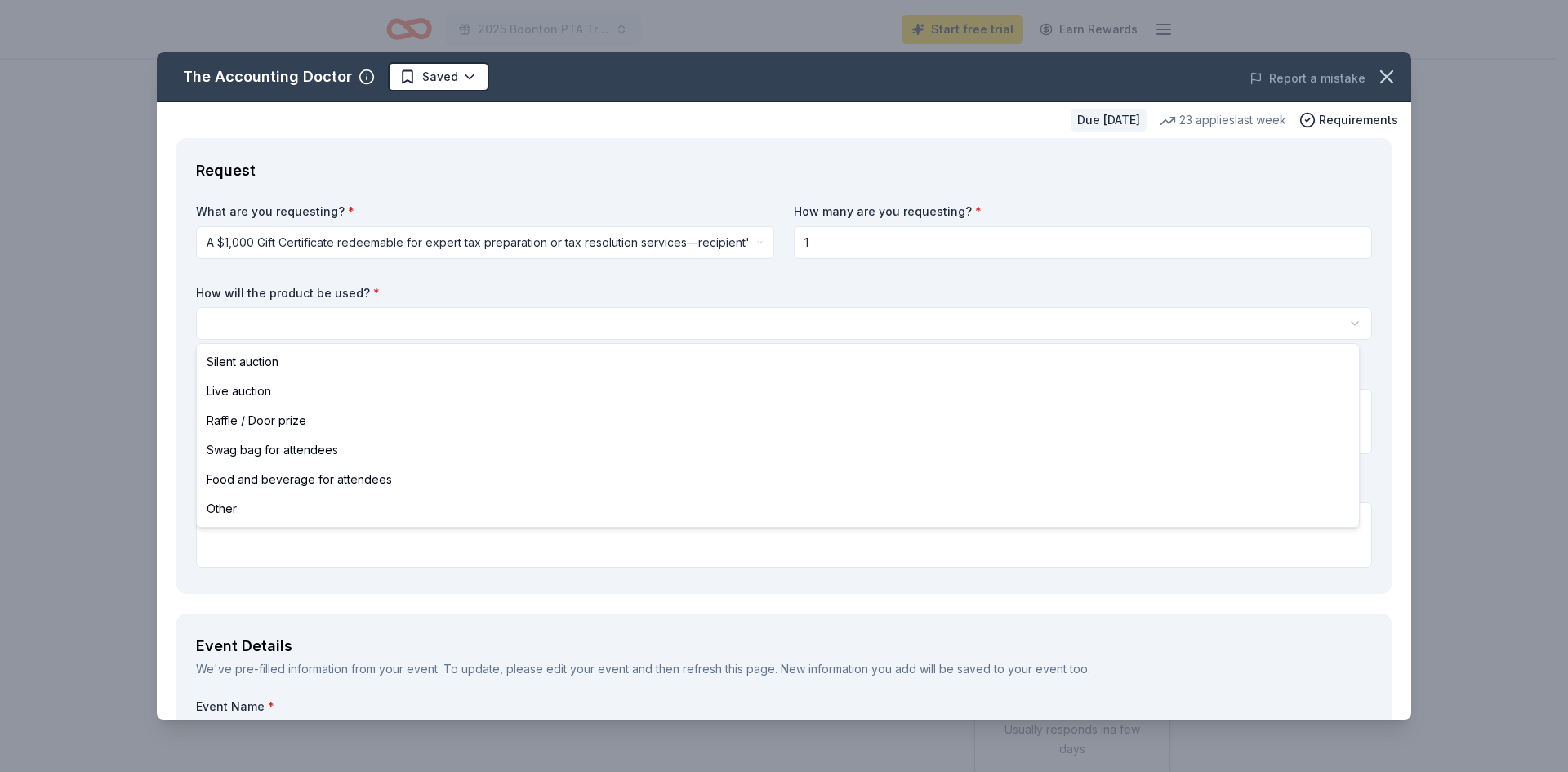
click at [816, 326] on html "2025 Boonton PTA Tricky Tray Start free trial Earn Rewards Due in 51 days Share…" at bounding box center [784, 386] width 1568 height 772
select select "raffleDoorPrize"
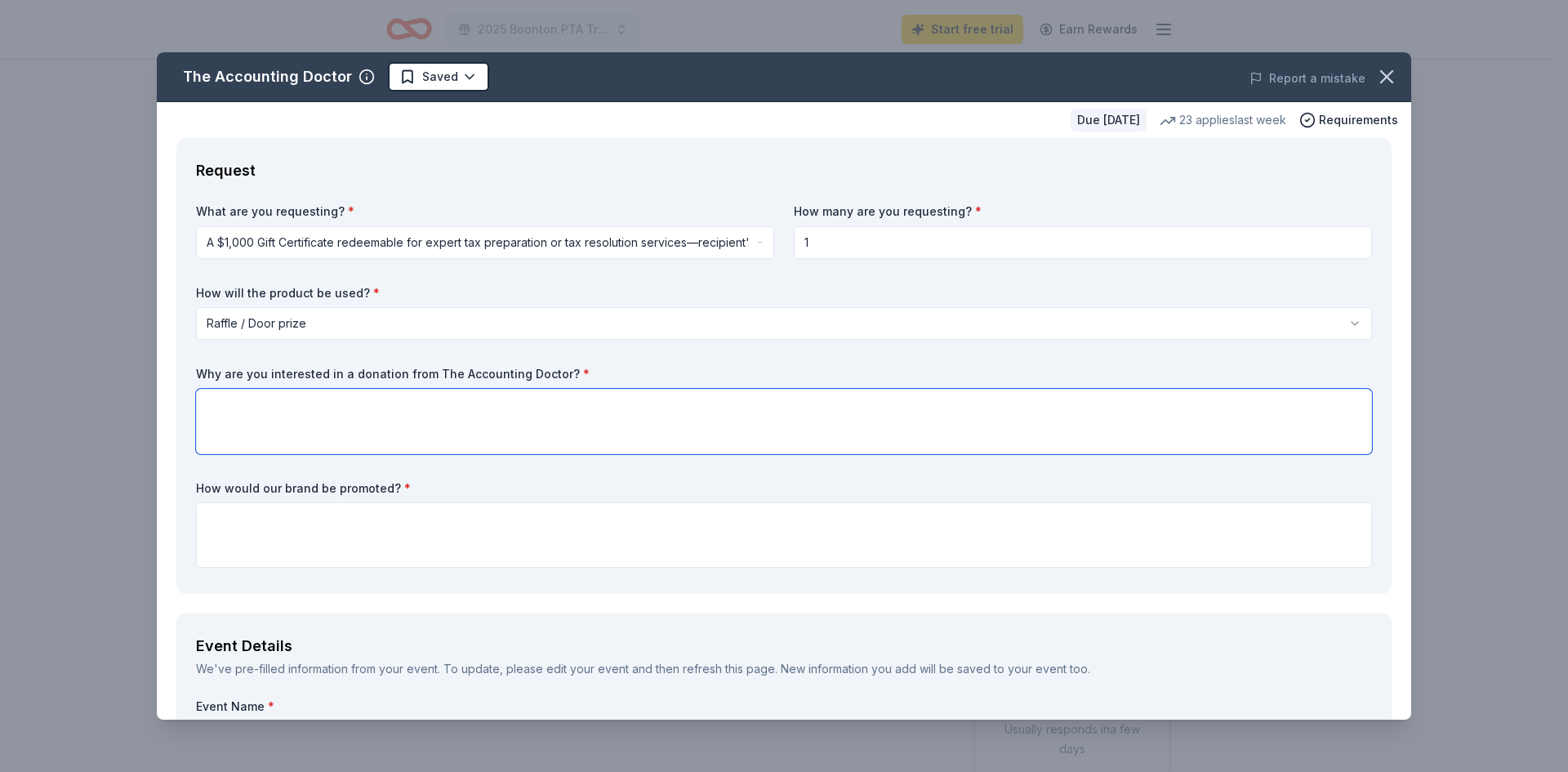
click at [724, 430] on textarea at bounding box center [784, 422] width 1176 height 66
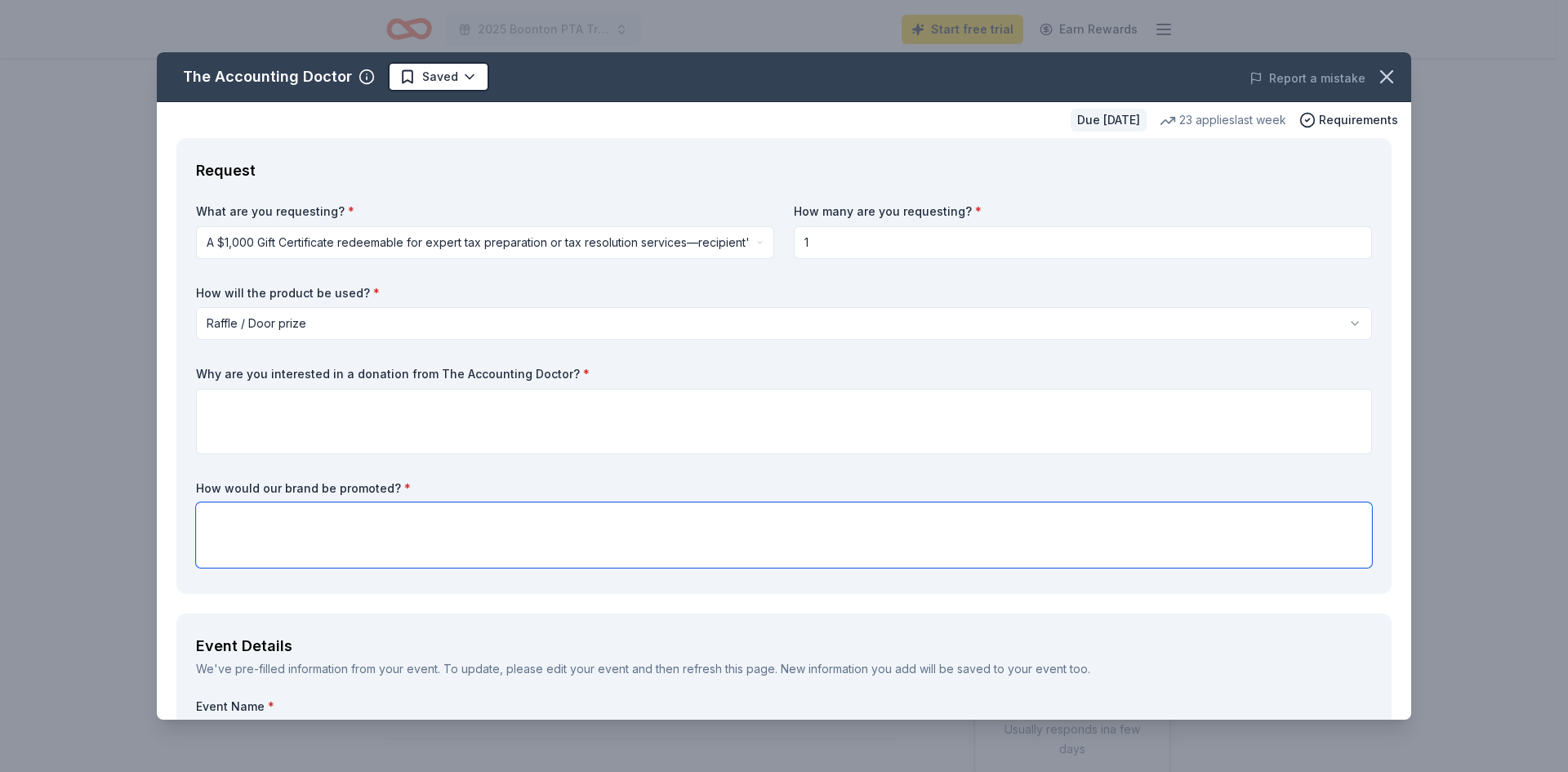
click at [415, 548] on textarea at bounding box center [784, 535] width 1176 height 66
paste textarea "We will be hosting a Tricky Tray event [DATE][DATE] at [PERSON_NAME][GEOGRAPHIC…"
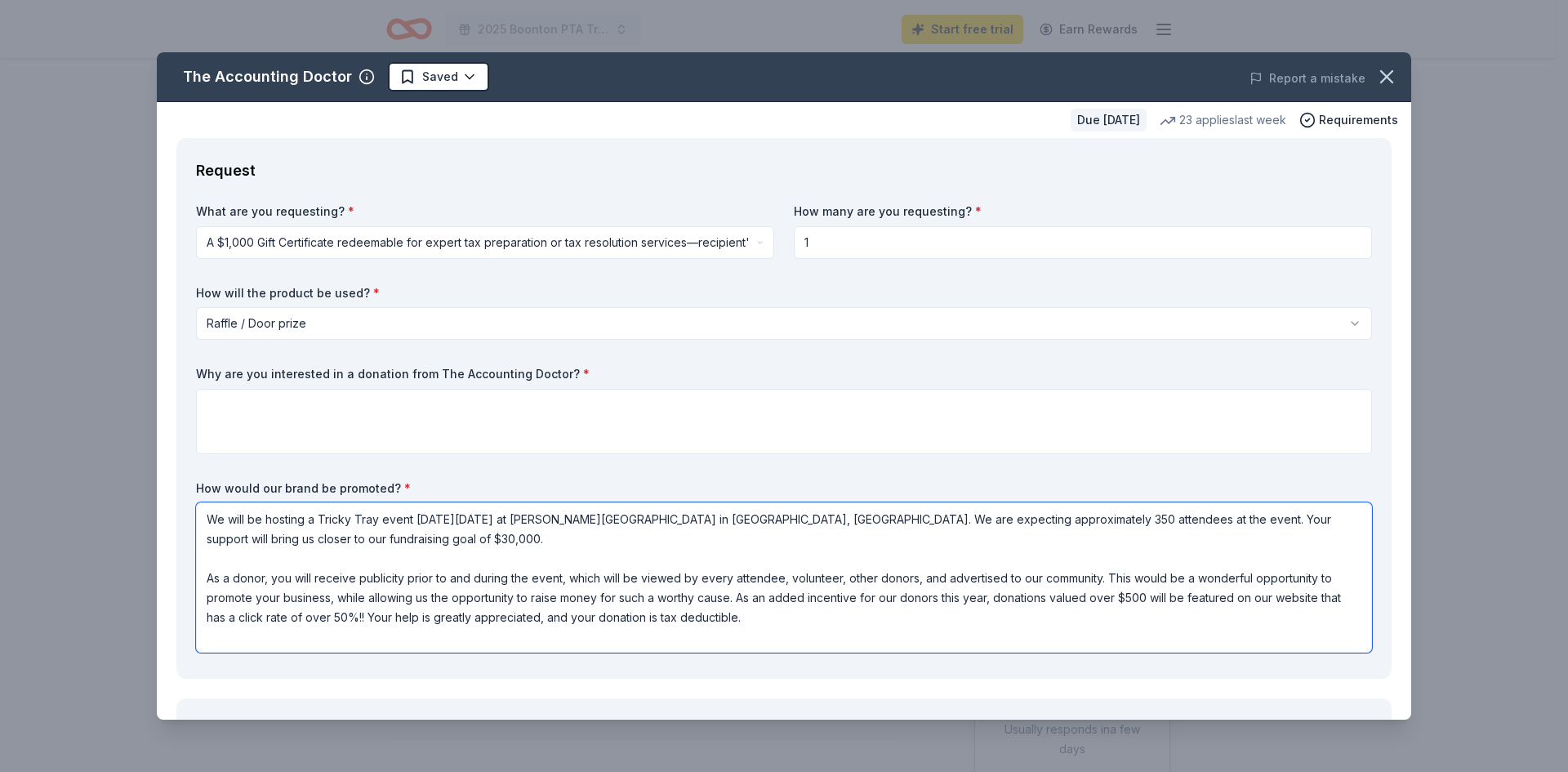
type textarea "We will be hosting a Tricky Tray event [DATE][DATE] at [PERSON_NAME][GEOGRAPHIC…"
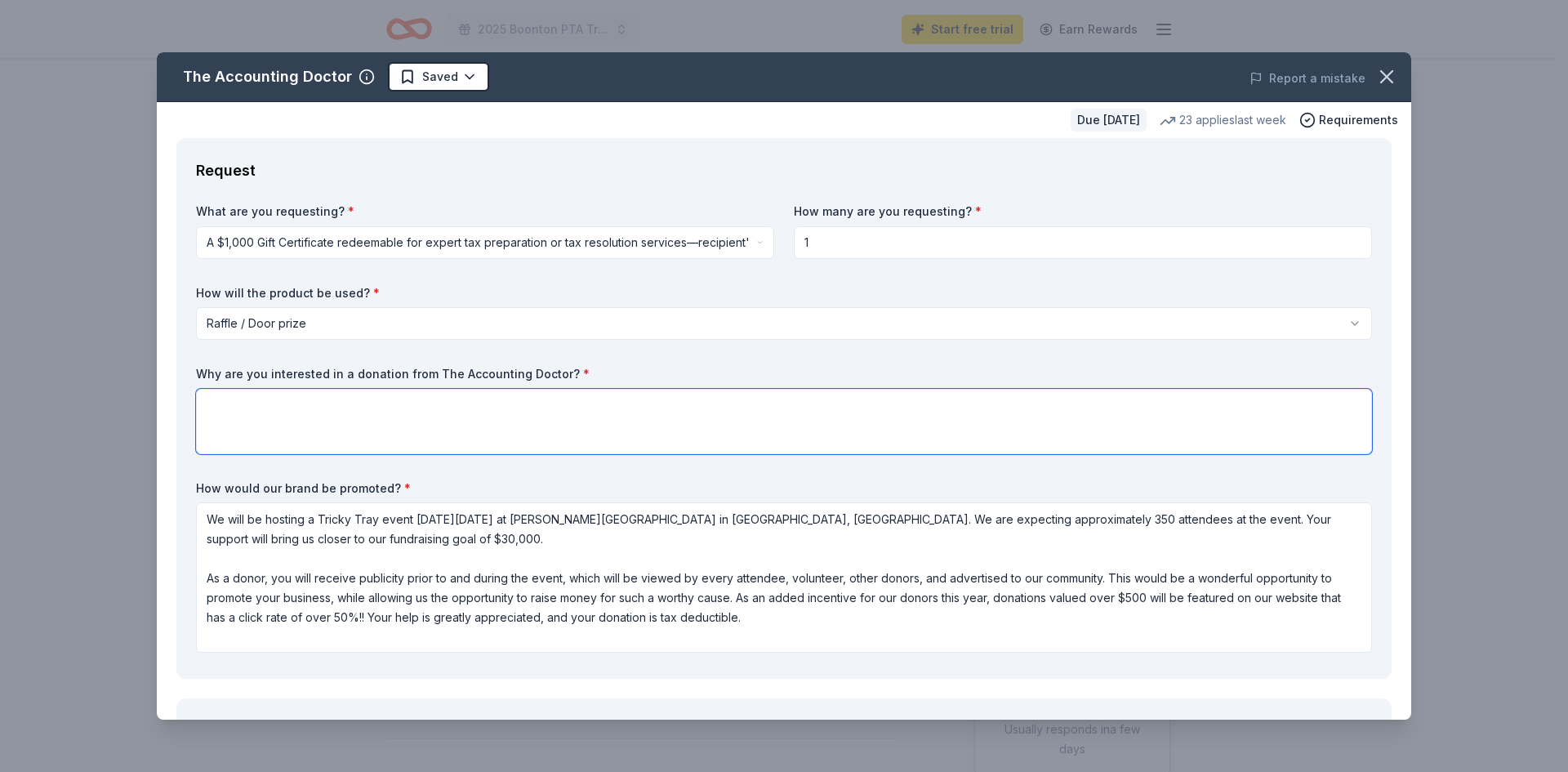
click at [613, 403] on textarea at bounding box center [784, 422] width 1176 height 66
paste textarea "The Boonton PTA is striving to raise funds for programs and services benefiting…"
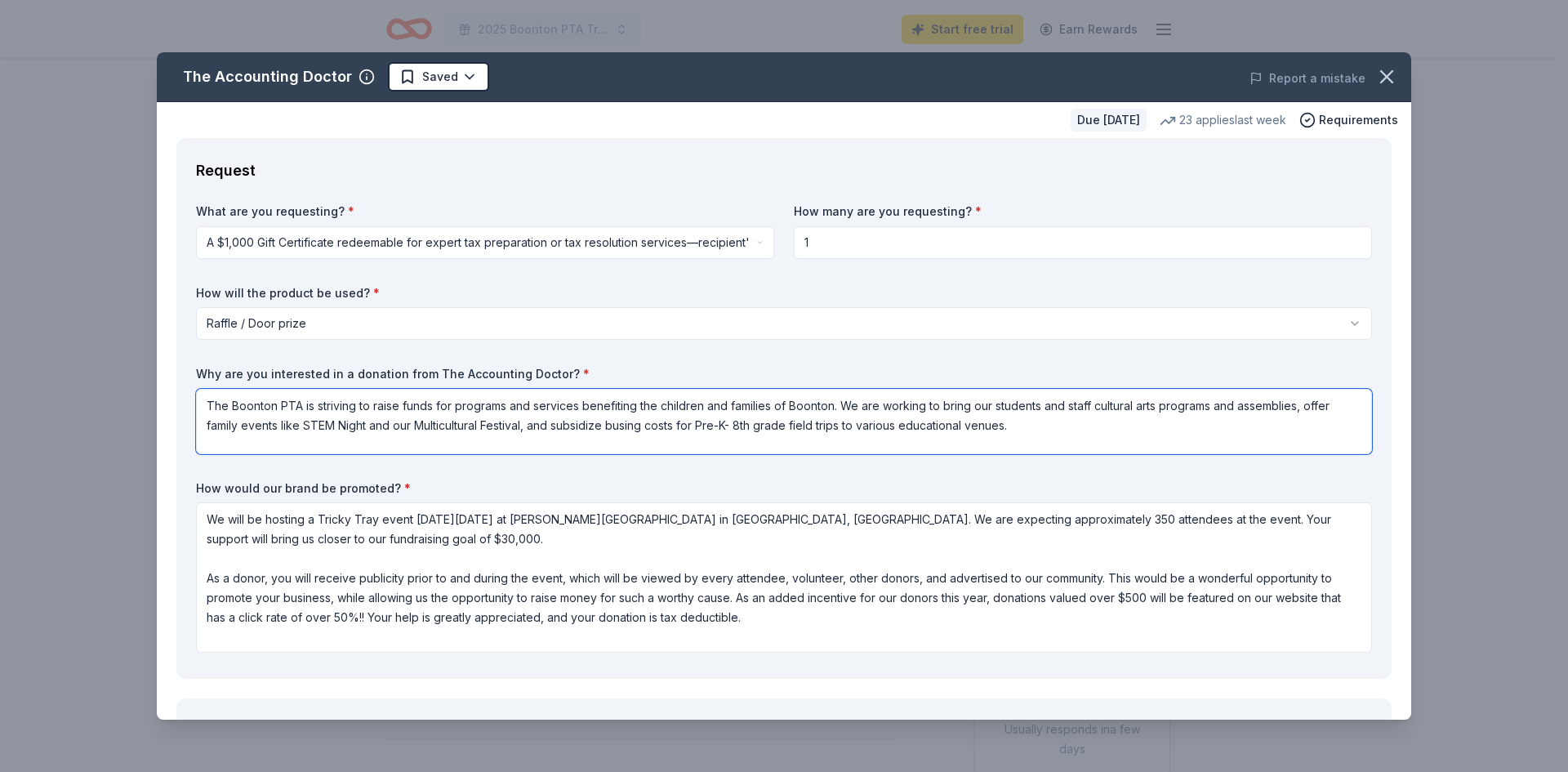
type textarea "The Boonton PTA is striving to raise funds for programs and services benefiting…"
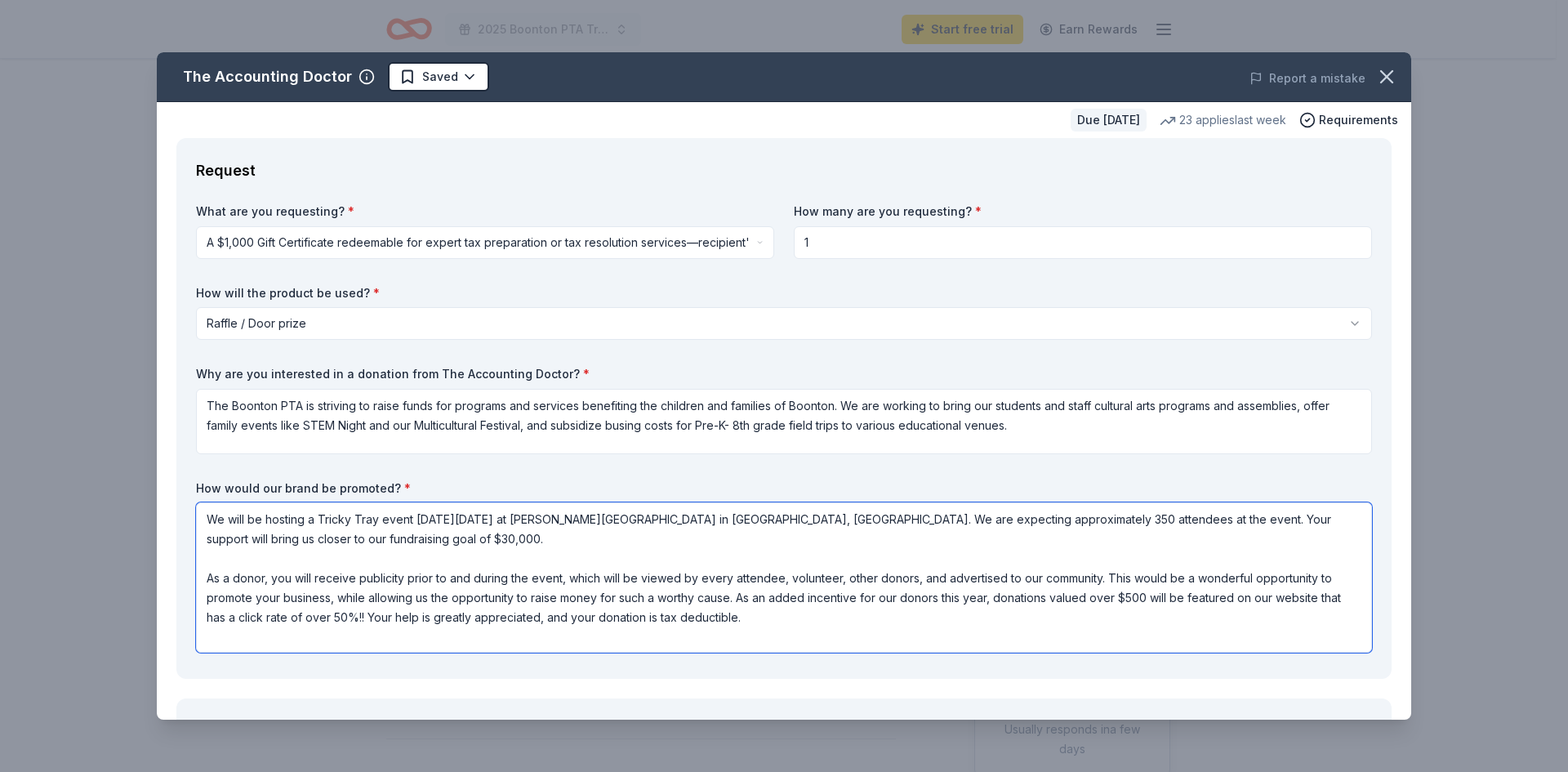
click at [447, 543] on textarea "We will be hosting a Tricky Tray event [DATE][DATE] at [PERSON_NAME][GEOGRAPHIC…" at bounding box center [784, 577] width 1176 height 150
drag, startPoint x: 787, startPoint y: 516, endPoint x: 114, endPoint y: 513, distance: 673.0
click at [114, 513] on div "The Accounting Doctor Saved Report a mistake Due in 51 days 23 applies last wee…" at bounding box center [784, 386] width 1568 height 772
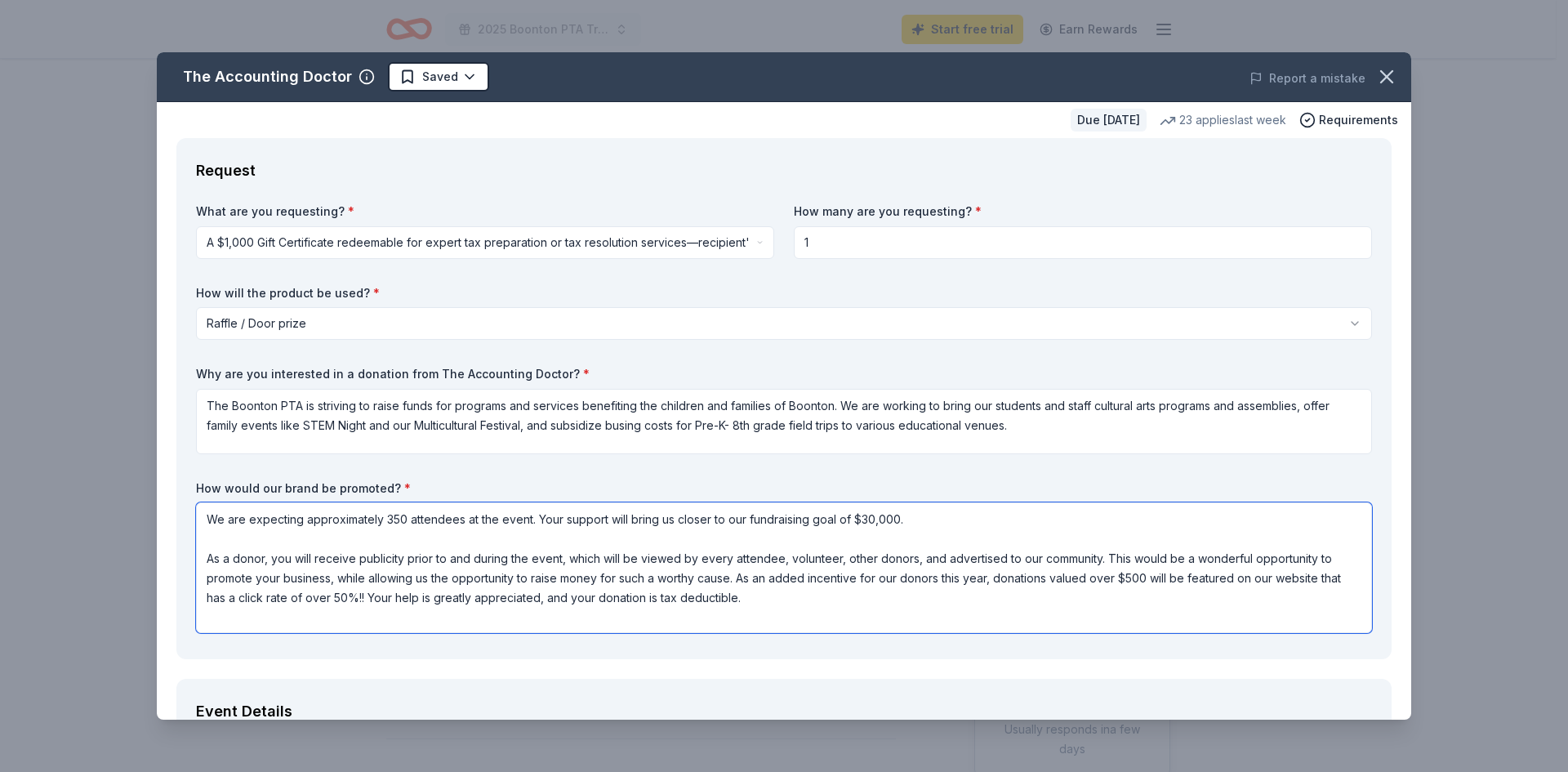
click at [203, 556] on textarea "We are expecting approximately 350 attendees at the event. Your support will br…" at bounding box center [784, 567] width 1176 height 131
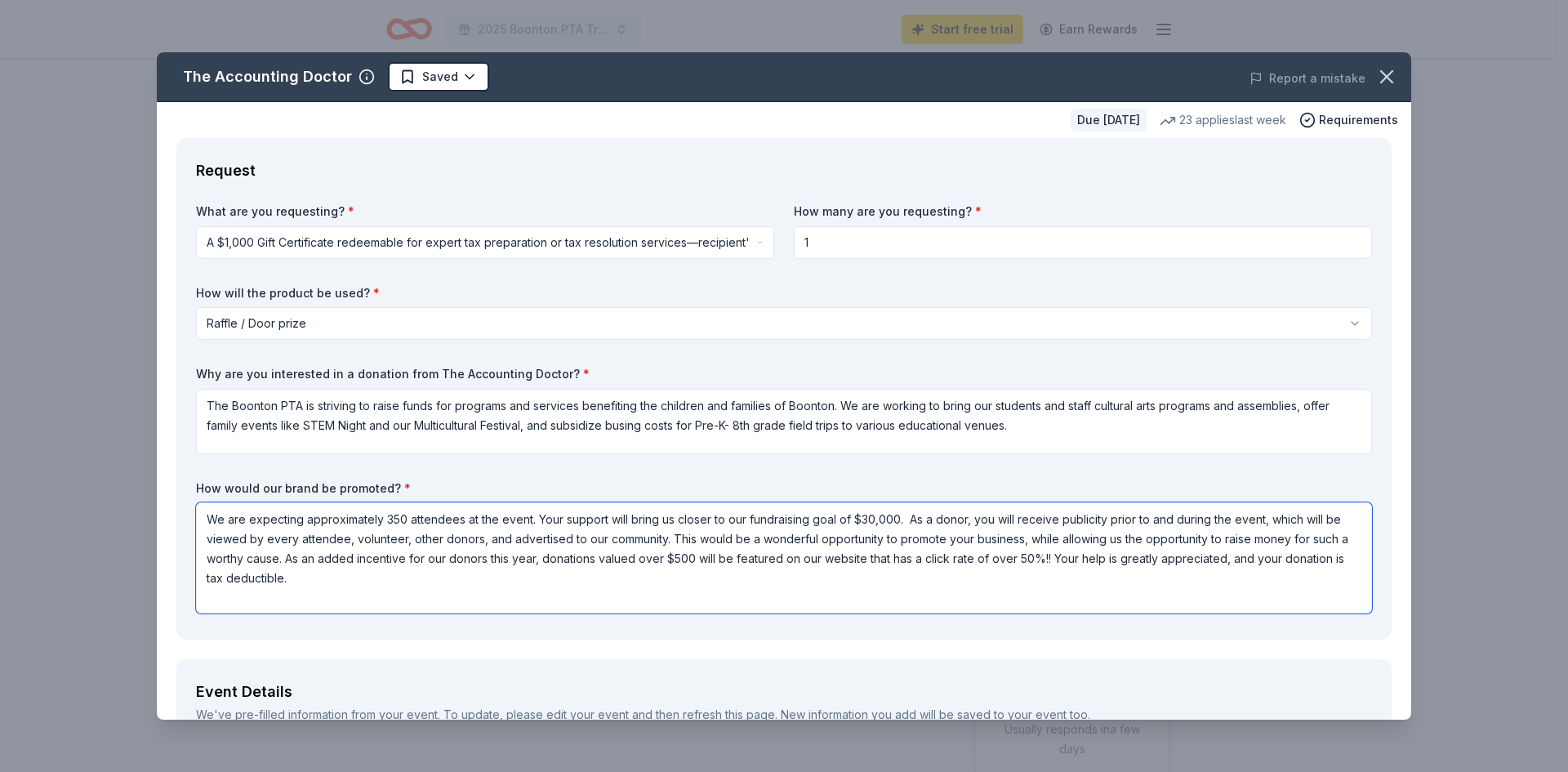
type textarea "We are expecting approximately 350 attendees at the event. Your support will br…"
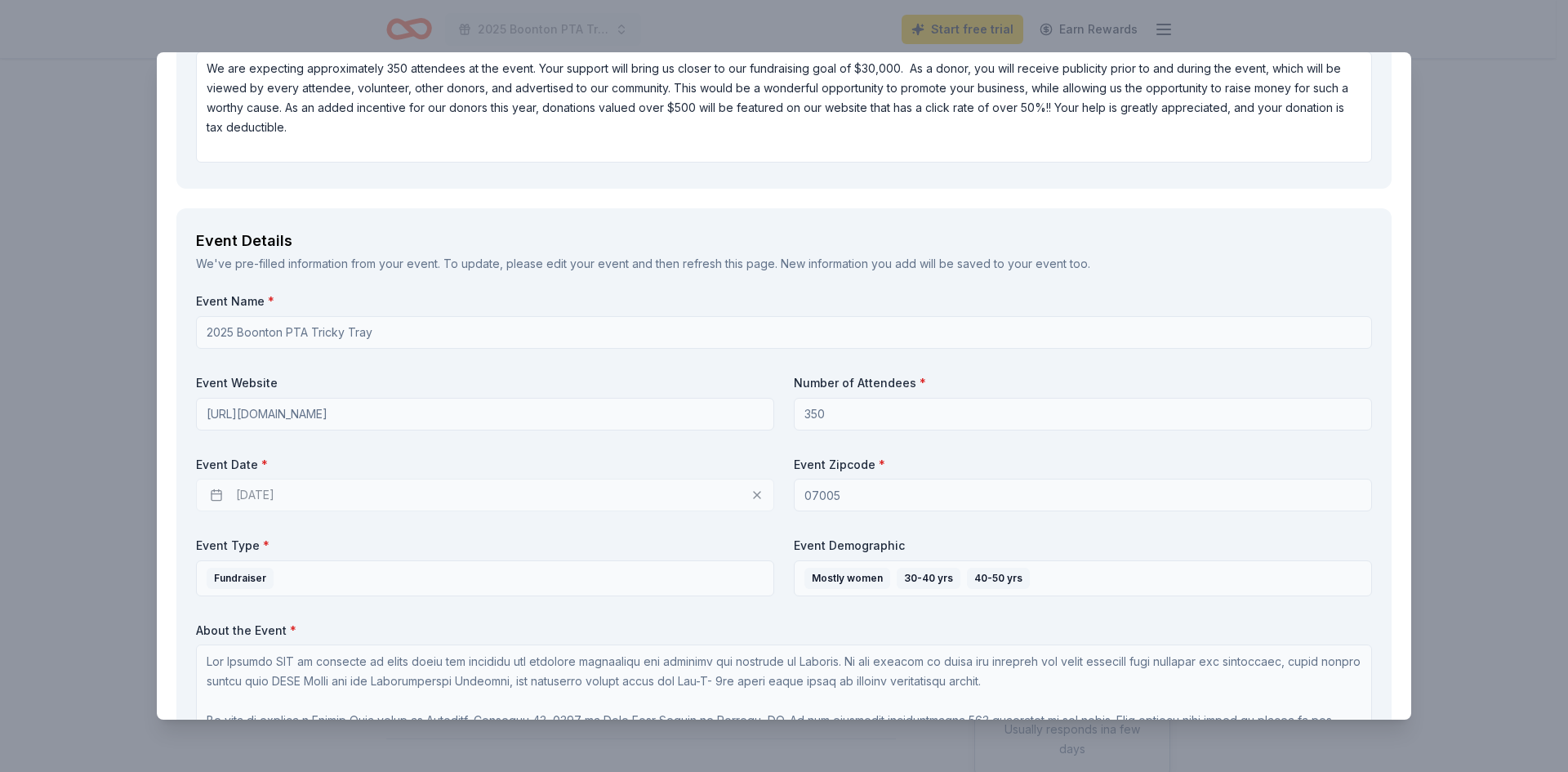
scroll to position [454, 0]
click at [687, 489] on div "[DATE]" at bounding box center [485, 491] width 578 height 33
click at [342, 486] on div "[DATE]" at bounding box center [485, 491] width 578 height 33
click at [216, 489] on div "[DATE]" at bounding box center [485, 491] width 578 height 33
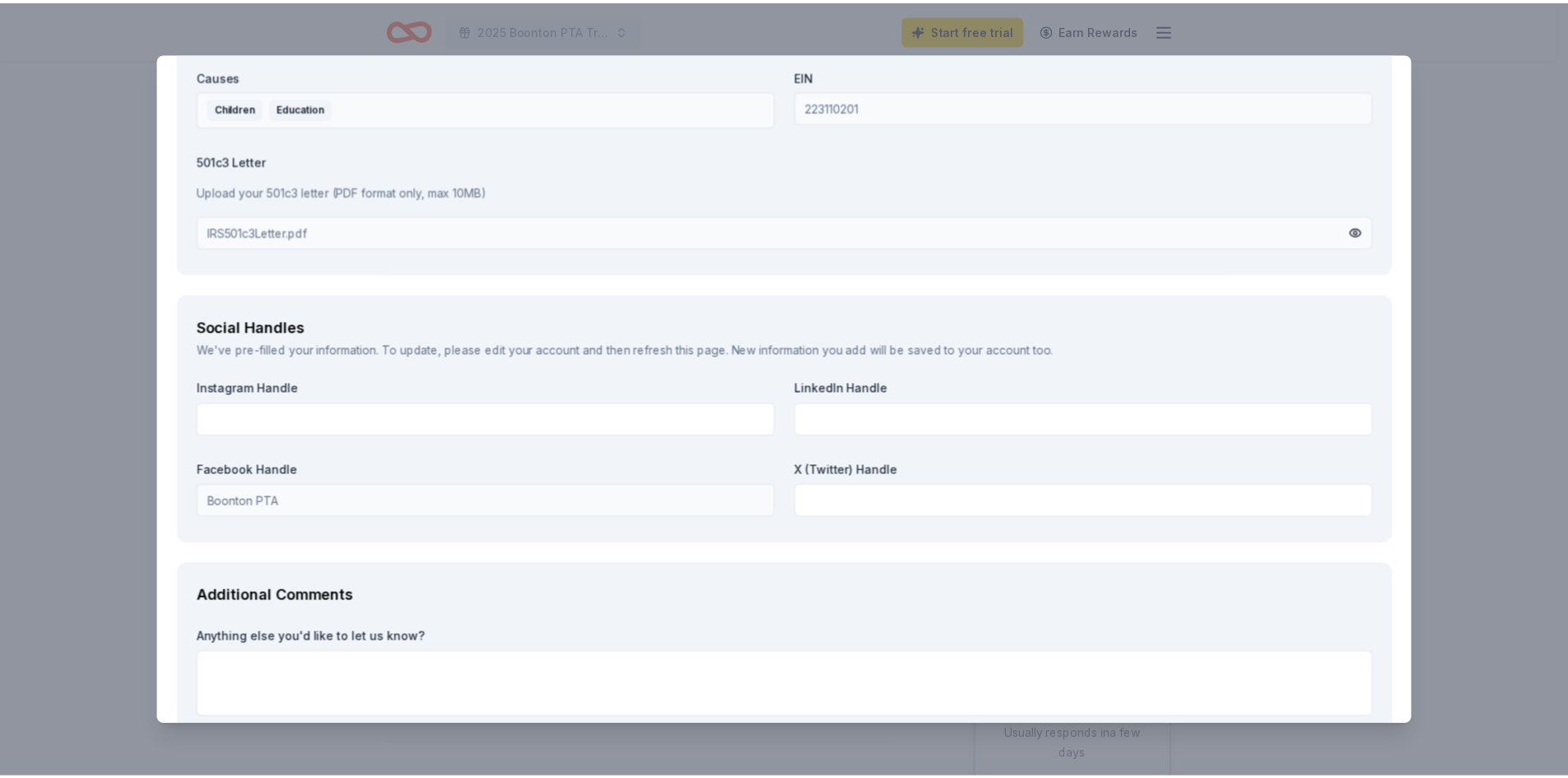
scroll to position [2140, 0]
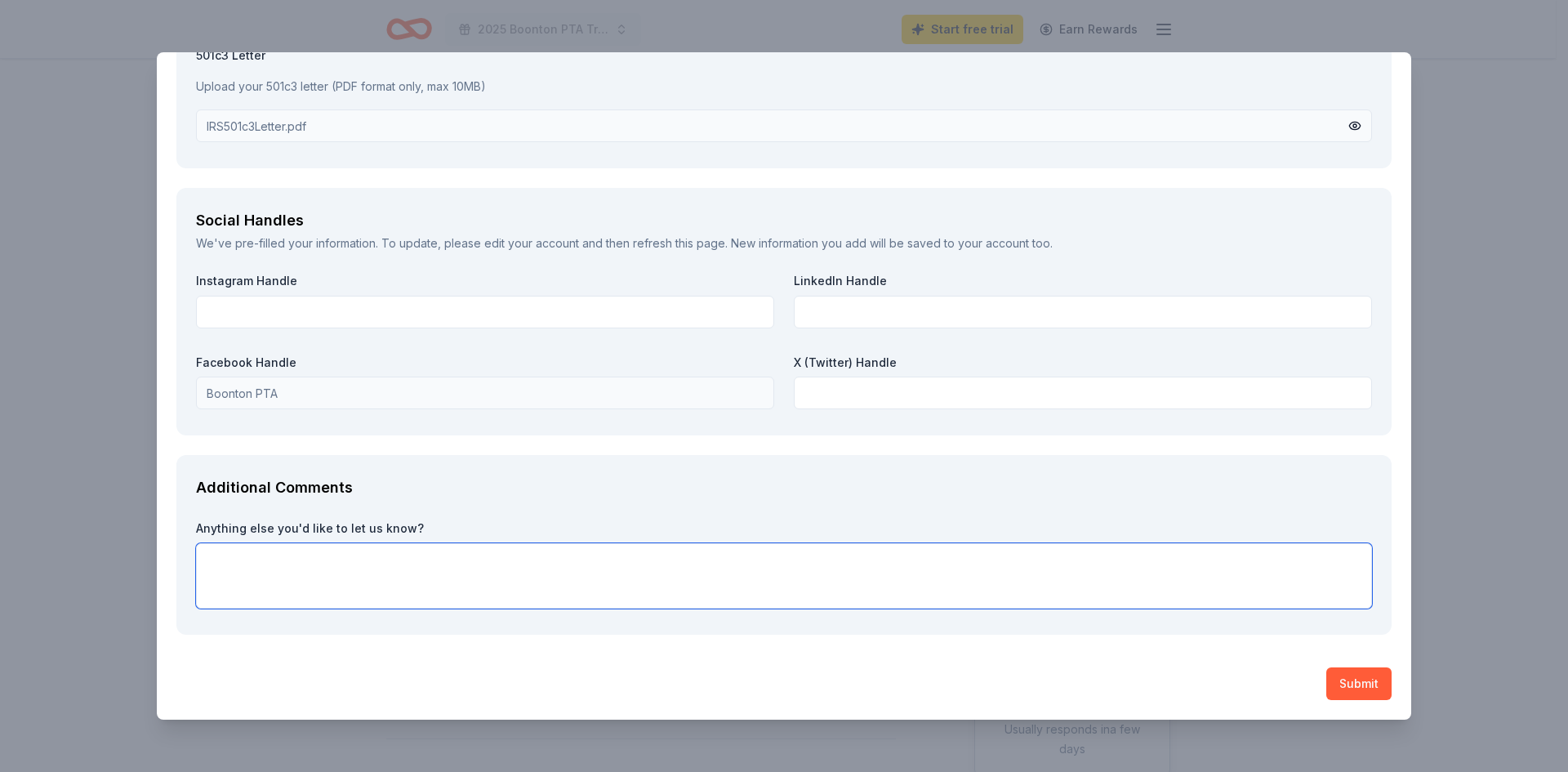
click at [1200, 589] on textarea at bounding box center [784, 576] width 1176 height 66
type textarea "Thank you in advance for your consideration!!"
click at [1335, 688] on button "Submit" at bounding box center [1360, 683] width 66 height 33
